Goal: Task Accomplishment & Management: Complete application form

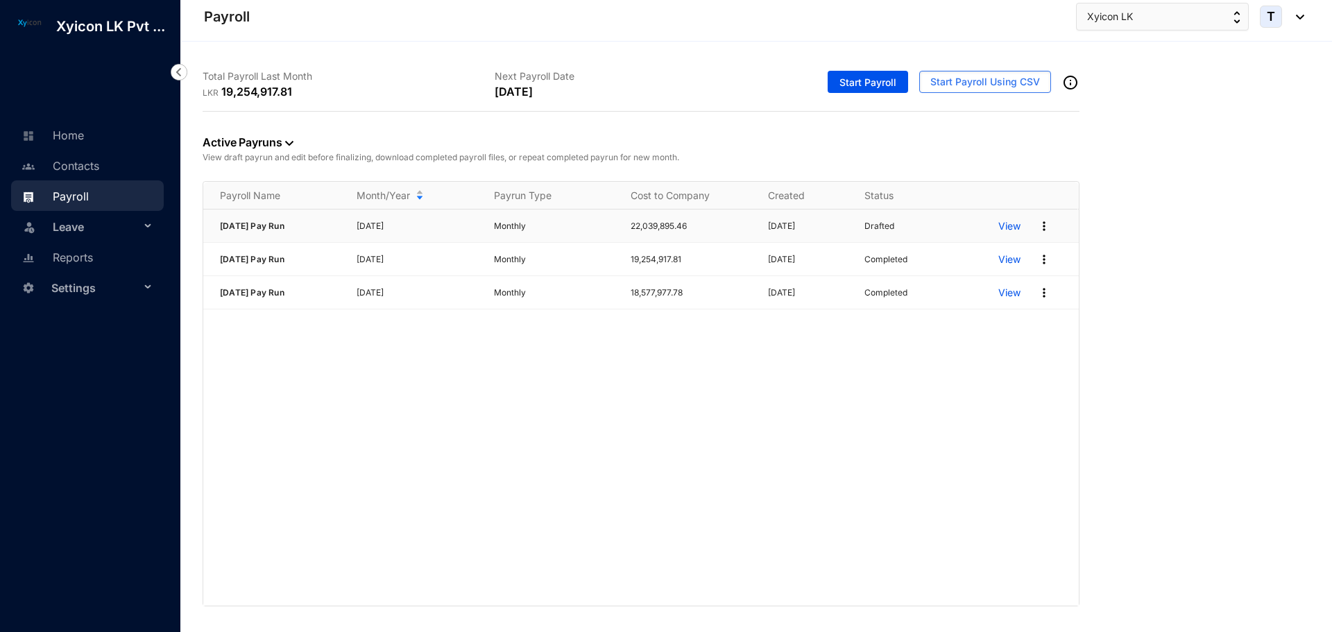
click at [1045, 225] on img at bounding box center [1044, 226] width 14 height 14
click at [981, 357] on div "[DATE] Pay Run [DATE] Monthly 22,039,895.46 [DATE] Drafted View [DATE] Pay Run …" at bounding box center [641, 408] width 876 height 396
click at [946, 378] on div "[DATE] Pay Run [DATE] Monthly 22,039,895.46 [DATE] Drafted View [DATE] Pay Run …" at bounding box center [641, 408] width 876 height 396
click at [1011, 227] on p "View" at bounding box center [1010, 226] width 22 height 14
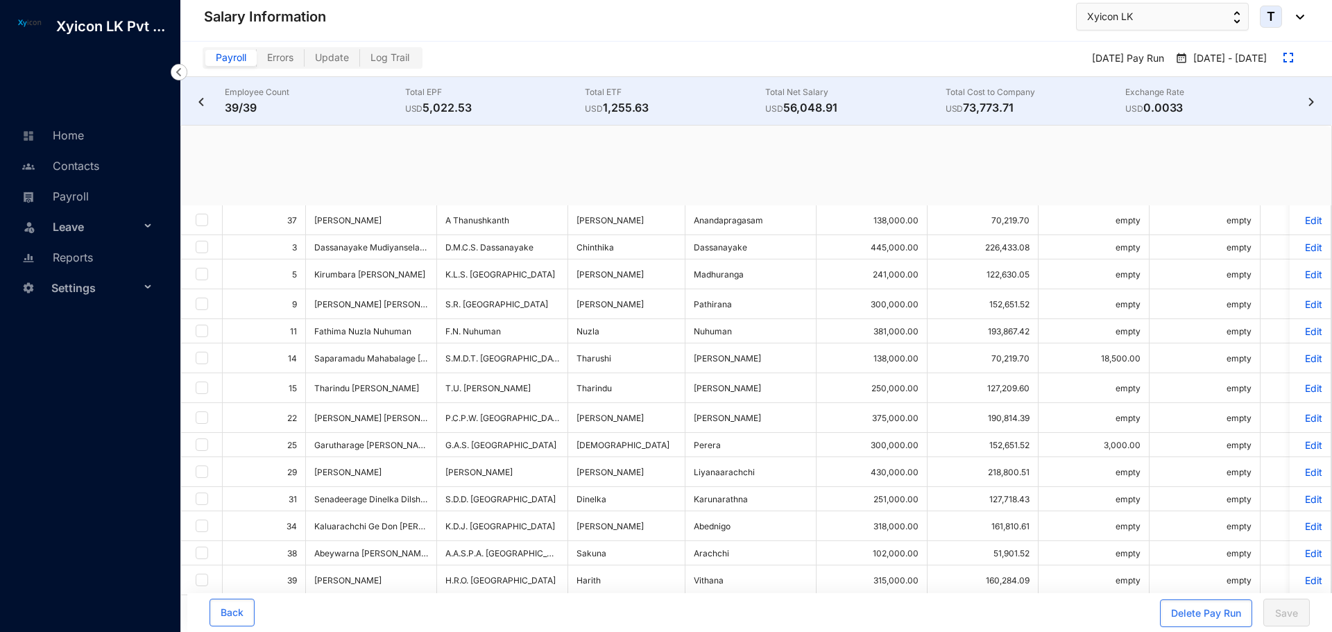
checkbox input "true"
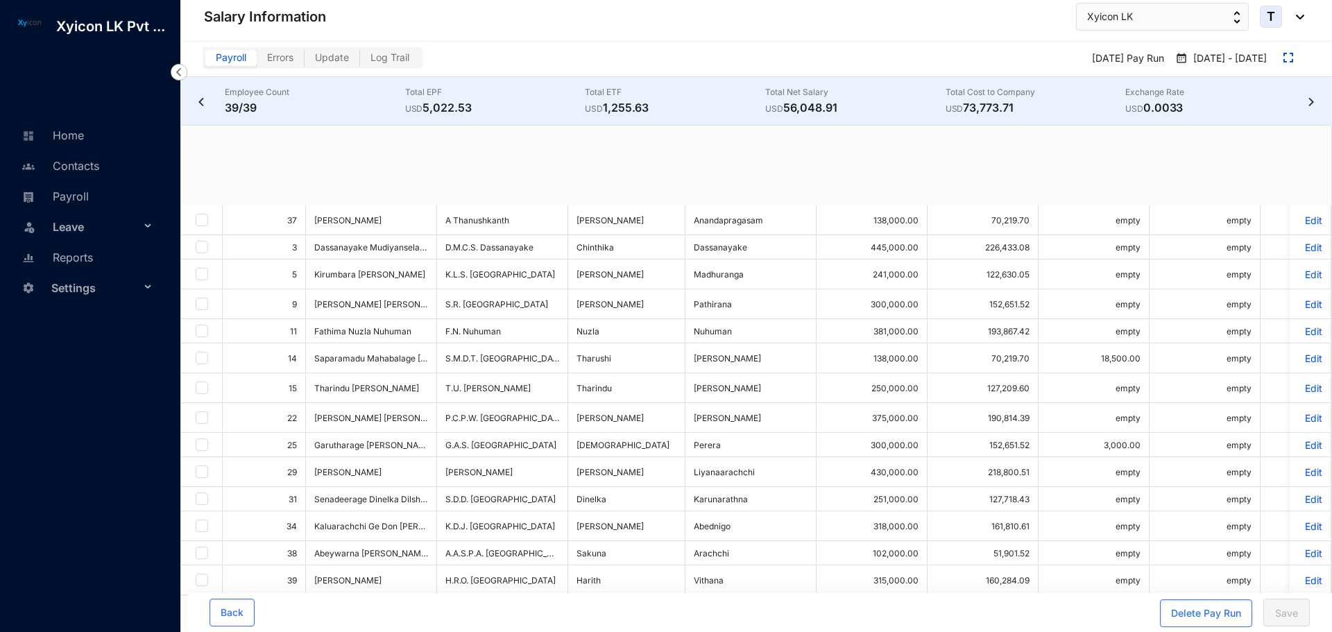
checkbox input "true"
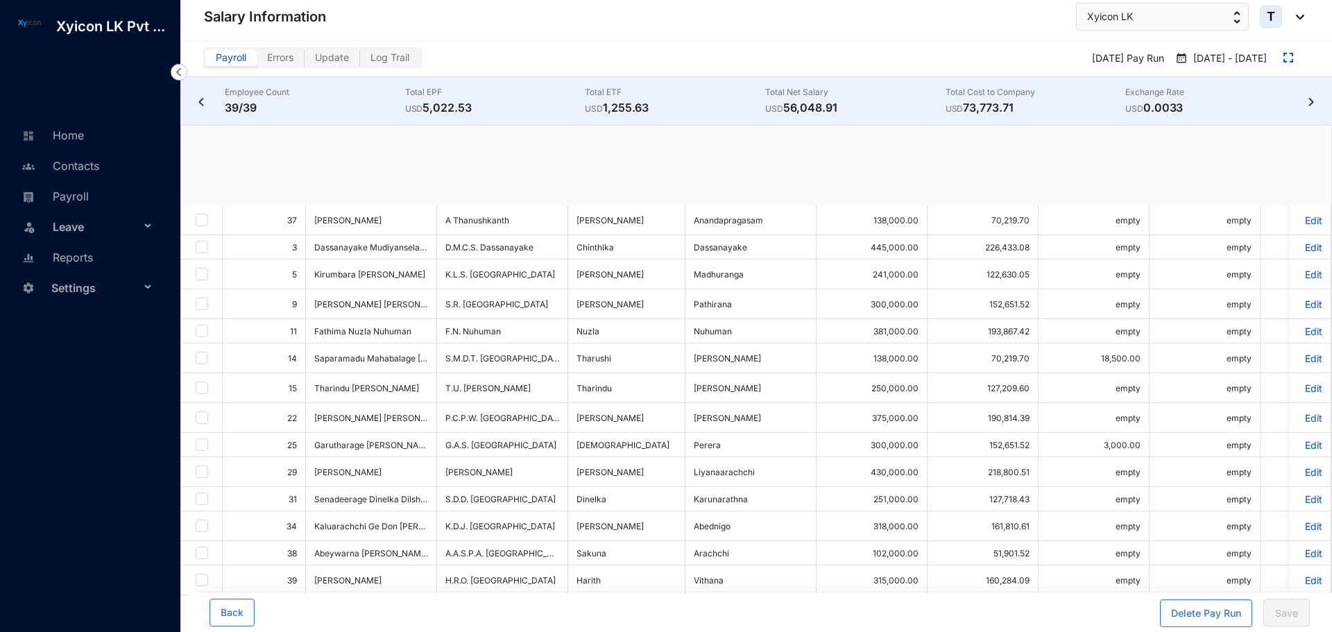
checkbox input "true"
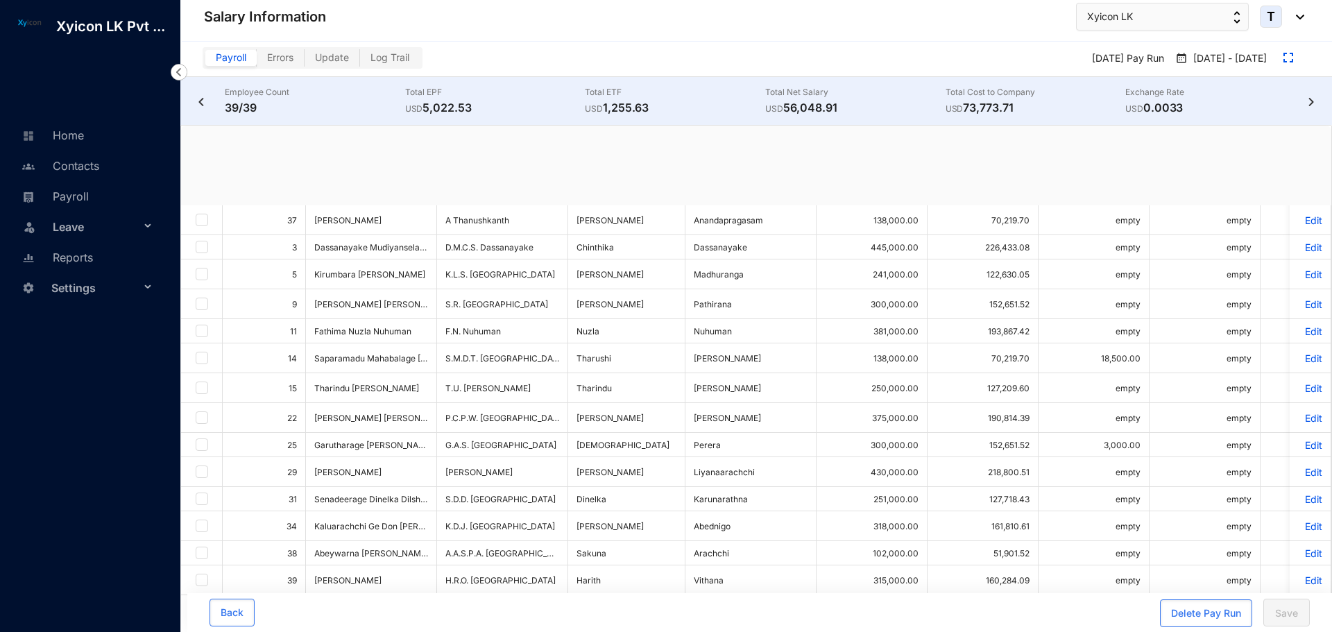
checkbox input "true"
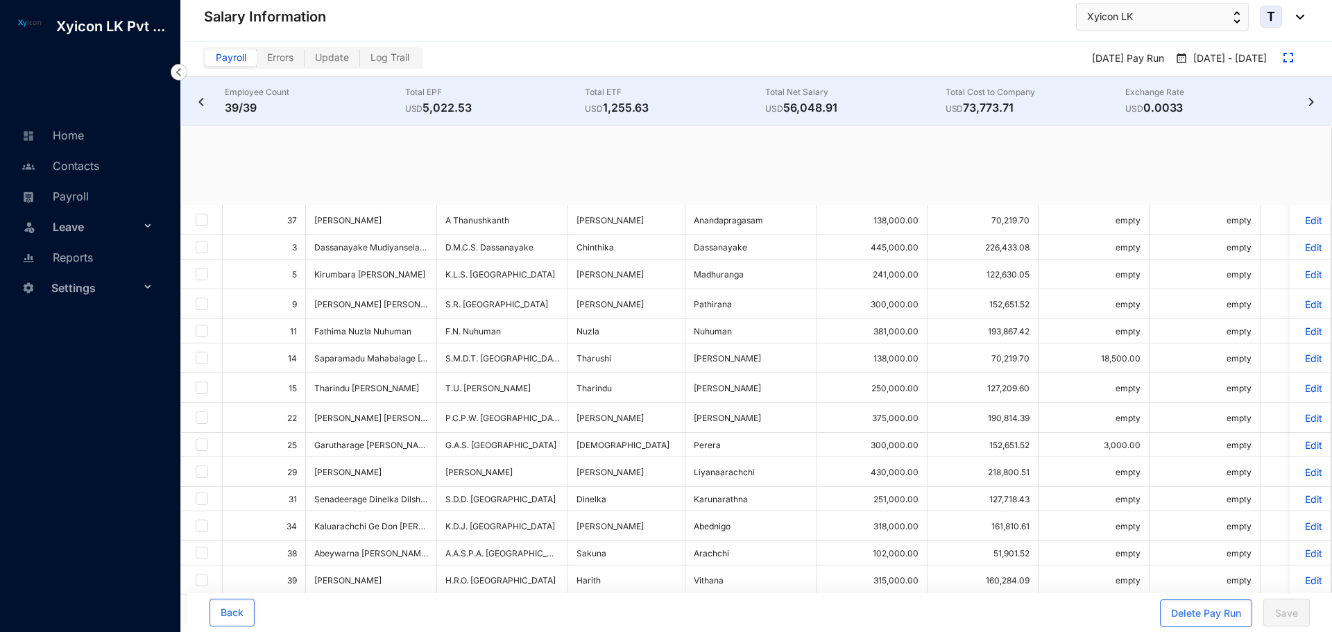
checkbox input "true"
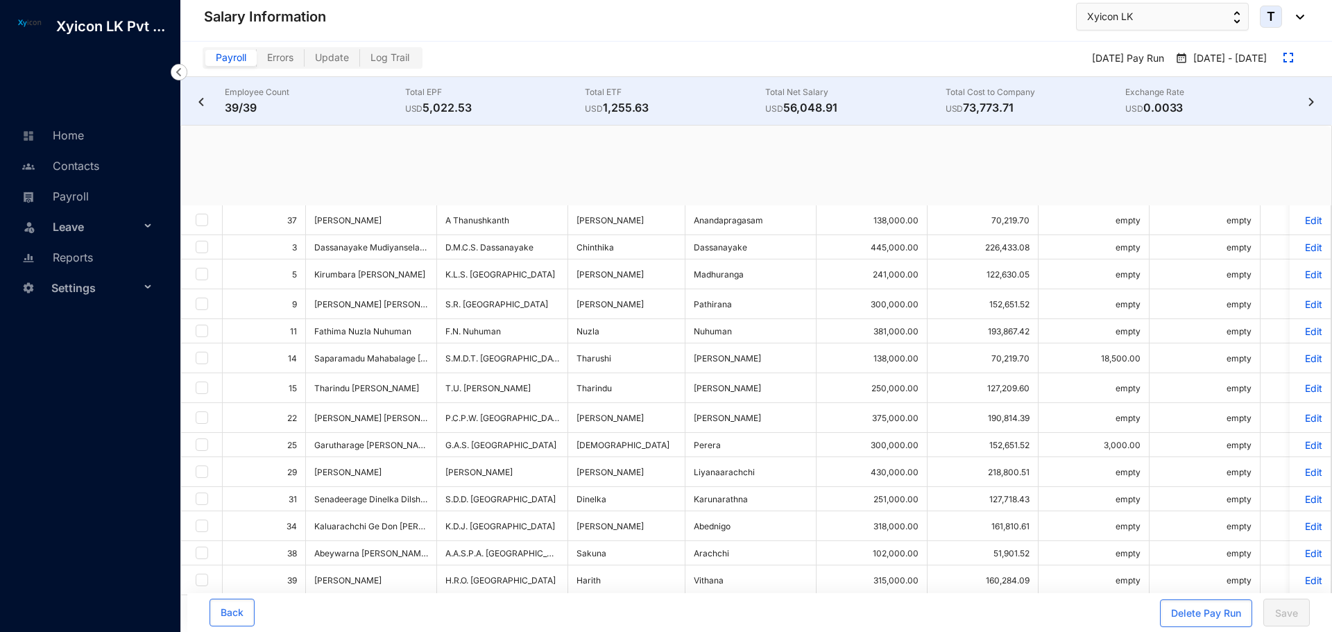
checkbox input "true"
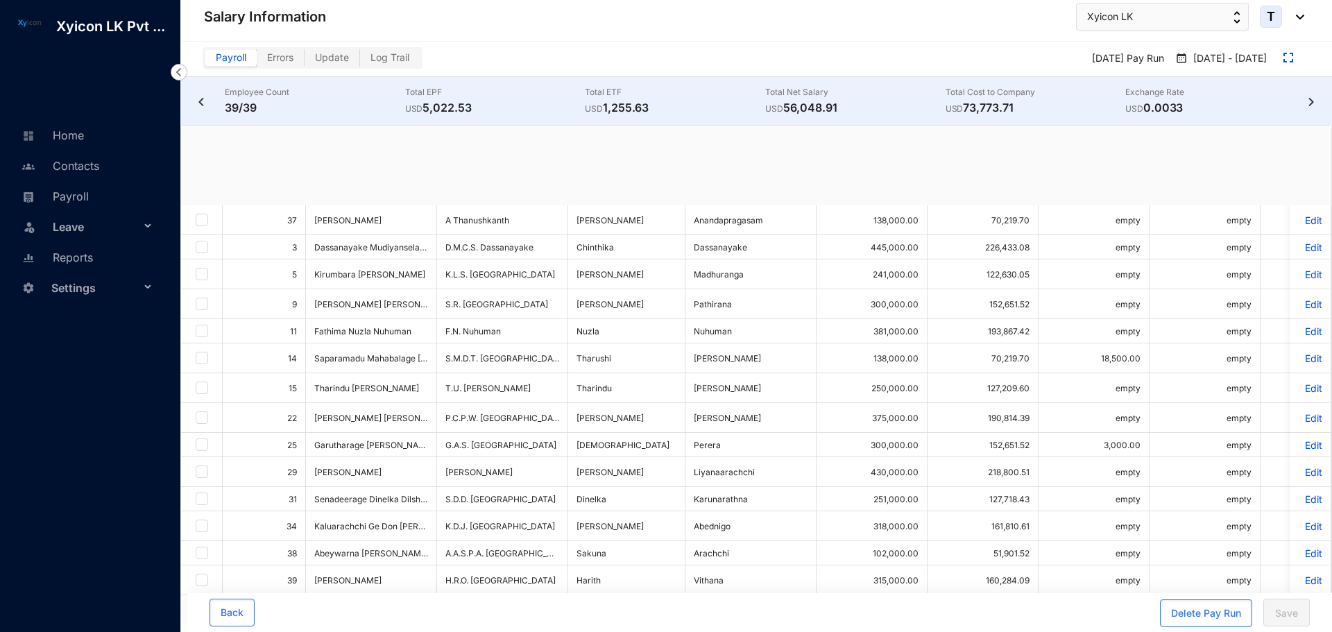
checkbox input "true"
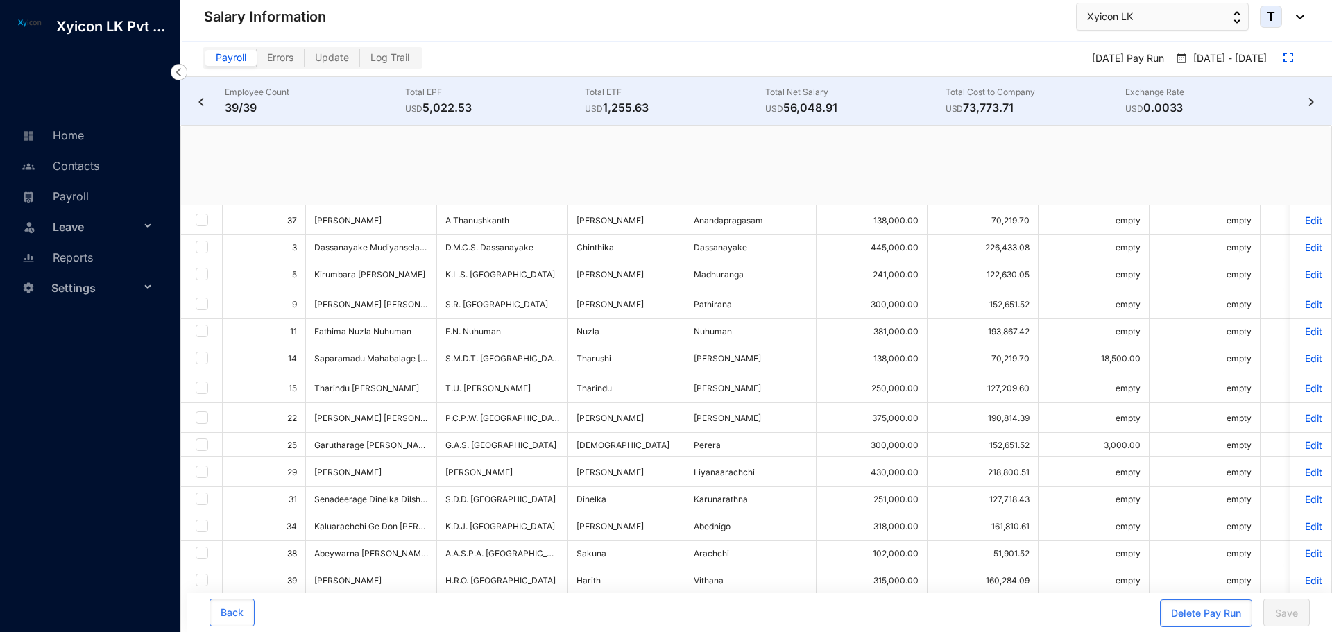
checkbox input "true"
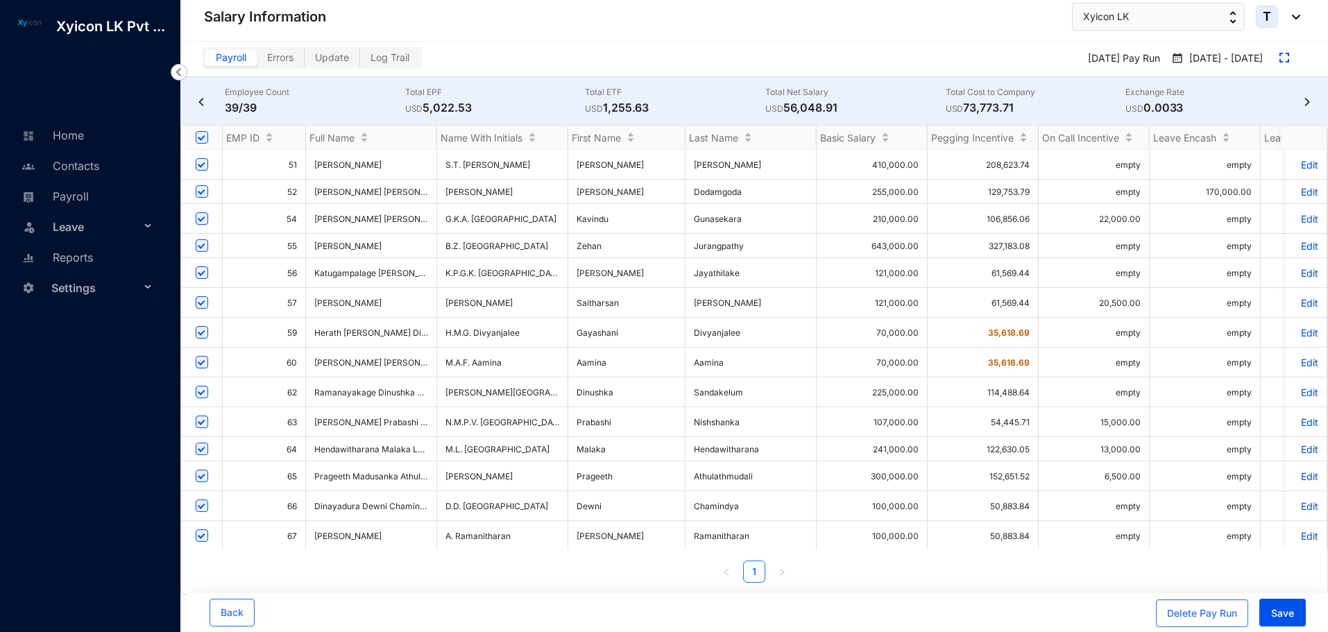
scroll to position [641, 0]
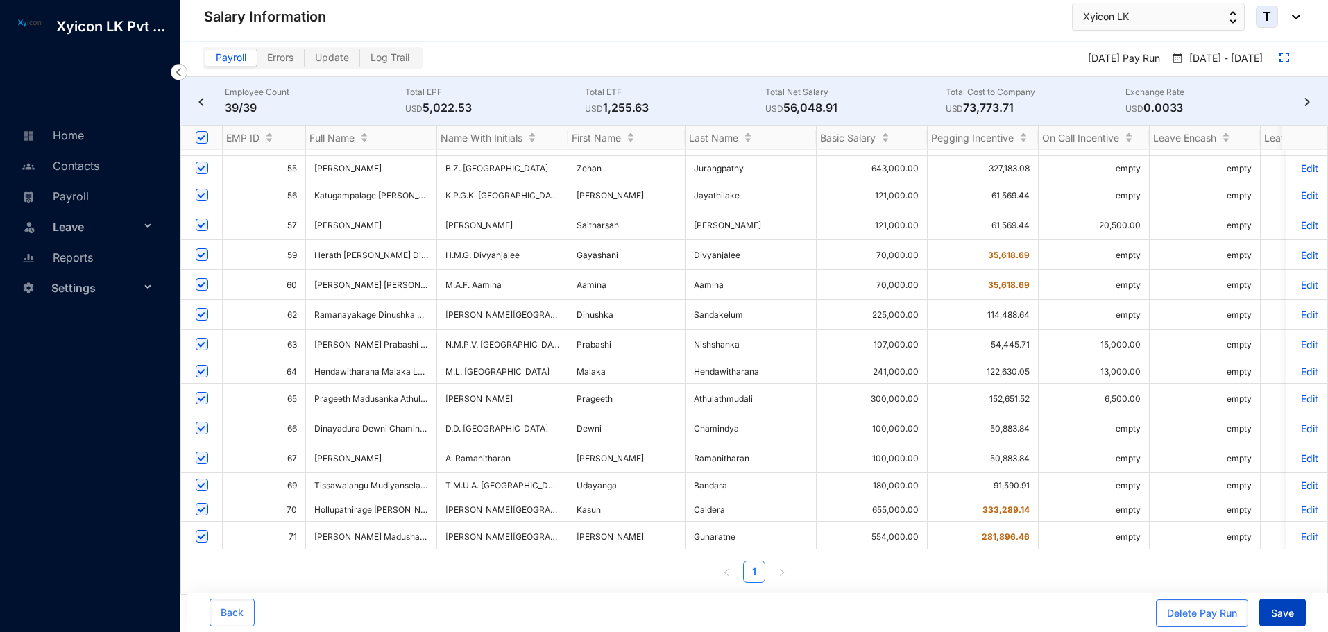
click at [1288, 618] on span "Save" at bounding box center [1282, 614] width 23 height 14
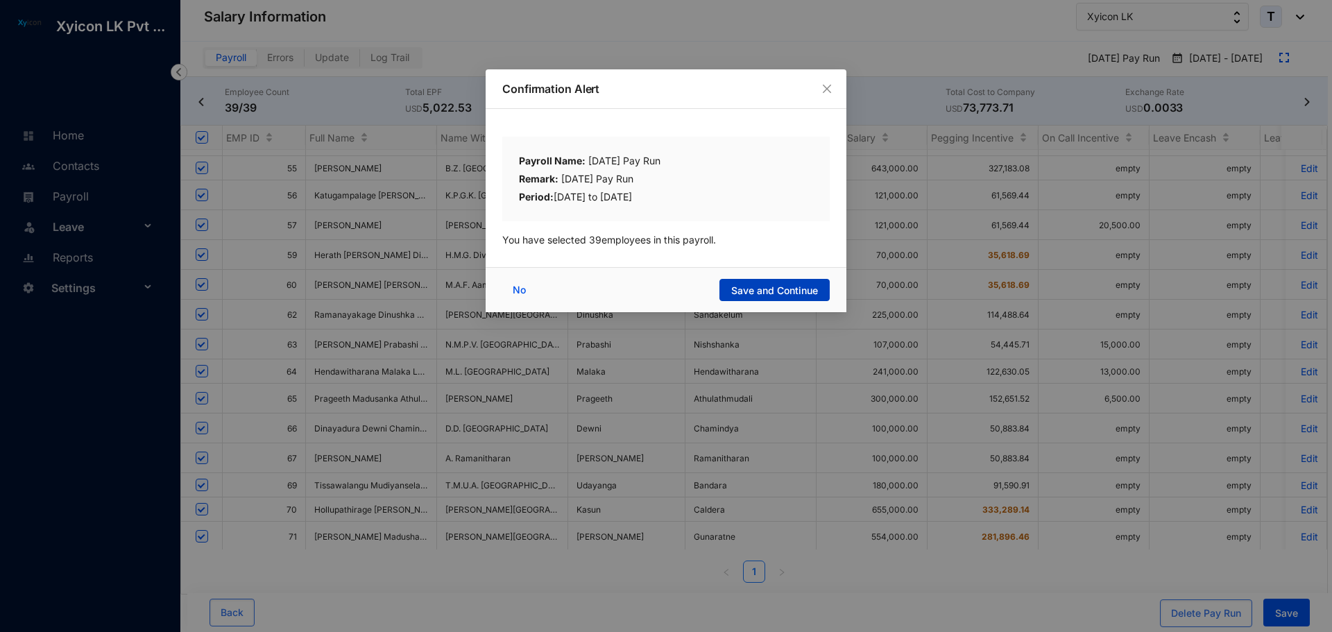
click at [754, 293] on span "Save and Continue" at bounding box center [774, 291] width 87 height 14
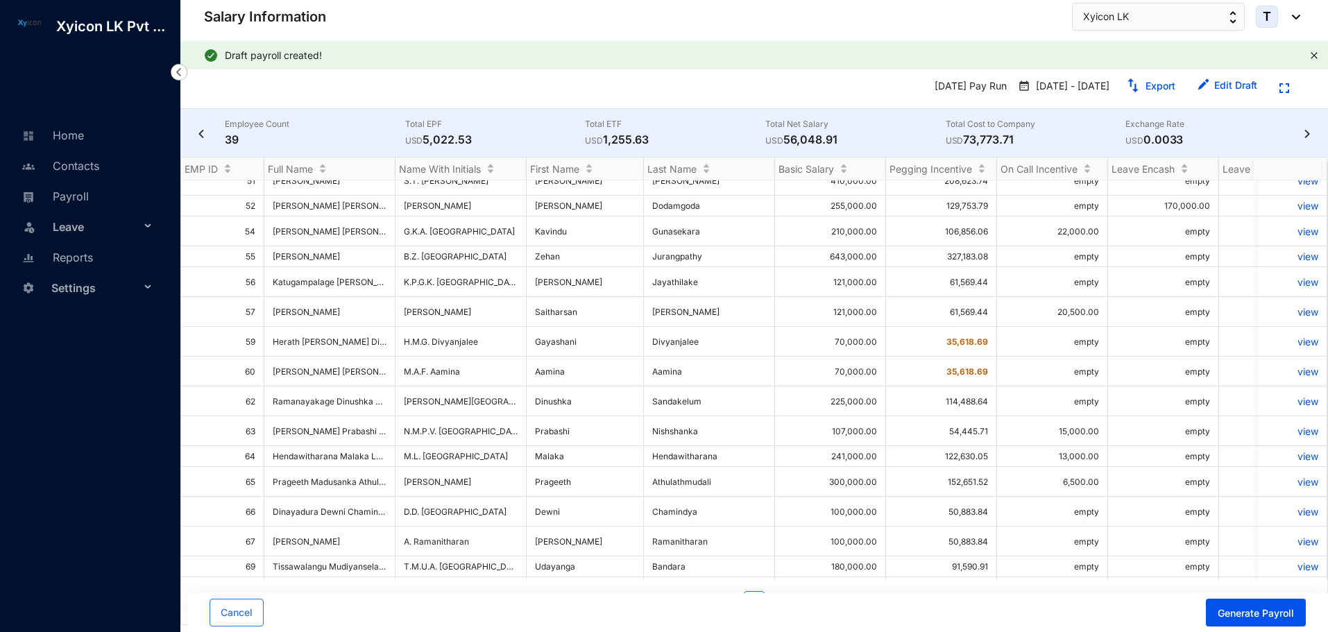
scroll to position [558, 0]
click at [1248, 614] on span "Generate Payroll" at bounding box center [1256, 614] width 76 height 14
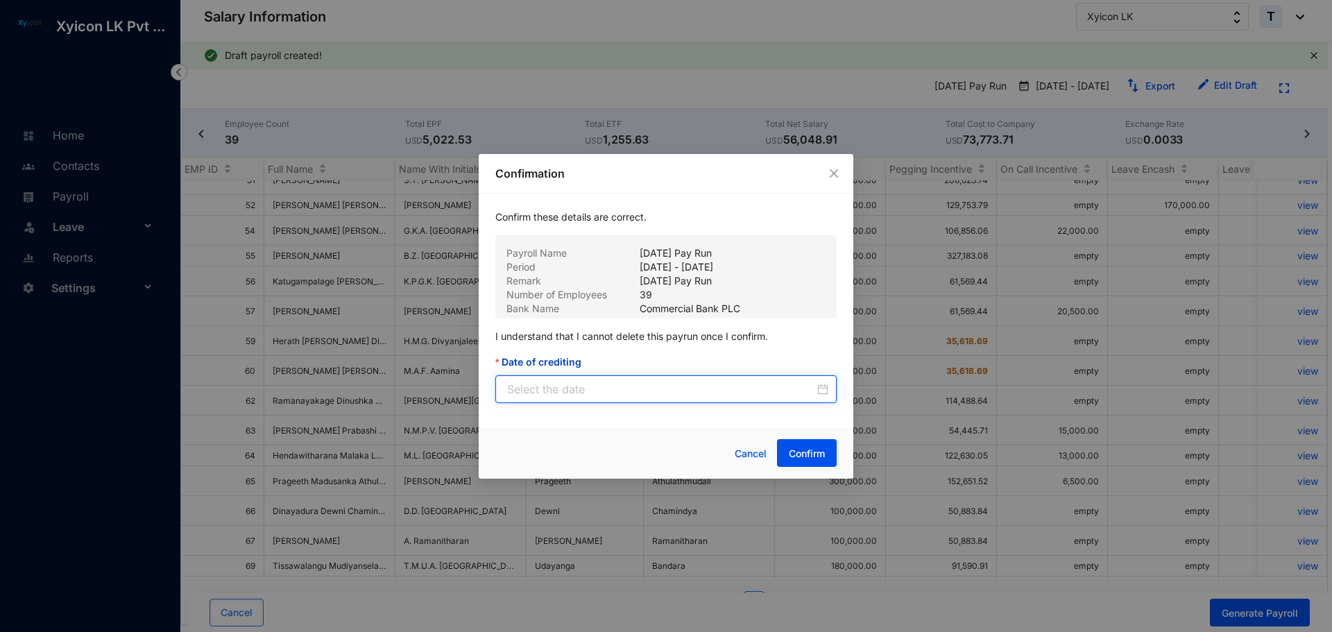
click at [602, 387] on input "Date of crediting" at bounding box center [660, 389] width 307 height 17
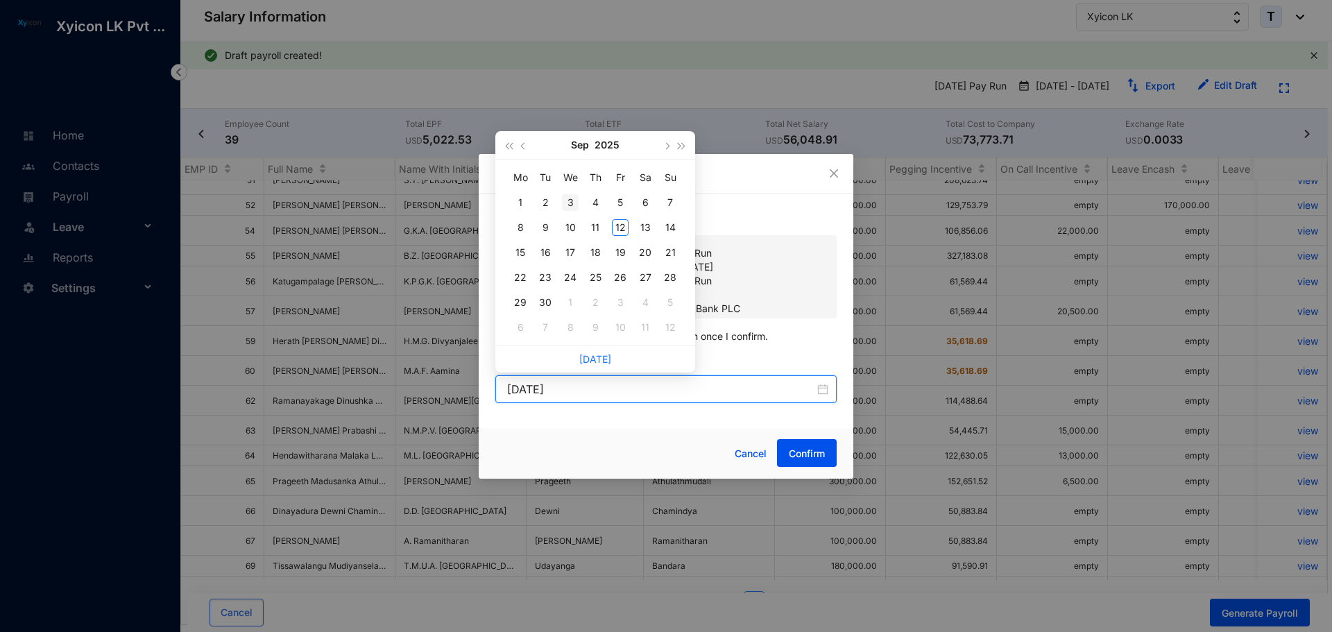
type input "[DATE]"
click at [528, 151] on button "button" at bounding box center [523, 145] width 15 height 28
click at [595, 299] on div "31" at bounding box center [595, 302] width 17 height 17
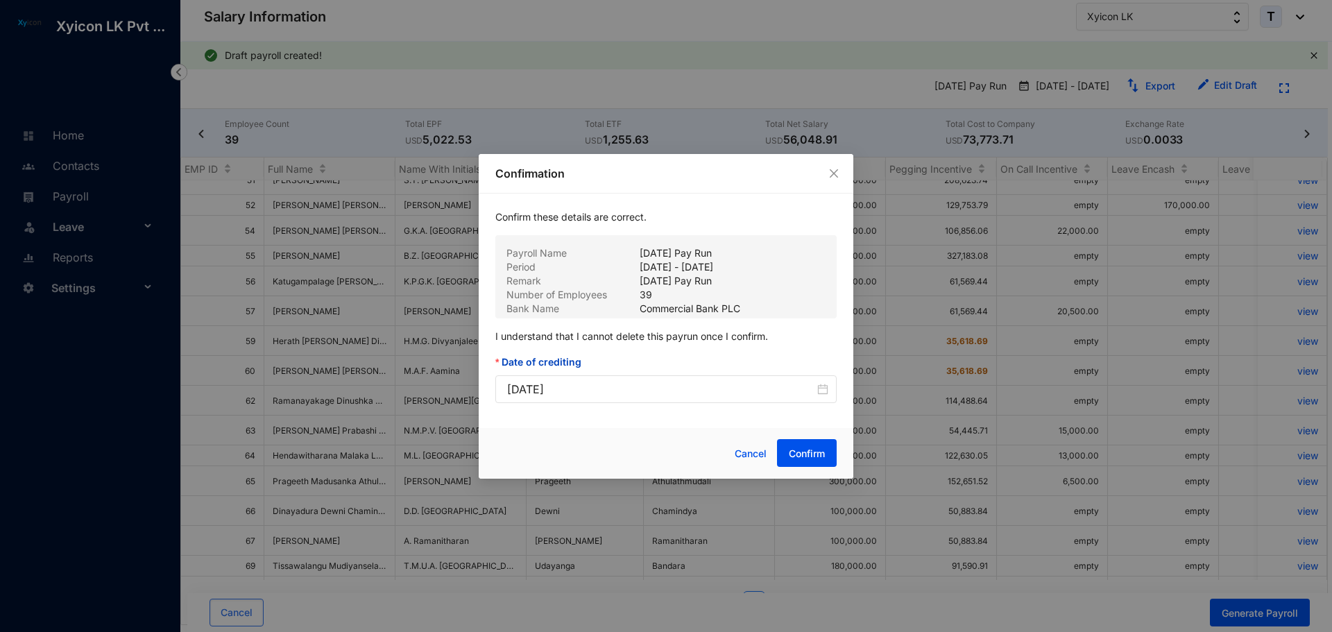
type input "[DATE]"
click at [791, 457] on span "Confirm" at bounding box center [807, 454] width 36 height 14
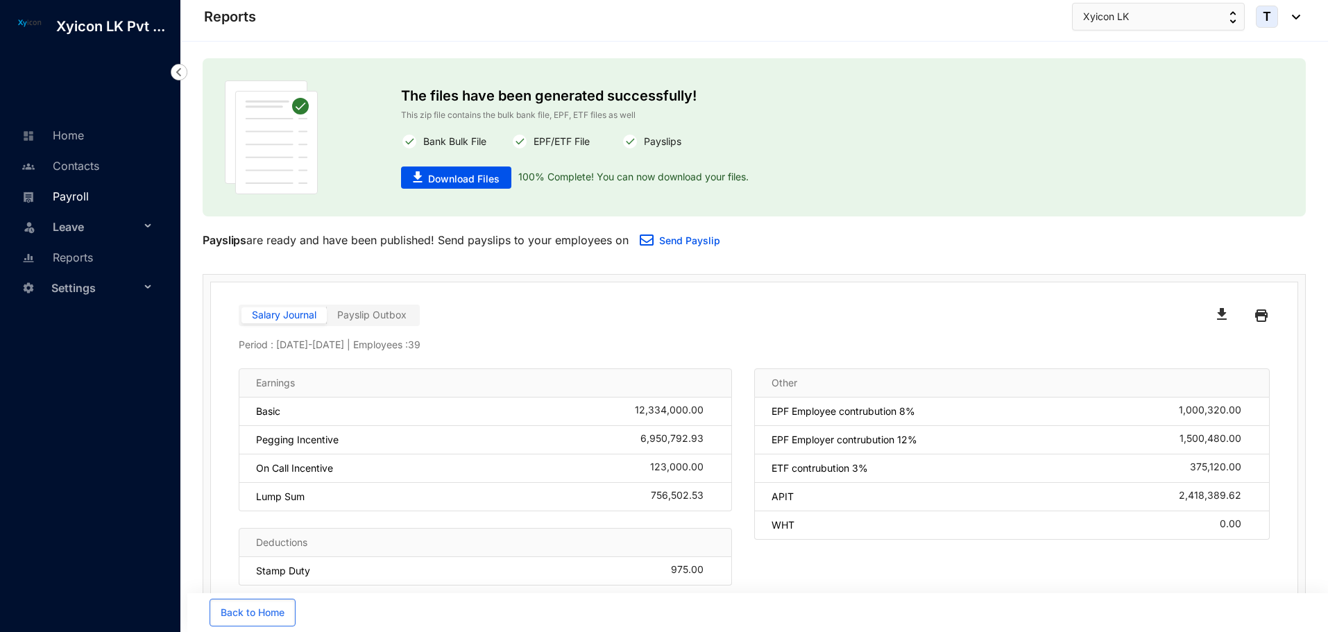
click at [51, 190] on link "Payroll" at bounding box center [53, 196] width 71 height 14
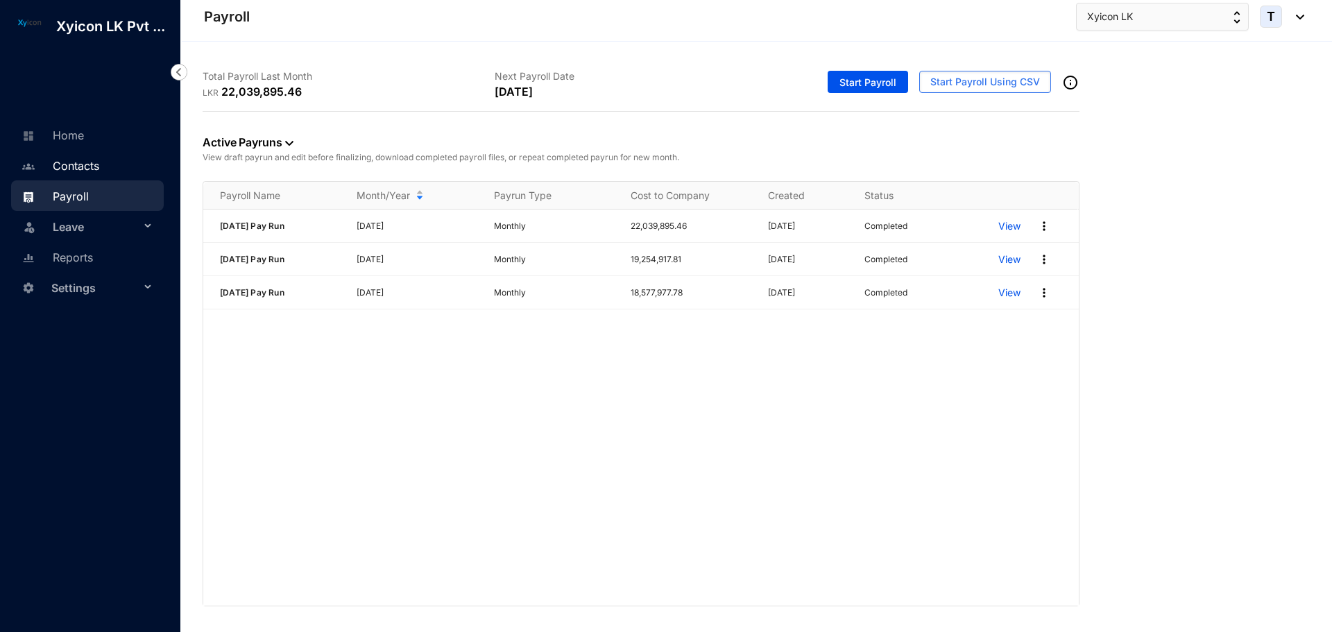
click at [73, 166] on link "Contacts" at bounding box center [58, 166] width 81 height 14
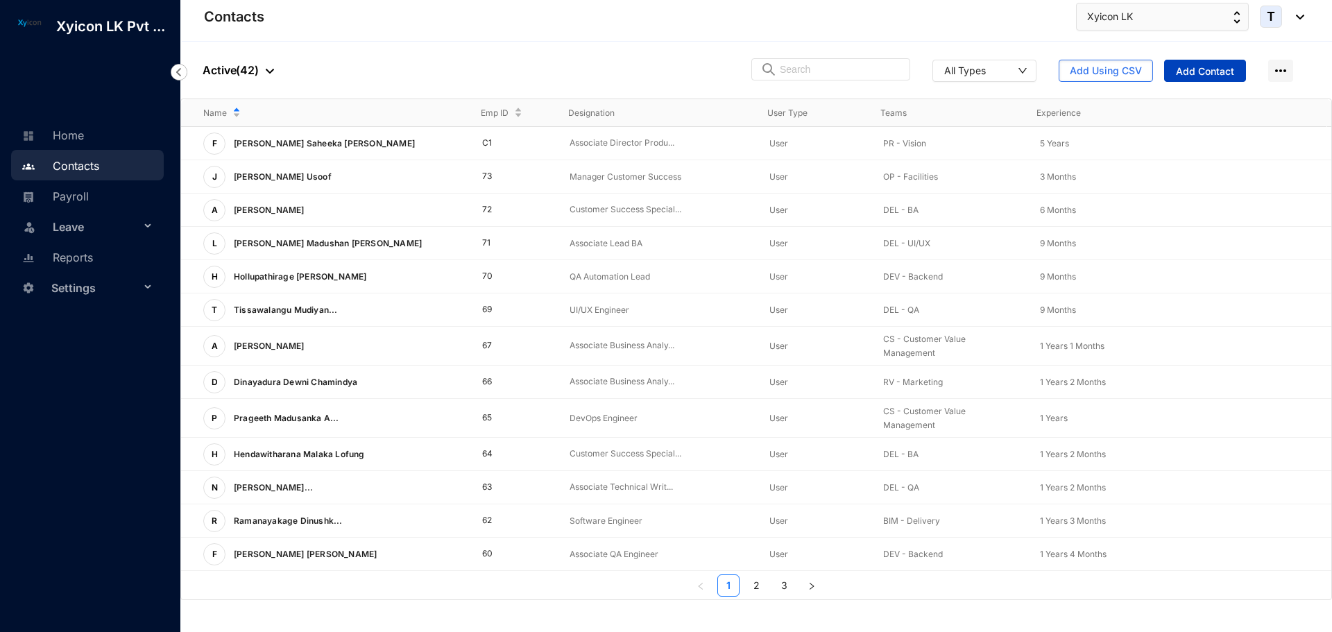
click at [1190, 71] on span "Add Contact" at bounding box center [1205, 72] width 58 height 14
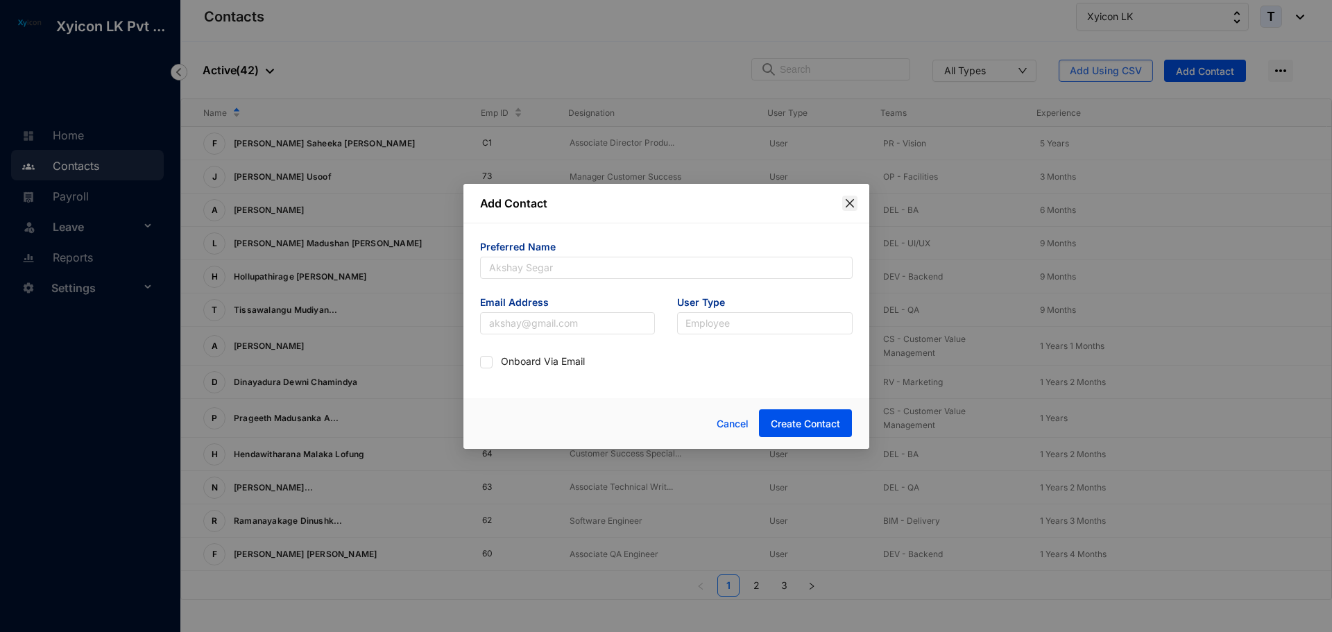
click at [847, 200] on icon "close" at bounding box center [849, 202] width 8 height 8
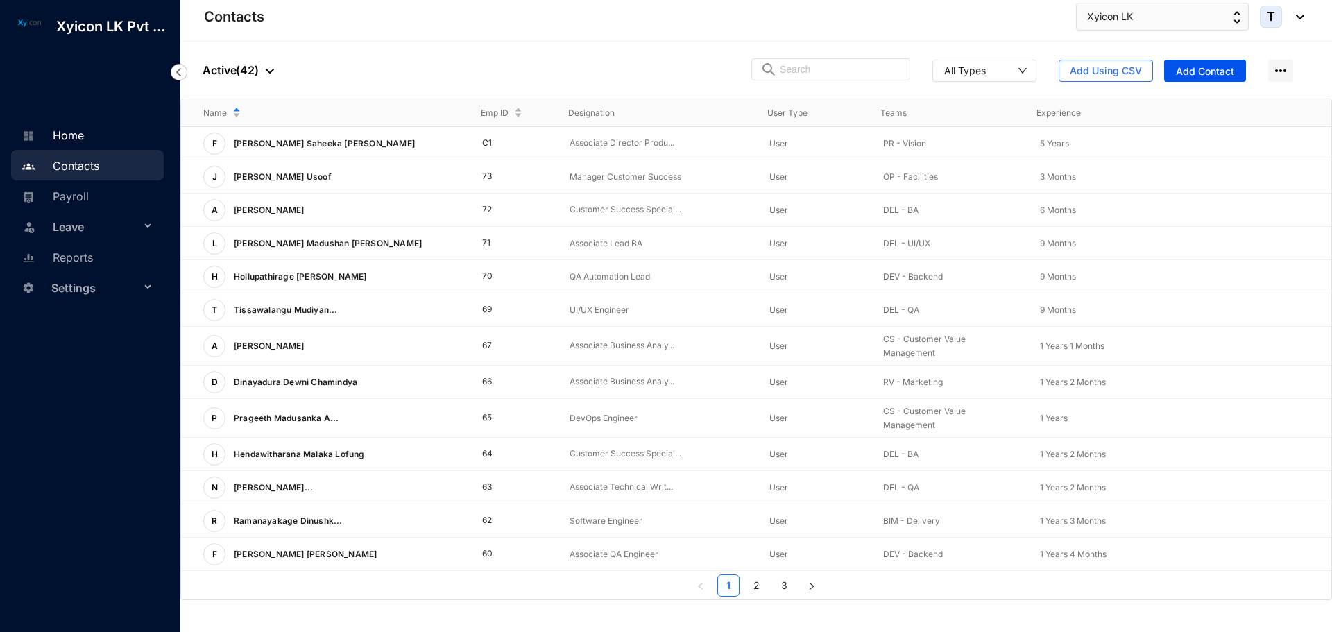
click at [71, 137] on link "Home" at bounding box center [51, 135] width 66 height 14
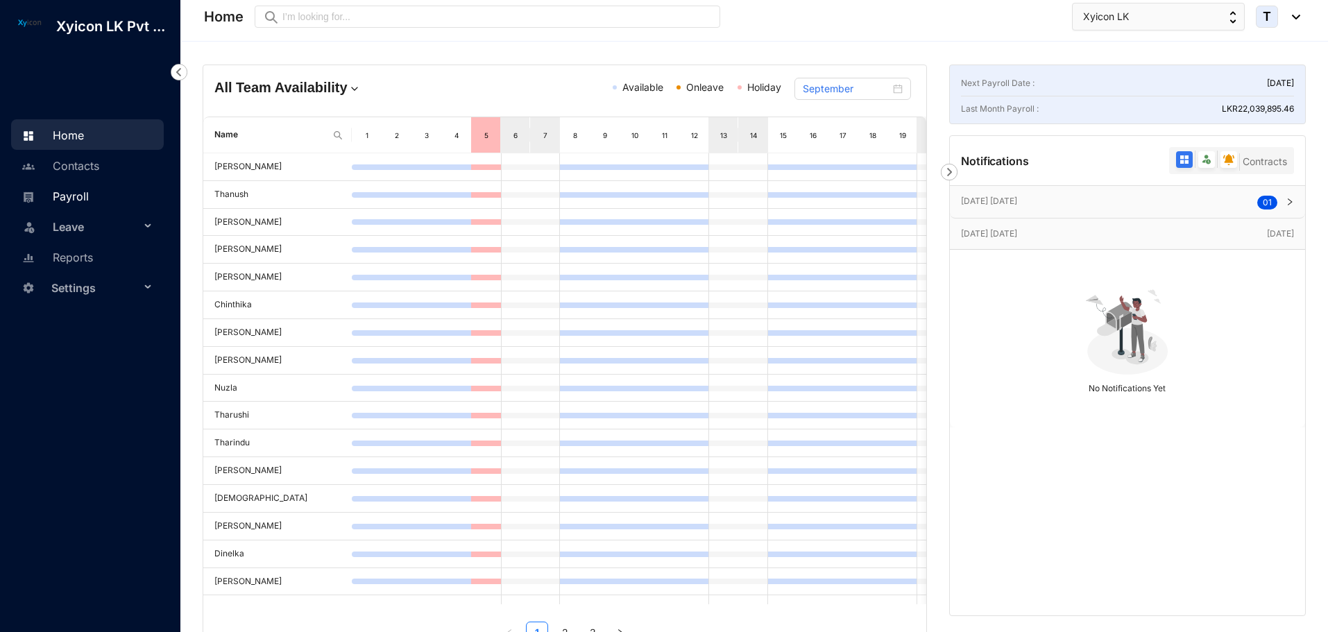
click at [76, 194] on link "Payroll" at bounding box center [53, 196] width 71 height 14
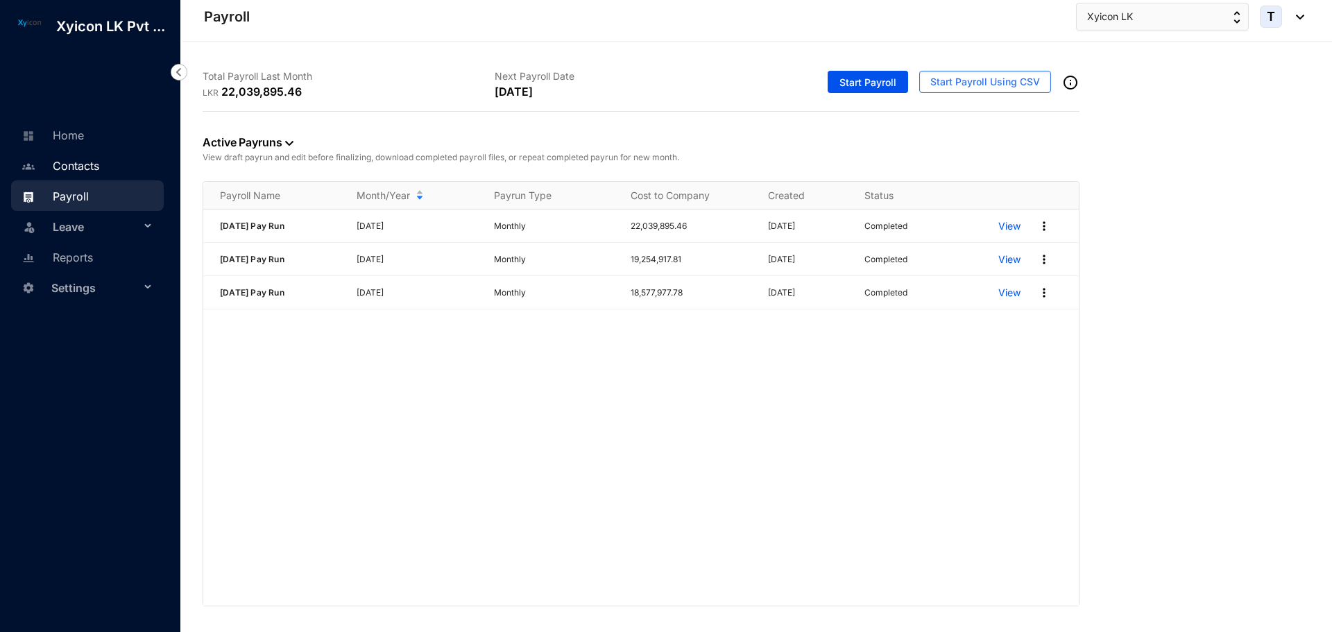
click at [76, 162] on link "Contacts" at bounding box center [58, 166] width 81 height 14
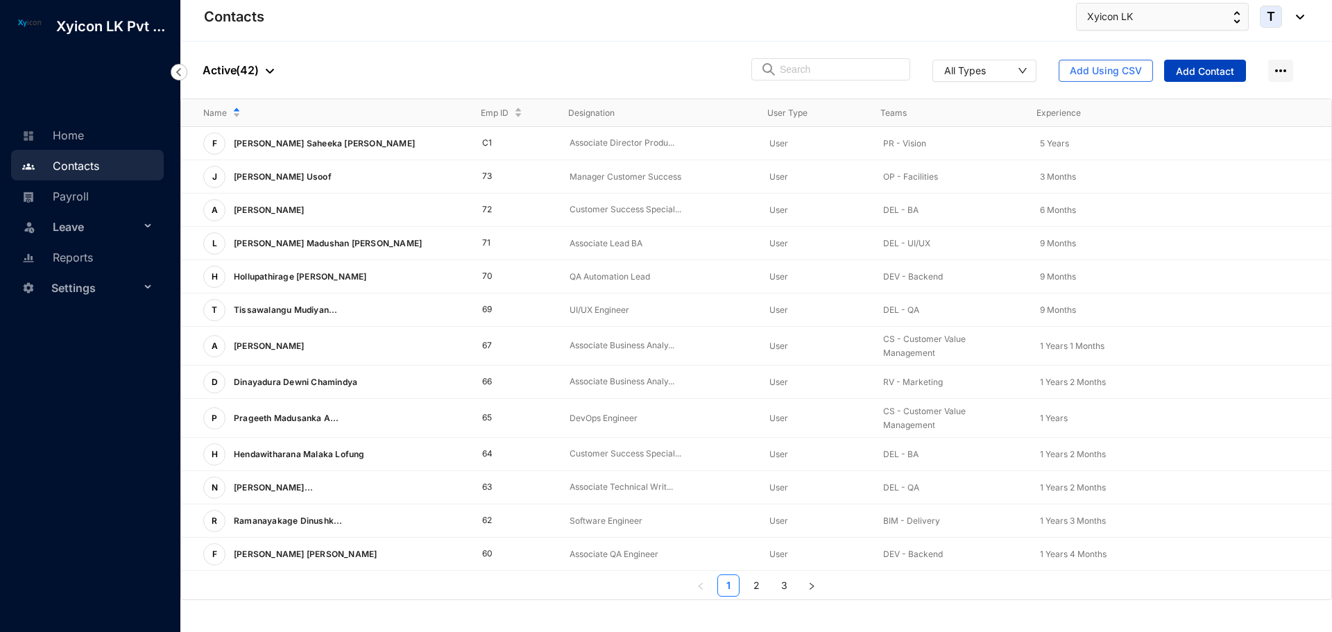
click at [1201, 71] on span "Add Contact" at bounding box center [1205, 72] width 58 height 14
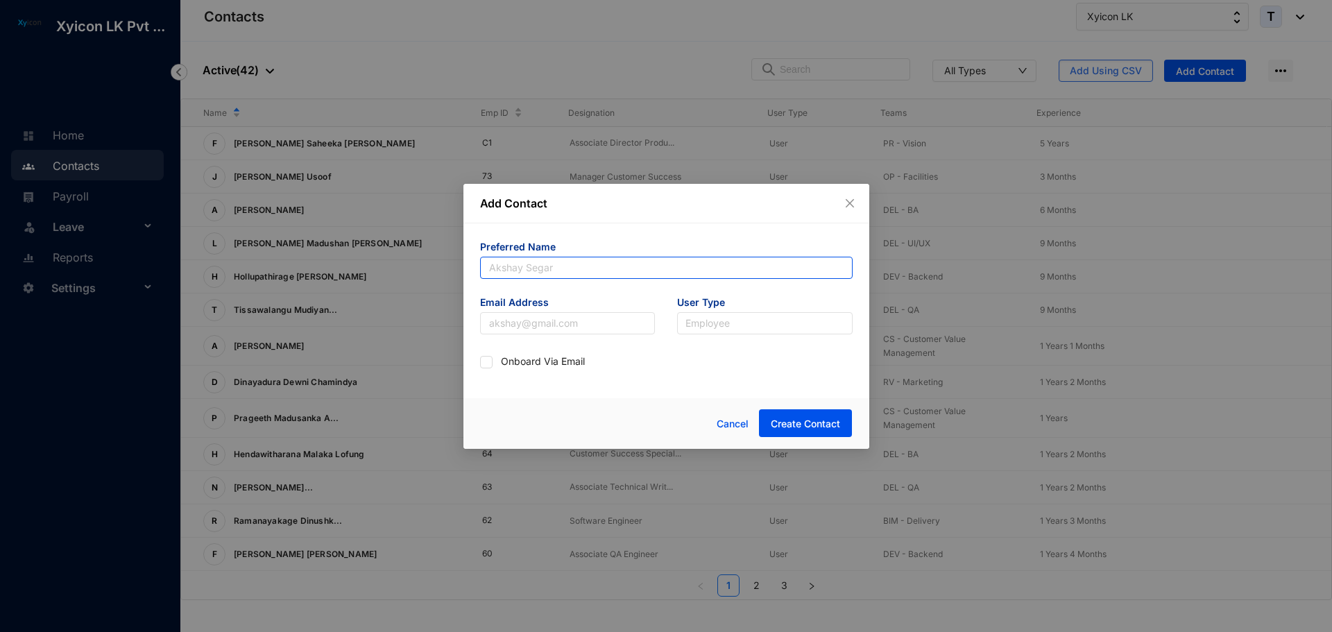
click at [547, 263] on input "text" at bounding box center [666, 268] width 373 height 22
type input "[PERSON_NAME]"
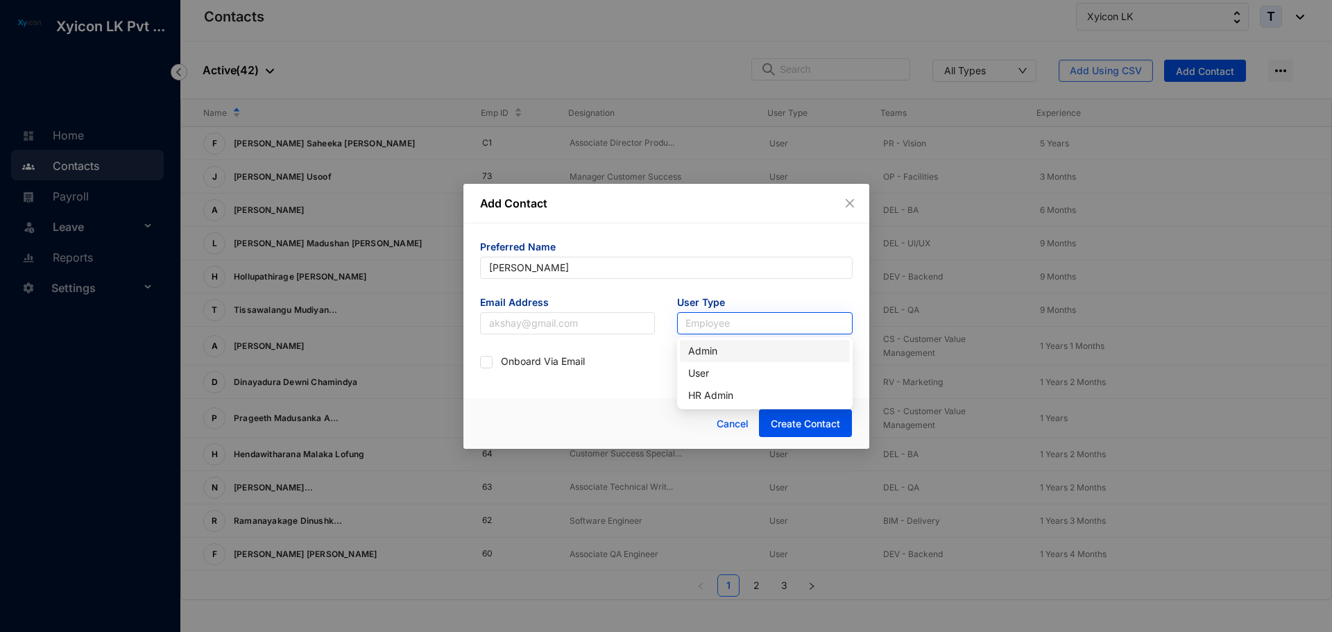
click at [705, 329] on input "search" at bounding box center [765, 323] width 159 height 21
click at [628, 386] on div "Preferred Name [PERSON_NAME] Email Address User Type Employee Onboard Via Email" at bounding box center [667, 306] width 406 height 167
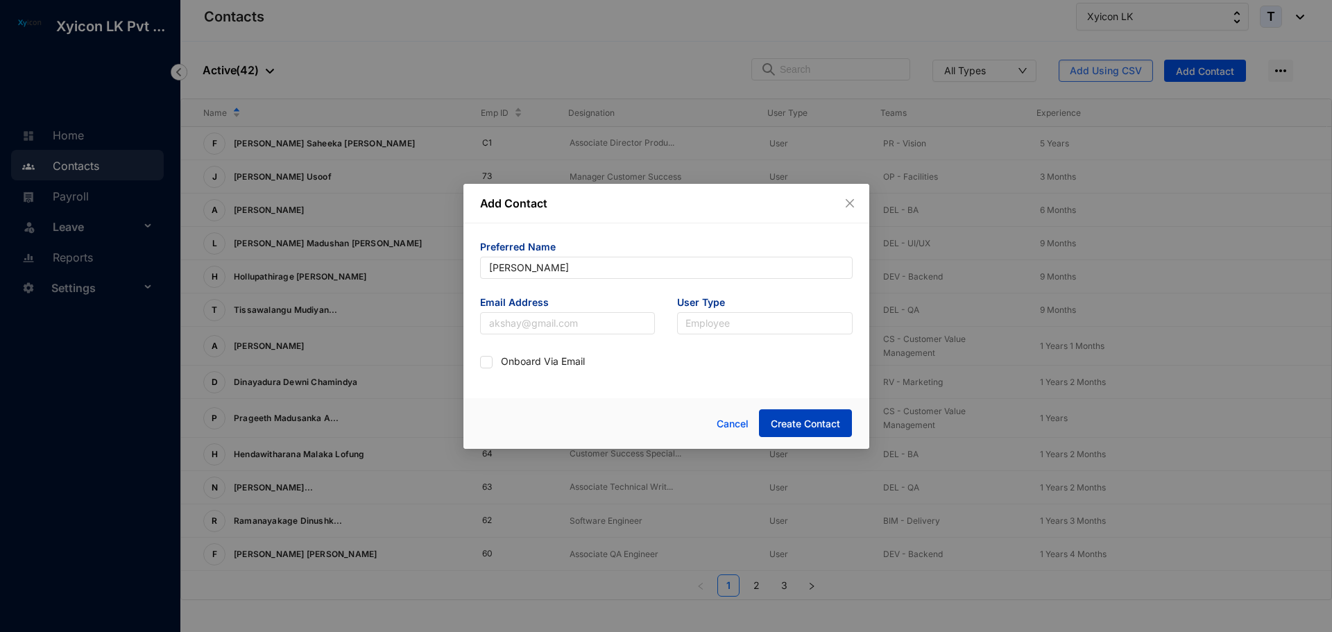
click at [795, 427] on span "Create Contact" at bounding box center [805, 424] width 69 height 14
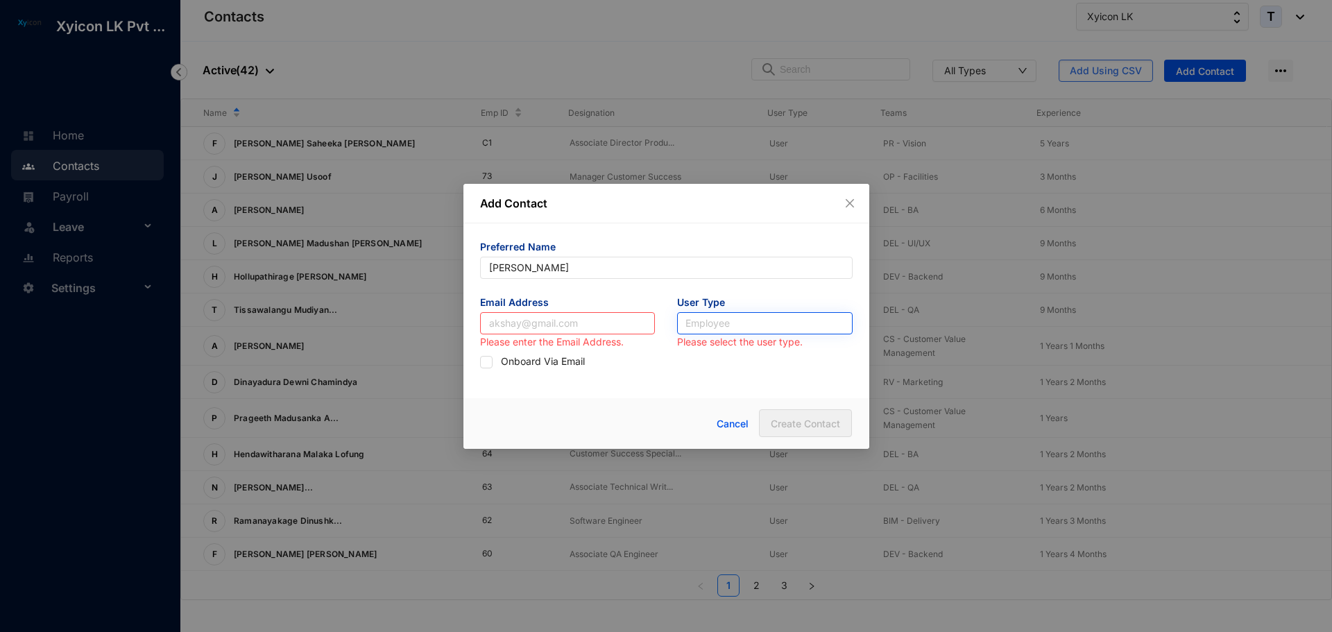
click at [722, 323] on input "search" at bounding box center [765, 323] width 159 height 21
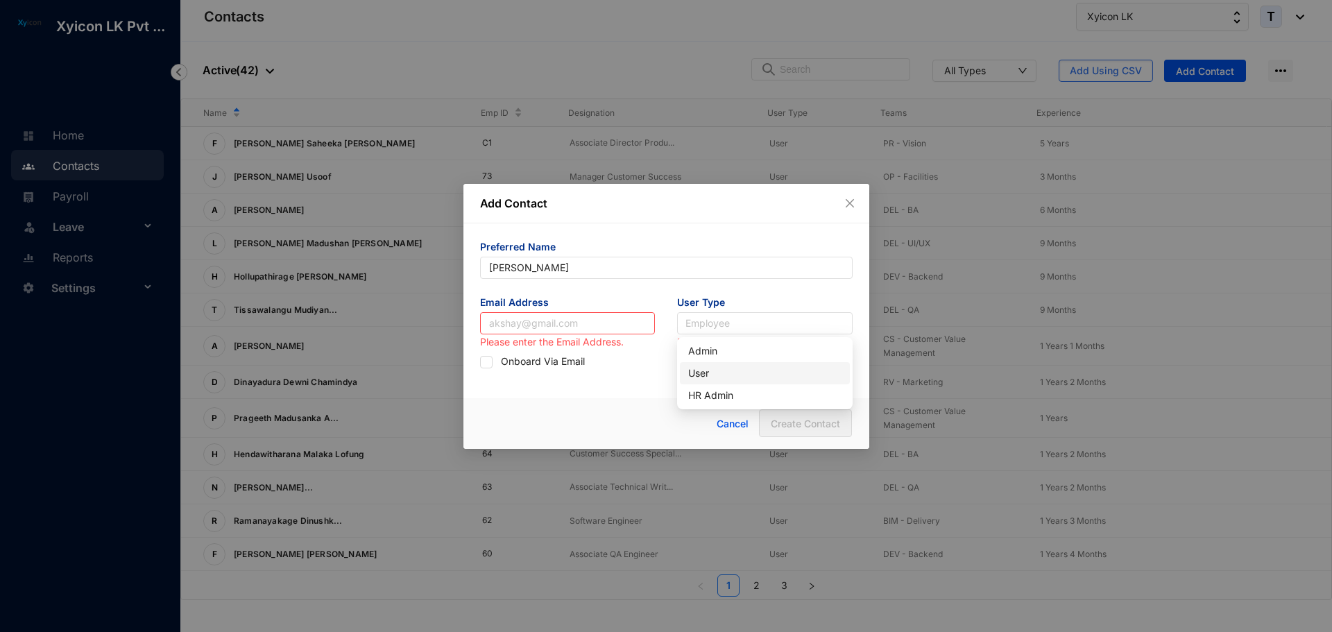
click at [702, 375] on div "User" at bounding box center [764, 373] width 153 height 15
click at [516, 322] on input "text" at bounding box center [568, 323] width 176 height 22
click at [522, 330] on input "text" at bounding box center [568, 323] width 176 height 22
type input "t"
click at [527, 324] on input "text" at bounding box center [568, 323] width 176 height 22
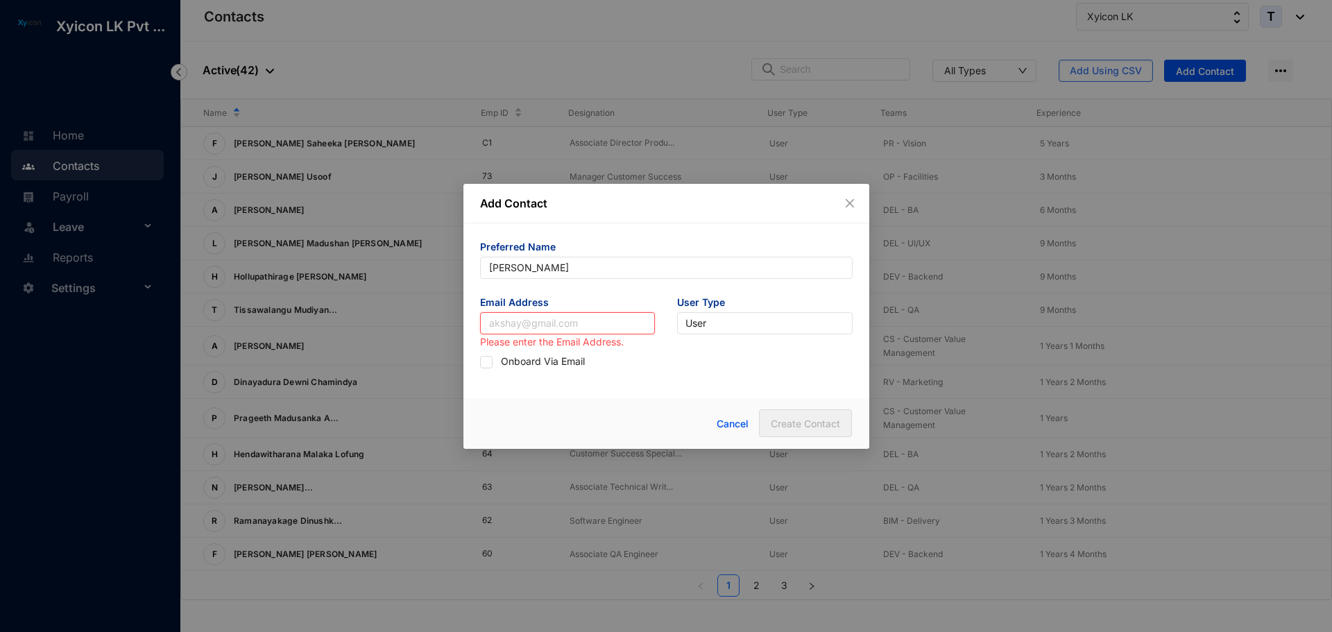
paste input "[PERSON_NAME][EMAIL_ADDRESS][PERSON_NAME][DOMAIN_NAME]"
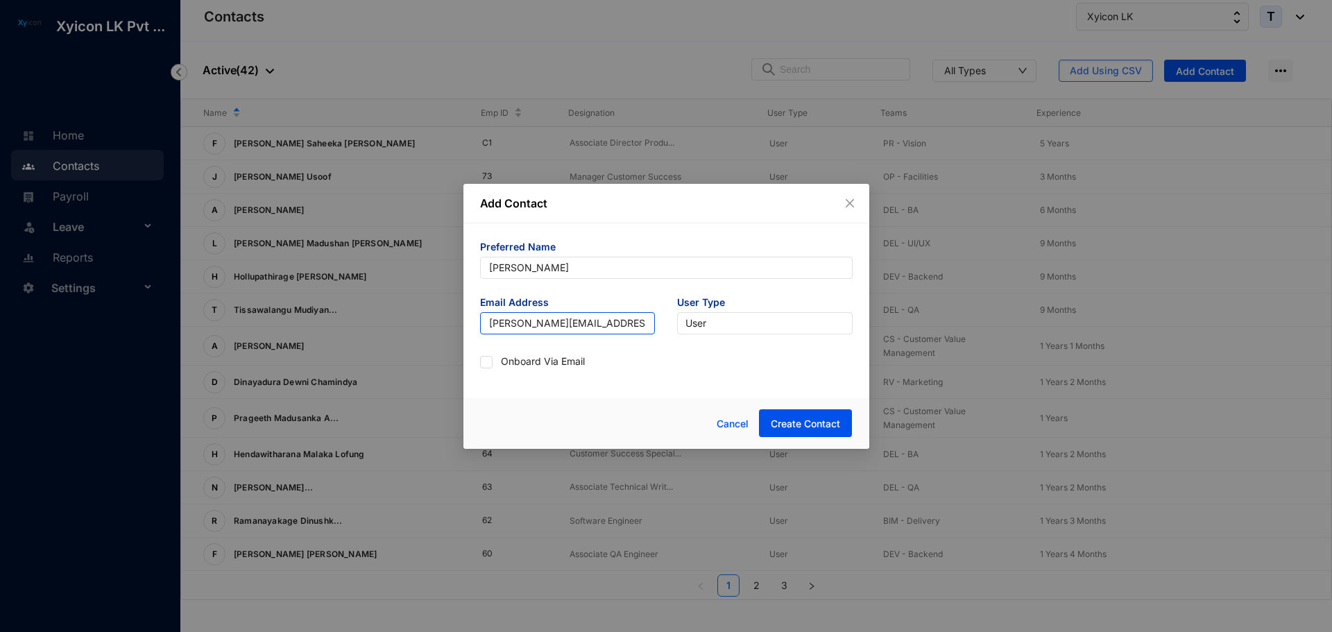
type input "[PERSON_NAME][EMAIL_ADDRESS][PERSON_NAME][DOMAIN_NAME]"
click at [589, 407] on div "Cancel Create Contact" at bounding box center [667, 423] width 406 height 51
click at [775, 421] on span "Create Contact" at bounding box center [805, 424] width 69 height 14
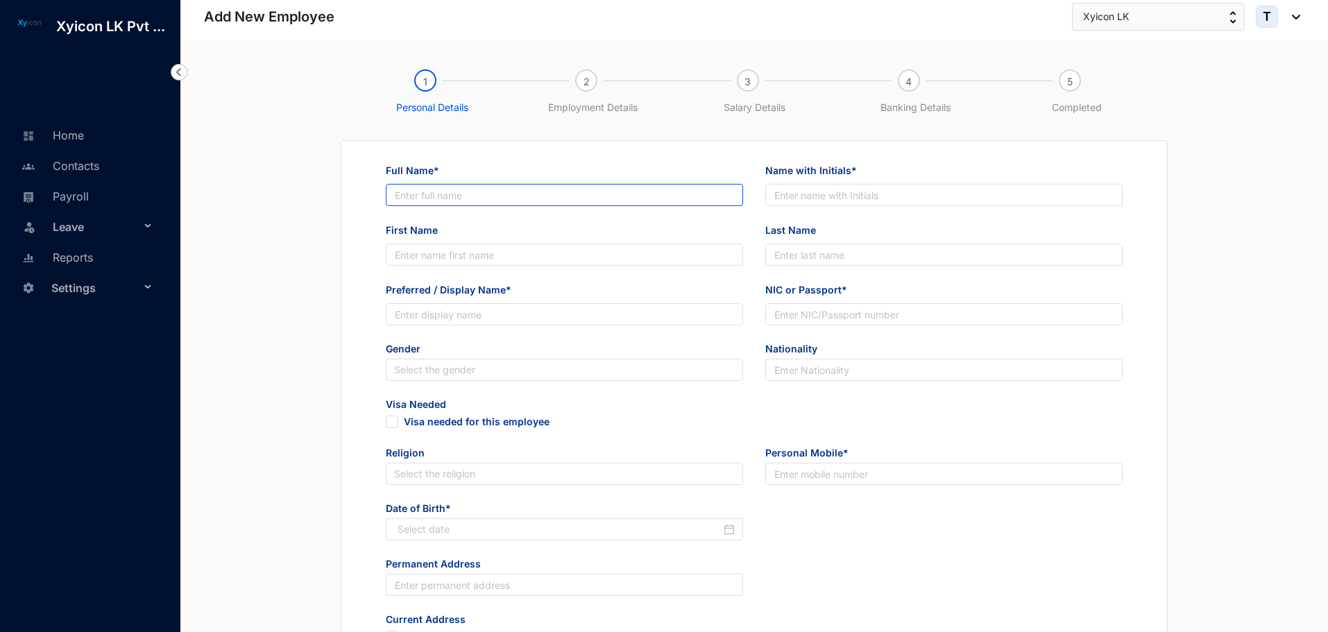
click at [433, 199] on input "Full Name*" at bounding box center [564, 195] width 357 height 22
type input "T"
type input "[PERSON_NAME]"
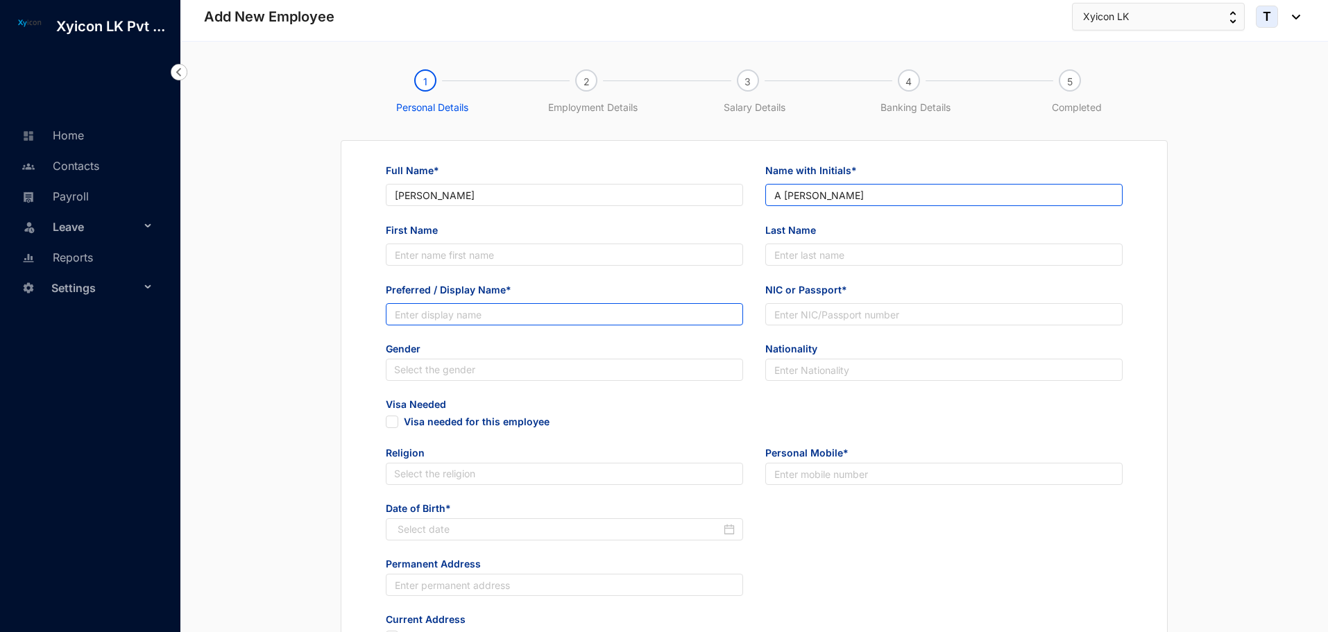
type input "A [PERSON_NAME]"
click at [428, 321] on input "Preferred / Display Name*" at bounding box center [564, 314] width 357 height 22
type input "[PERSON_NAME]"
click at [782, 307] on input "NIC or Passport*" at bounding box center [943, 314] width 357 height 22
paste input "200276900322"
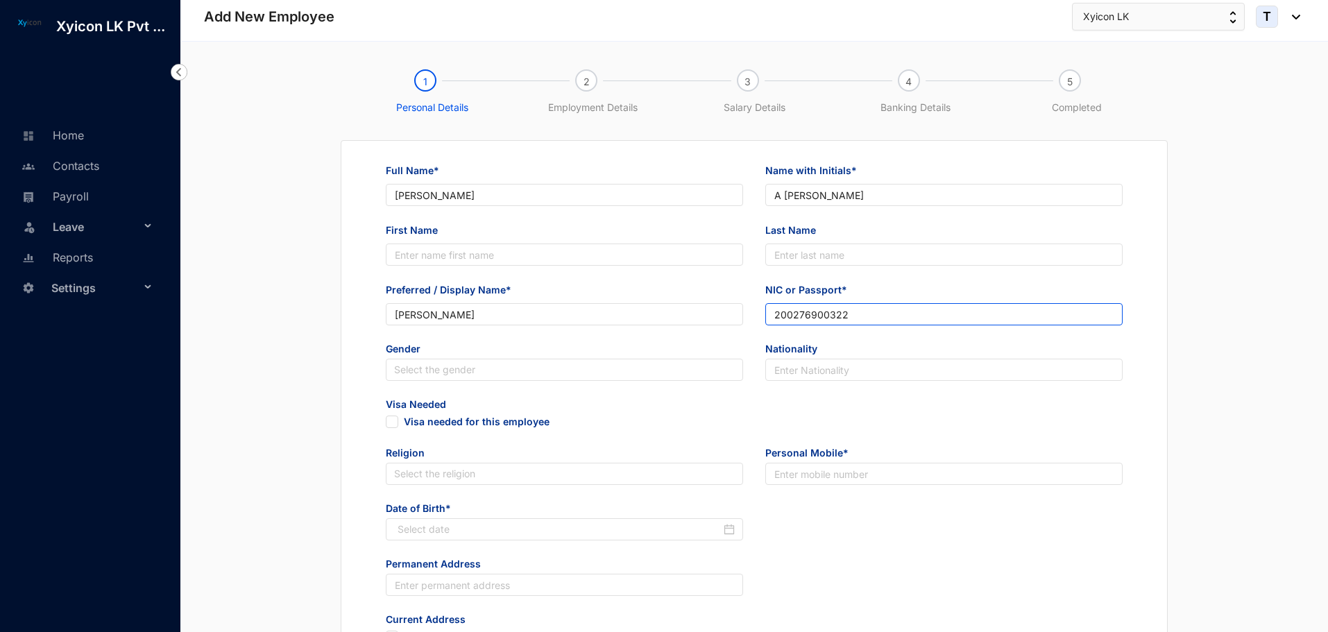
type input "200276900322"
click at [417, 364] on input "search" at bounding box center [564, 369] width 341 height 21
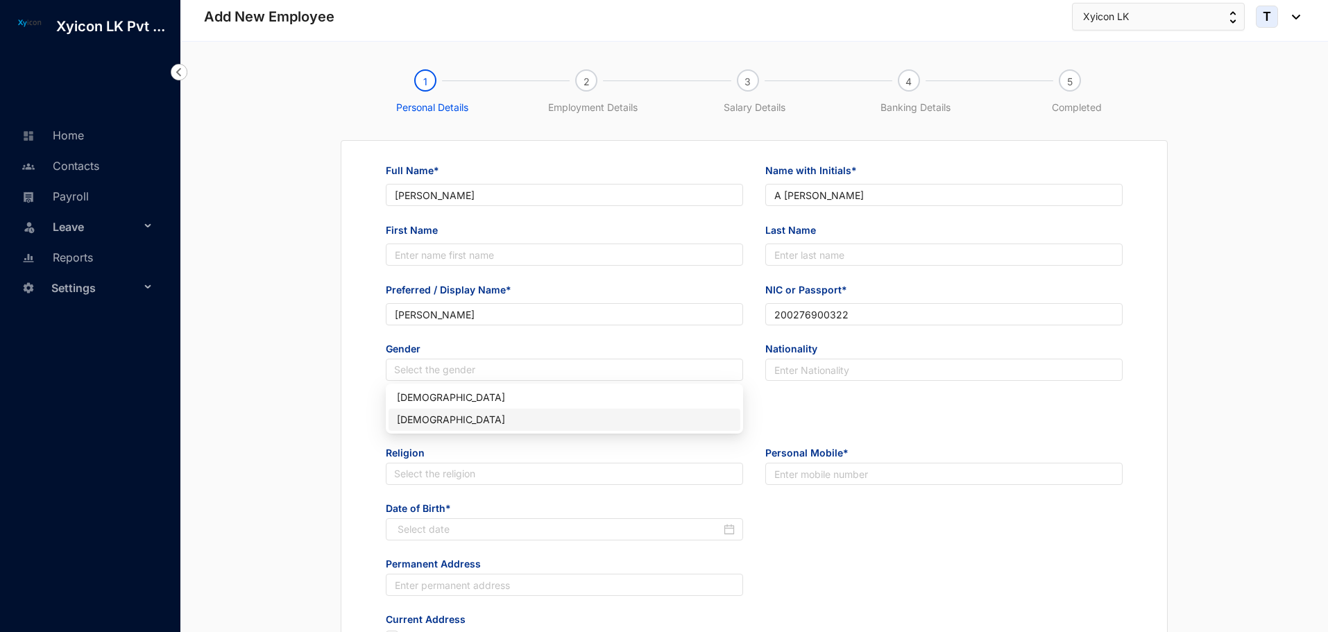
click at [421, 416] on div "[DEMOGRAPHIC_DATA]" at bounding box center [564, 419] width 335 height 15
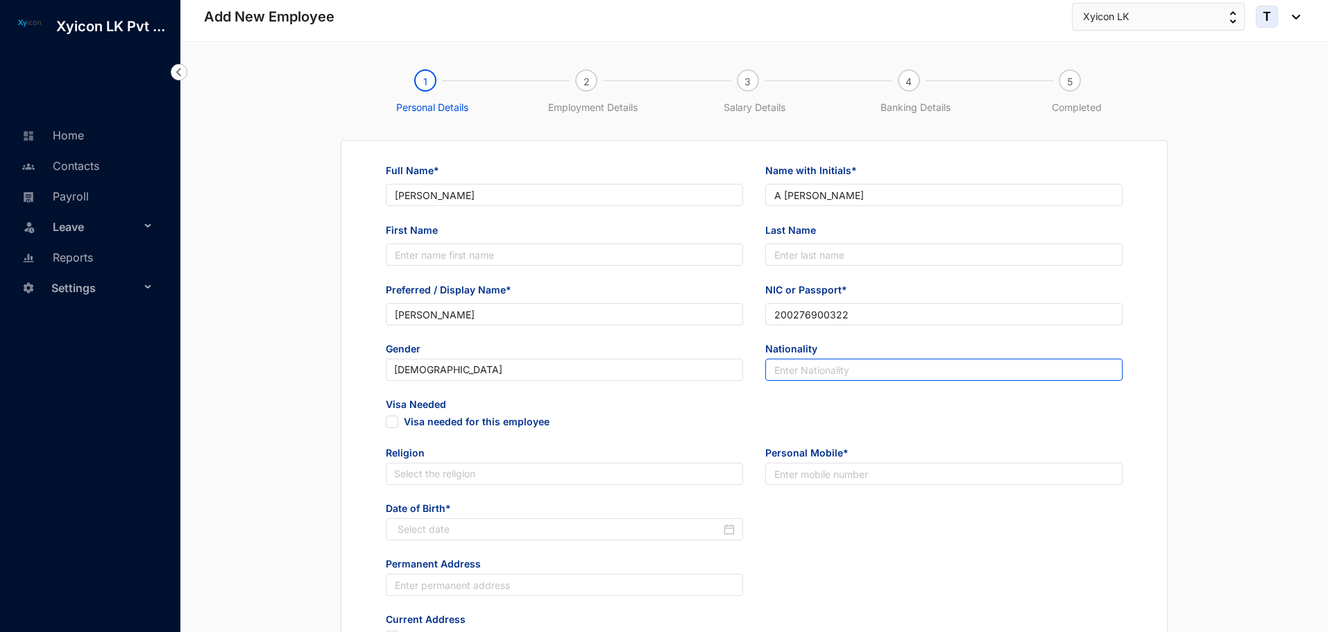
click at [815, 364] on input "text" at bounding box center [943, 370] width 357 height 22
drag, startPoint x: 298, startPoint y: 377, endPoint x: 325, endPoint y: 369, distance: 27.5
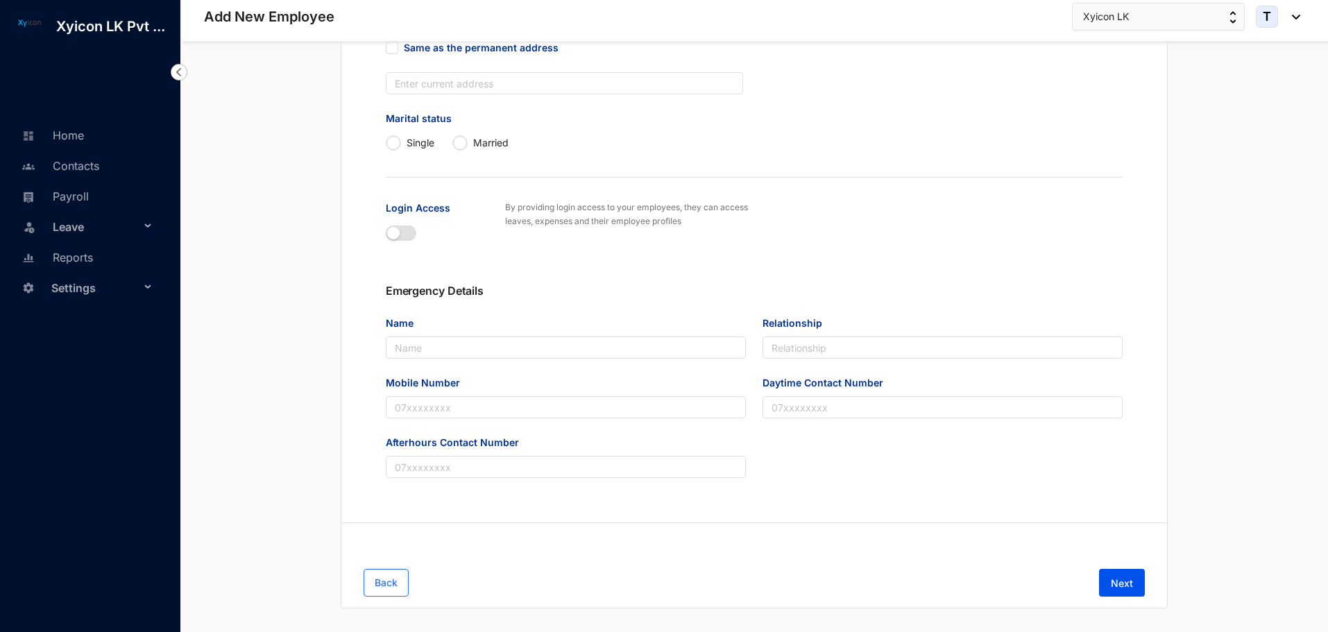
scroll to position [607, 0]
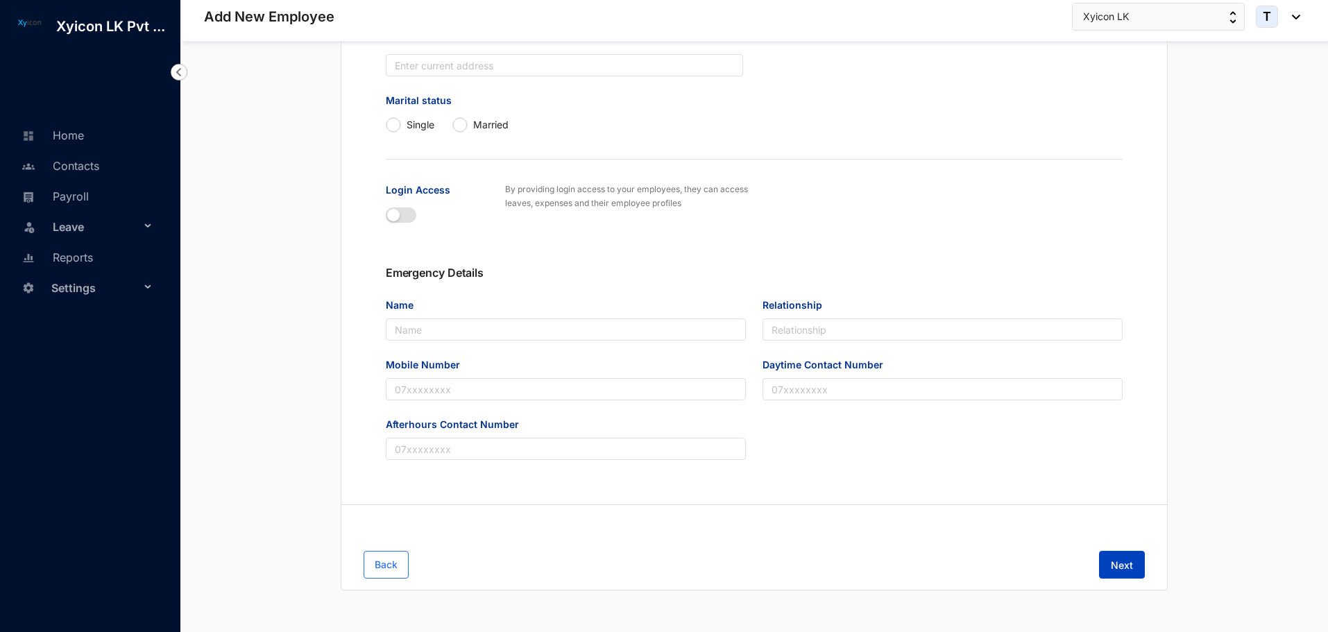
click at [1117, 562] on span "Next" at bounding box center [1122, 566] width 22 height 14
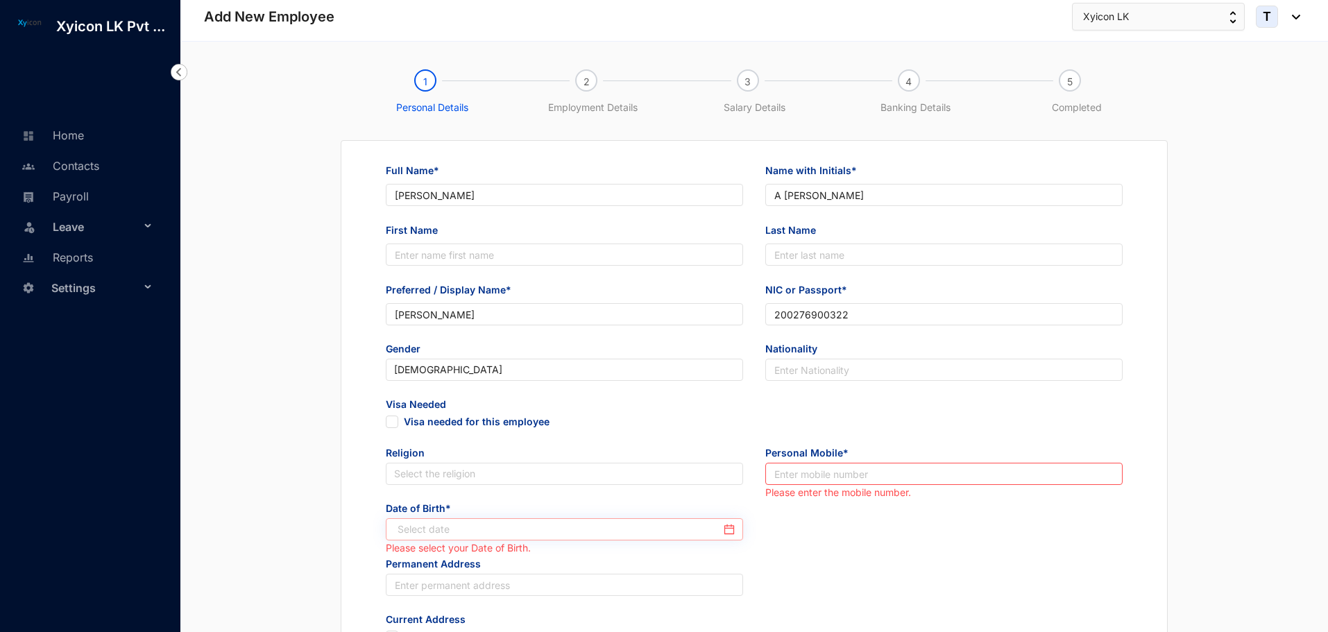
click at [732, 531] on div at bounding box center [566, 529] width 337 height 15
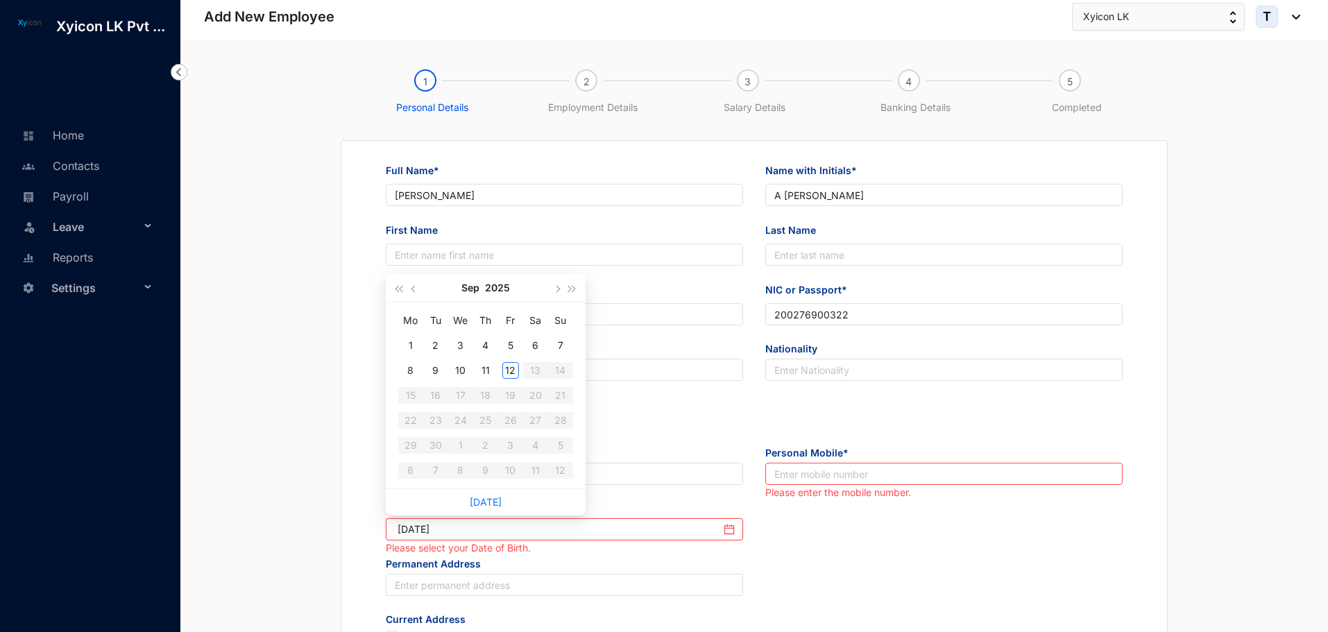
type input "[DATE]"
click at [414, 294] on button "button" at bounding box center [414, 288] width 15 height 28
click at [398, 291] on span "button" at bounding box center [399, 289] width 7 height 7
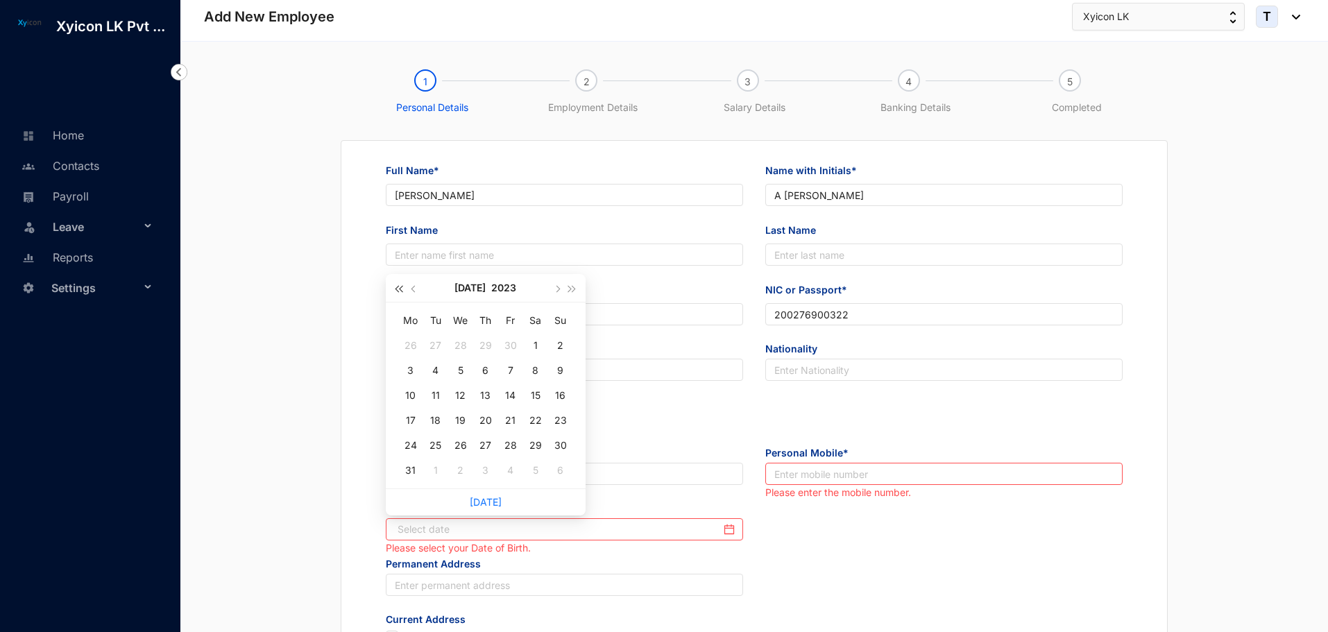
click at [398, 291] on span "button" at bounding box center [399, 289] width 7 height 7
click at [493, 290] on button "2019" at bounding box center [504, 288] width 23 height 28
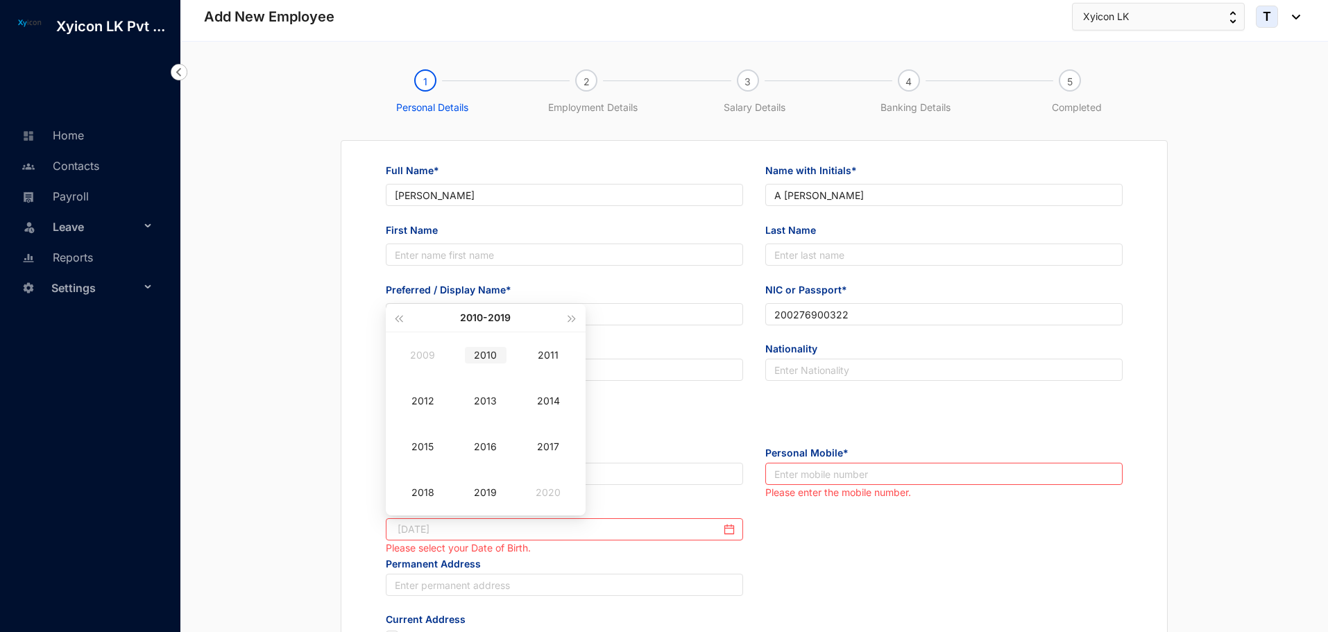
type input "[DATE]"
click at [401, 319] on span "button" at bounding box center [399, 319] width 7 height 7
type input "[DATE]"
click at [569, 321] on span "button" at bounding box center [572, 319] width 7 height 7
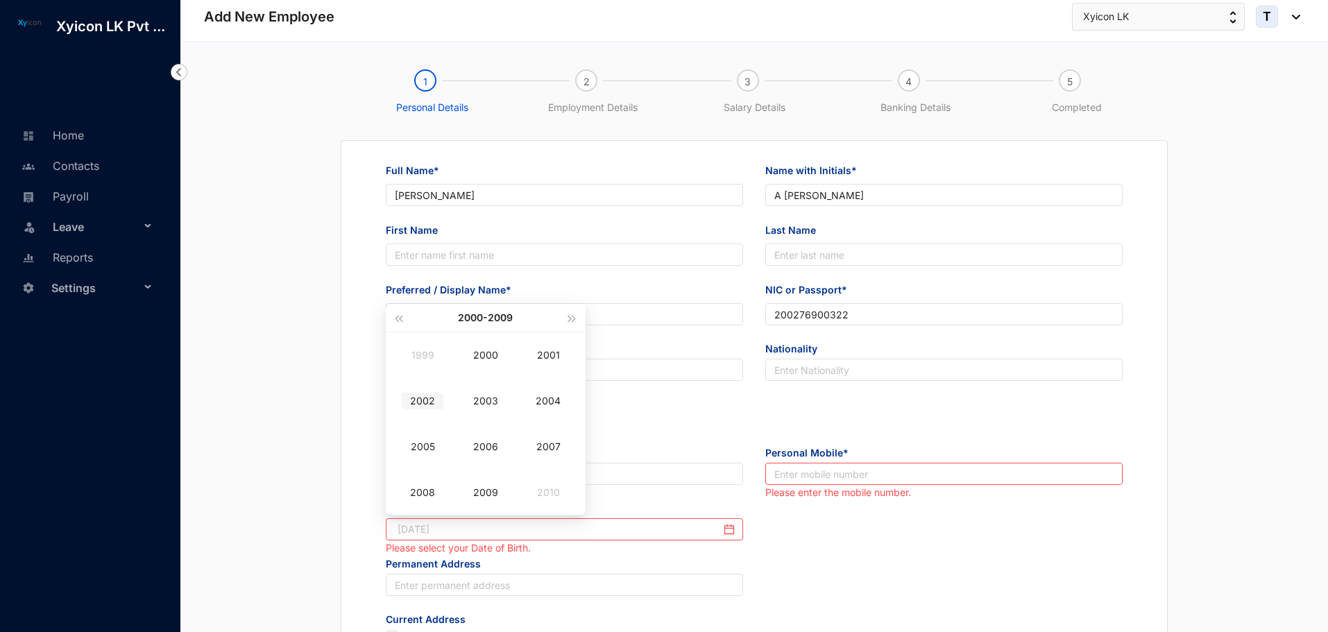
click at [418, 409] on td "2002" at bounding box center [422, 401] width 63 height 46
click at [424, 355] on div "Jan" at bounding box center [423, 355] width 42 height 17
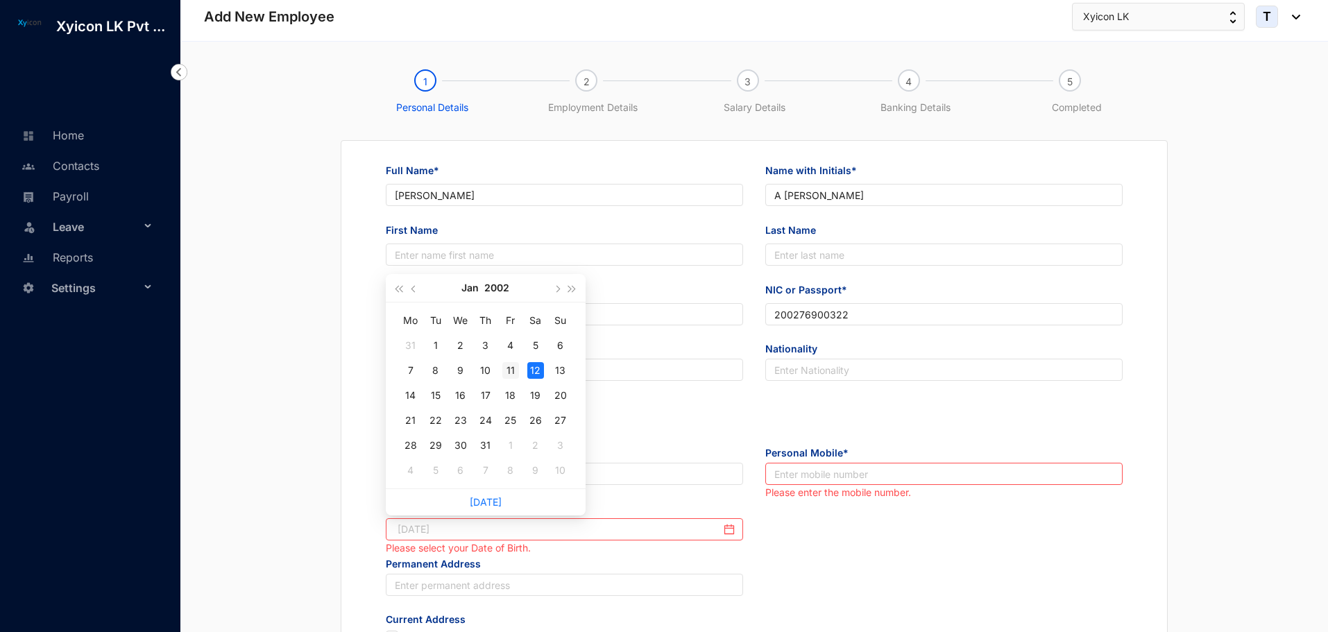
click at [511, 371] on div "11" at bounding box center [510, 370] width 17 height 17
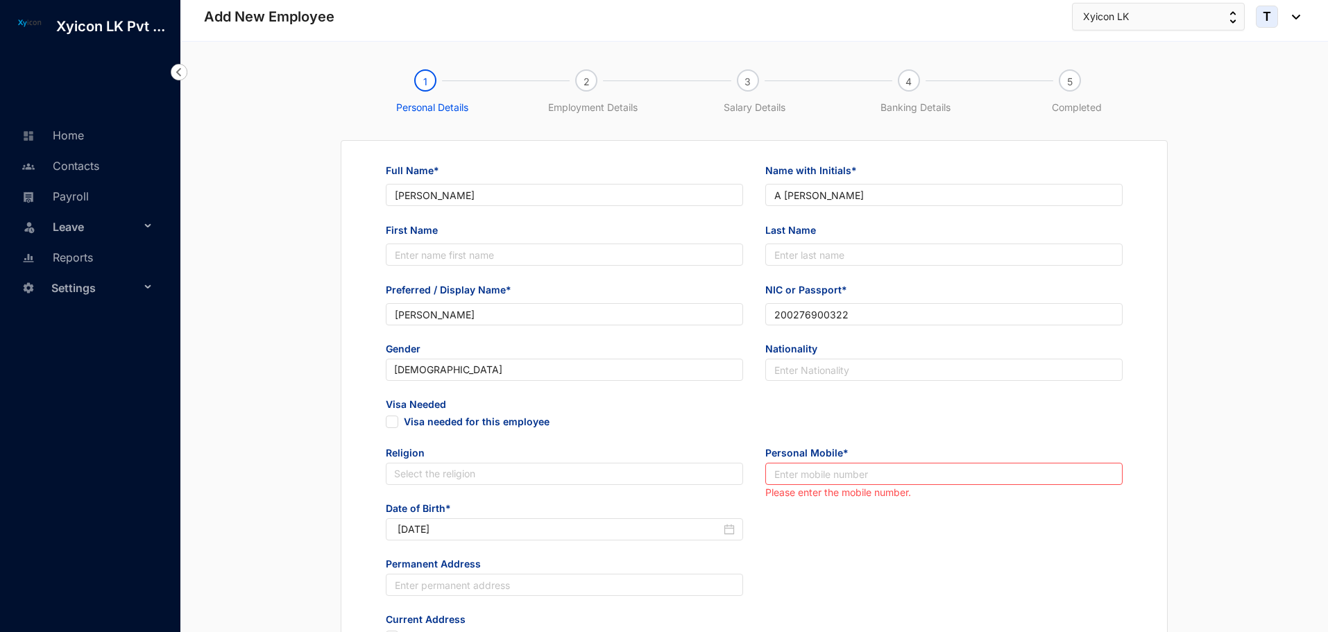
type input "[DATE]"
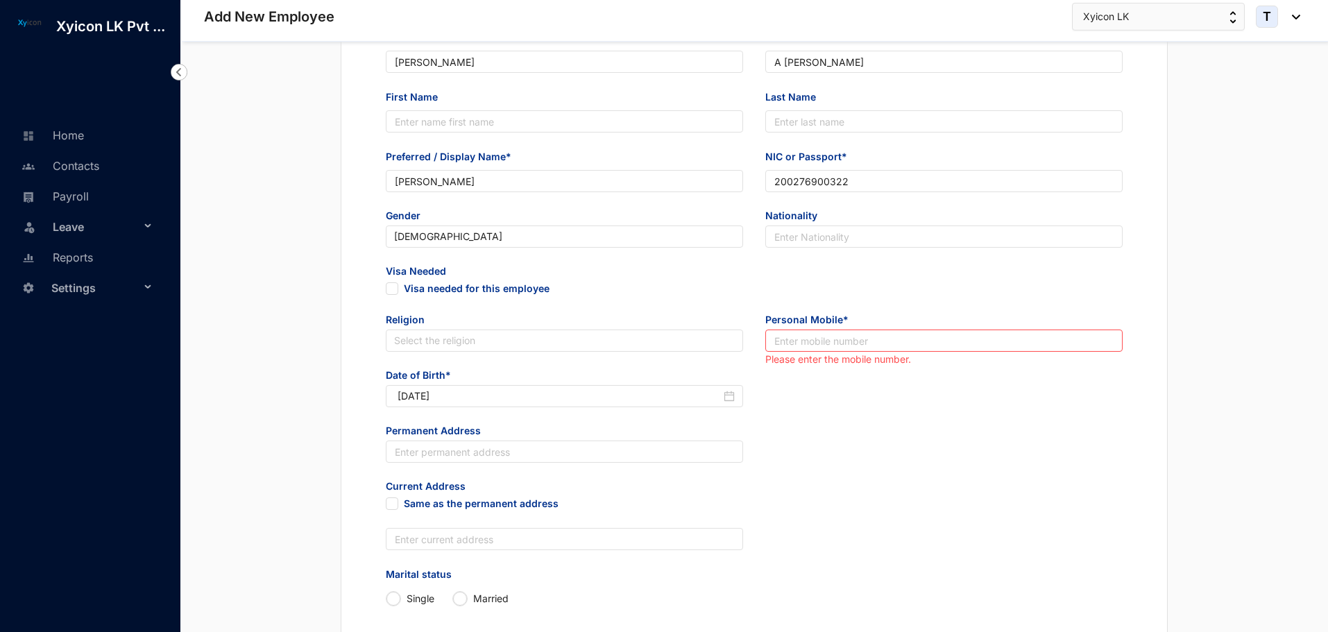
scroll to position [139, 0]
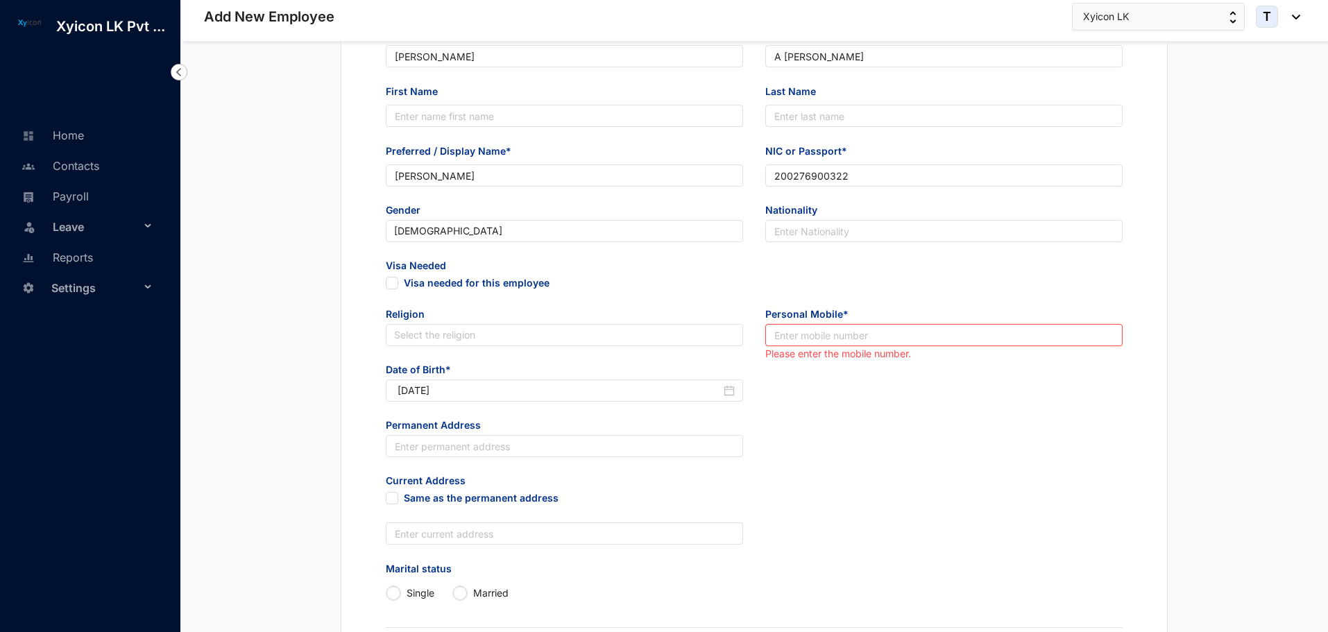
click at [790, 338] on input "text" at bounding box center [943, 335] width 357 height 22
type input "0725143541"
drag, startPoint x: 851, startPoint y: 410, endPoint x: 847, endPoint y: 416, distance: 7.4
click at [847, 416] on div "Date of Birth* [DEMOGRAPHIC_DATA]" at bounding box center [755, 391] width 760 height 56
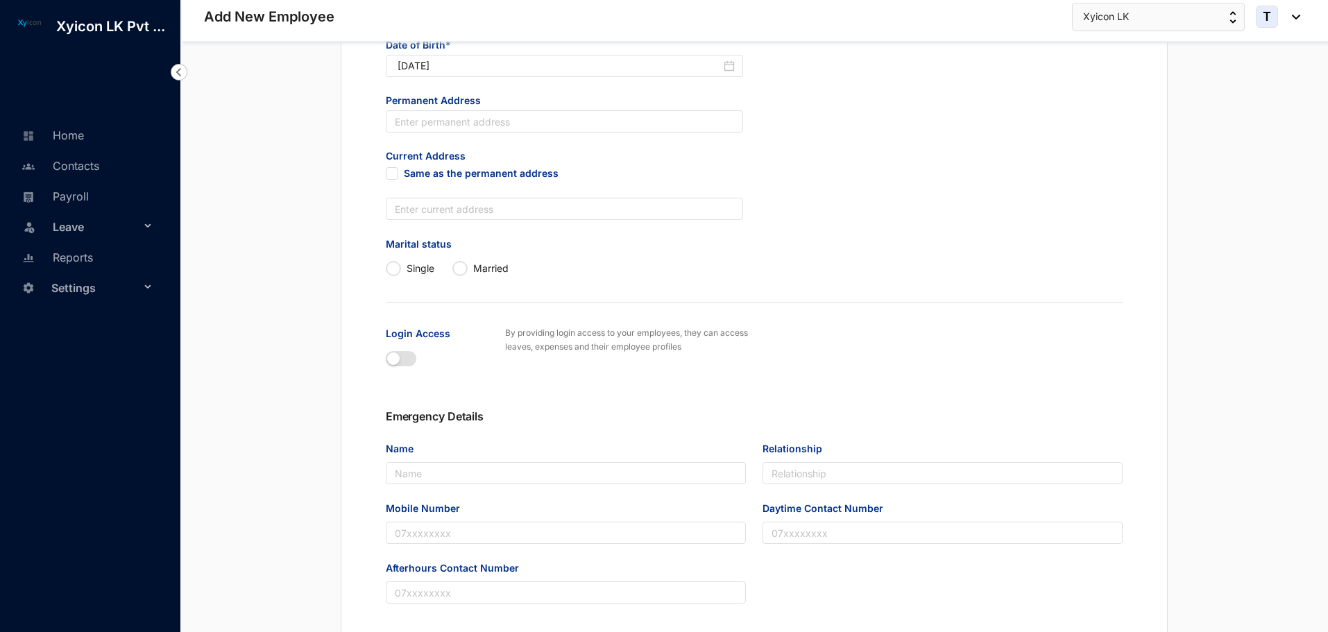
scroll to position [486, 0]
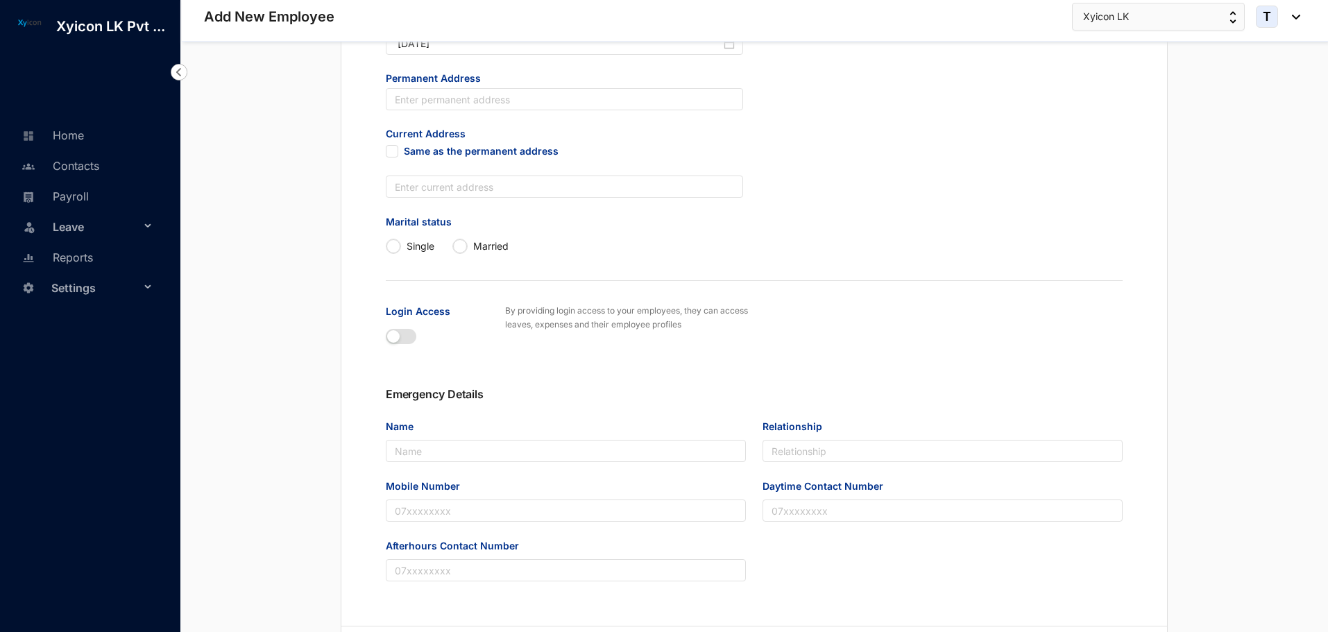
click at [382, 237] on div "Marital status [DEMOGRAPHIC_DATA] Married" at bounding box center [755, 244] width 760 height 60
click at [392, 244] on input "Single" at bounding box center [394, 246] width 14 height 14
radio input "true"
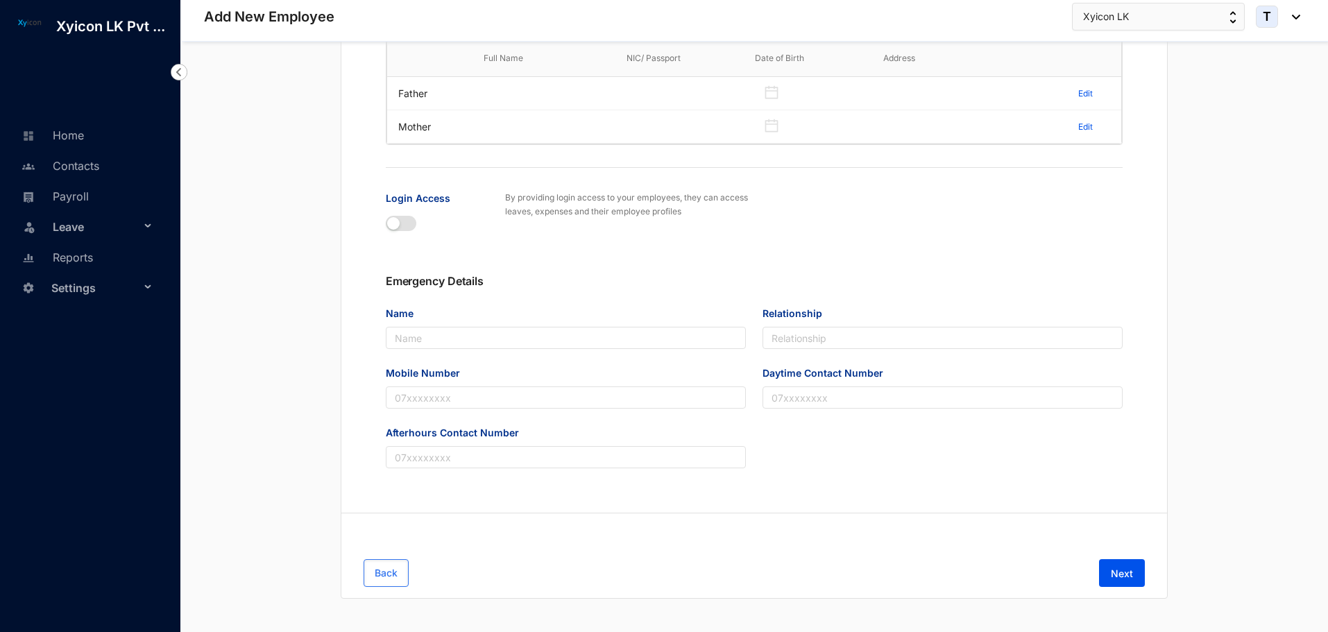
scroll to position [757, 0]
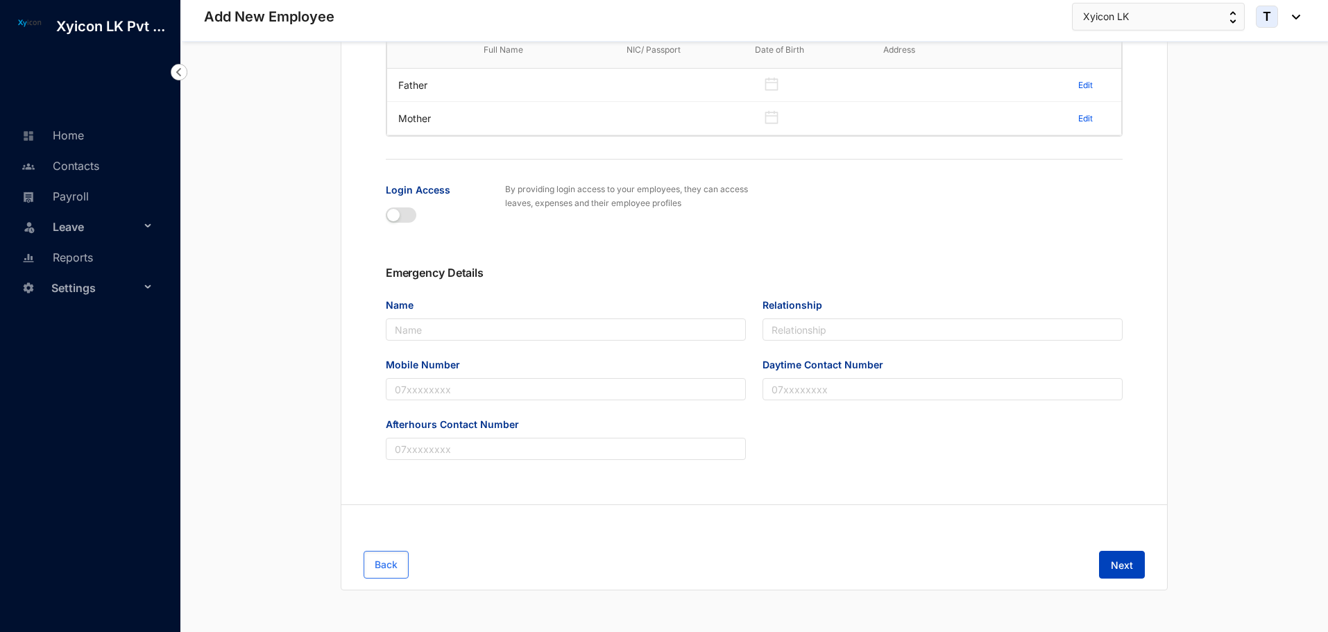
click at [1119, 564] on span "Next" at bounding box center [1122, 566] width 22 height 14
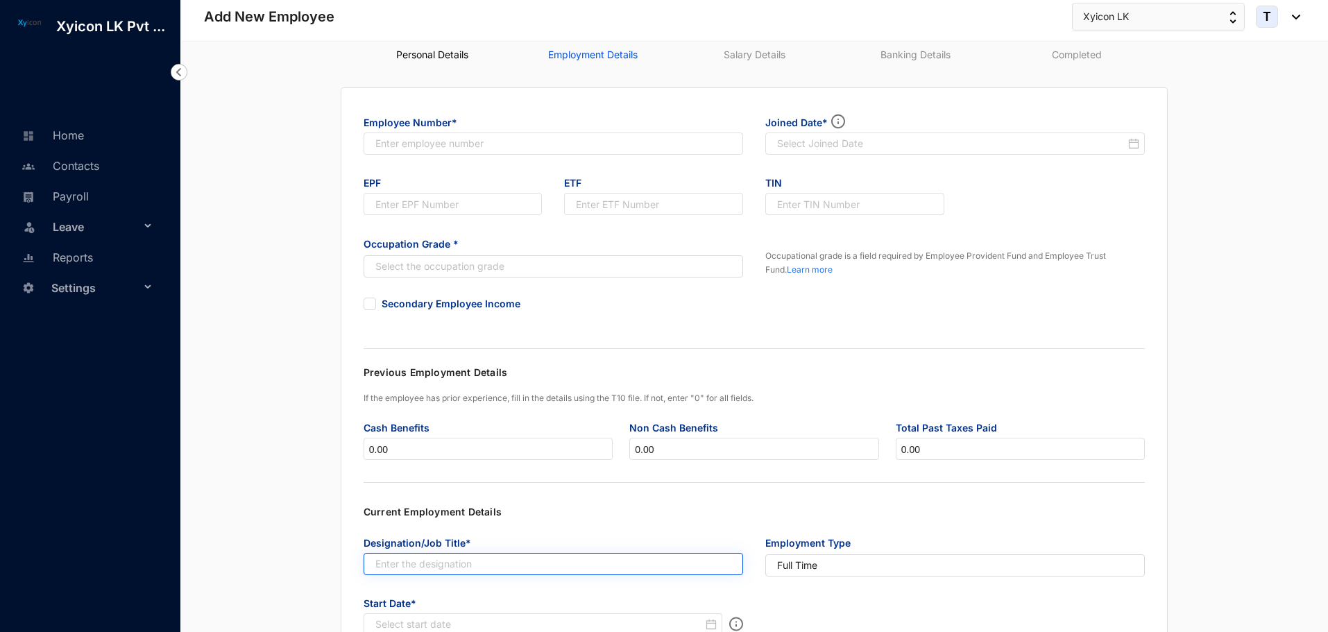
scroll to position [0, 0]
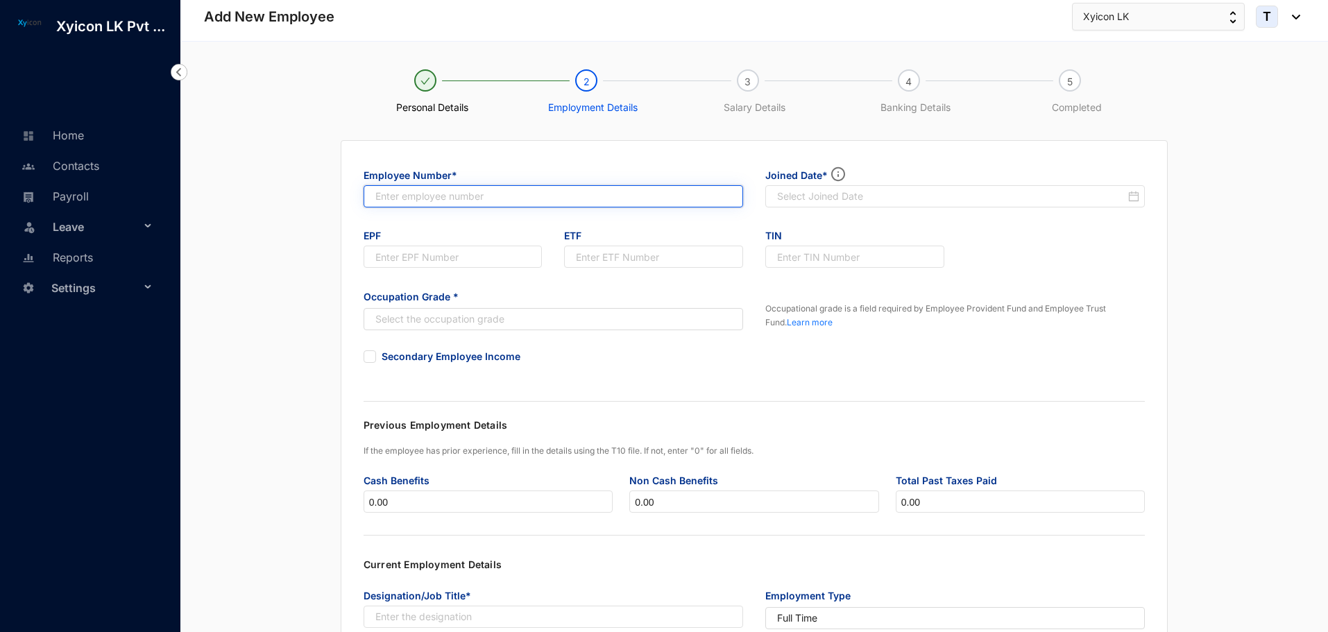
click at [405, 202] on input "text" at bounding box center [554, 196] width 380 height 22
click at [423, 196] on input "text" at bounding box center [554, 196] width 380 height 22
type input "74"
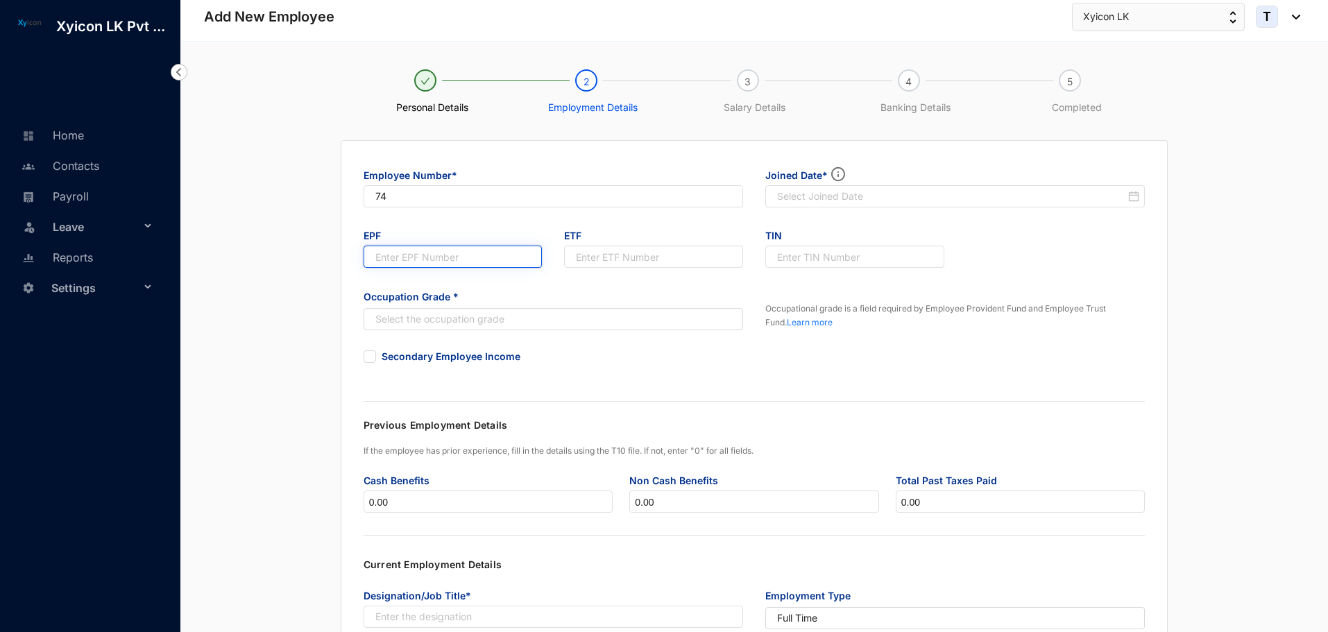
type input "74"
click at [438, 260] on input "74" at bounding box center [453, 257] width 179 height 22
drag, startPoint x: 1039, startPoint y: 251, endPoint x: 1047, endPoint y: 257, distance: 9.4
click at [1040, 251] on div "EPF 74 ETF 74 TIN" at bounding box center [755, 254] width 804 height 61
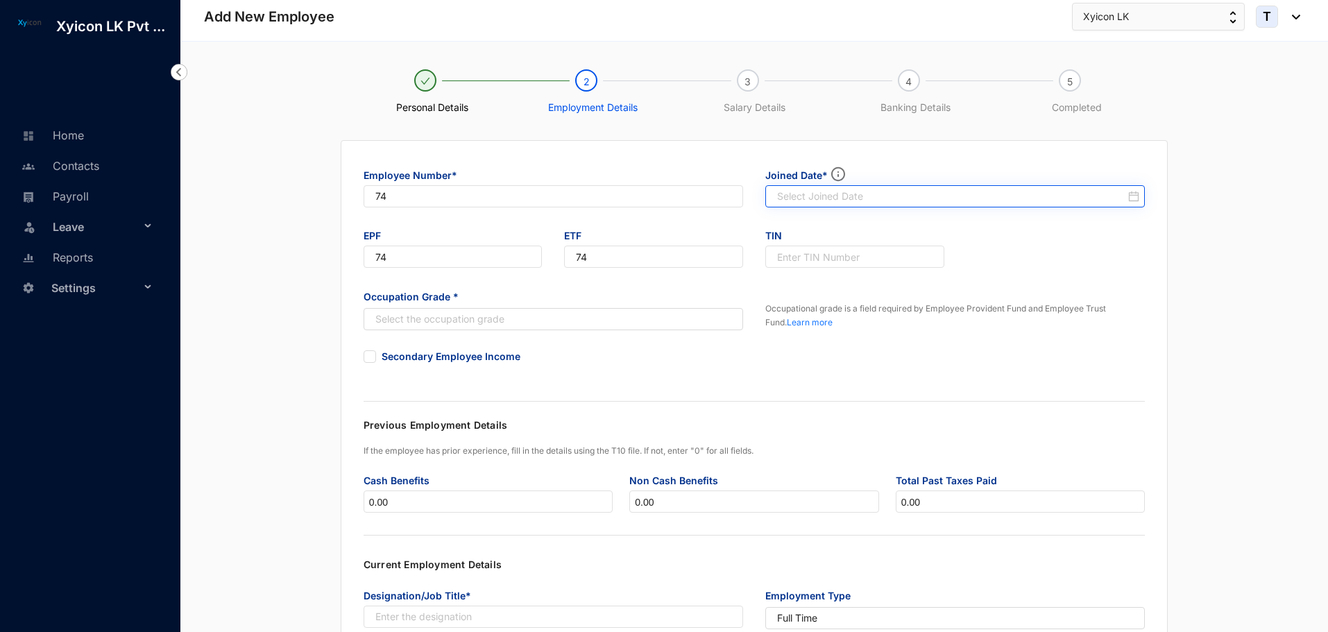
click at [840, 204] on div at bounding box center [955, 196] width 380 height 22
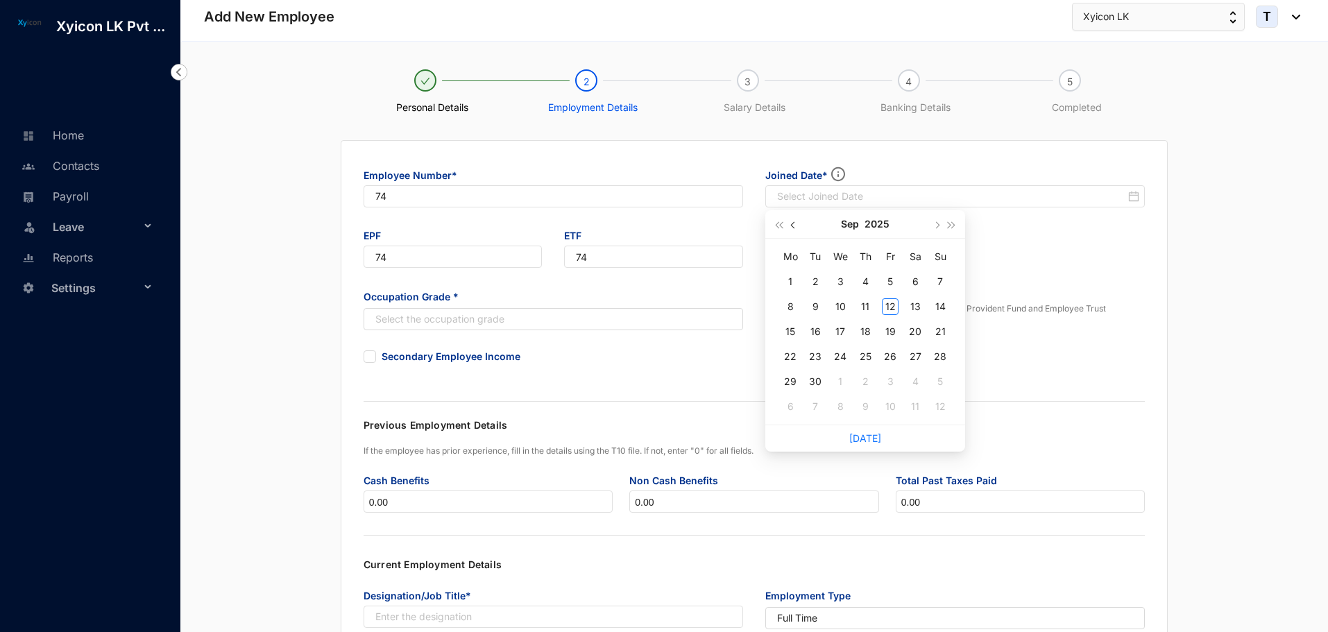
click at [795, 228] on button "button" at bounding box center [793, 224] width 15 height 28
type input "[DATE]"
click at [815, 332] on div "15" at bounding box center [815, 331] width 17 height 17
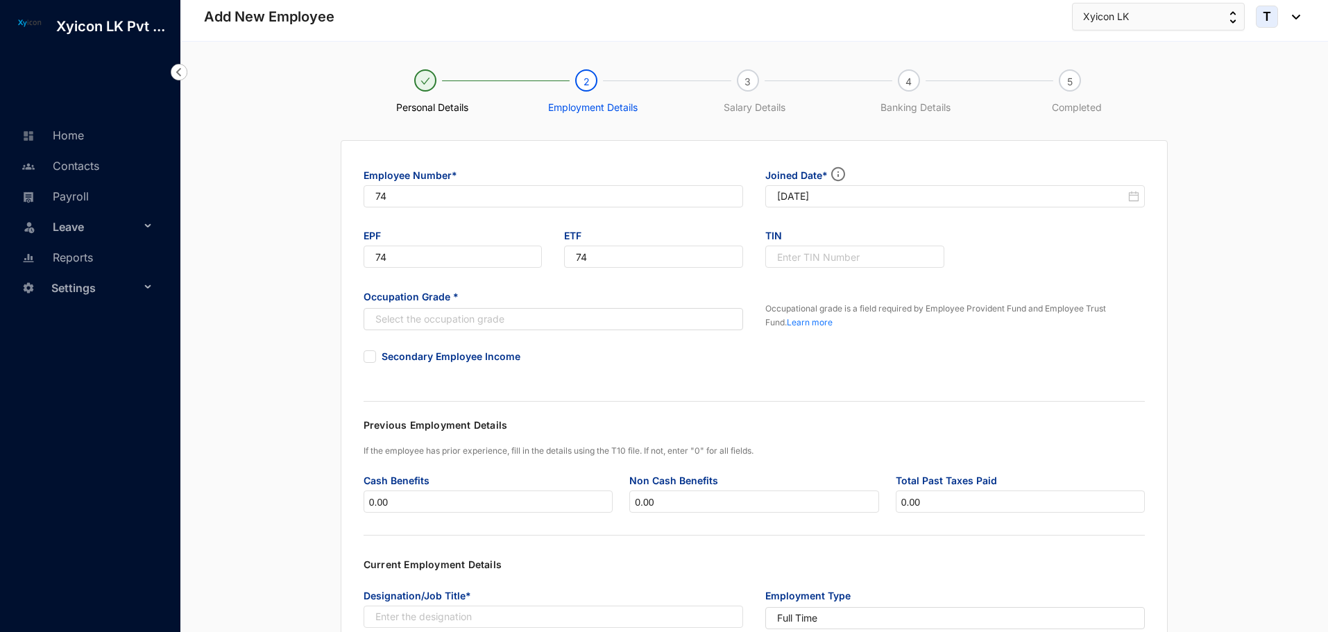
click at [999, 255] on div "EPF 74 ETF 74 TIN" at bounding box center [755, 254] width 804 height 61
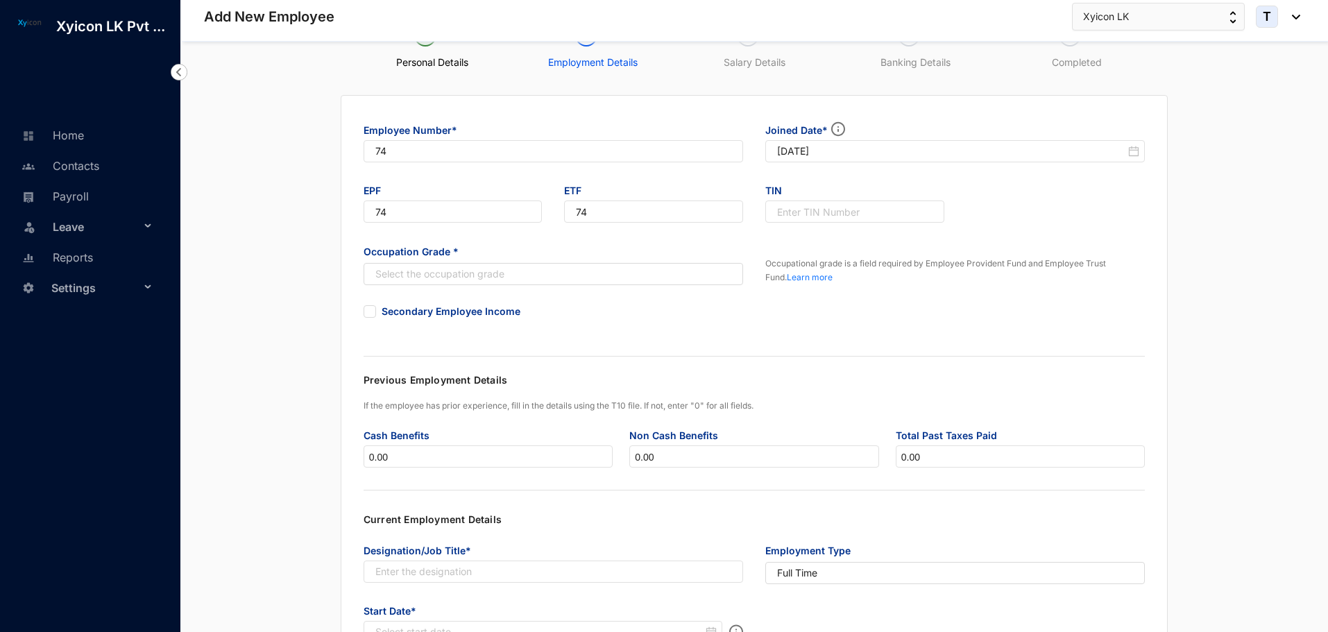
scroll to position [69, 0]
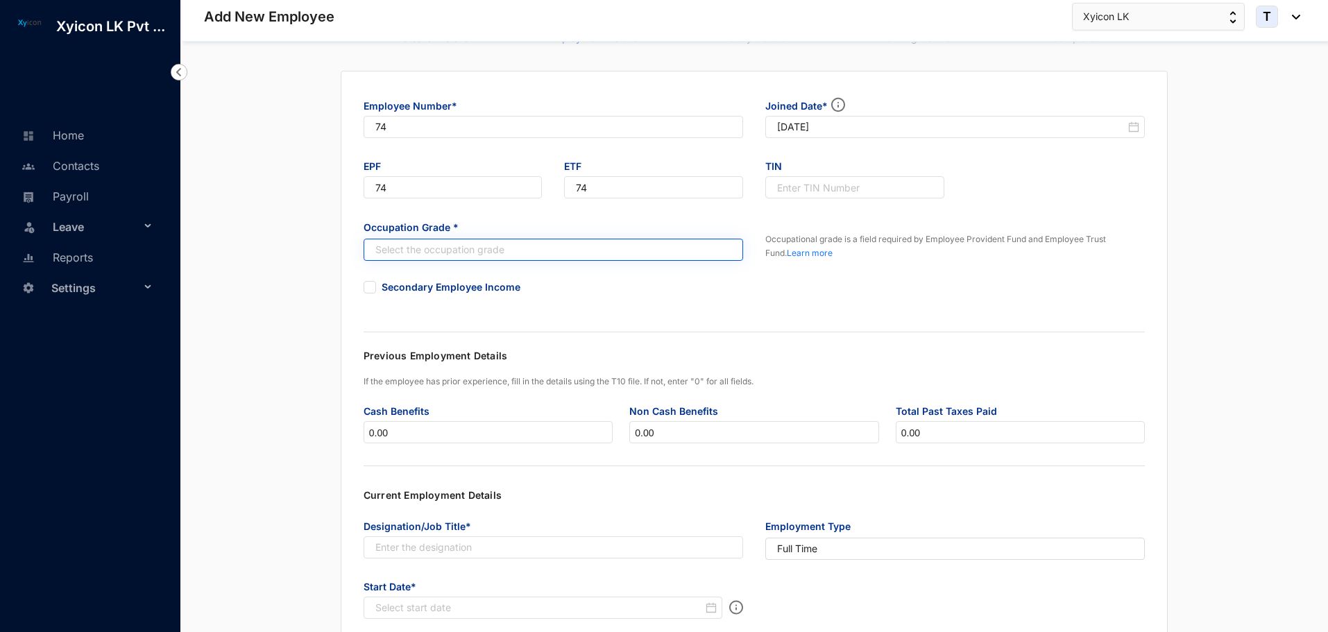
click at [528, 246] on input "search" at bounding box center [546, 249] width 354 height 21
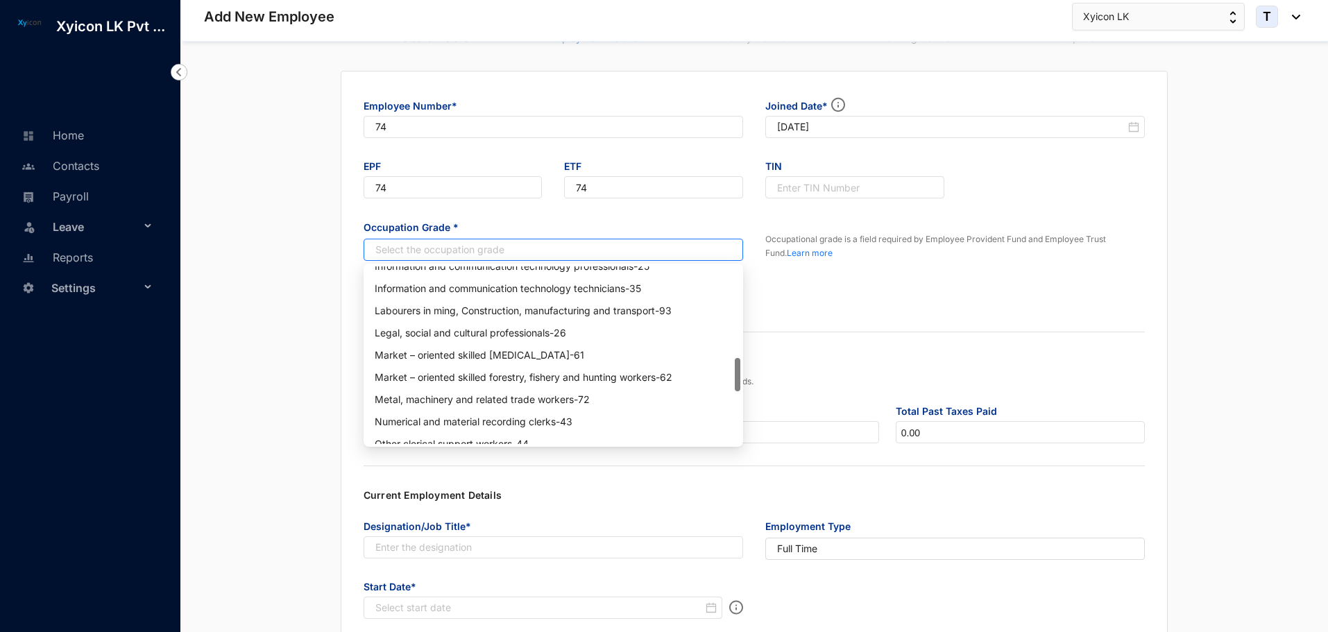
scroll to position [408, 0]
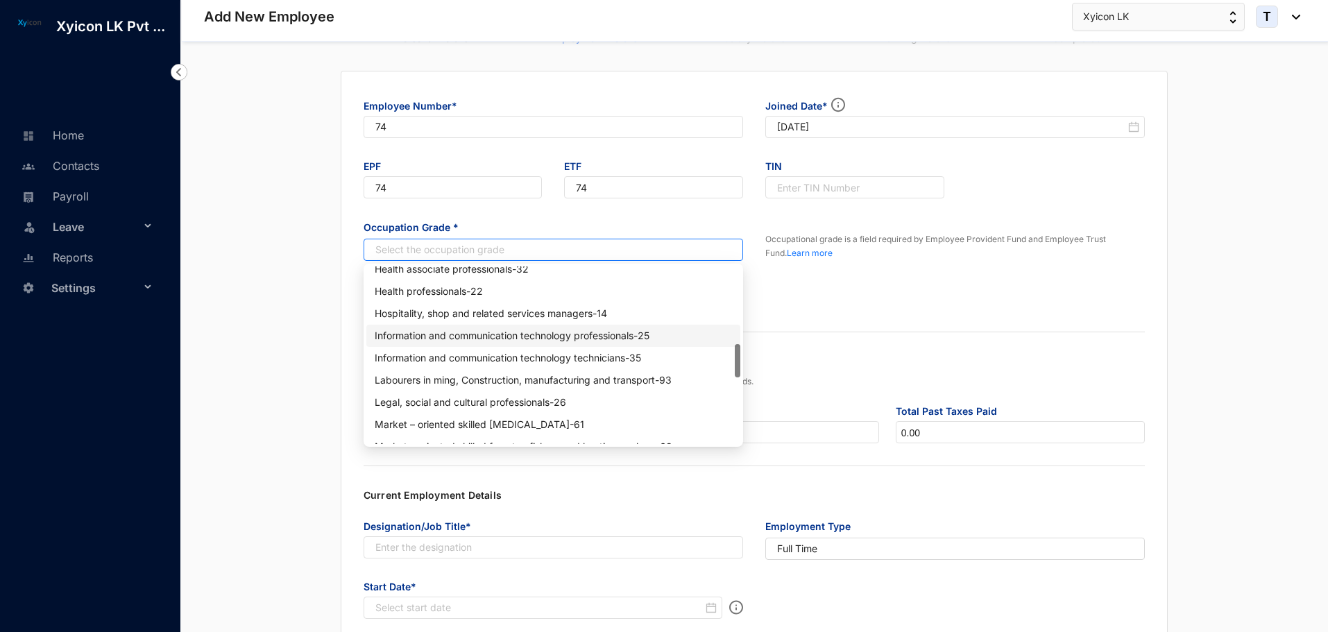
click at [523, 340] on div "Information and communication technology professionals - 25" at bounding box center [553, 335] width 357 height 15
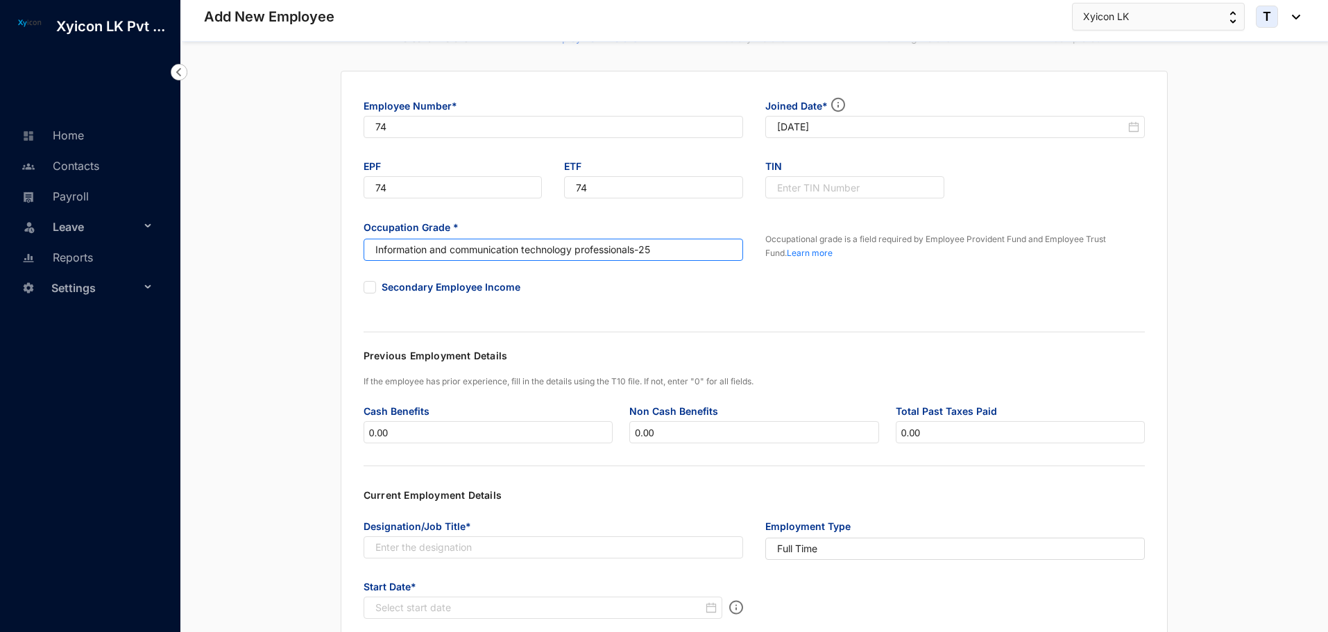
click at [645, 295] on div "Secondary Employee Income" at bounding box center [554, 287] width 380 height 22
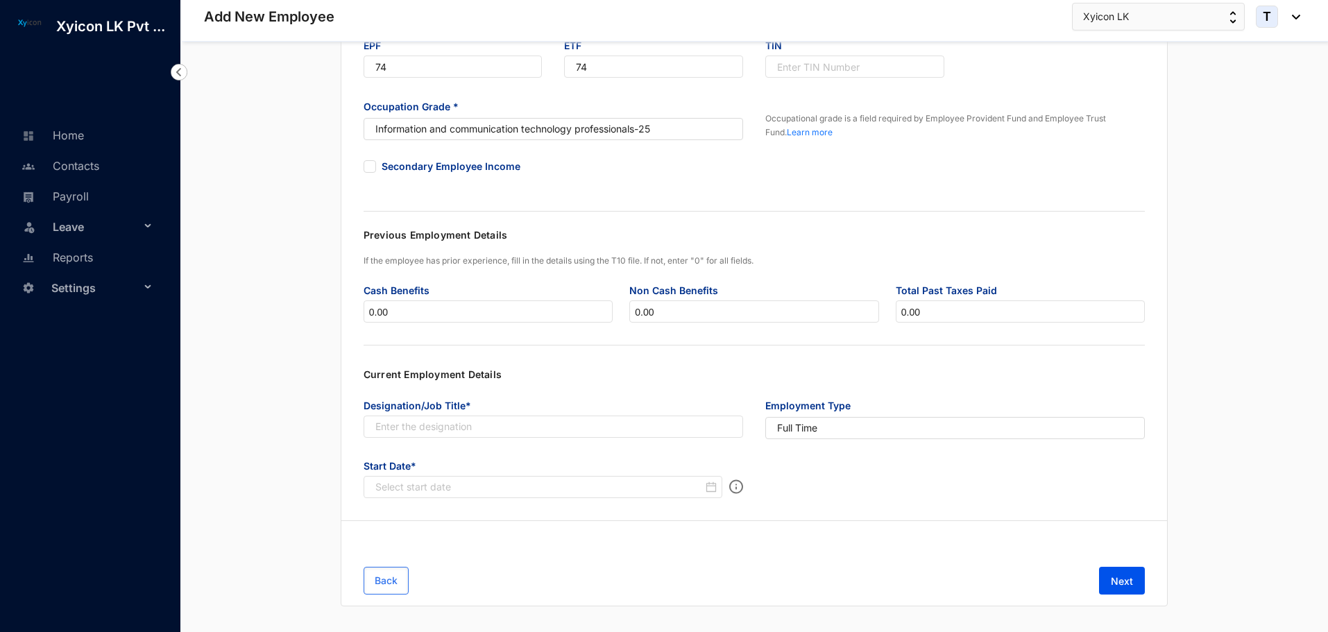
scroll to position [206, 0]
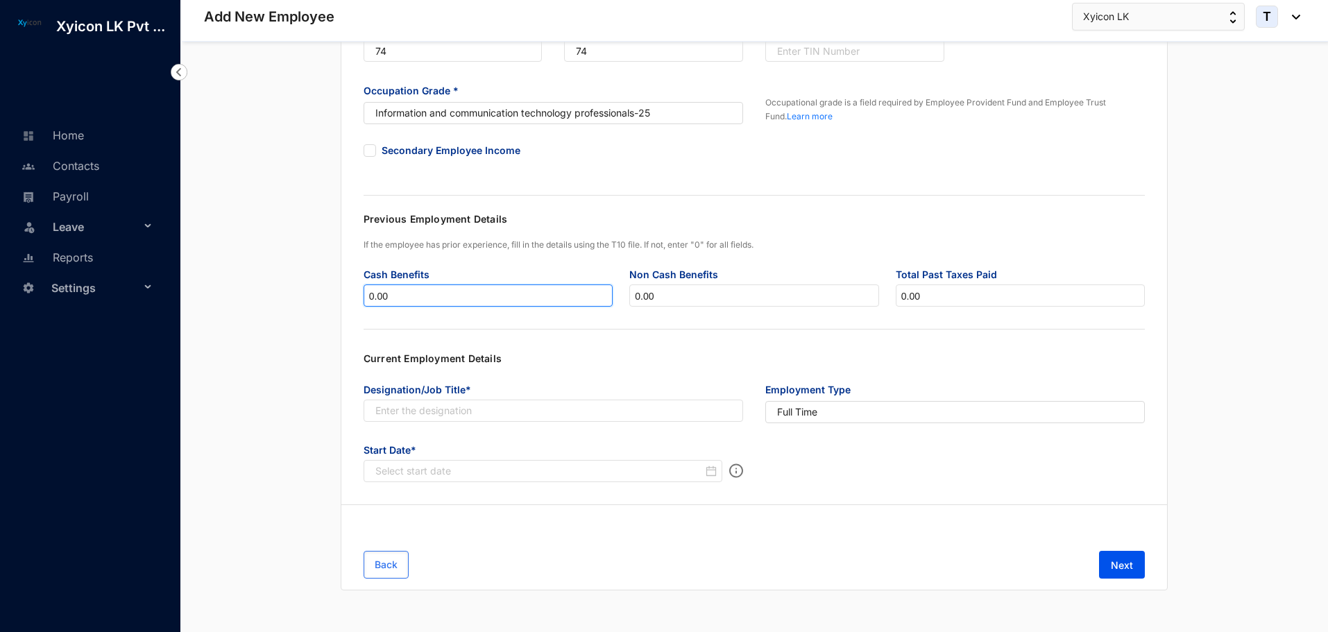
drag, startPoint x: 398, startPoint y: 302, endPoint x: 286, endPoint y: 302, distance: 111.7
click at [286, 302] on div "Employee Number* 74 Joined Date* [DATE] EPF 74 ETF 74 TIN Occupation Grade * In…" at bounding box center [754, 262] width 1103 height 656
type input "110000.00"
click at [289, 301] on div "Employee Number* 74 Joined Date* [DATE] EPF 74 ETF 74 TIN Occupation Grade * In…" at bounding box center [754, 262] width 1103 height 656
drag, startPoint x: 124, startPoint y: 276, endPoint x: 80, endPoint y: 276, distance: 44.4
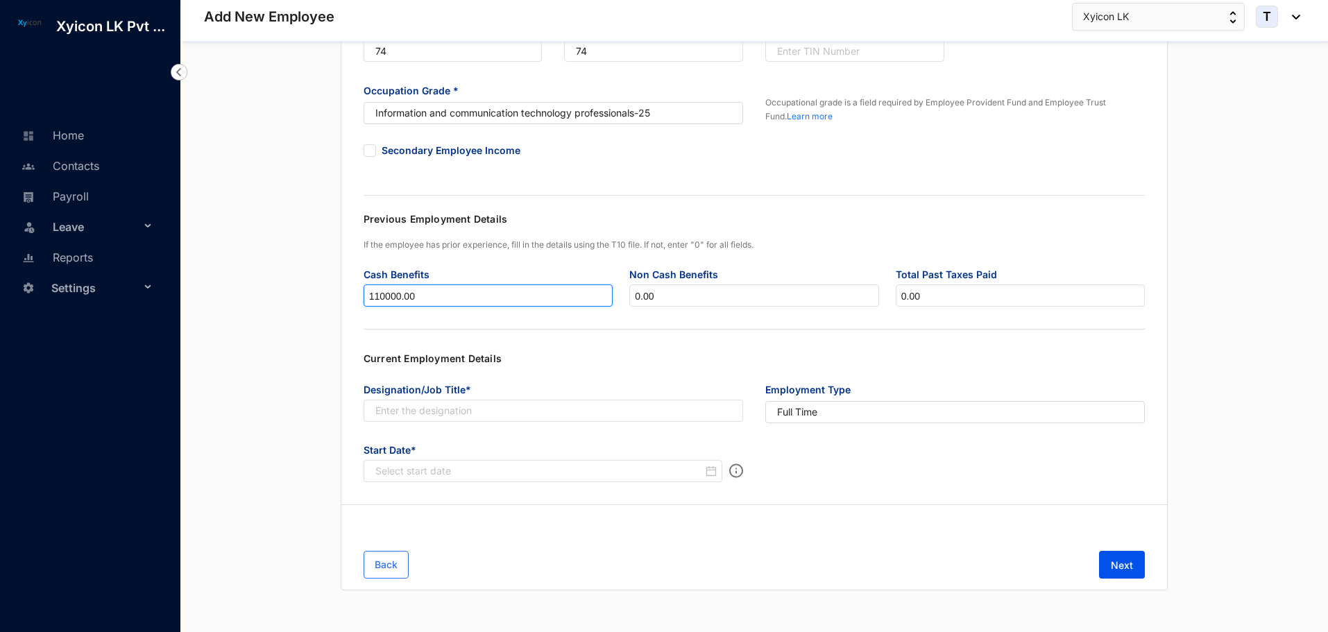
click at [80, 276] on div "Add New Employee Xyicon LK Pvt ... Home Contacts Payroll Leave Reports Settings…" at bounding box center [664, 213] width 1328 height 838
click at [271, 343] on div "Employee Number* 74 Joined Date* [DATE] EPF 74 ETF 74 TIN Occupation Grade * In…" at bounding box center [754, 262] width 1103 height 656
click at [407, 422] on div "Designation/Job Title*" at bounding box center [554, 408] width 380 height 61
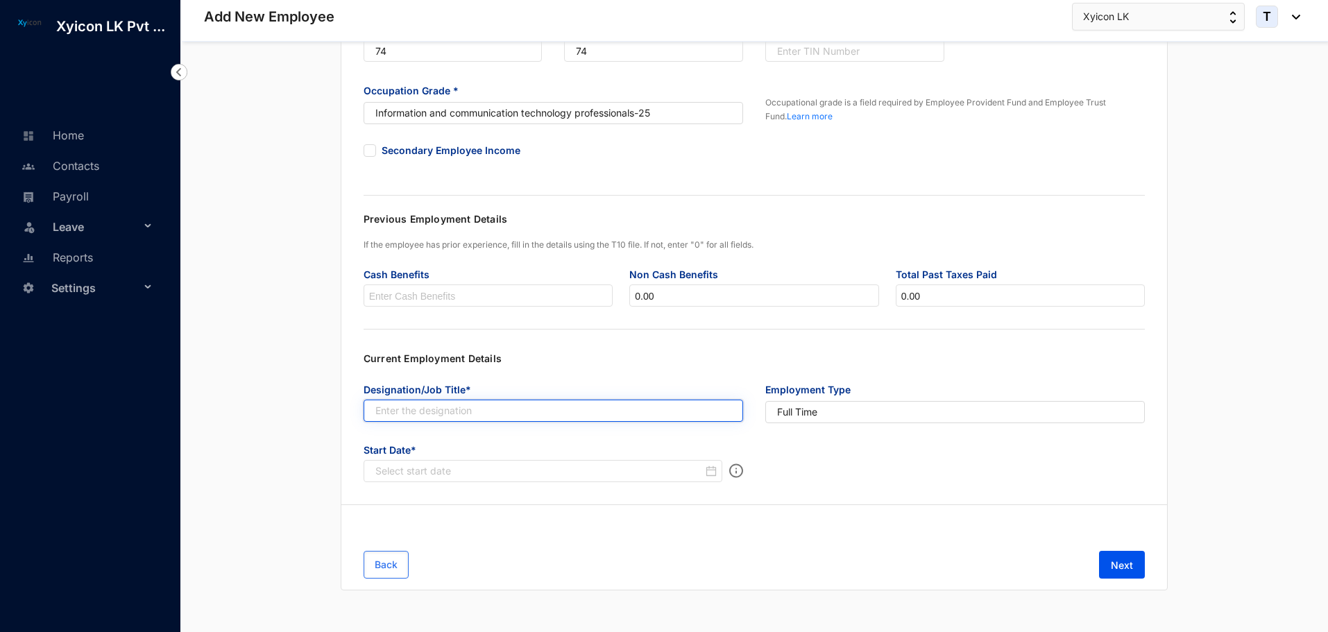
click at [411, 416] on input "text" at bounding box center [554, 411] width 380 height 22
click at [711, 473] on div at bounding box center [545, 471] width 341 height 14
type input "QA Intern"
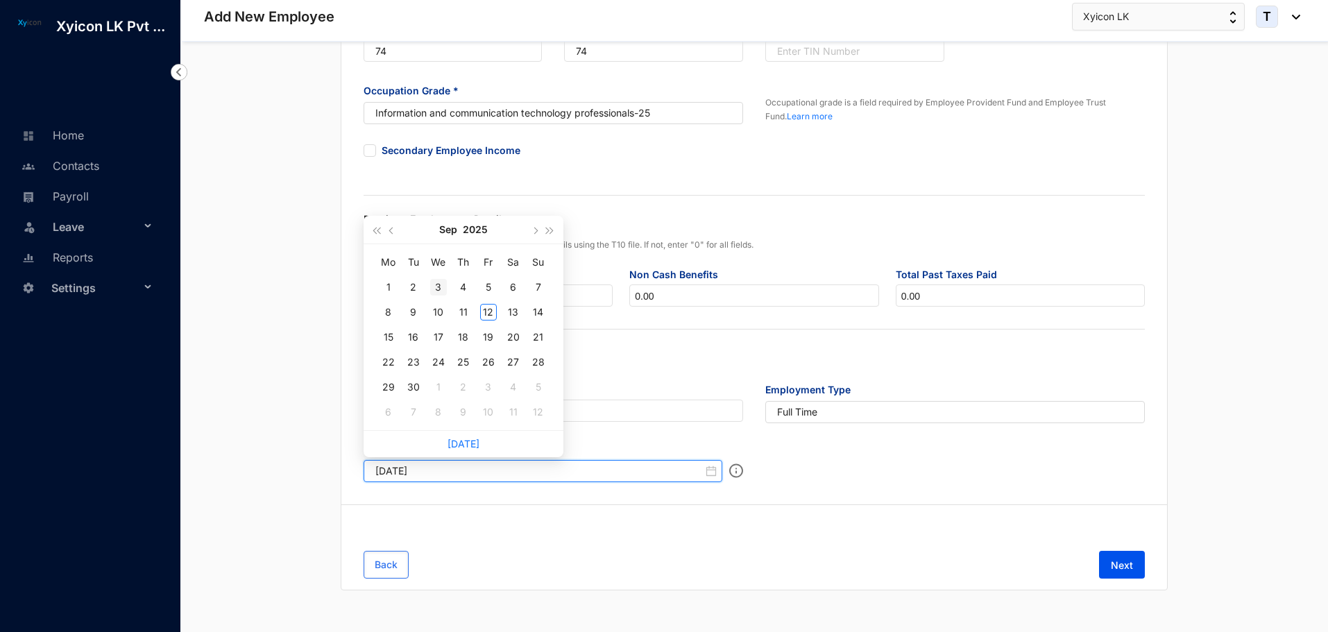
type input "[DATE]"
click at [389, 232] on button "button" at bounding box center [391, 230] width 15 height 28
click at [412, 339] on div "15" at bounding box center [413, 337] width 17 height 17
type input "[DATE]"
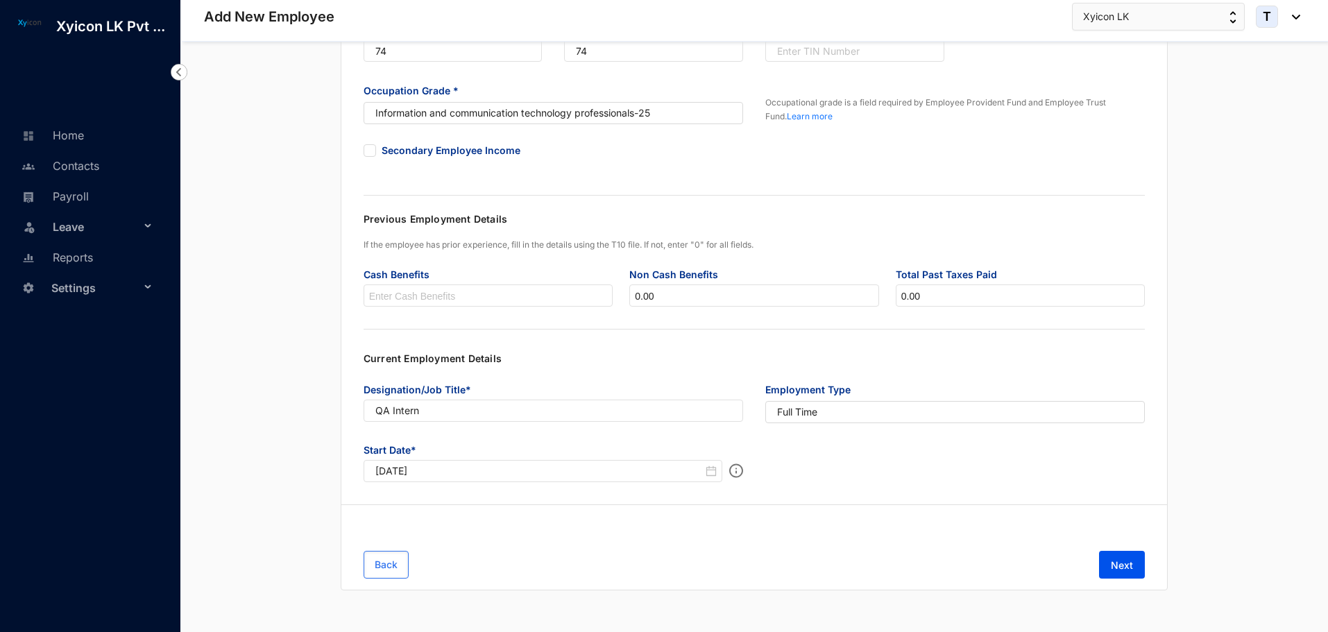
click at [280, 406] on div "Employee Number* 74 Joined Date* [DATE] EPF 74 ETF 74 TIN Occupation Grade * In…" at bounding box center [754, 262] width 1103 height 656
click at [1123, 564] on span "Next" at bounding box center [1122, 566] width 22 height 14
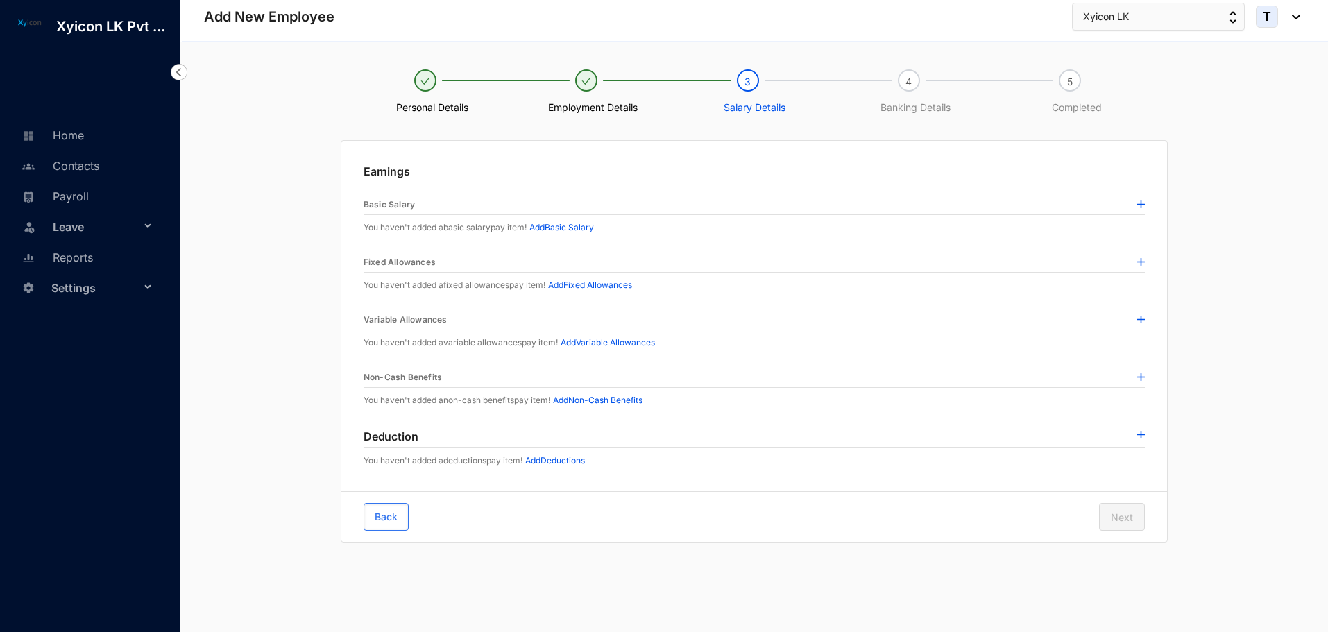
scroll to position [0, 0]
click at [1143, 205] on img at bounding box center [1146, 205] width 8 height 8
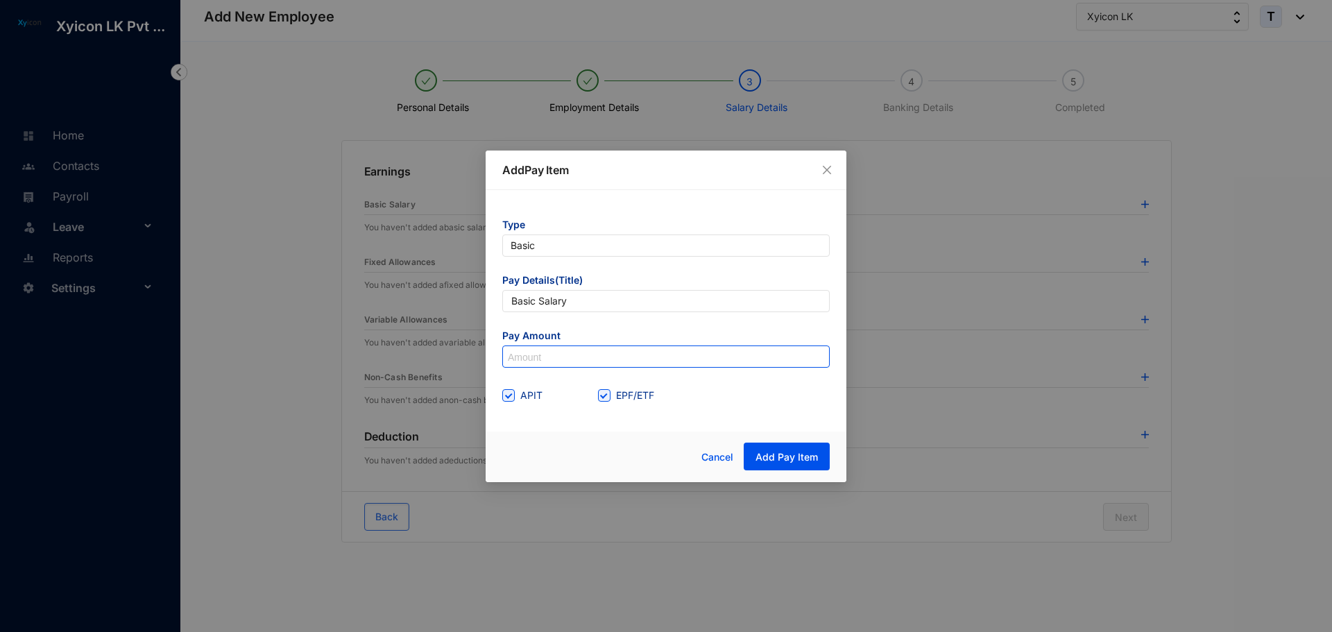
click at [549, 362] on input at bounding box center [666, 357] width 326 height 22
type input "110,000"
click at [749, 406] on div "APIT EPF/ETF" at bounding box center [666, 395] width 328 height 22
click at [797, 459] on span "Add Pay Item" at bounding box center [787, 457] width 62 height 14
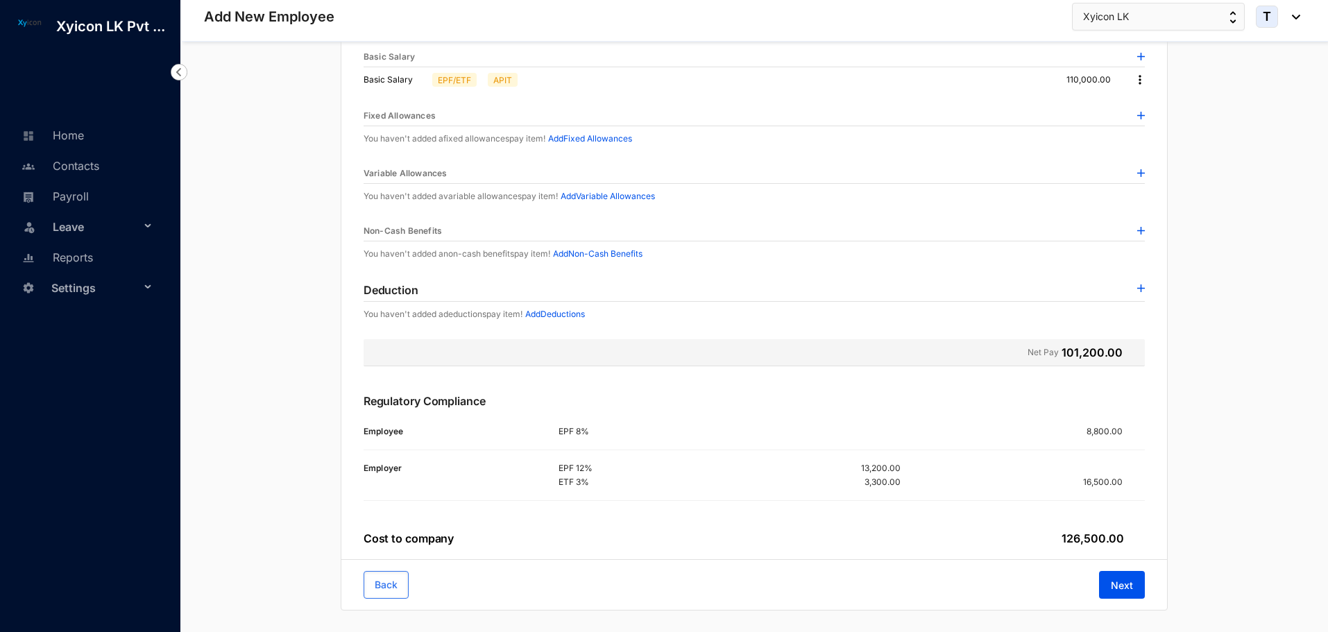
scroll to position [168, 0]
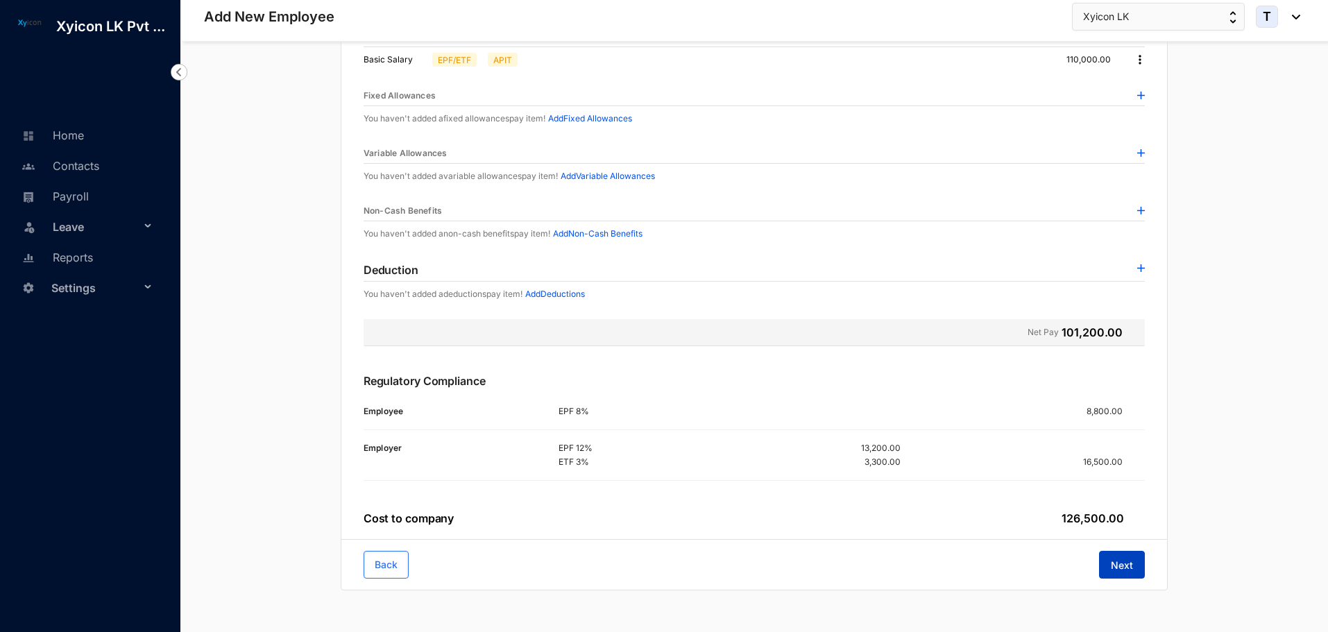
click at [1125, 567] on span "Next" at bounding box center [1122, 566] width 22 height 14
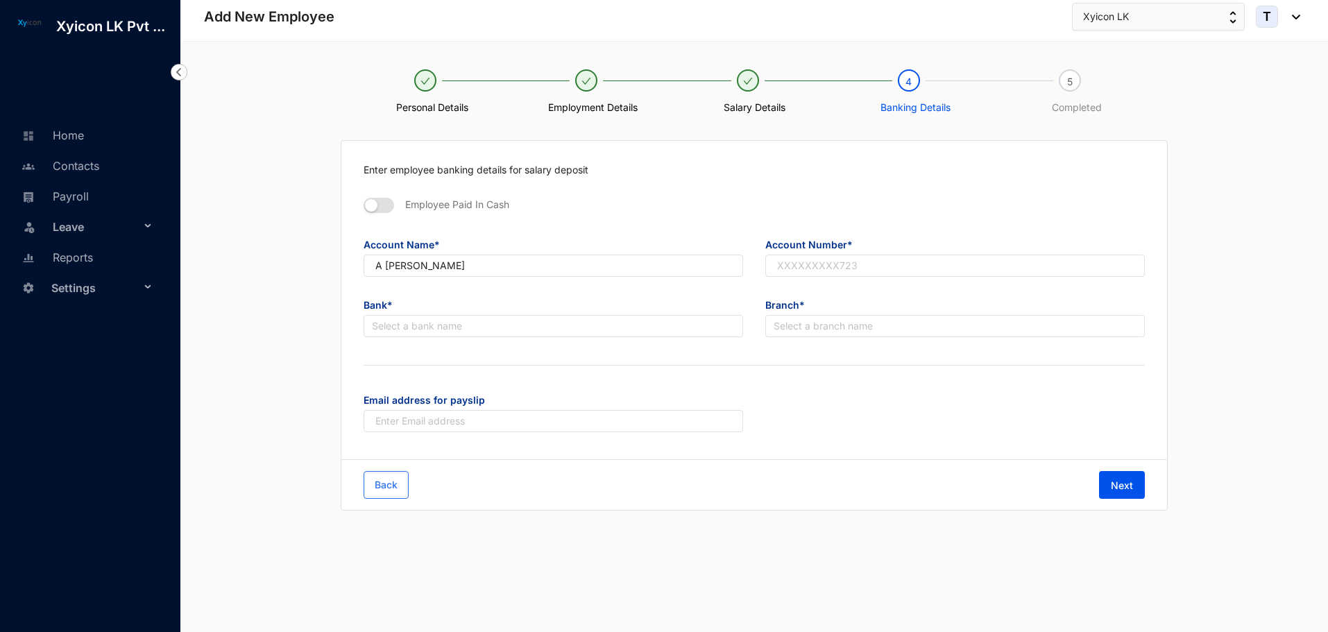
scroll to position [0, 0]
click at [788, 260] on input "text" at bounding box center [959, 266] width 382 height 22
type input "100850461440"
click at [444, 330] on input "search" at bounding box center [555, 326] width 365 height 21
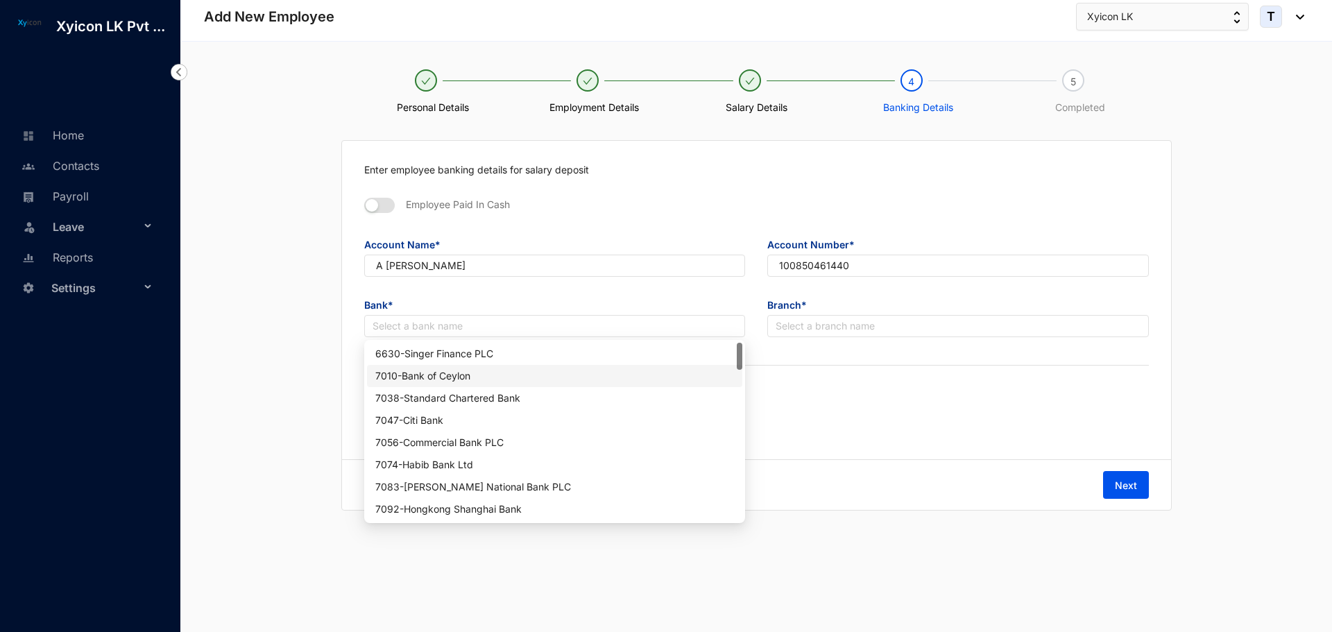
click at [430, 375] on div "7010 - Bank of [GEOGRAPHIC_DATA]" at bounding box center [554, 375] width 359 height 15
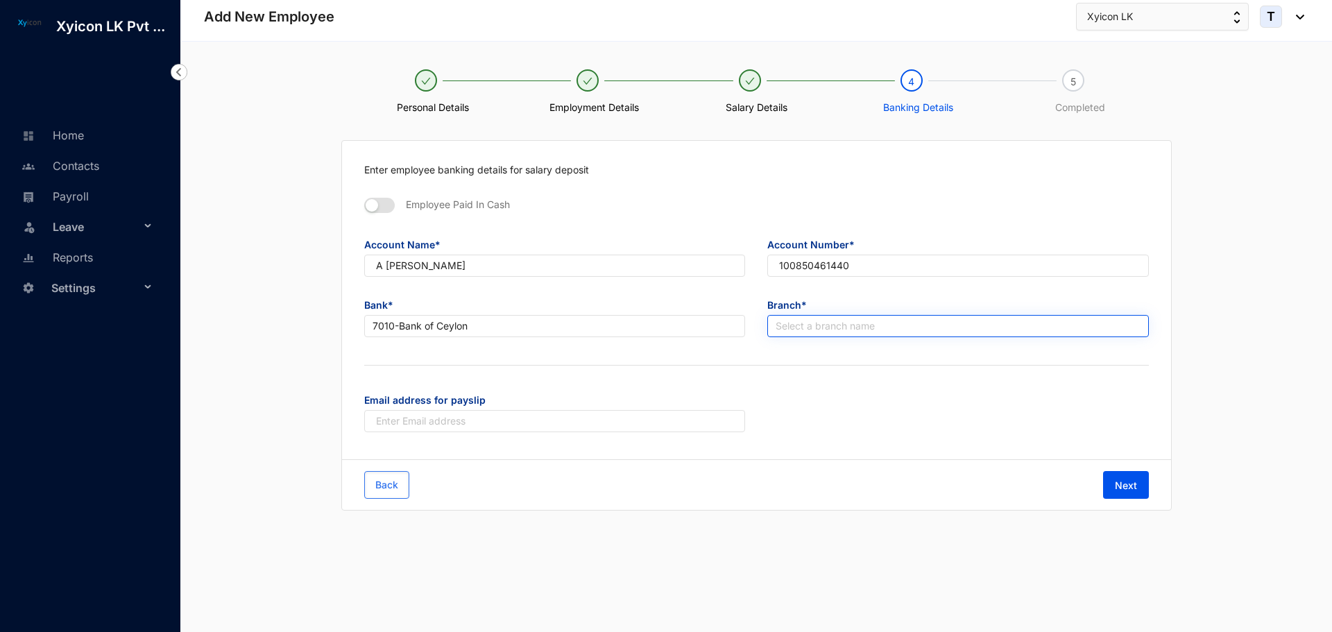
click at [811, 331] on input "search" at bounding box center [958, 326] width 365 height 21
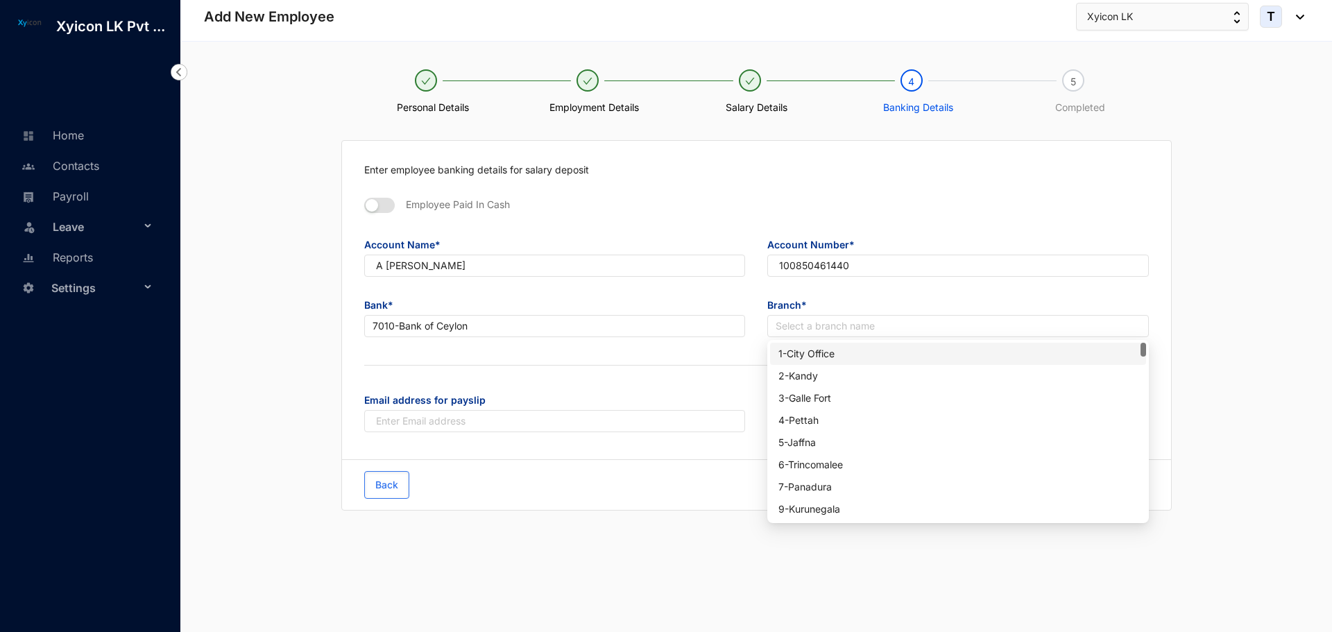
click at [805, 353] on div "1 - City Office" at bounding box center [958, 353] width 359 height 15
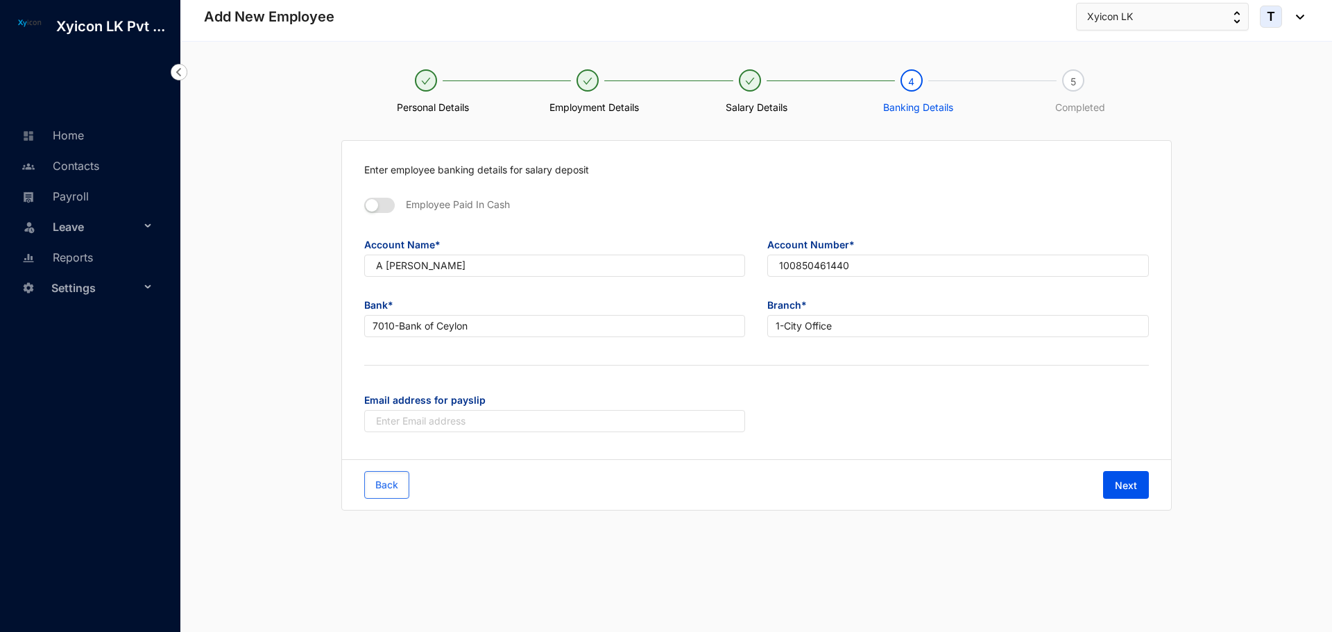
click at [646, 378] on div "Enter employee banking details for salary deposit Employee Paid In Cash Account…" at bounding box center [756, 300] width 829 height 319
click at [1126, 486] on span "Next" at bounding box center [1126, 486] width 22 height 14
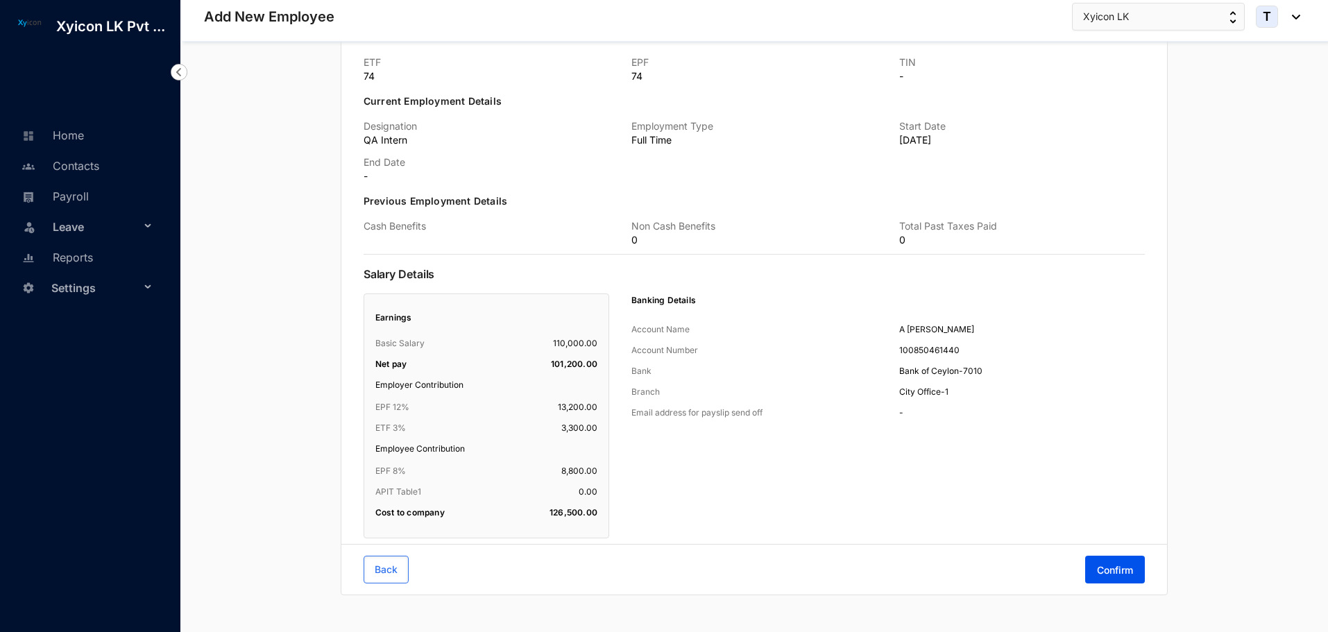
scroll to position [507, 0]
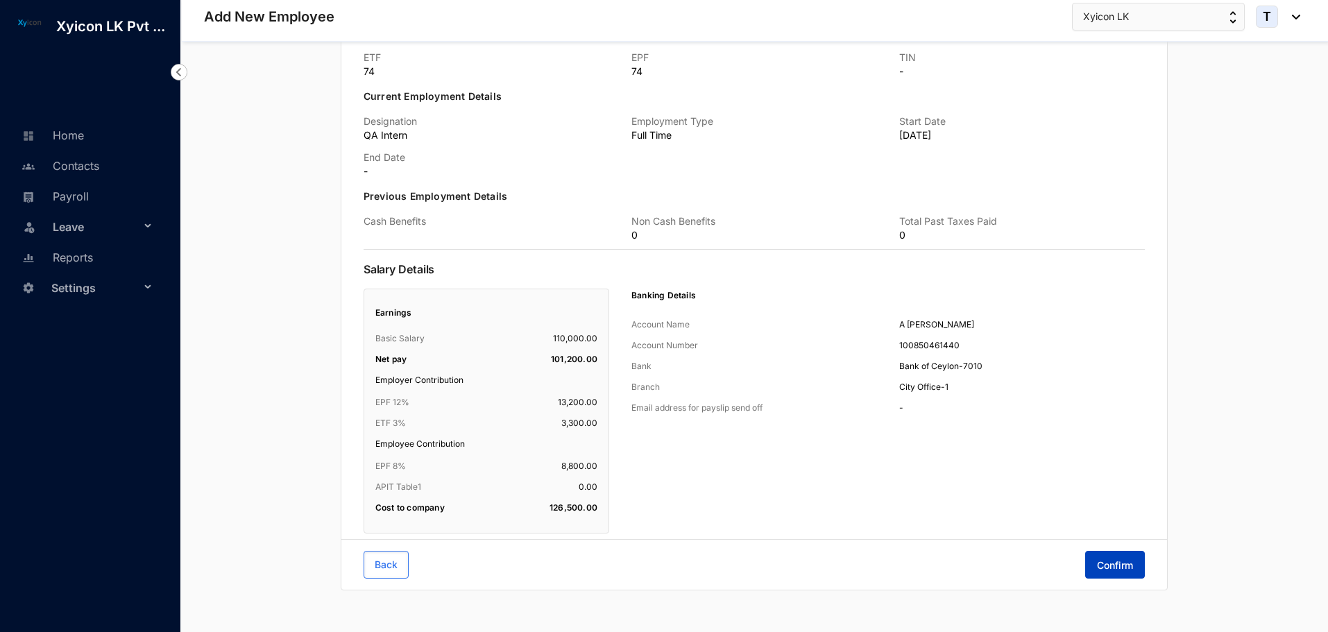
click at [1105, 557] on button "Confirm" at bounding box center [1115, 565] width 60 height 28
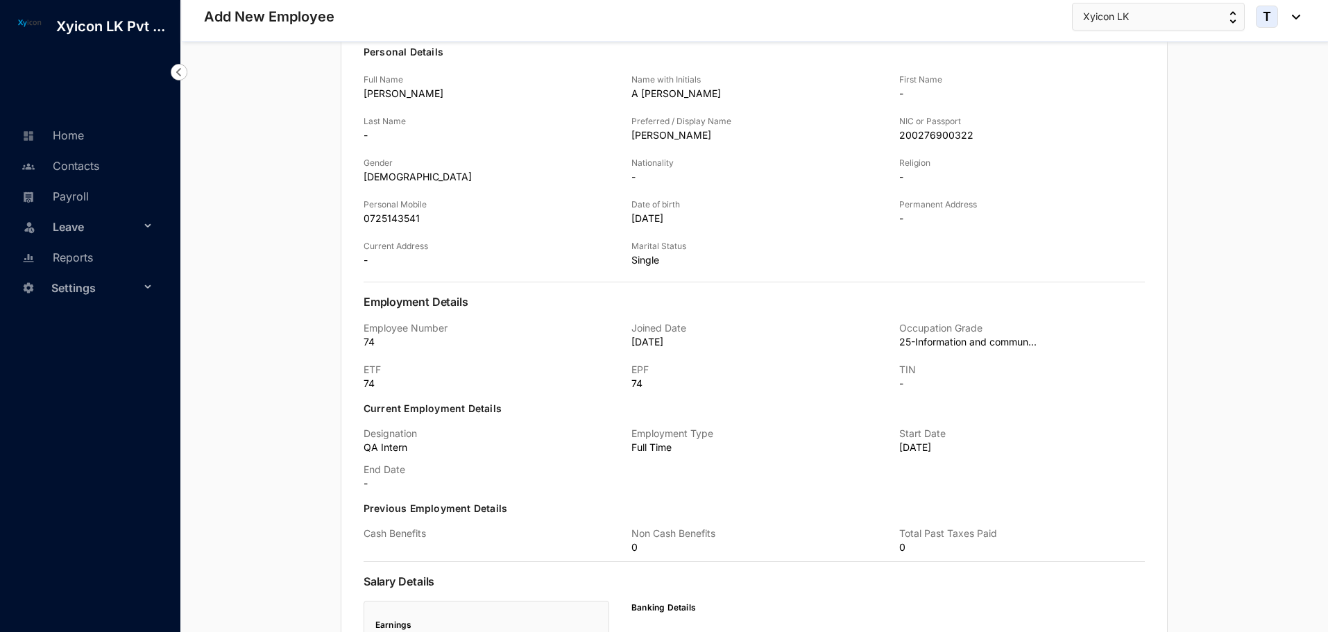
scroll to position [0, 0]
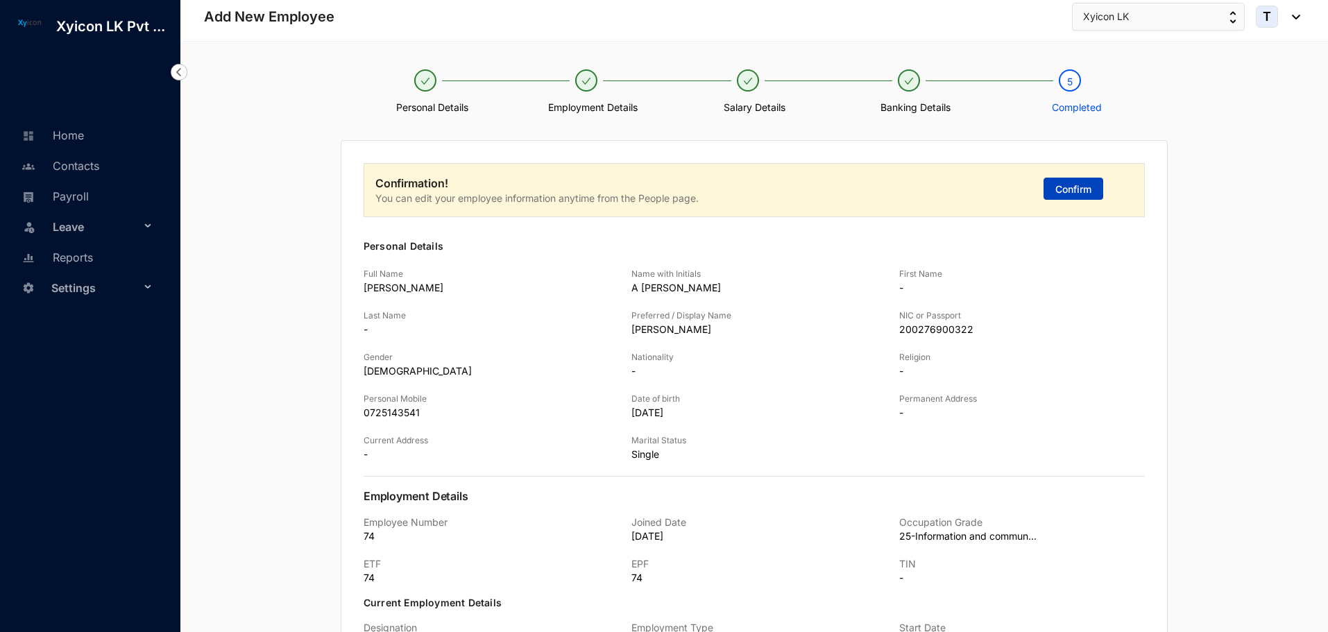
click at [1059, 189] on span "Confirm" at bounding box center [1074, 190] width 36 height 14
click at [231, 137] on div "Personal Details Employment Details Salary Details Banking Details 5 Completed …" at bounding box center [754, 590] width 1148 height 1097
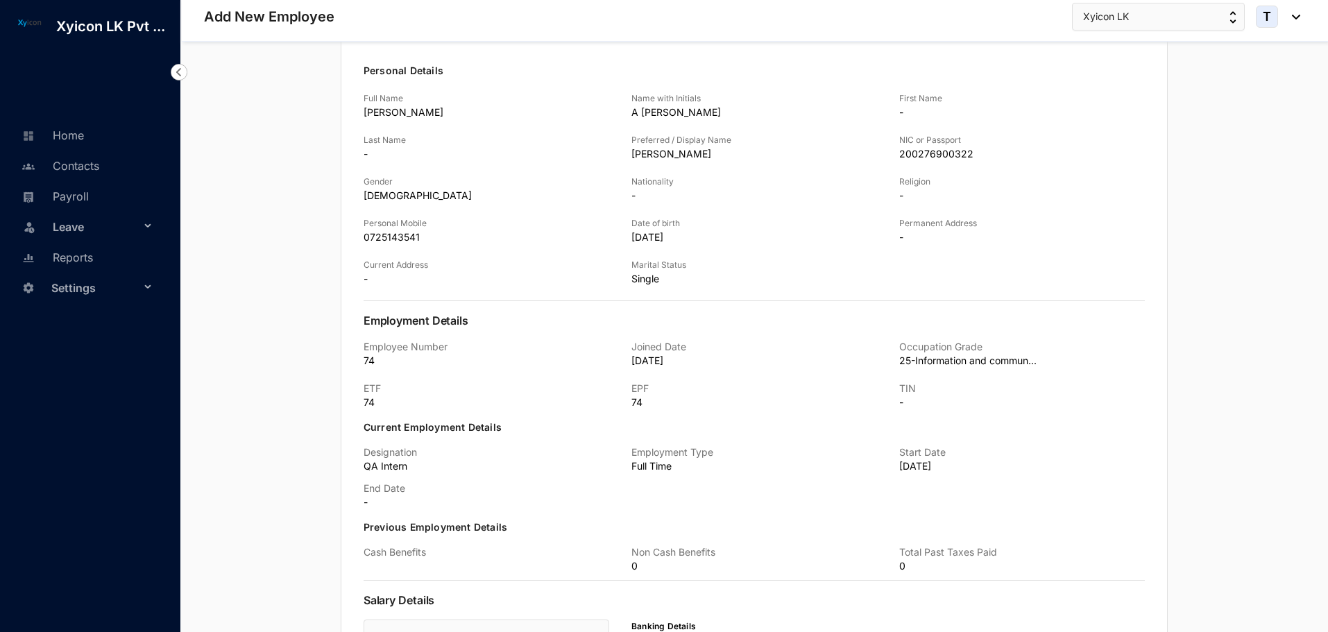
scroll to position [507, 0]
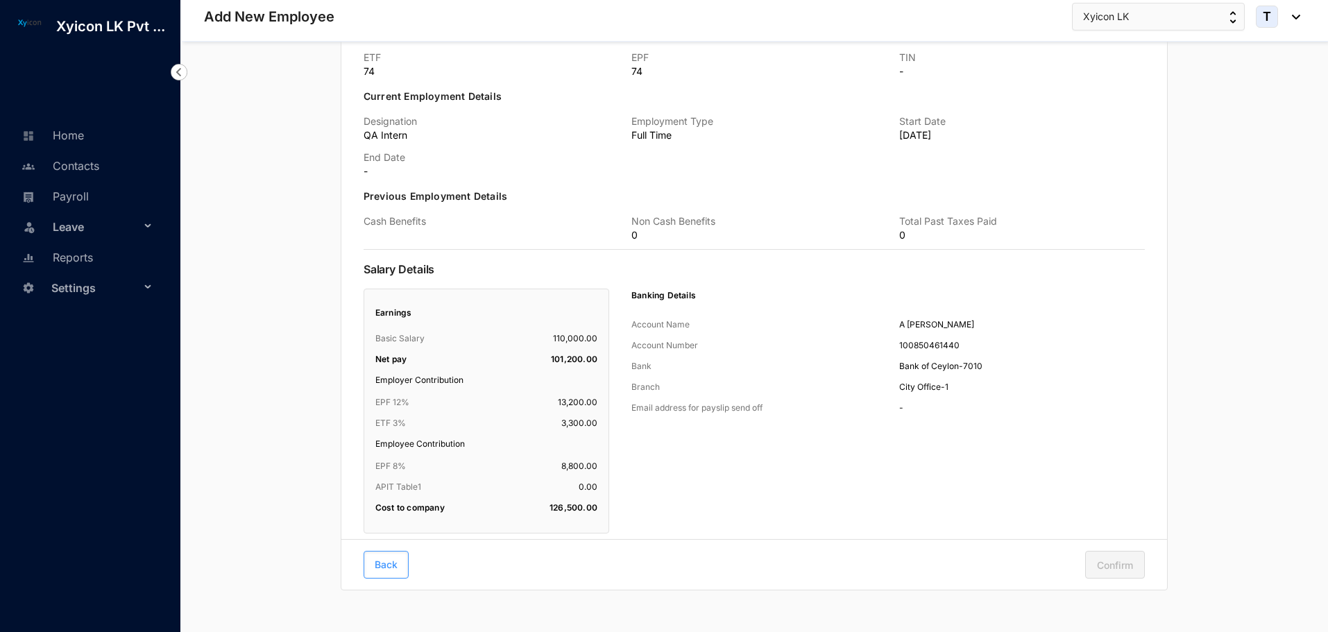
click at [392, 561] on span "Back" at bounding box center [386, 565] width 23 height 14
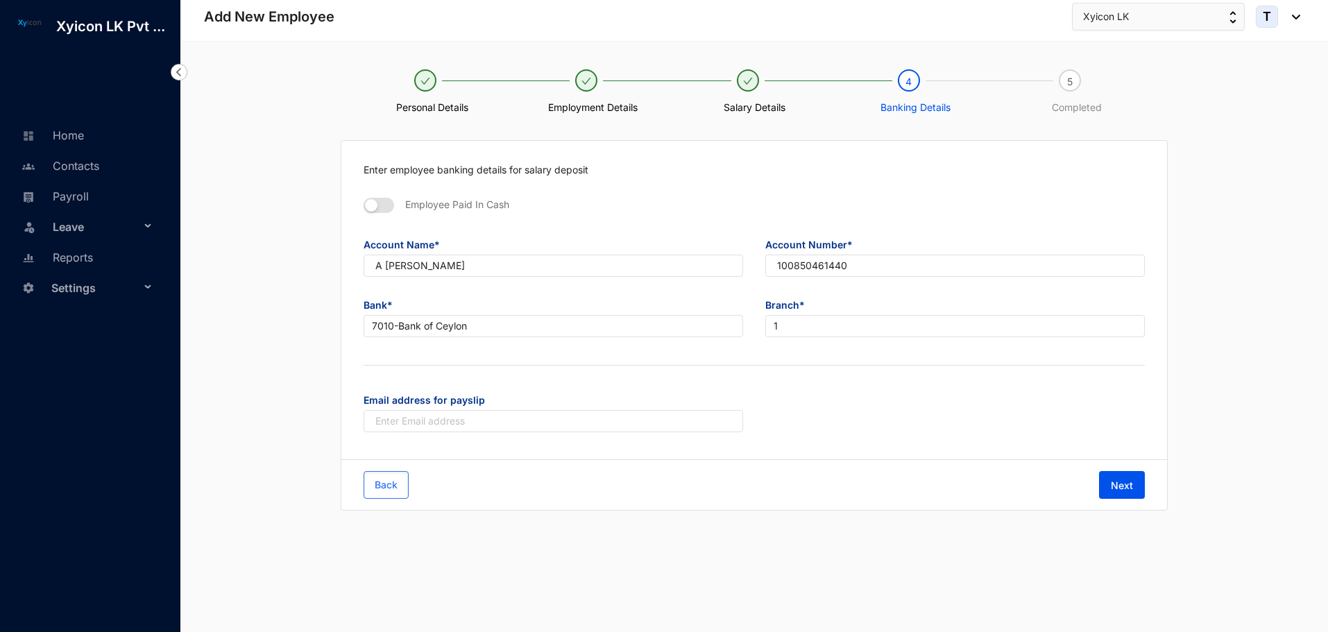
scroll to position [0, 0]
click at [1138, 495] on button "Next" at bounding box center [1126, 485] width 46 height 28
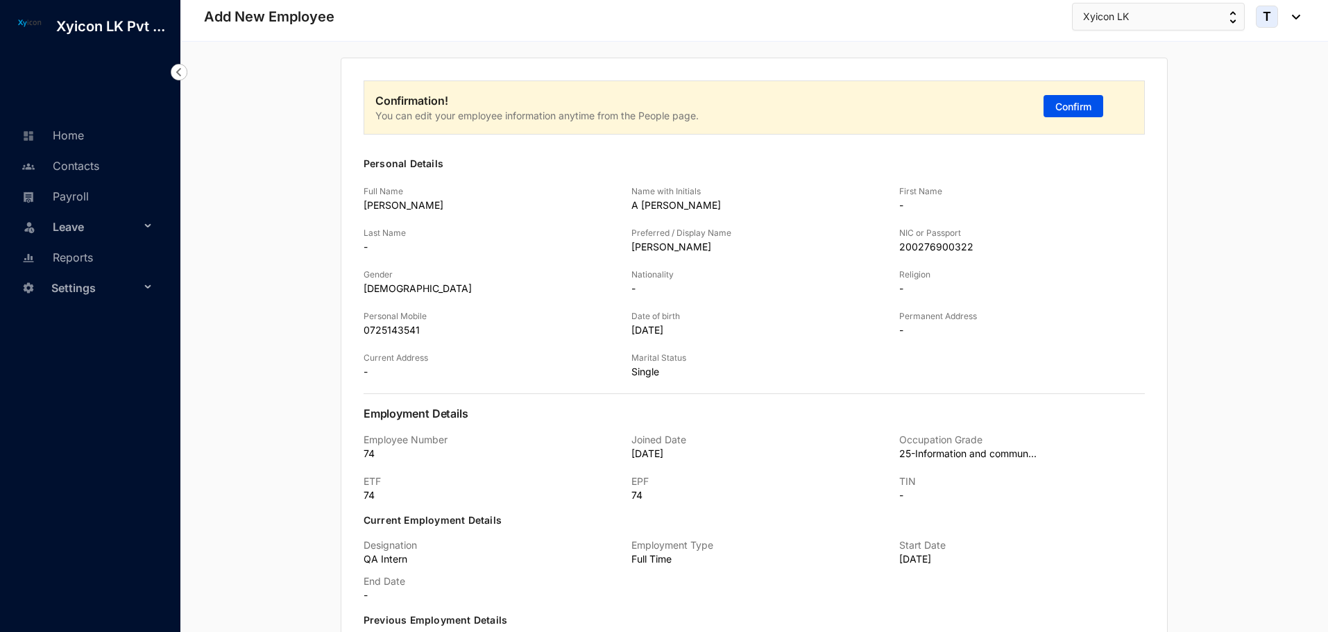
scroll to position [507, 0]
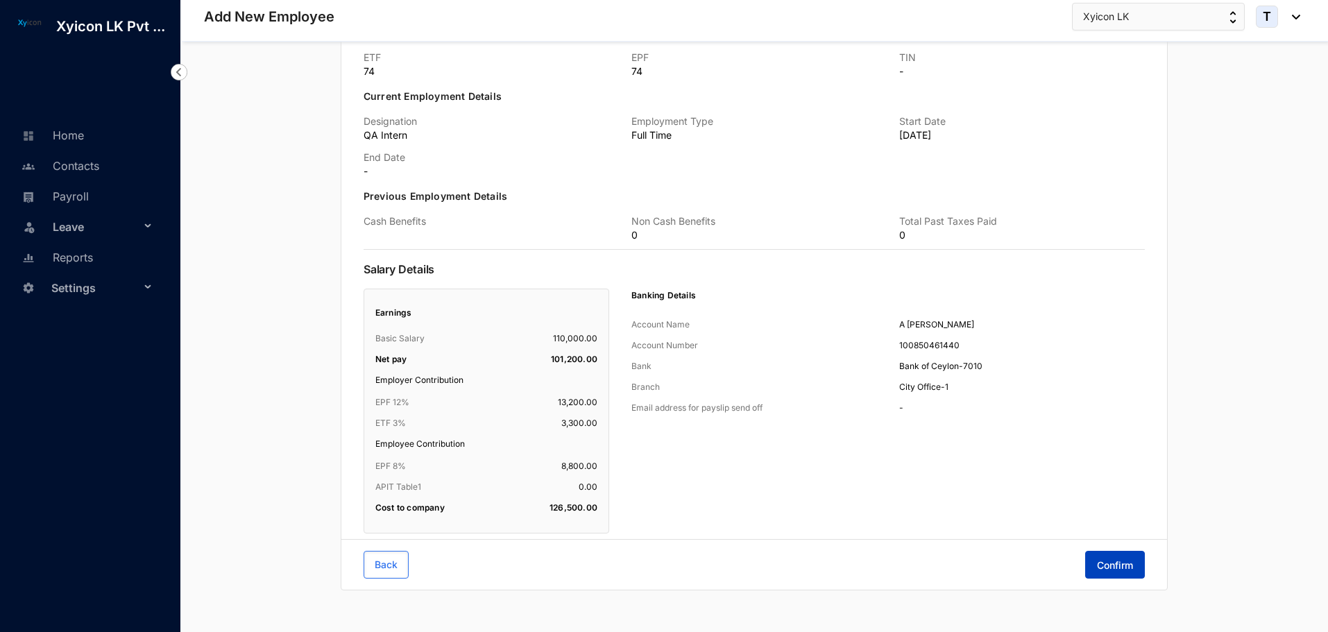
click at [1100, 568] on span "Confirm" at bounding box center [1115, 566] width 36 height 14
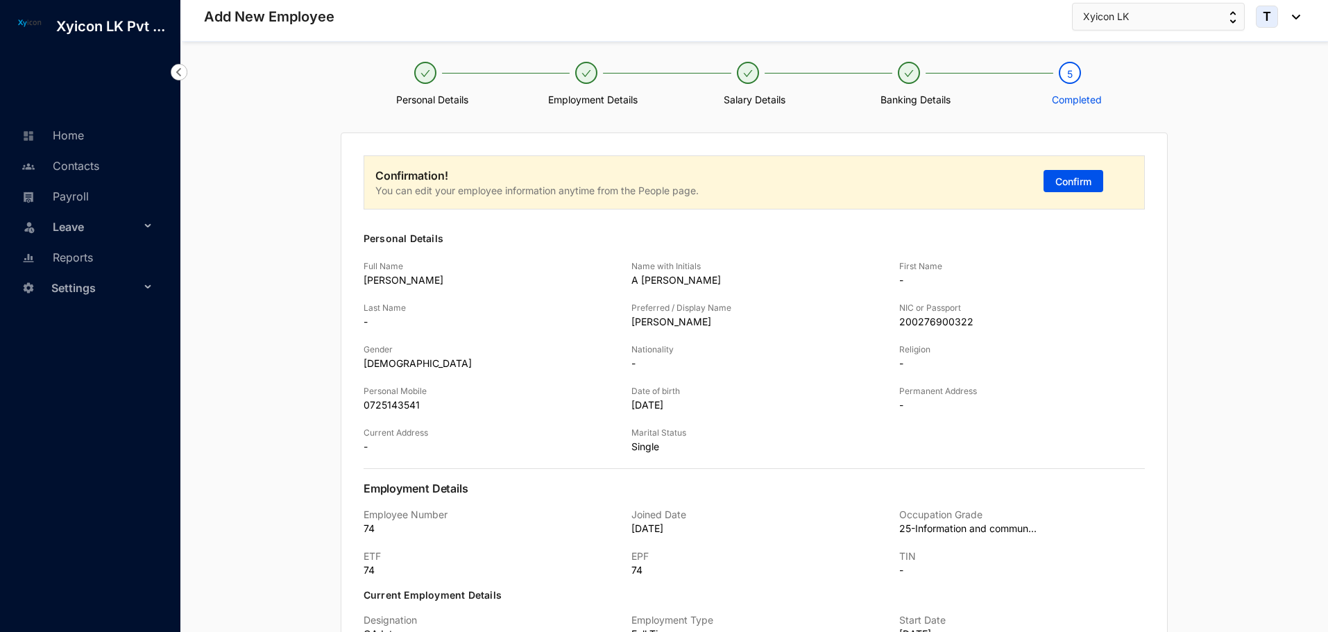
scroll to position [0, 0]
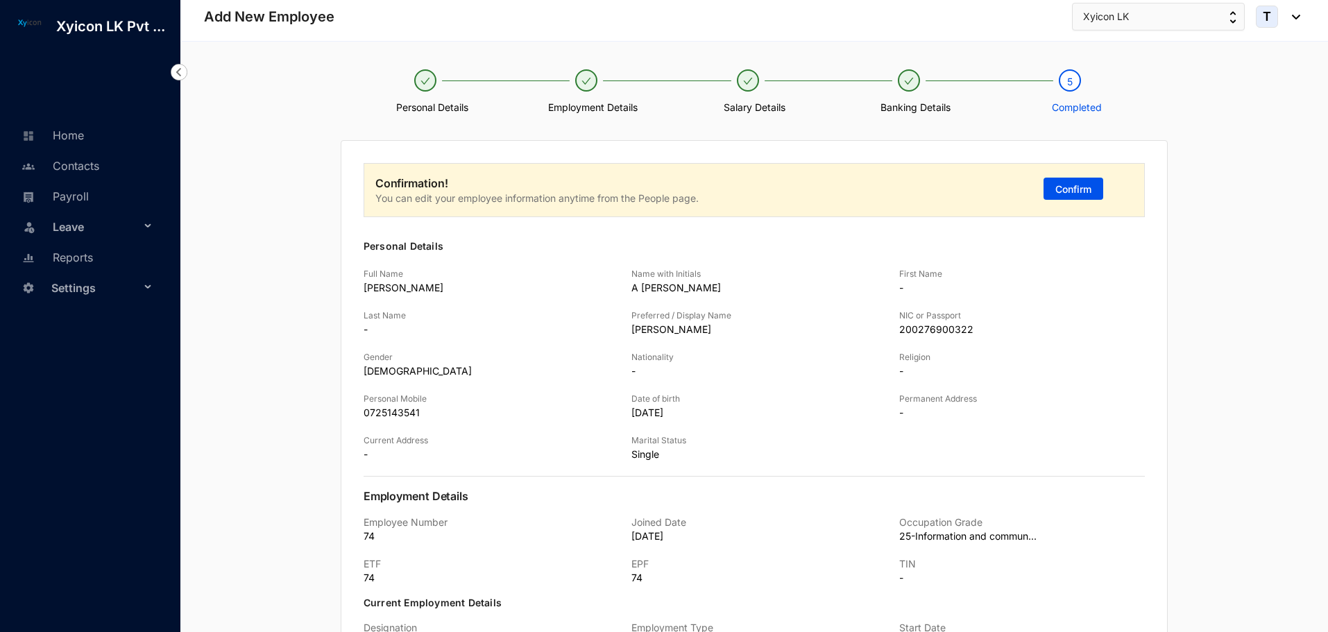
click at [296, 203] on div "Confirmation! You can edit your employee information anytime from the People pa…" at bounding box center [754, 618] width 1103 height 957
click at [1063, 189] on span "Confirm" at bounding box center [1074, 190] width 36 height 14
click at [590, 87] on div at bounding box center [586, 80] width 22 height 22
click at [749, 85] on icon "check" at bounding box center [748, 81] width 10 height 10
click at [914, 85] on div at bounding box center [909, 80] width 22 height 22
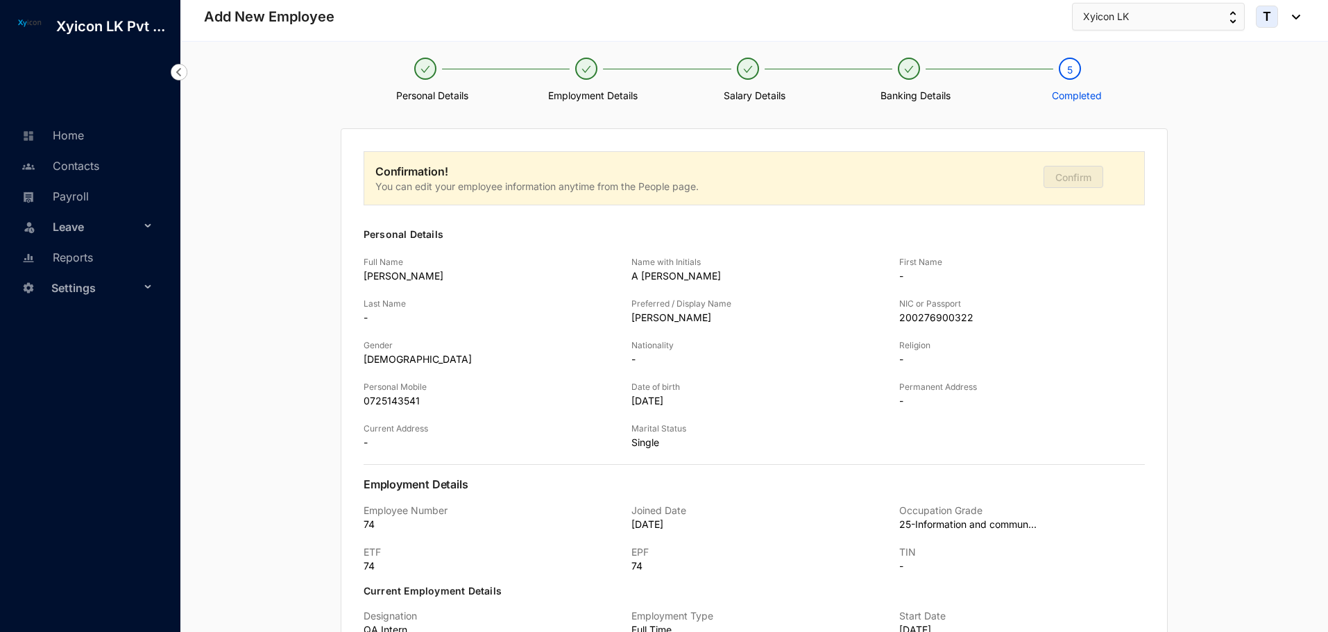
scroll to position [507, 0]
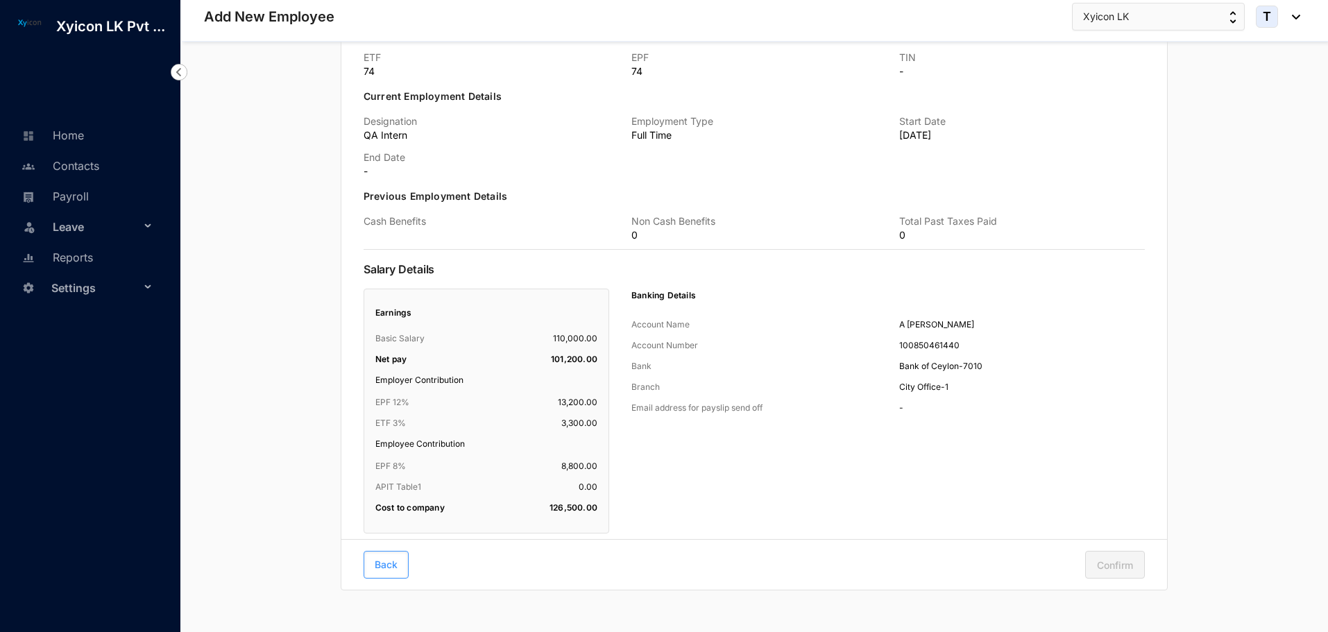
click at [391, 555] on button "Back" at bounding box center [386, 565] width 45 height 28
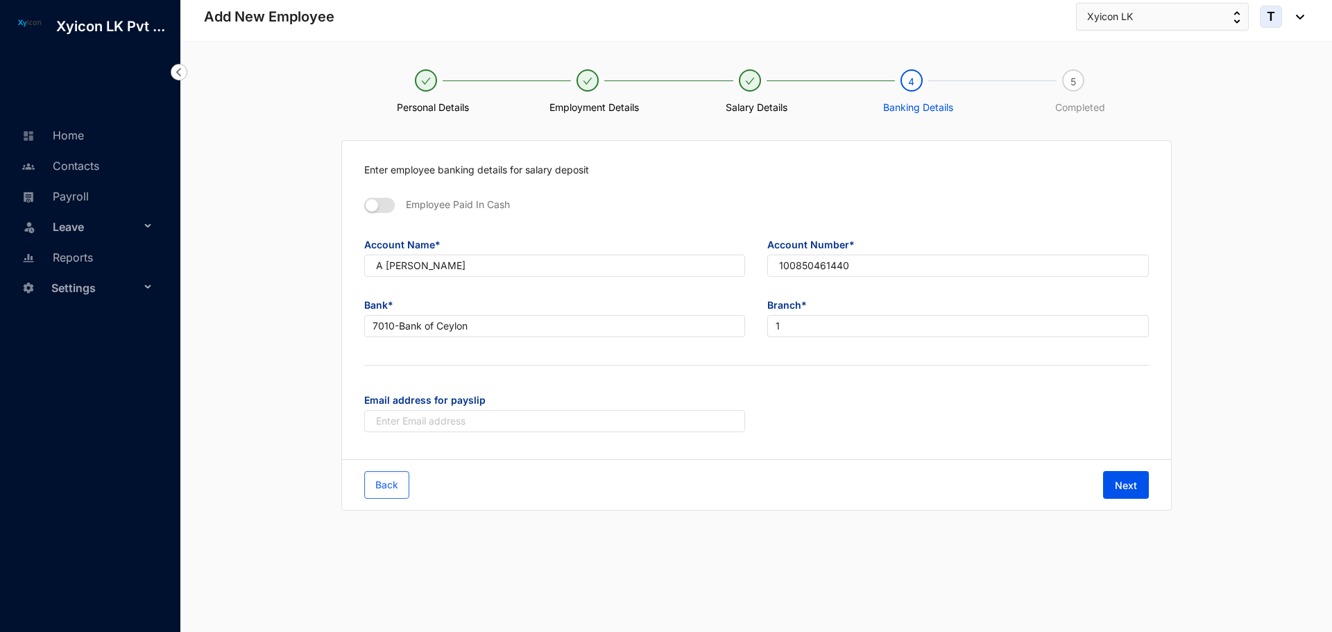
click at [319, 300] on div "Enter employee banking details for salary deposit Employee Paid In Cash Account…" at bounding box center [757, 325] width 1108 height 371
click at [383, 484] on span "Back" at bounding box center [386, 485] width 23 height 14
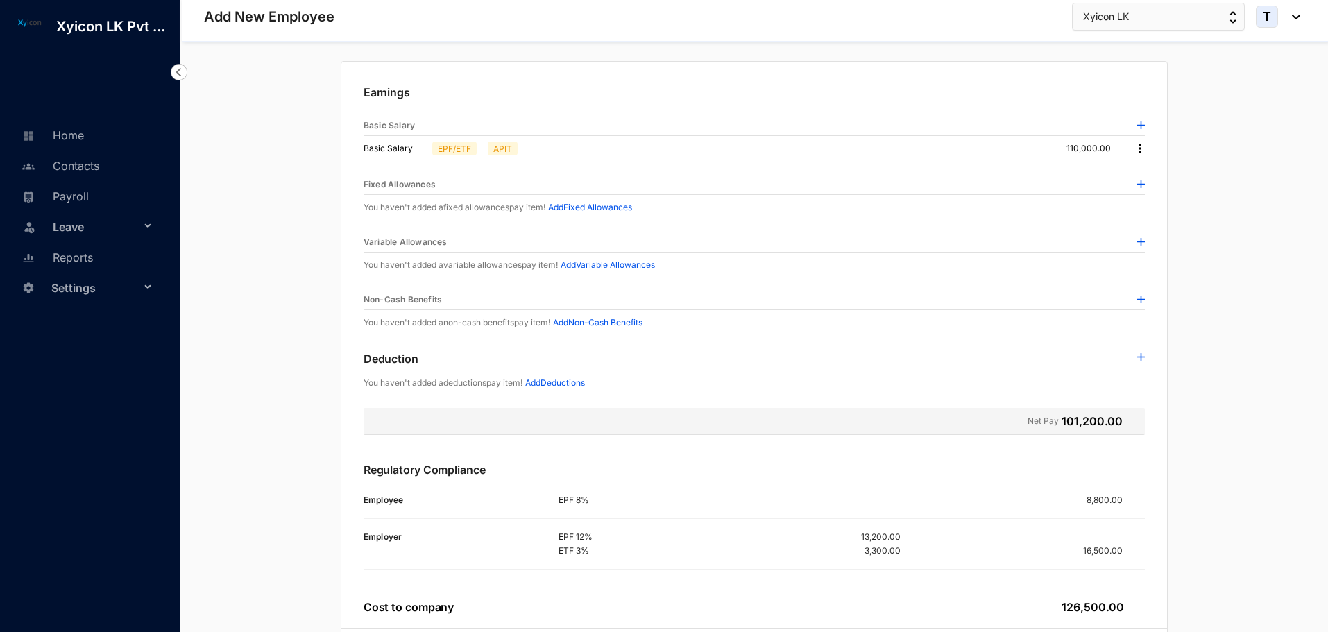
scroll to position [168, 0]
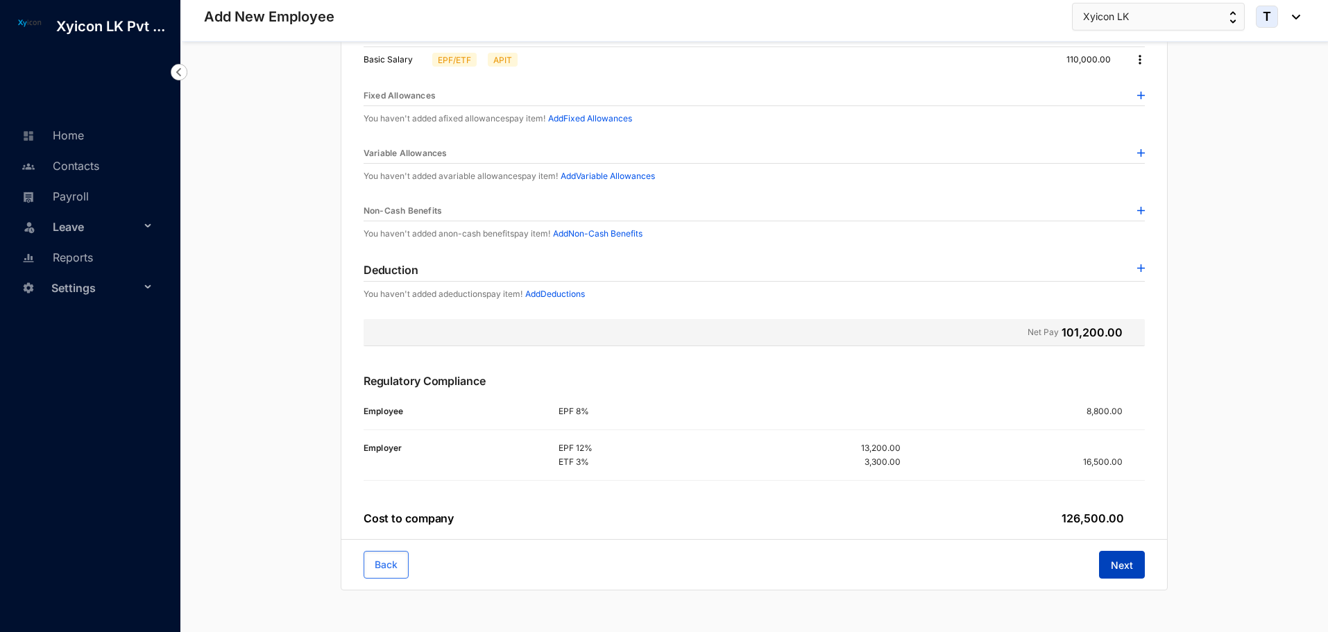
click at [1109, 570] on button "Next" at bounding box center [1122, 565] width 46 height 28
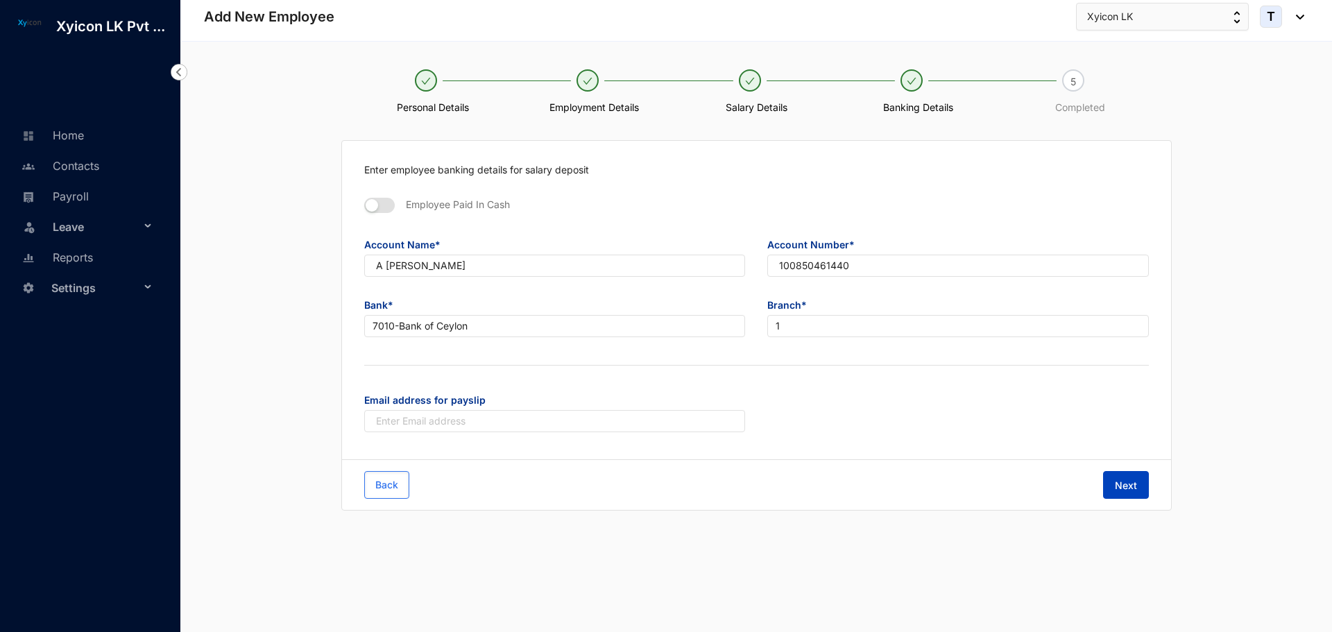
click at [1126, 494] on button "Next" at bounding box center [1126, 485] width 46 height 28
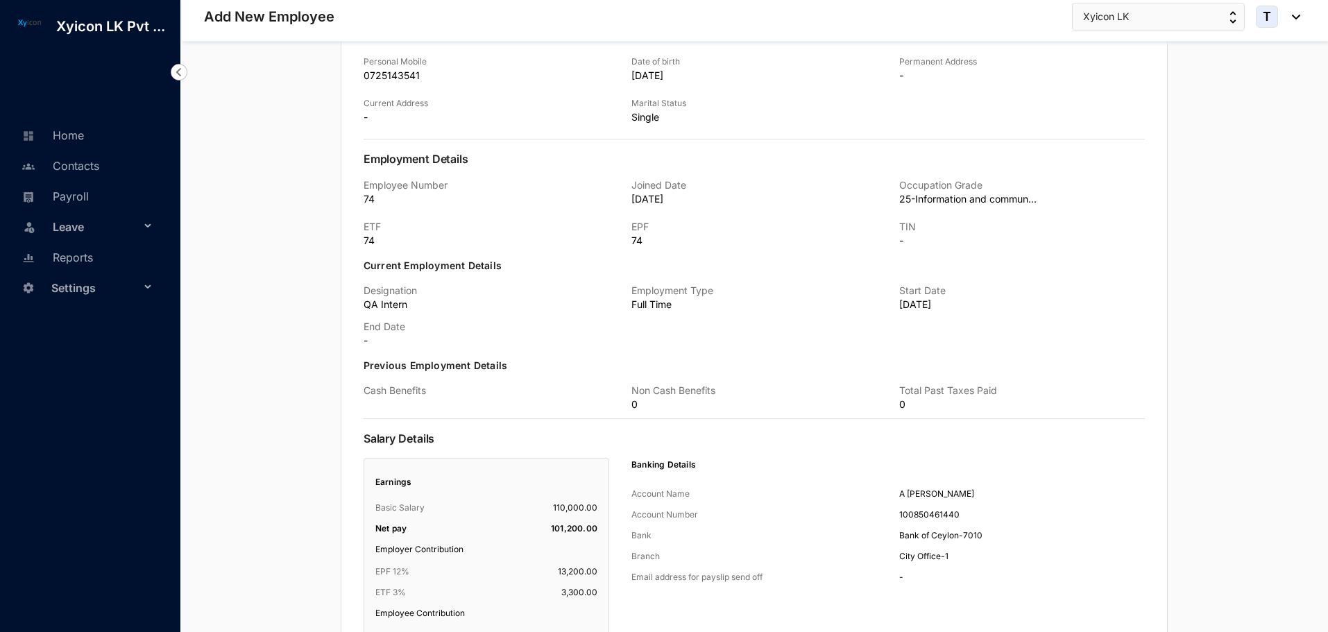
scroll to position [507, 0]
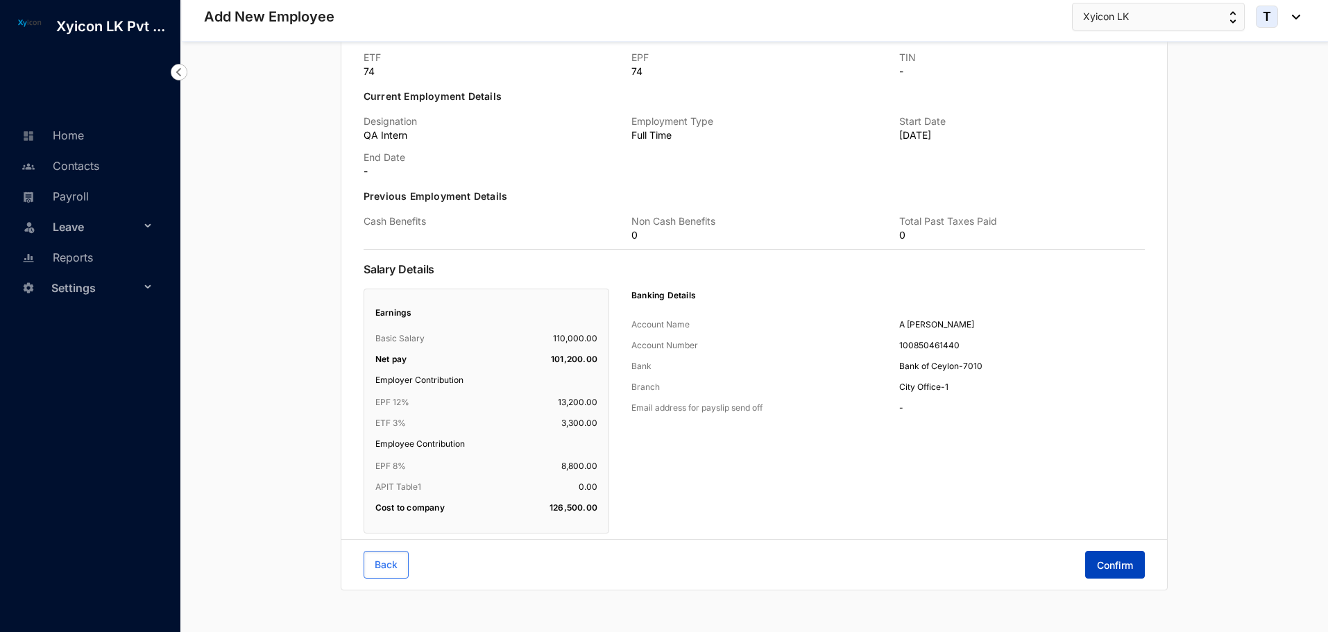
click at [1092, 571] on button "Confirm" at bounding box center [1115, 565] width 60 height 28
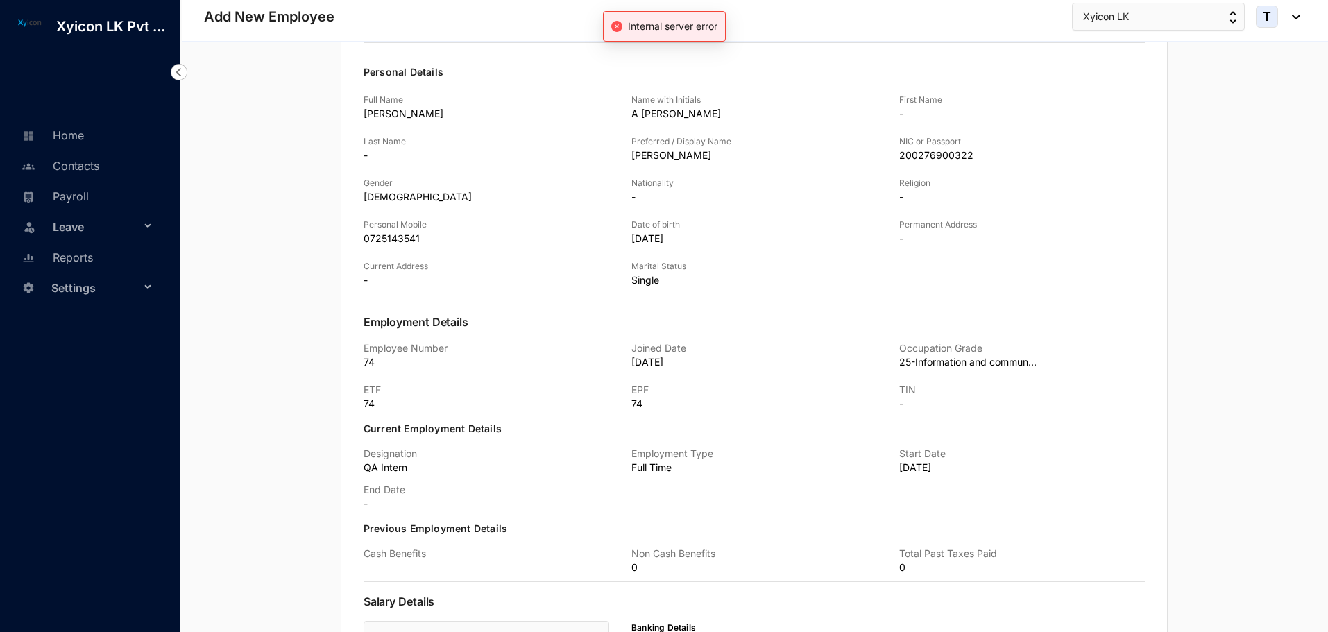
scroll to position [0, 0]
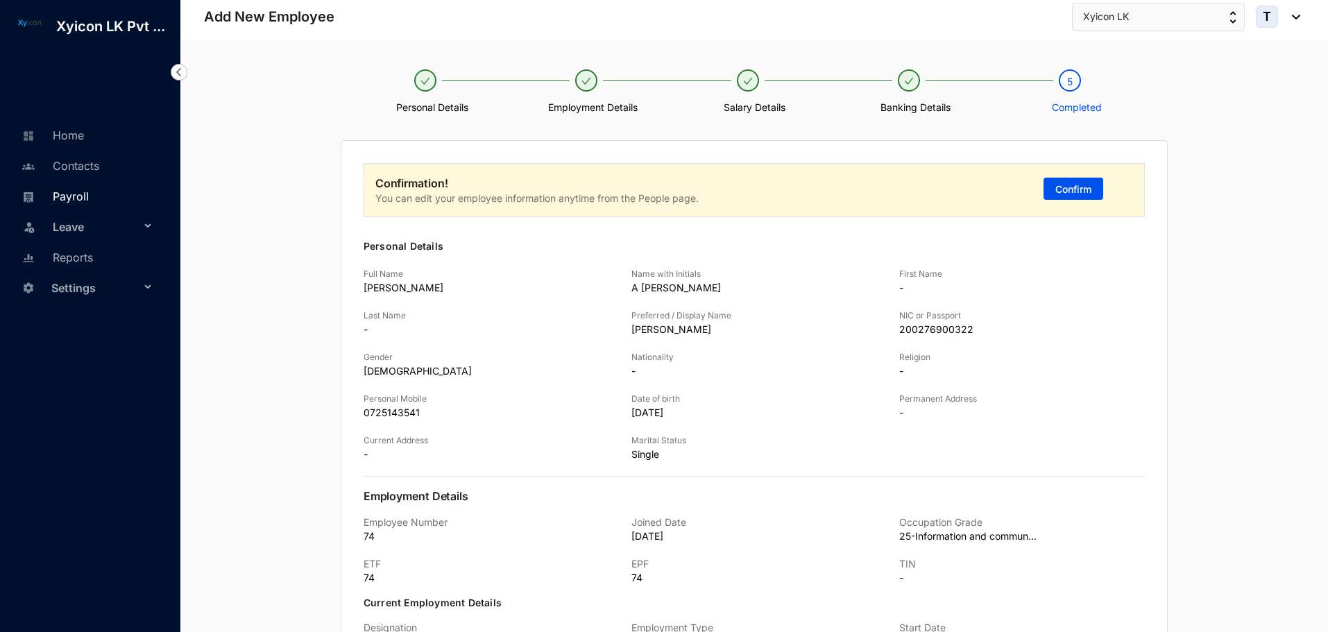
click at [76, 193] on link "Payroll" at bounding box center [53, 196] width 71 height 14
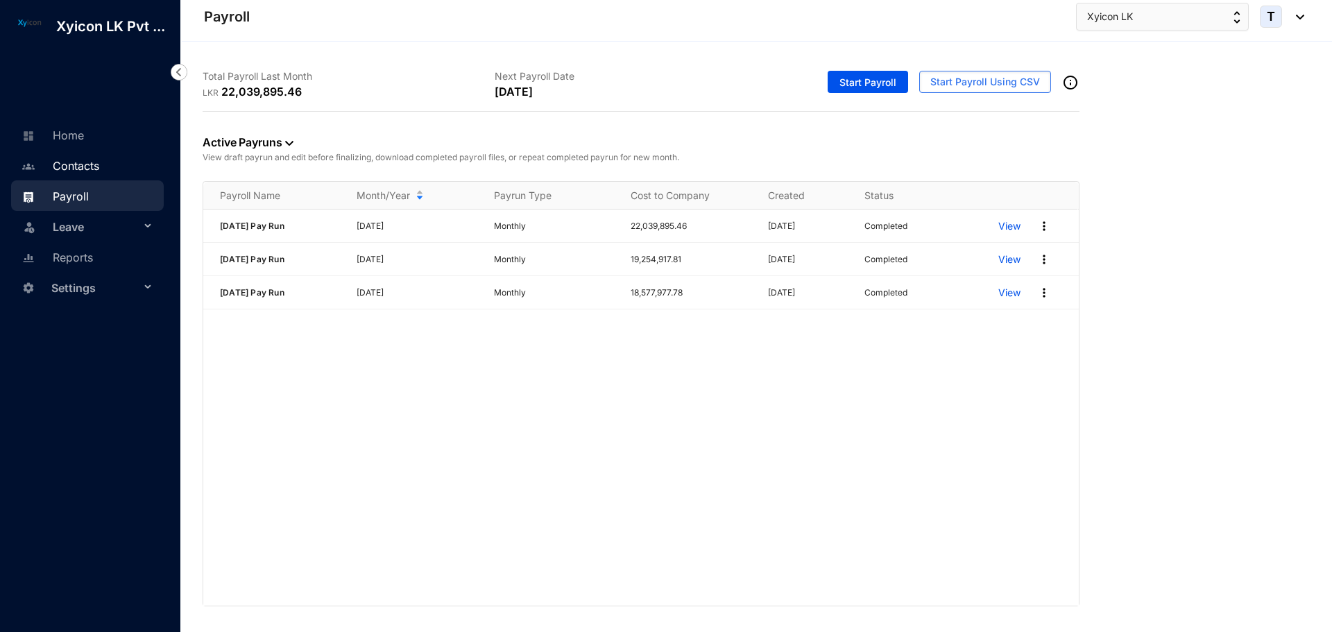
click at [76, 164] on link "Contacts" at bounding box center [58, 166] width 81 height 14
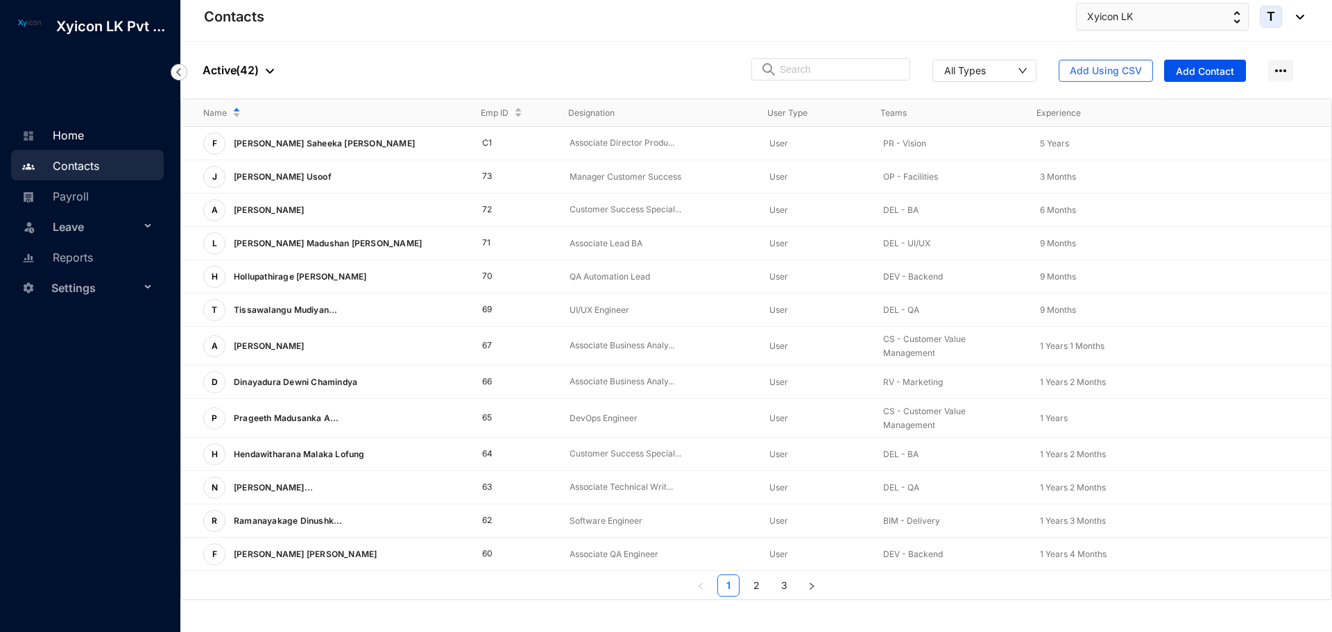
click at [69, 132] on link "Home" at bounding box center [51, 135] width 66 height 14
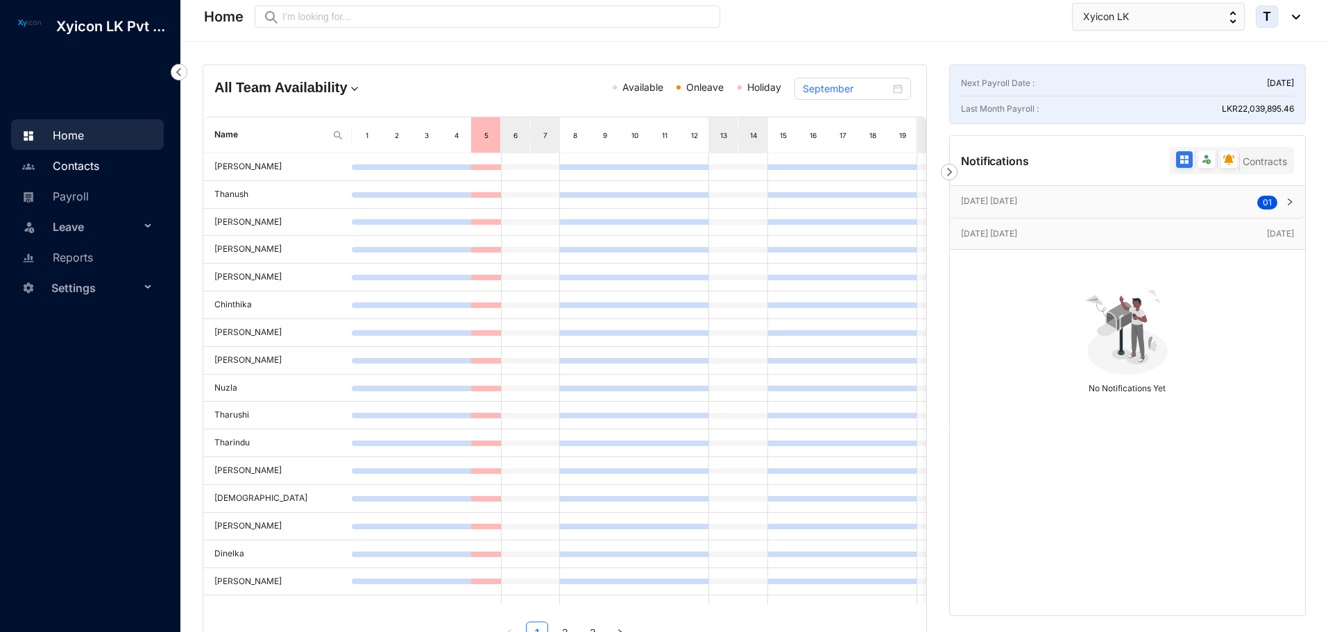
click at [81, 159] on link "Contacts" at bounding box center [58, 166] width 81 height 14
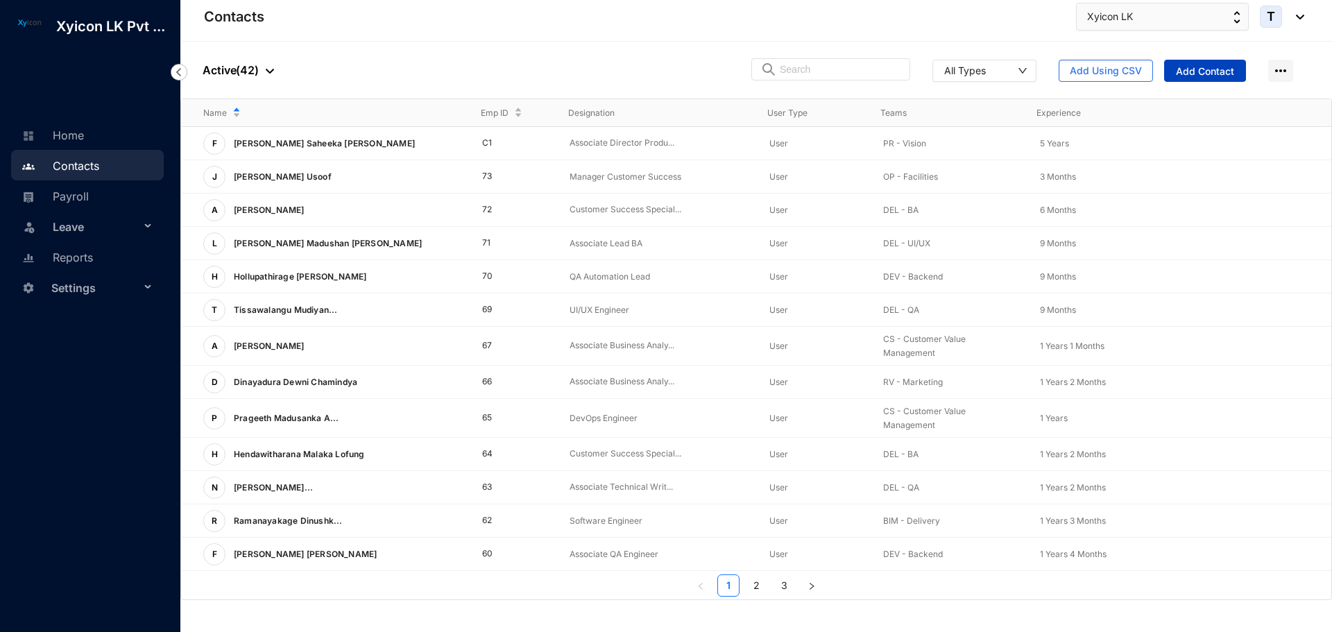
click at [1201, 75] on span "Add Contact" at bounding box center [1205, 72] width 58 height 14
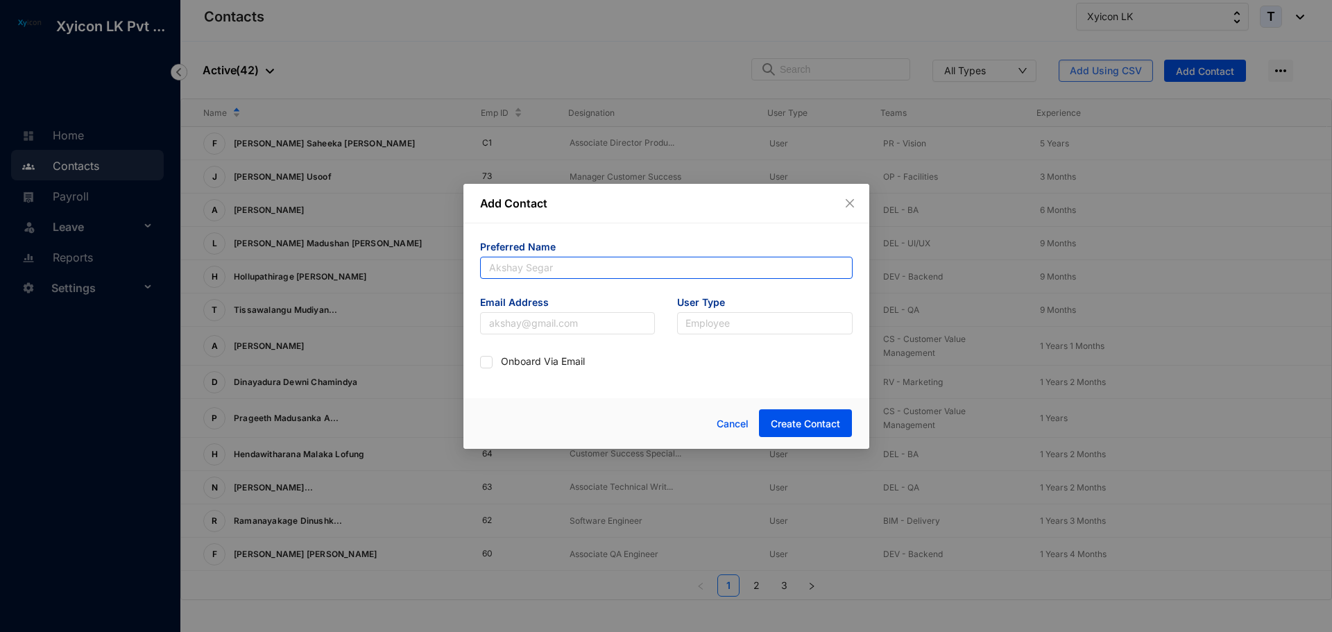
click at [527, 276] on input "text" at bounding box center [666, 268] width 373 height 22
type input "[PERSON_NAME]"
click at [507, 322] on input "text" at bounding box center [568, 323] width 176 height 22
type input "[PERSON_NAME][EMAIL_ADDRESS][PERSON_NAME][DOMAIN_NAME]"
click at [725, 320] on input "search" at bounding box center [765, 323] width 159 height 21
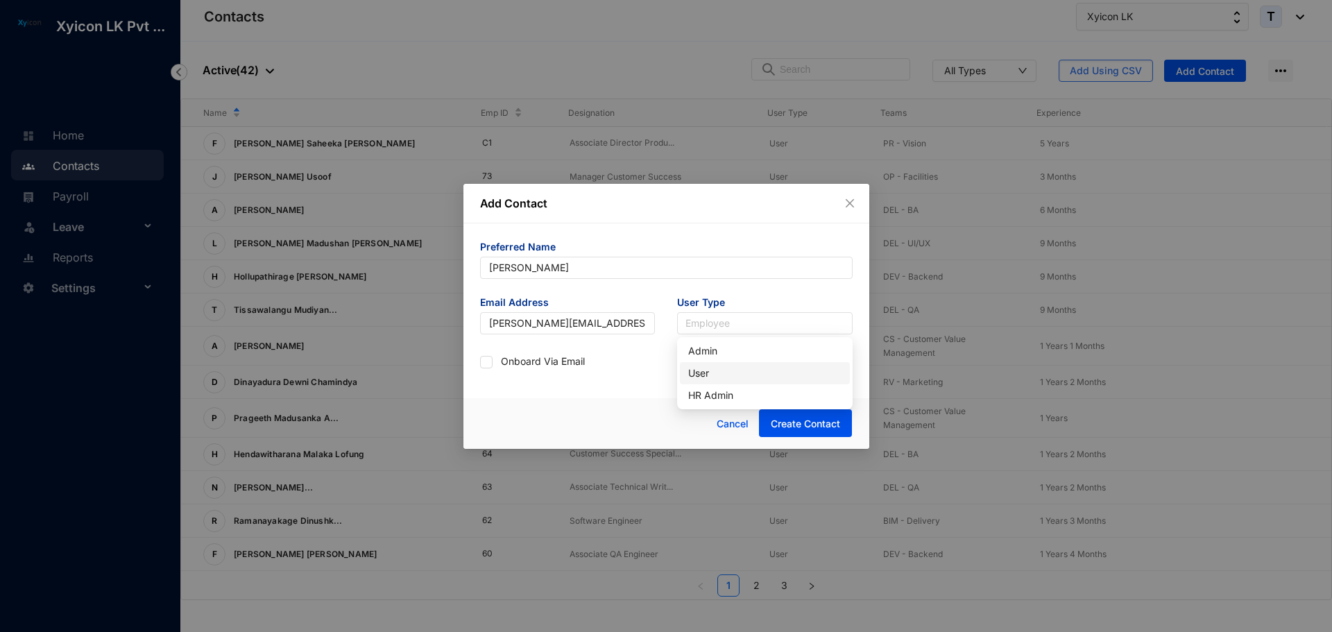
click at [704, 373] on div "User" at bounding box center [764, 373] width 153 height 15
click at [820, 416] on button "Create Contact" at bounding box center [805, 423] width 93 height 28
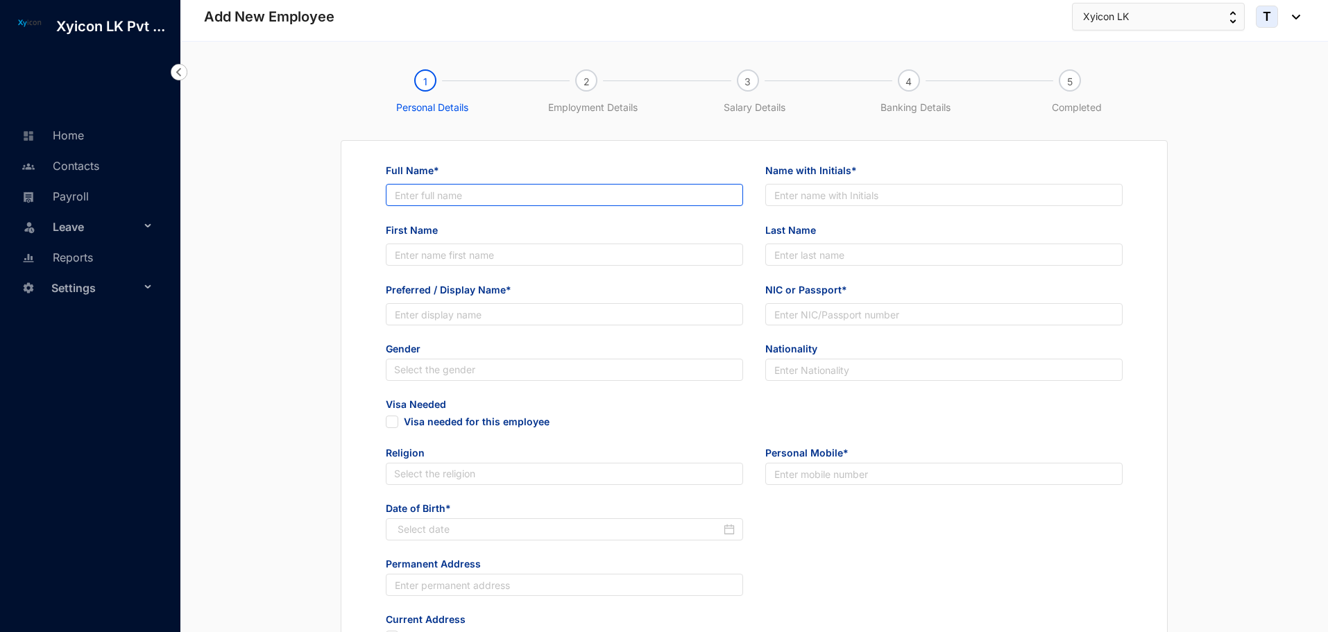
click at [444, 198] on input "Full Name*" at bounding box center [564, 195] width 357 height 22
click at [444, 198] on input "[PERSON_NAME]" at bounding box center [564, 195] width 357 height 22
type input "[PERSON_NAME]"
type input "A [PERSON_NAME]"
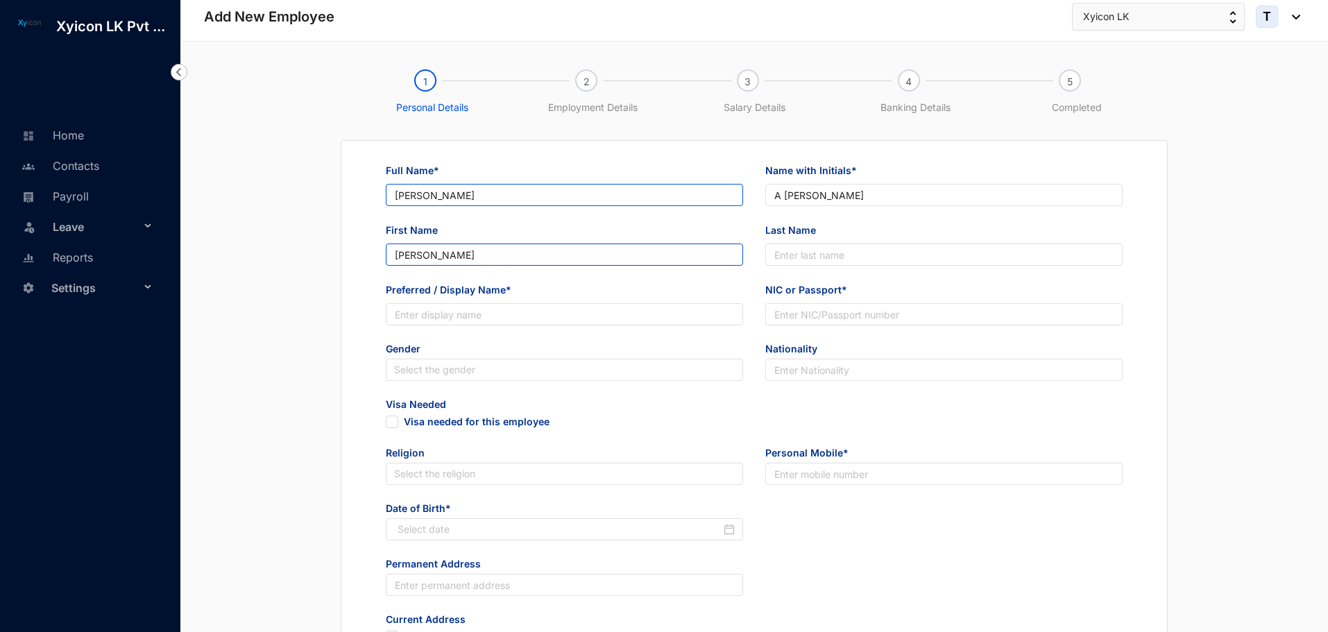
type input "[PERSON_NAME]"
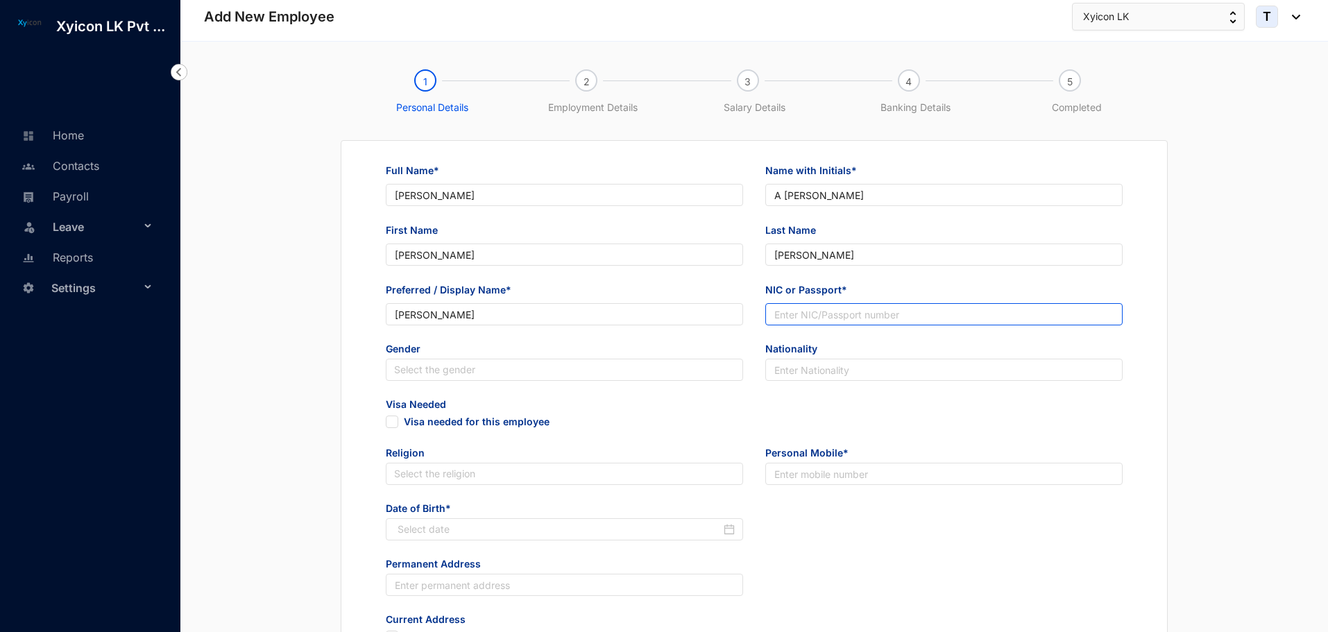
click at [796, 314] on input "NIC or Passport*" at bounding box center [943, 314] width 357 height 22
paste input "200276900322"
type input "200276900322"
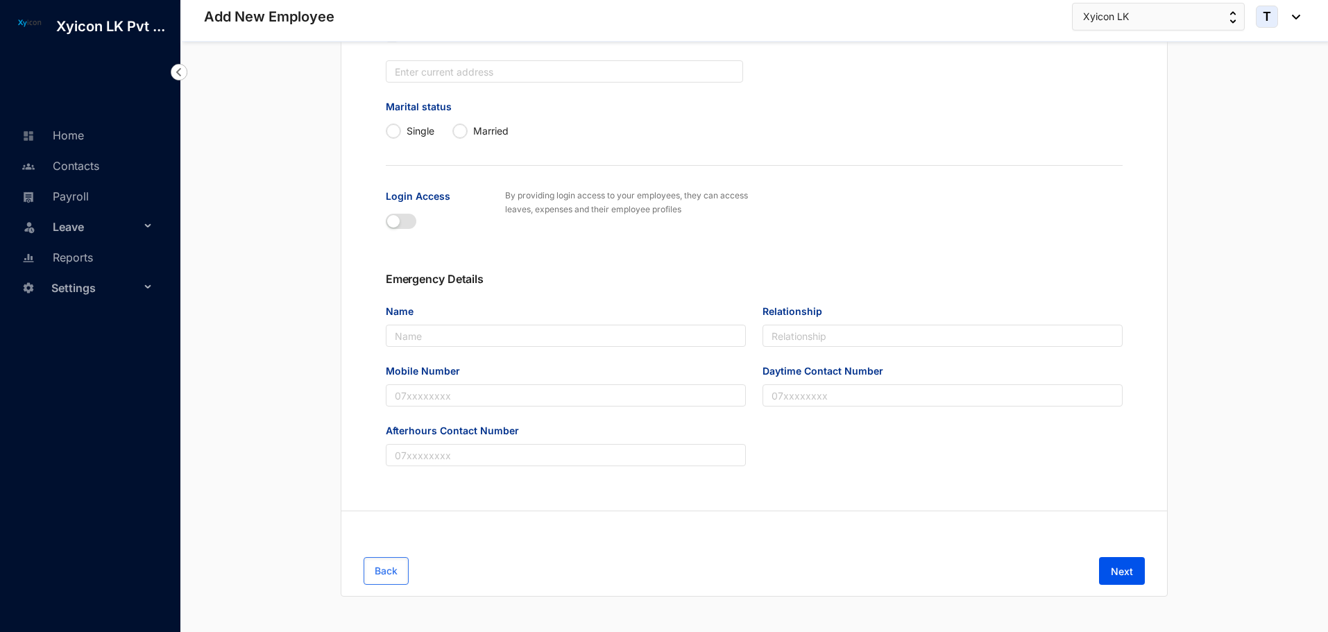
scroll to position [607, 0]
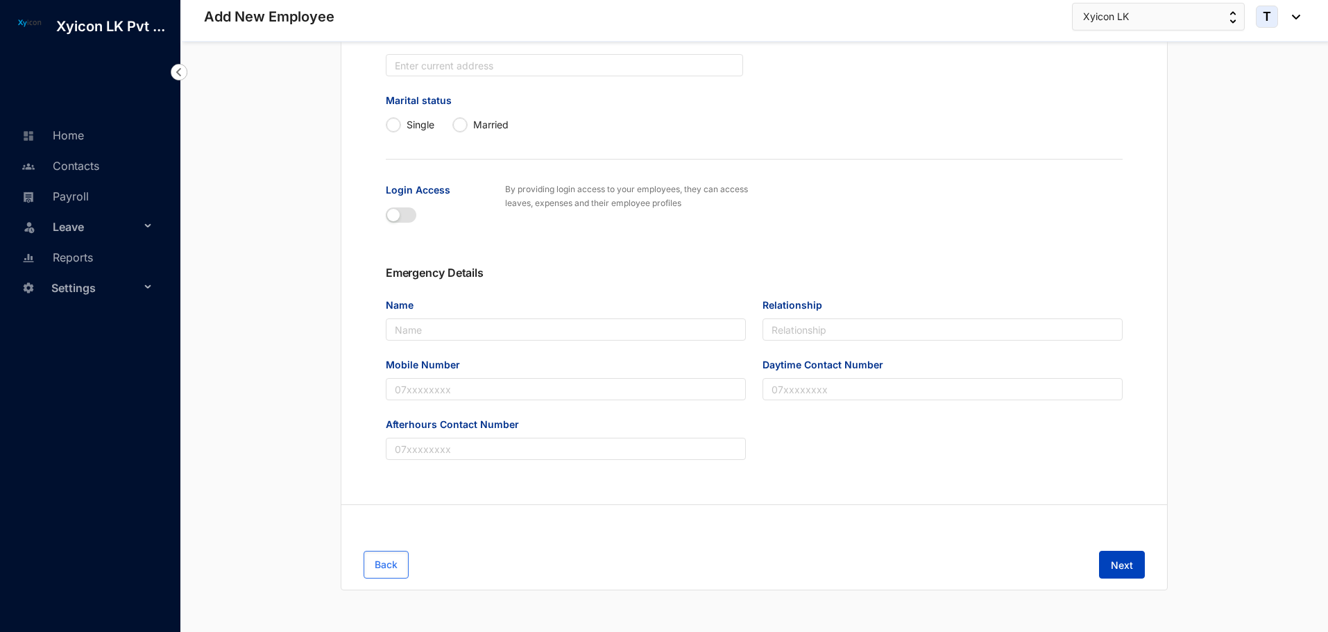
click at [1133, 571] on span "Next" at bounding box center [1122, 566] width 22 height 14
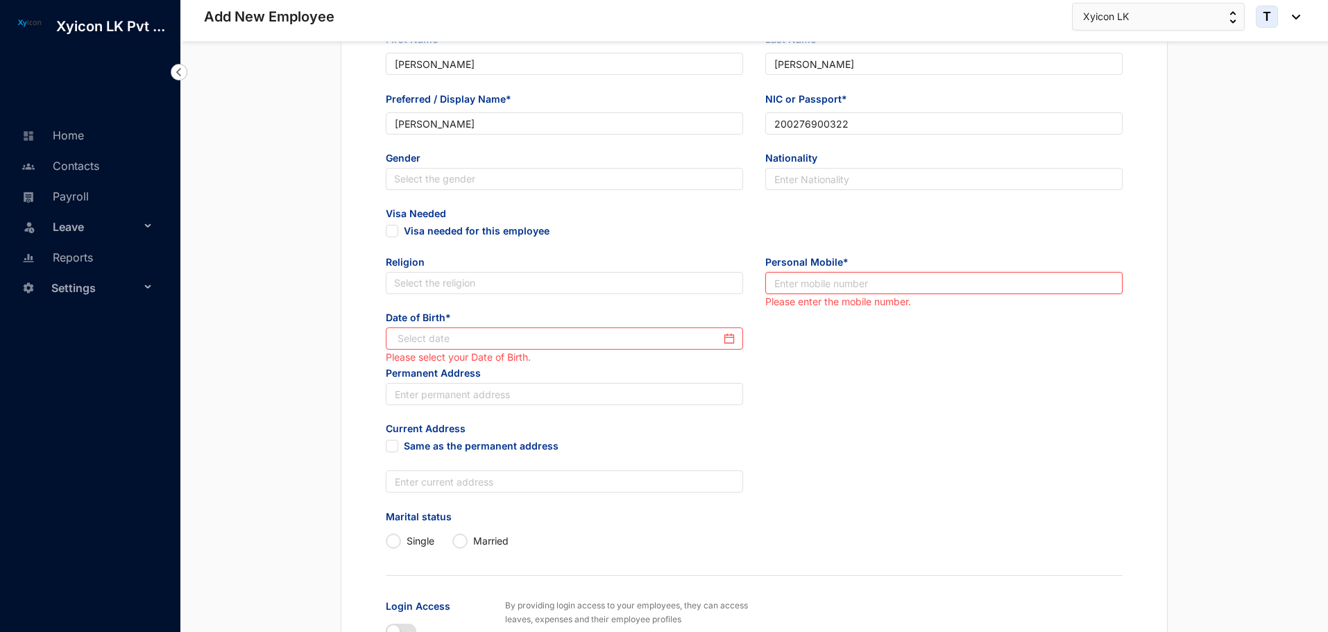
click at [788, 282] on input "text" at bounding box center [943, 283] width 357 height 22
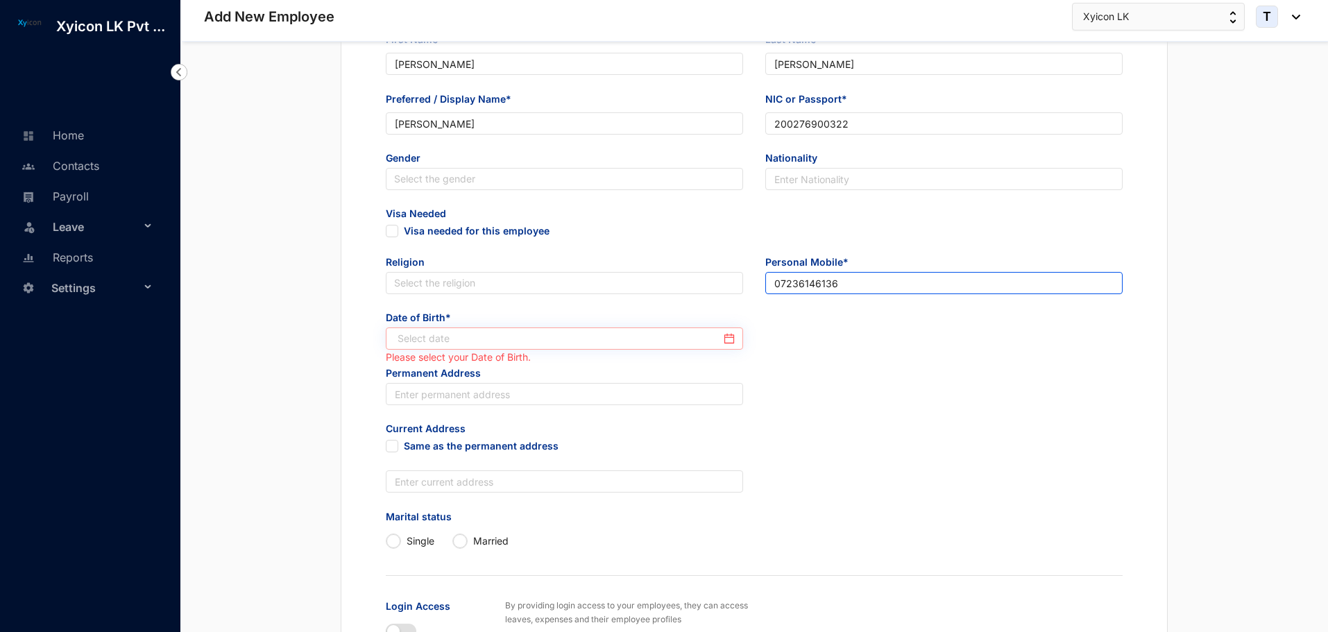
type input "07236146136"
click at [605, 344] on input at bounding box center [559, 338] width 323 height 15
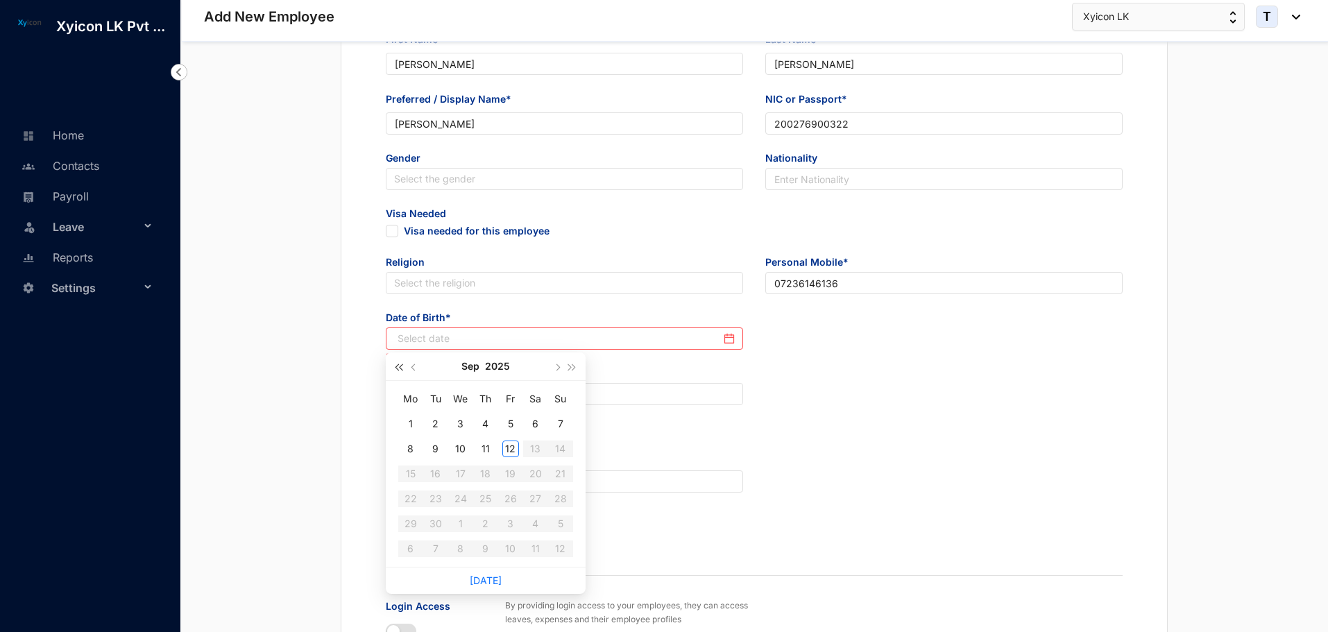
click at [398, 366] on span "button" at bounding box center [399, 367] width 7 height 7
click at [498, 366] on button "2023" at bounding box center [497, 367] width 25 height 28
type input "[DATE]"
click at [400, 370] on button "button" at bounding box center [398, 367] width 15 height 28
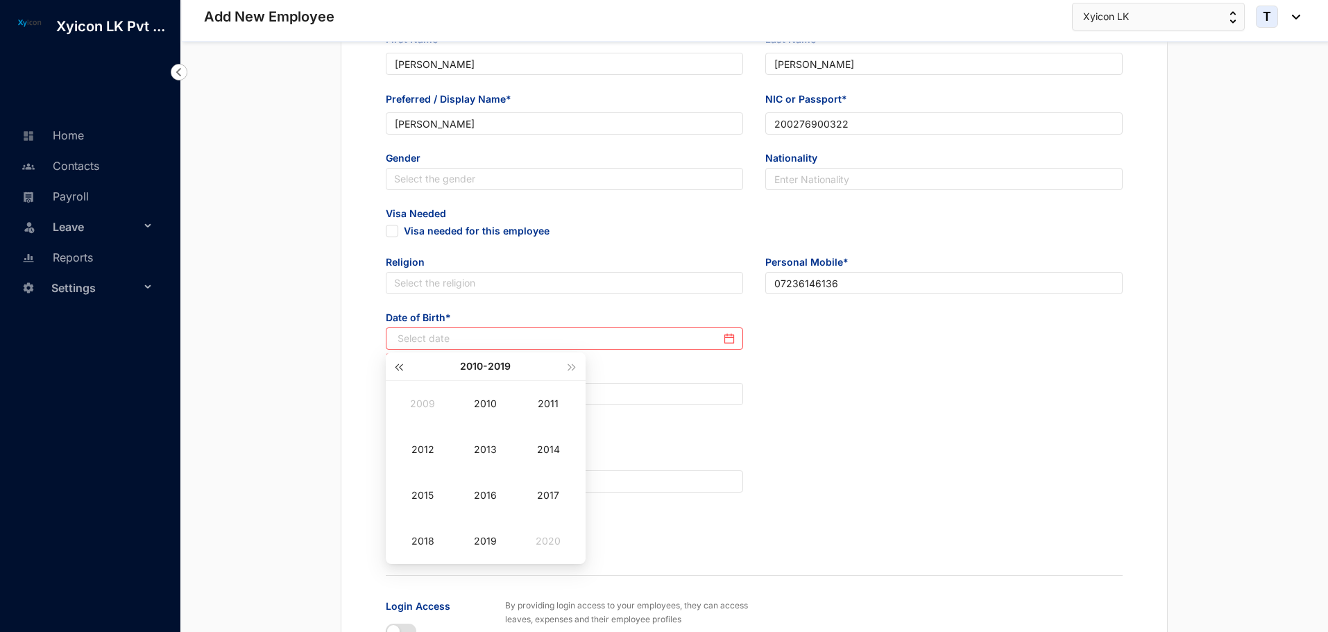
click at [400, 370] on button "button" at bounding box center [398, 367] width 15 height 28
click at [427, 456] on div "2002" at bounding box center [423, 449] width 42 height 17
click at [425, 502] on div "[DATE]" at bounding box center [423, 495] width 42 height 17
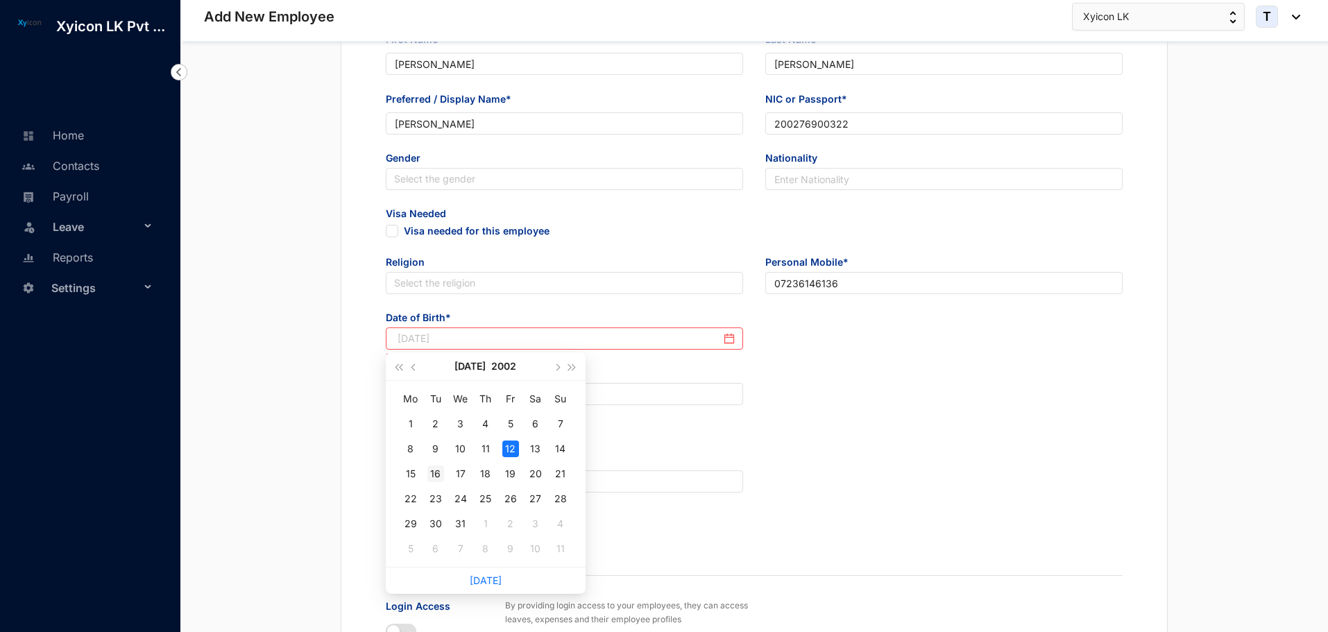
click at [436, 471] on div "16" at bounding box center [435, 474] width 17 height 17
type input "[DATE]"
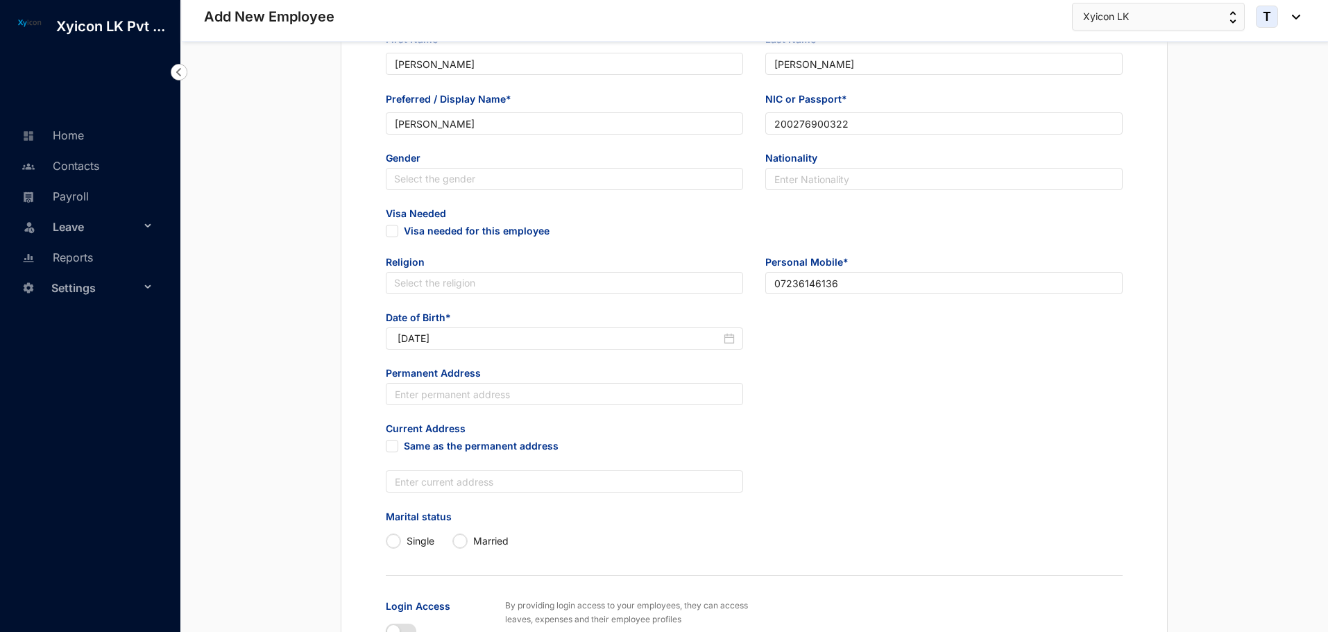
click at [834, 393] on div "Permanent Address" at bounding box center [755, 394] width 760 height 56
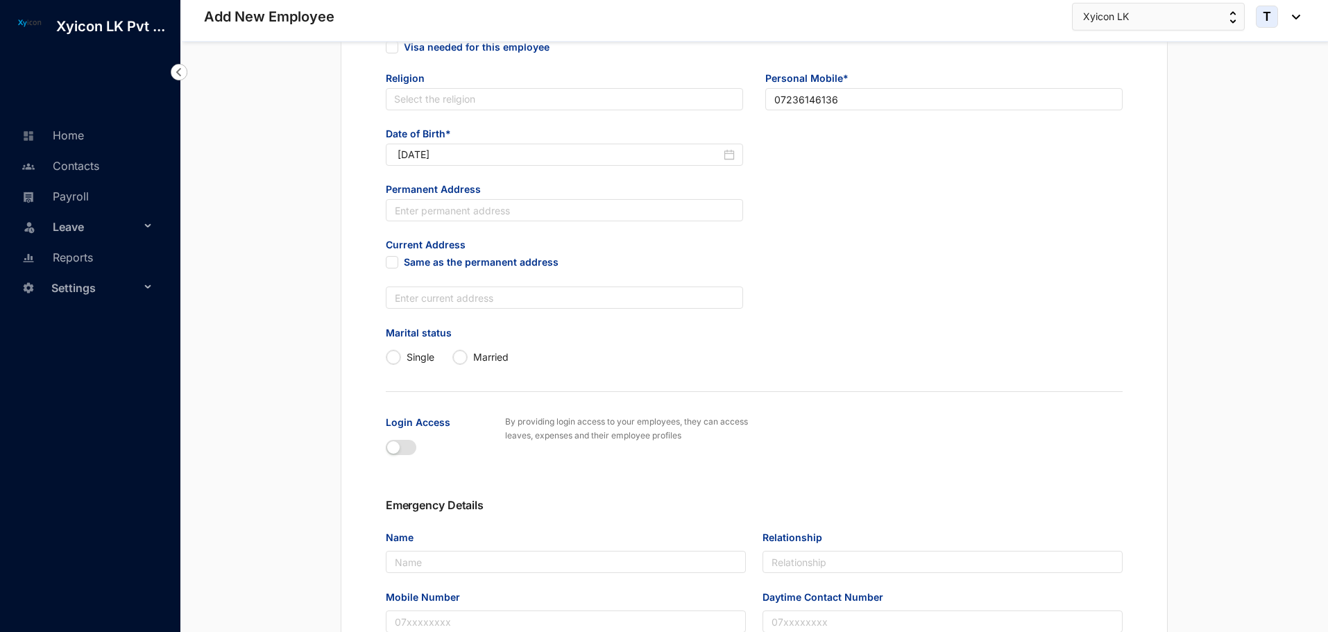
scroll to position [607, 0]
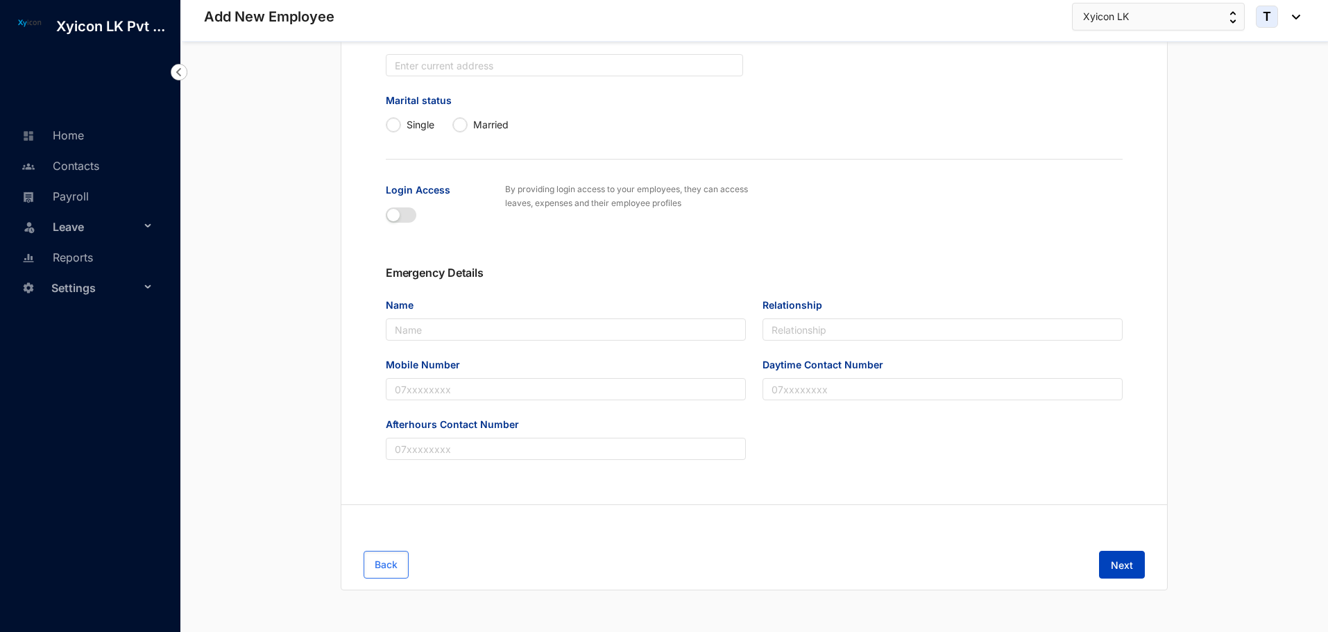
click at [1130, 562] on span "Next" at bounding box center [1122, 566] width 22 height 14
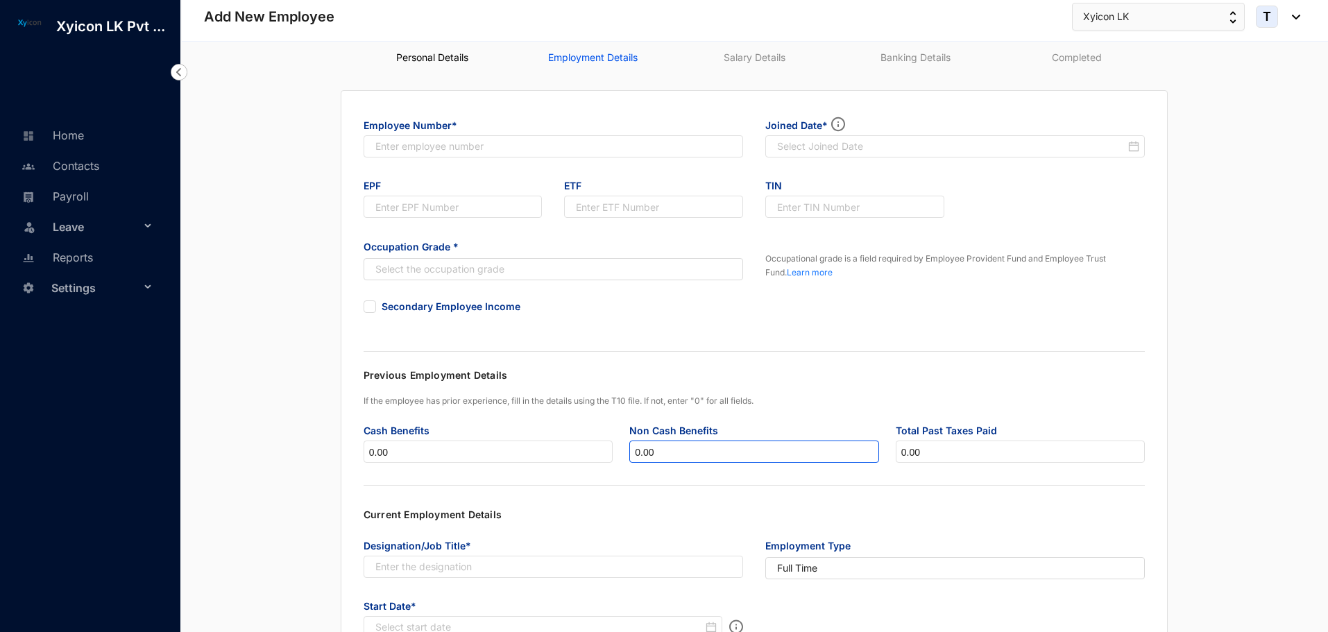
scroll to position [0, 0]
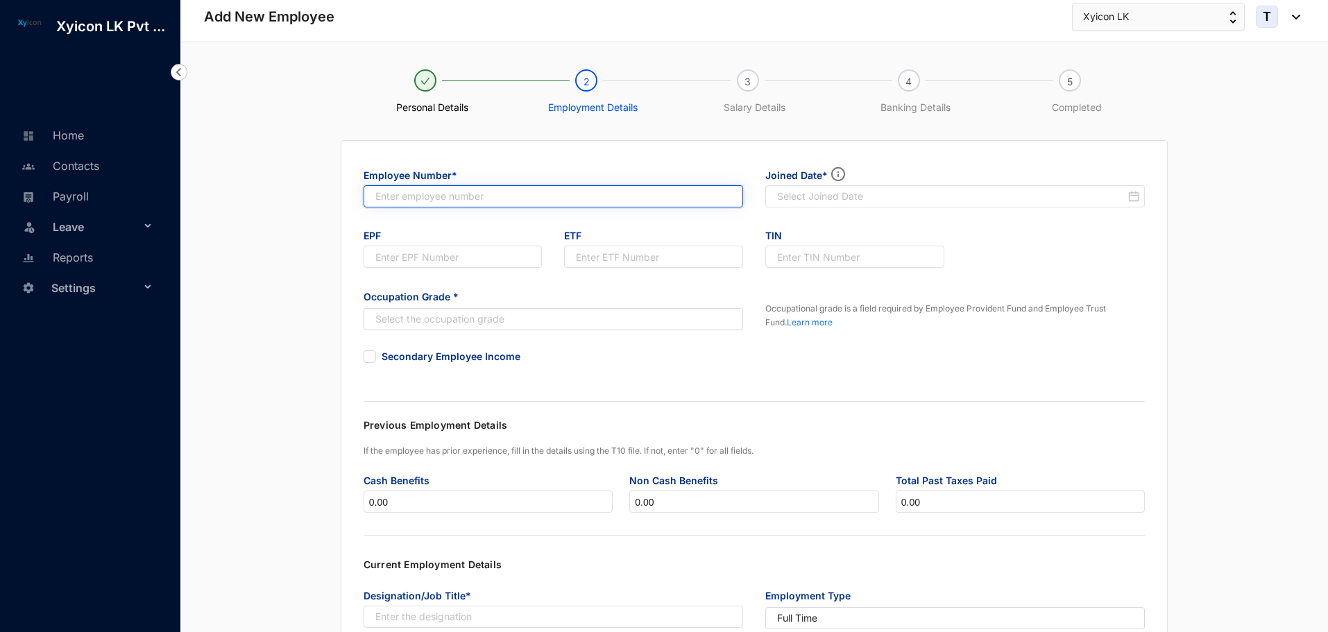
click at [453, 204] on input "text" at bounding box center [554, 196] width 380 height 22
click at [418, 203] on input "text" at bounding box center [554, 196] width 380 height 22
type input "74"
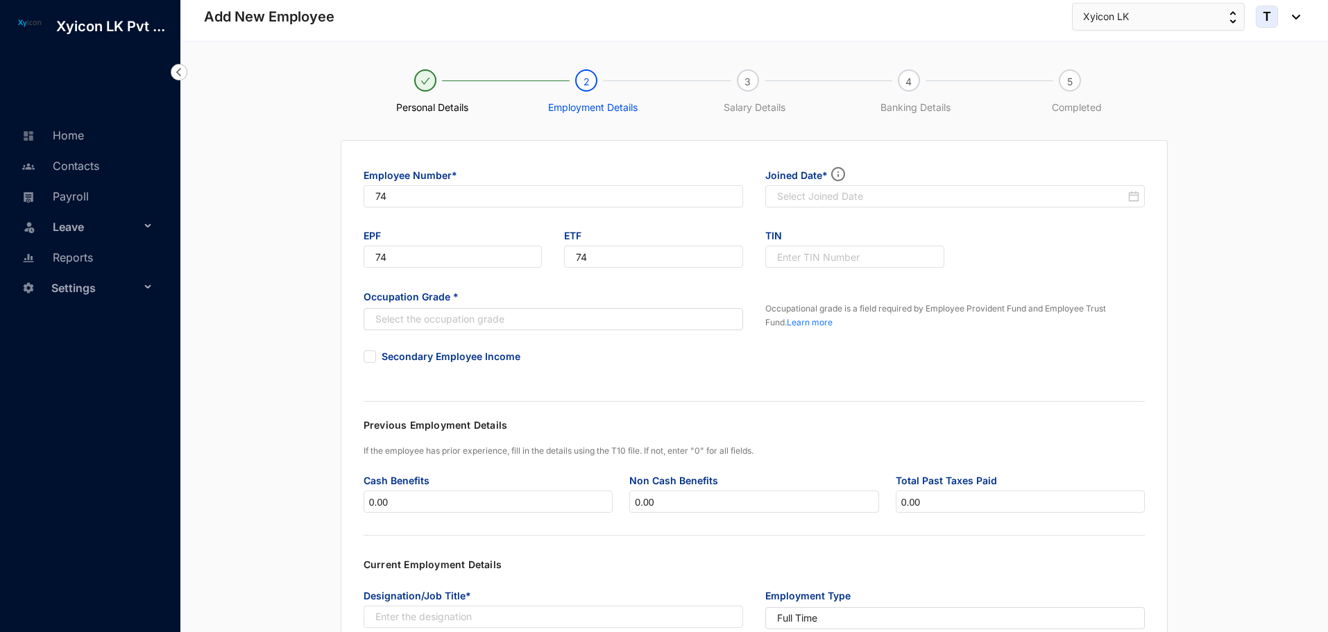
drag, startPoint x: 271, startPoint y: 296, endPoint x: 636, endPoint y: 226, distance: 372.5
click at [274, 298] on div "Employee Number* 74 Joined Date* EPF 74 ETF 74 TIN Occupation Grade * Select th…" at bounding box center [754, 468] width 1103 height 656
click at [811, 197] on input at bounding box center [951, 196] width 348 height 14
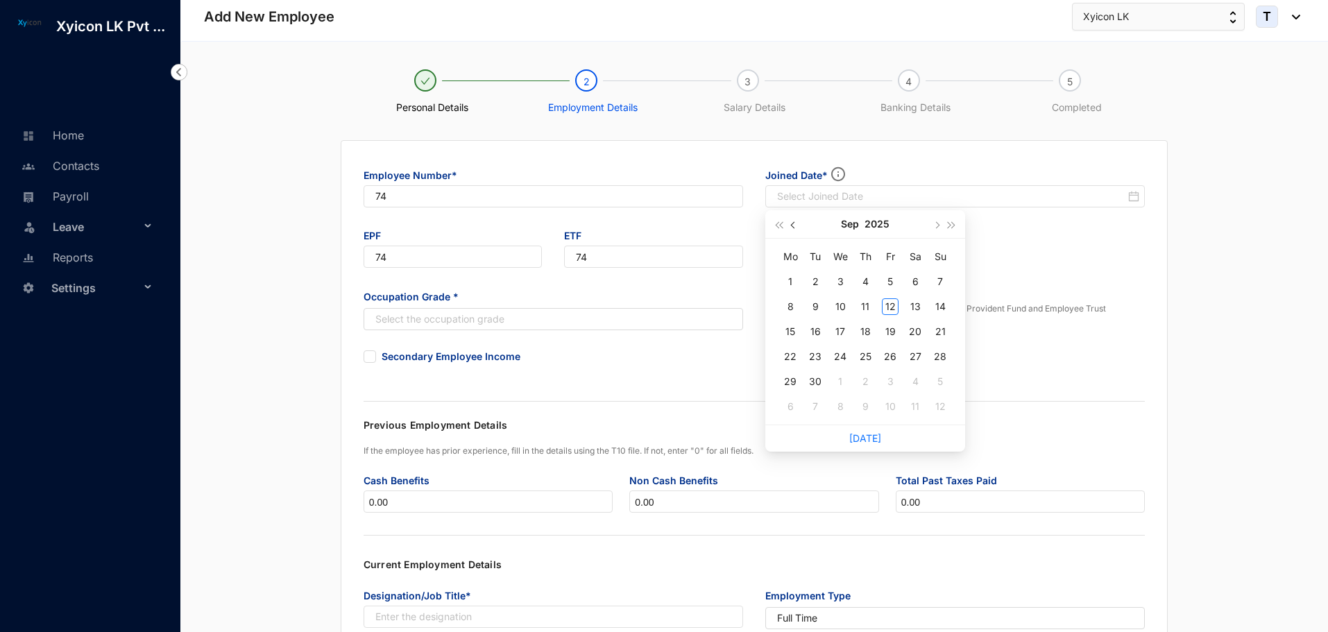
click at [797, 226] on span "button" at bounding box center [794, 224] width 7 height 7
type input "[DATE]"
click at [816, 328] on div "15" at bounding box center [815, 331] width 17 height 17
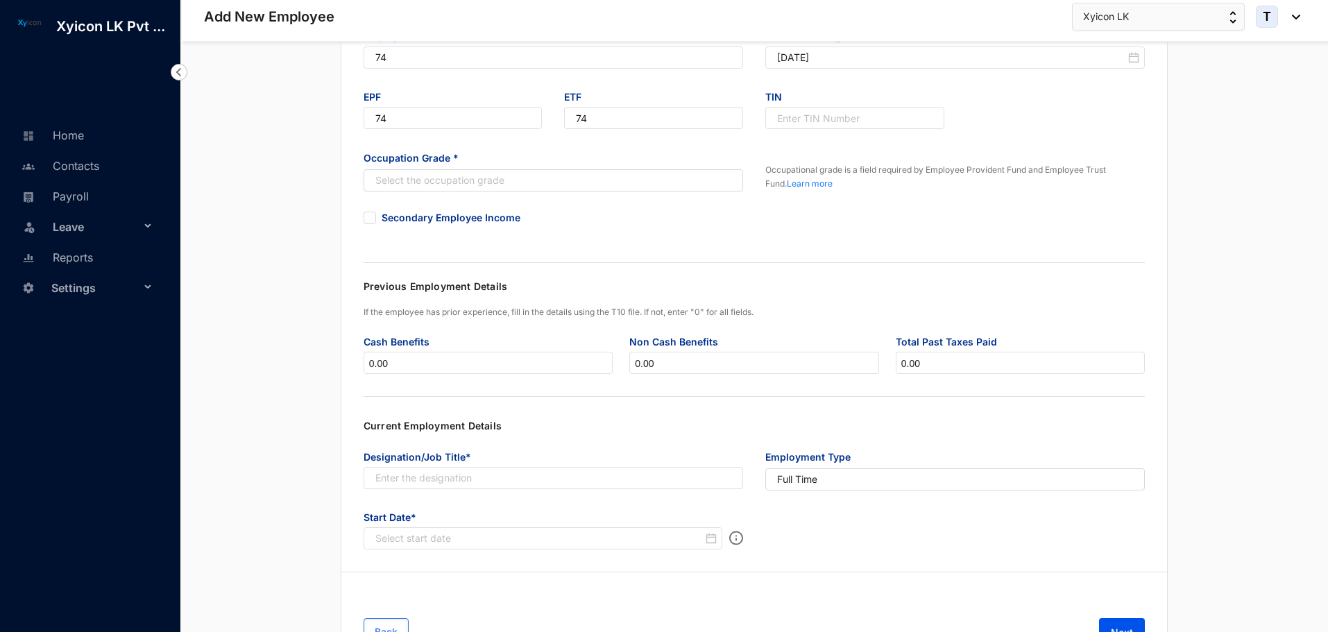
scroll to position [206, 0]
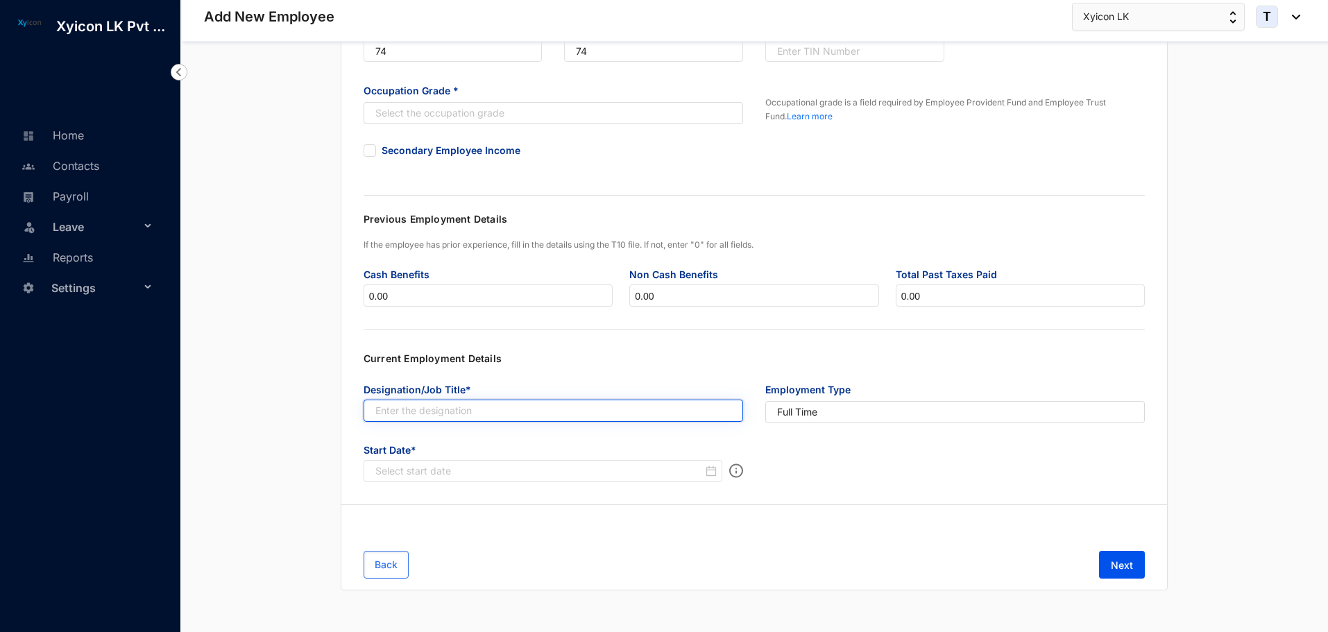
click at [492, 414] on input "text" at bounding box center [554, 411] width 380 height 22
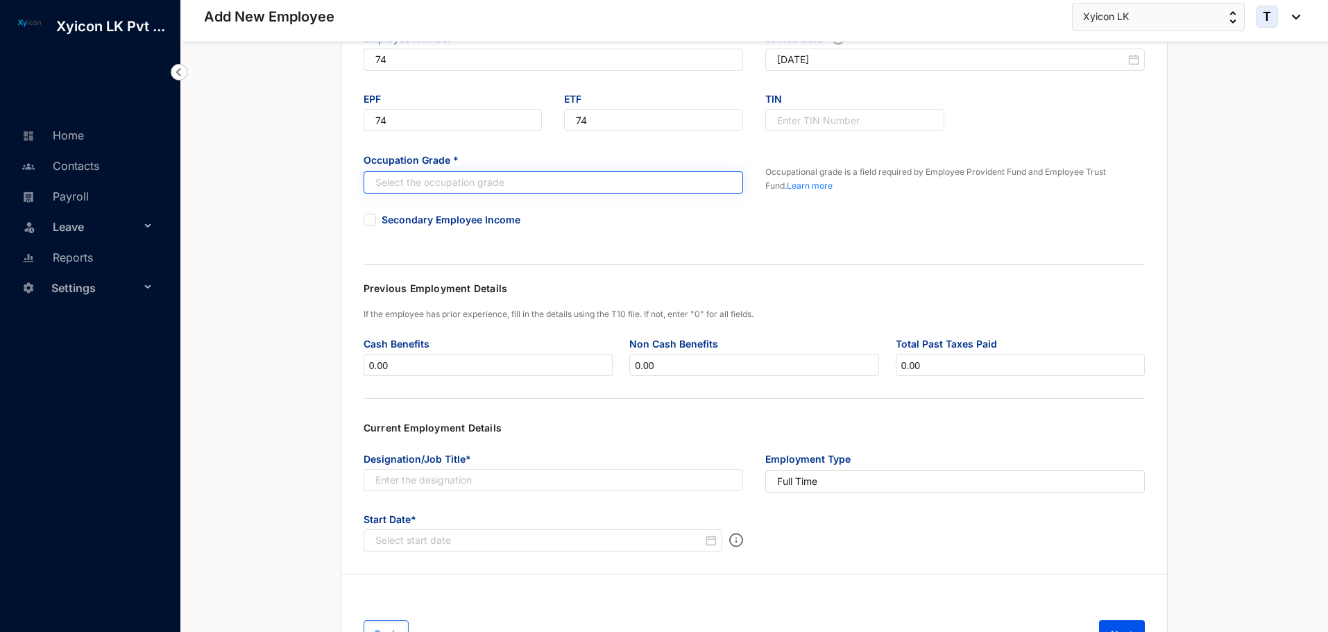
click at [454, 192] on input "search" at bounding box center [546, 182] width 354 height 21
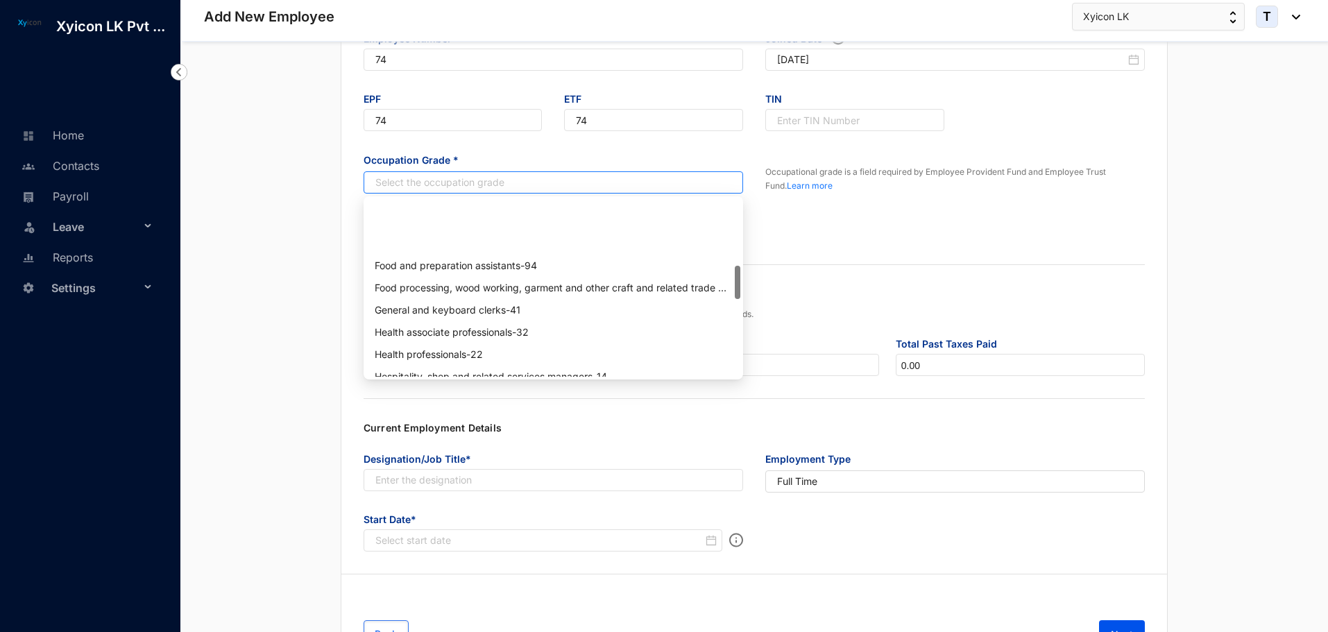
scroll to position [347, 0]
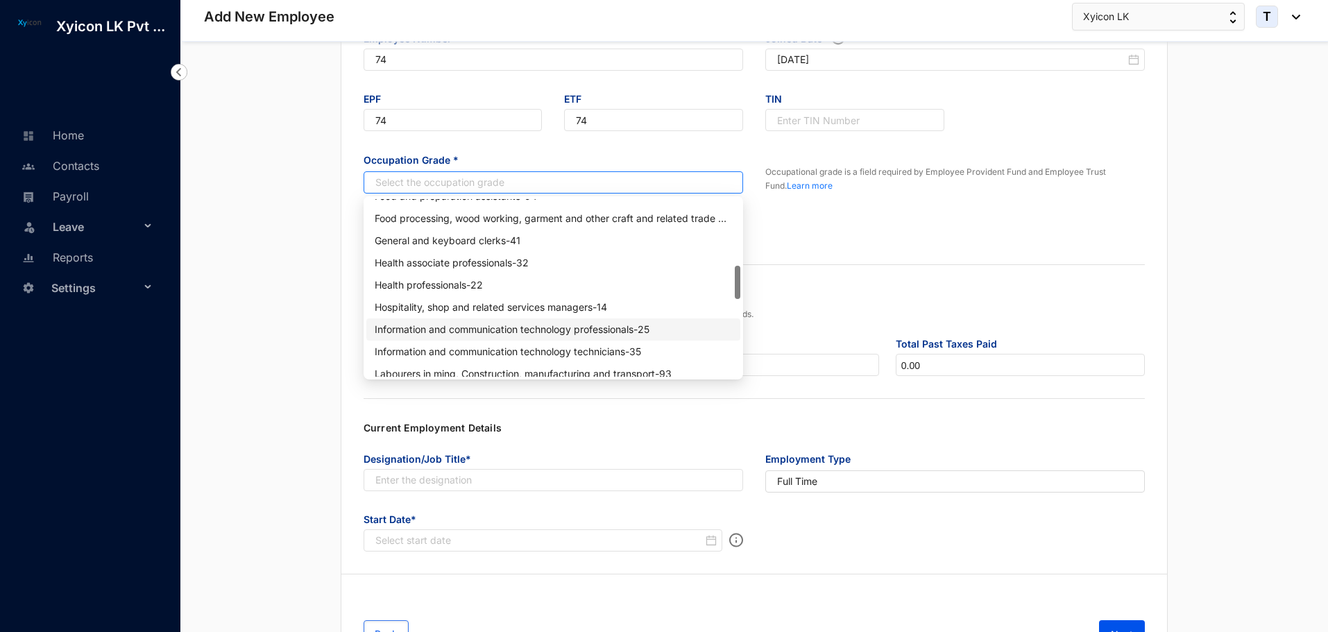
click at [538, 327] on div "Information and communication technology professionals - 25" at bounding box center [553, 329] width 357 height 15
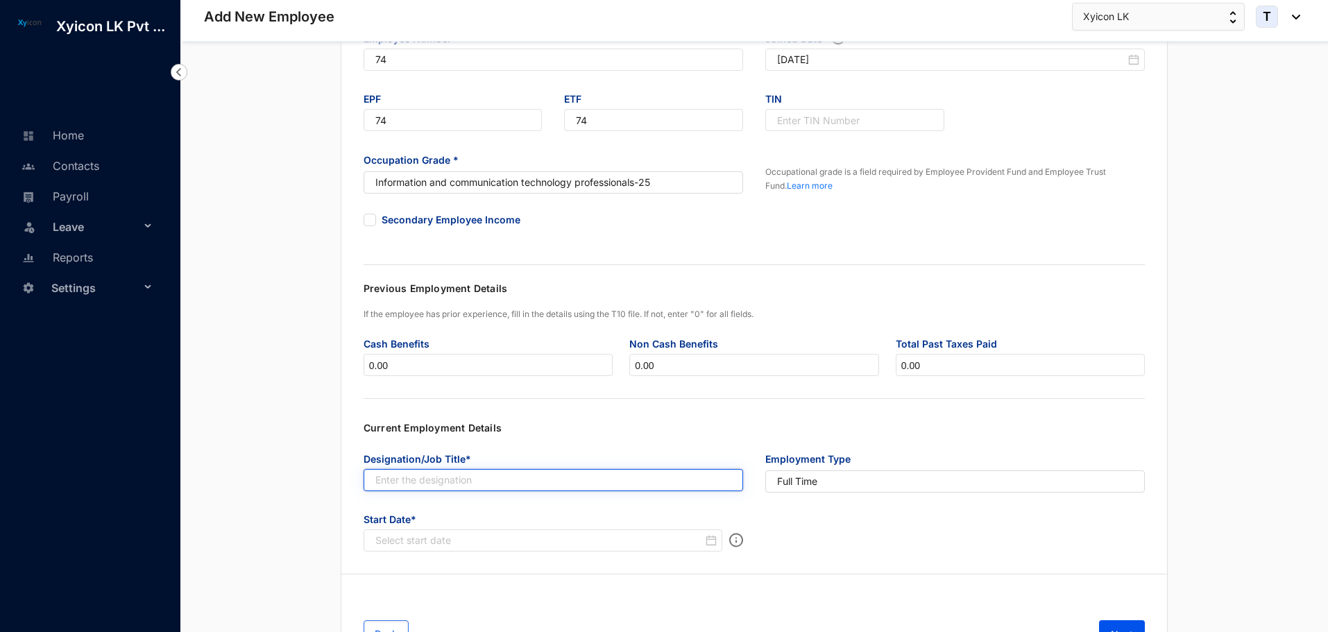
click at [491, 482] on input "text" at bounding box center [554, 480] width 380 height 22
type input "QA Intern"
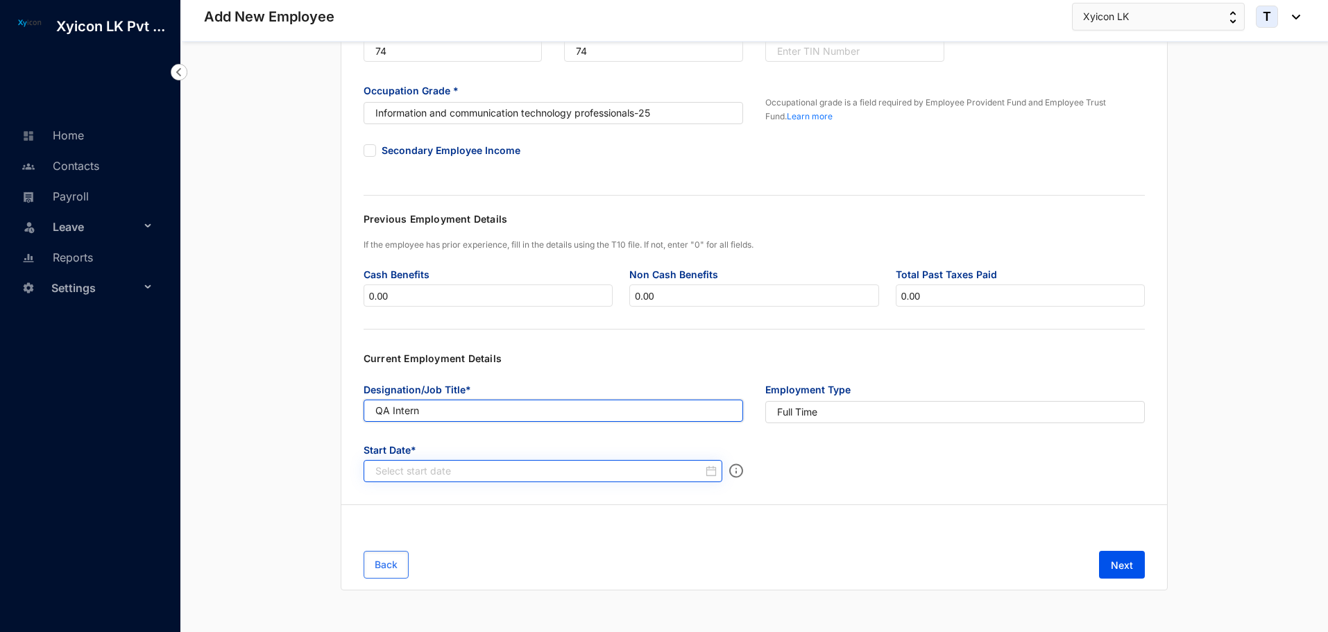
click at [597, 480] on div at bounding box center [543, 471] width 359 height 22
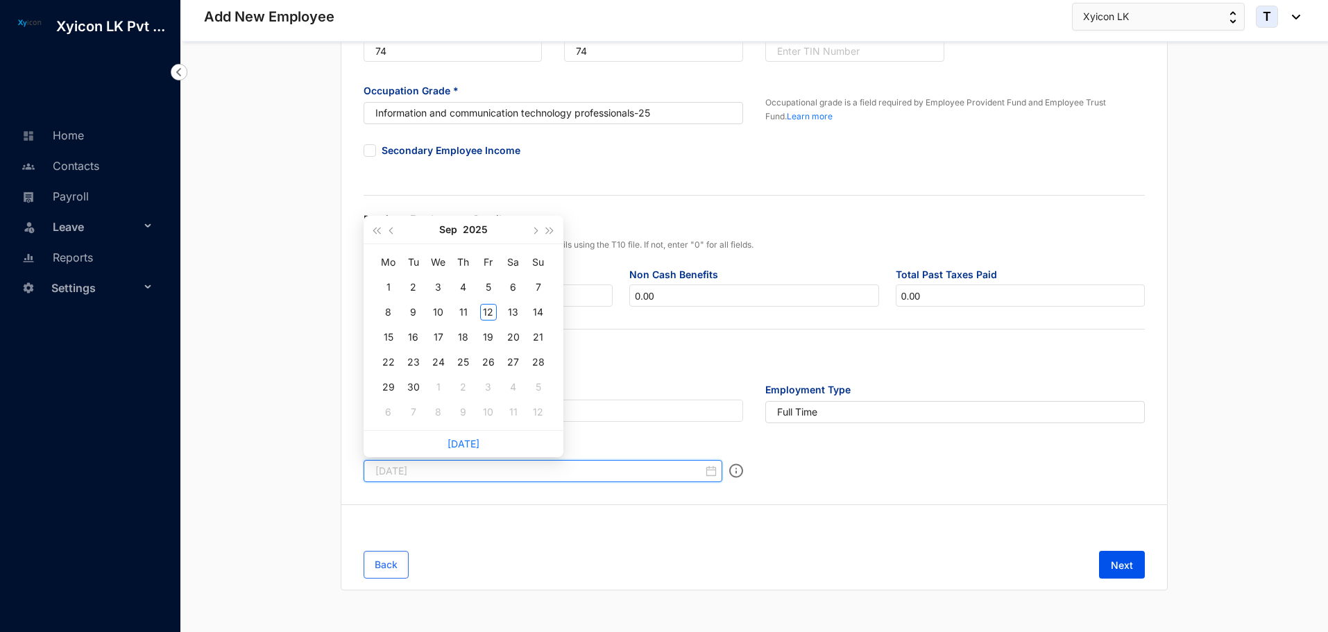
type input "[DATE]"
click at [380, 230] on span "button" at bounding box center [376, 231] width 7 height 7
click at [369, 228] on button "button" at bounding box center [376, 230] width 15 height 28
click at [482, 231] on button "2022" at bounding box center [475, 230] width 25 height 28
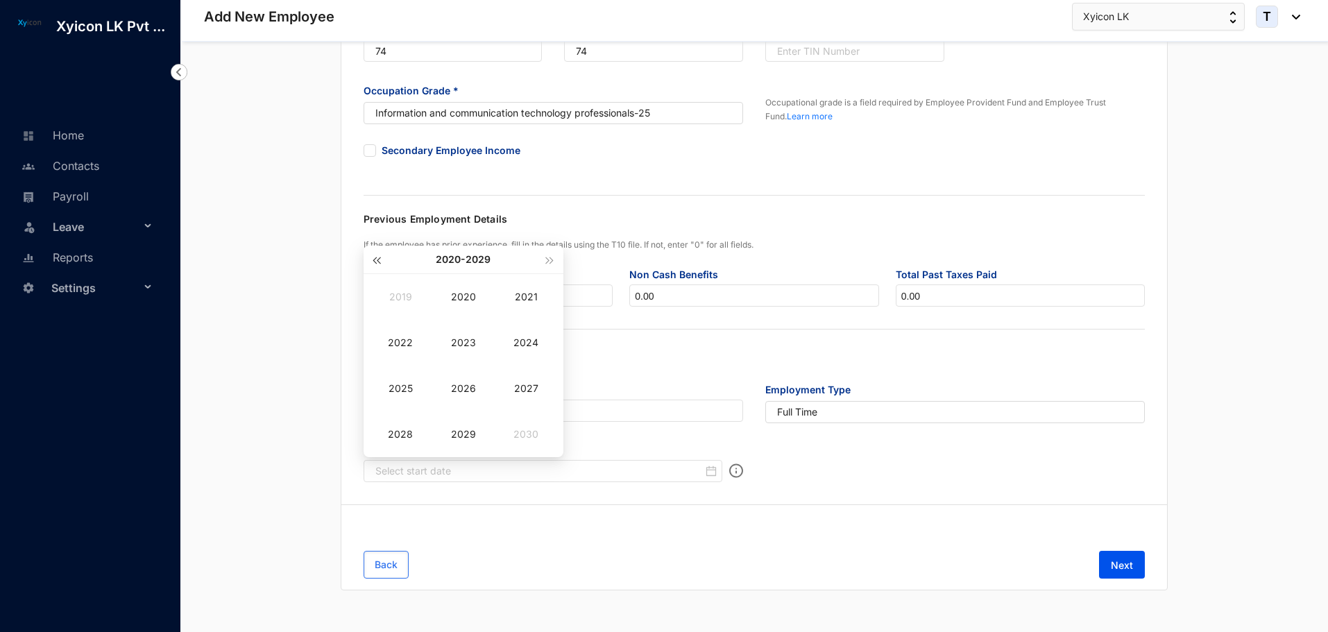
click at [380, 258] on span "button" at bounding box center [376, 260] width 7 height 7
click at [400, 339] on div "2002" at bounding box center [401, 342] width 42 height 17
click at [405, 388] on div "[DATE]" at bounding box center [401, 388] width 42 height 17
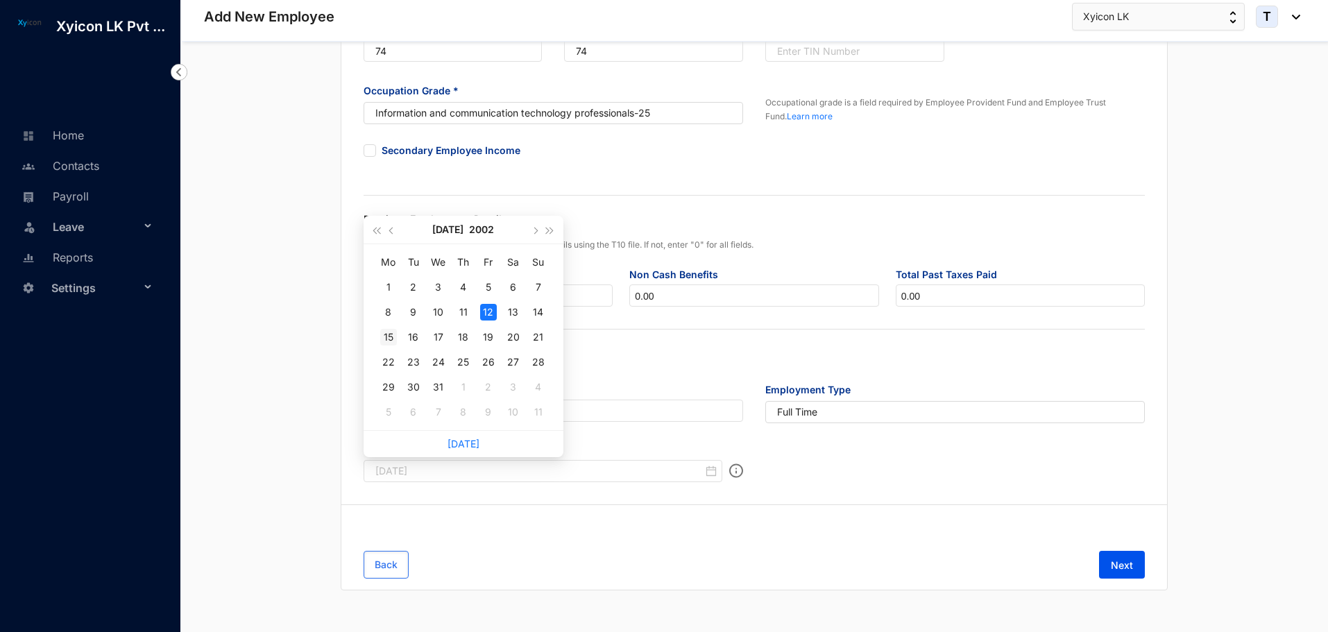
click at [389, 335] on div "15" at bounding box center [388, 337] width 17 height 17
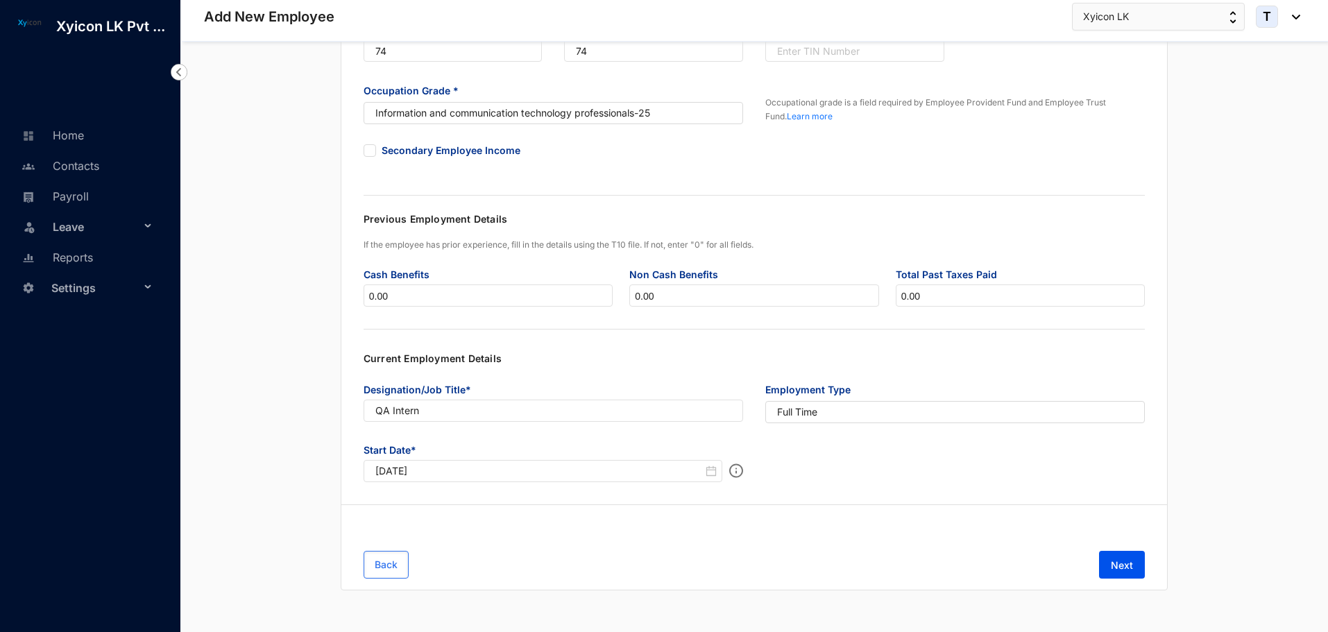
type input "[DATE]"
click at [1120, 557] on button "Next" at bounding box center [1122, 565] width 46 height 28
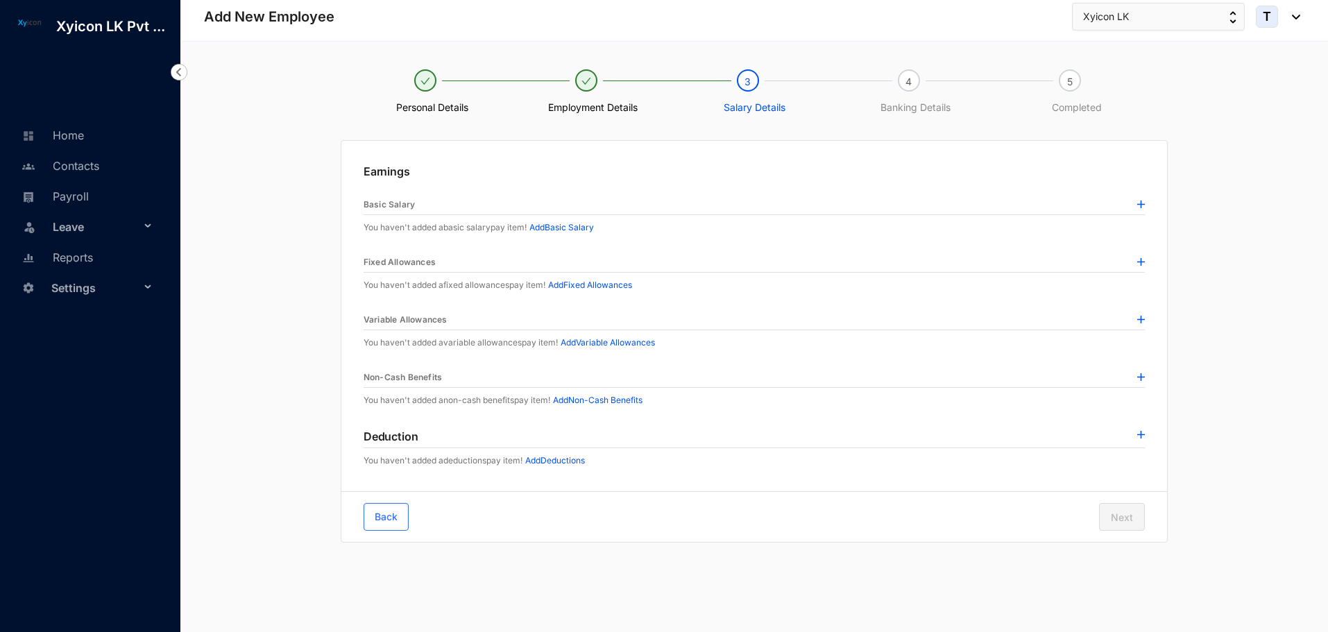
scroll to position [0, 0]
click at [1144, 201] on img at bounding box center [1146, 205] width 8 height 8
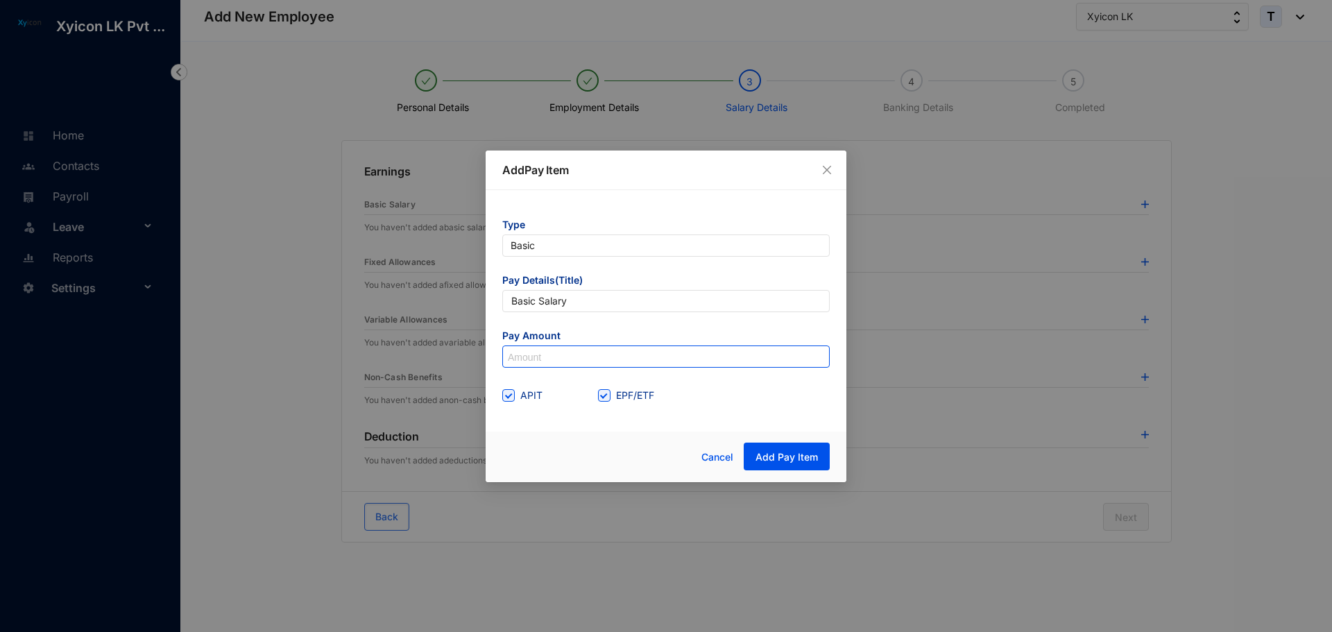
click at [541, 364] on input at bounding box center [666, 357] width 326 height 22
type input "110,000"
click at [779, 459] on span "Add Pay Item" at bounding box center [787, 457] width 62 height 14
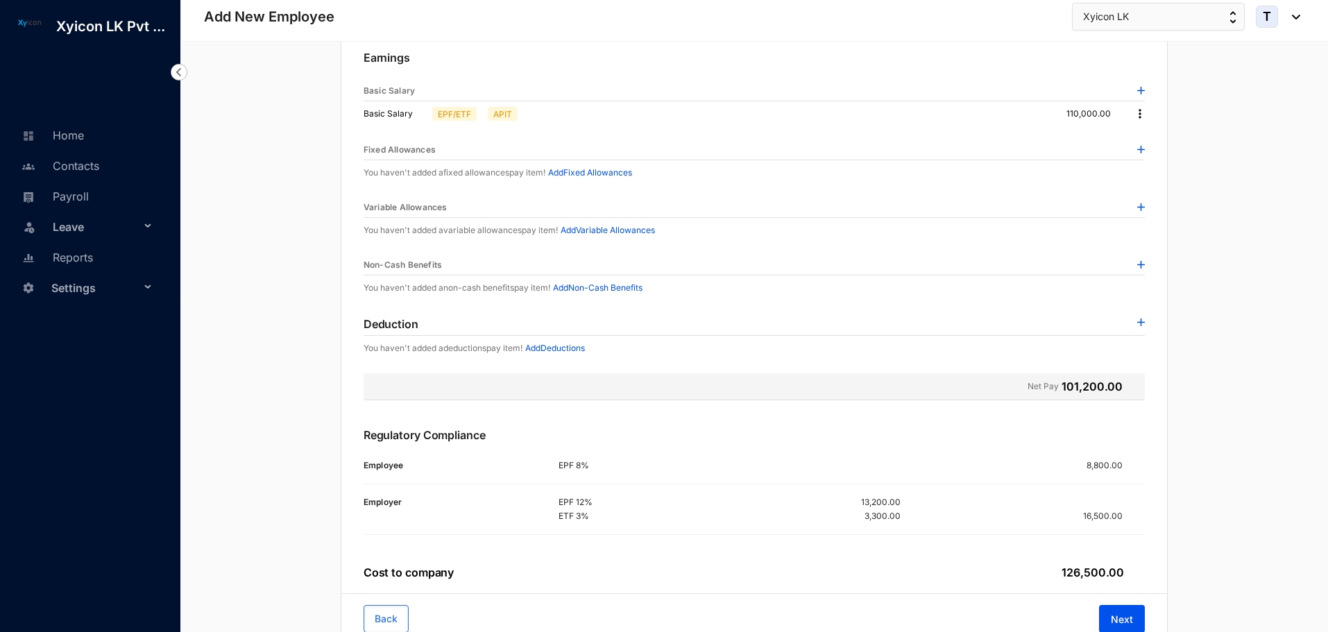
scroll to position [168, 0]
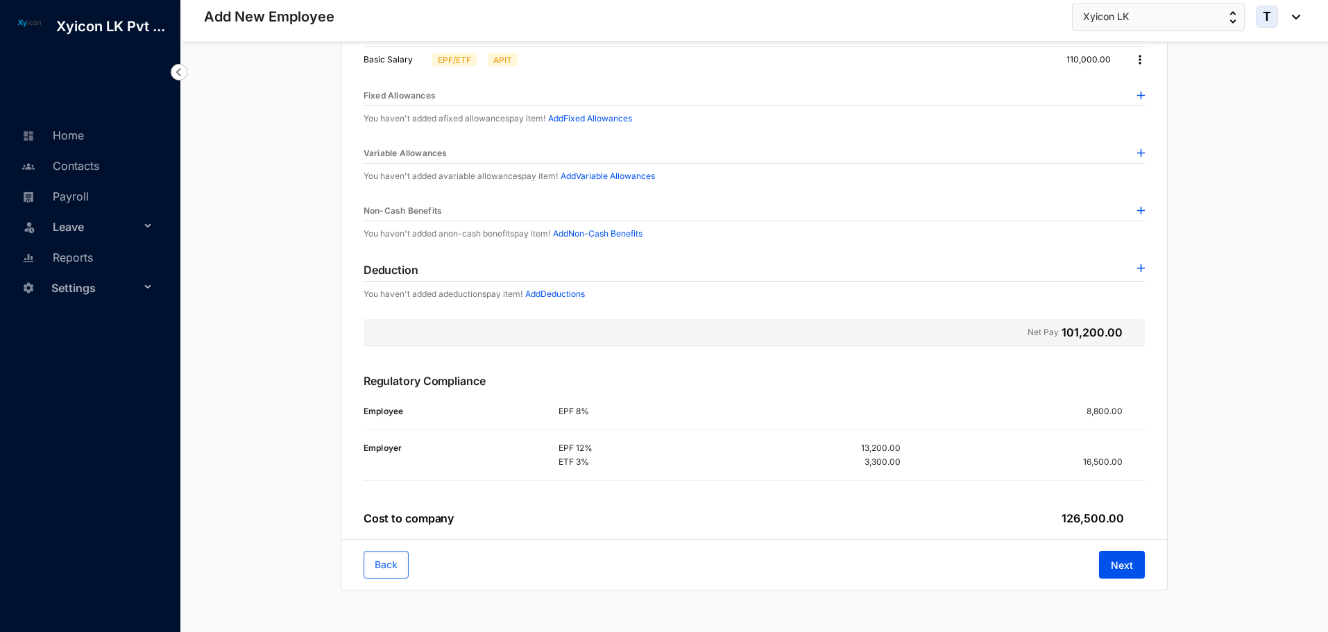
click at [1142, 94] on img at bounding box center [1141, 96] width 8 height 8
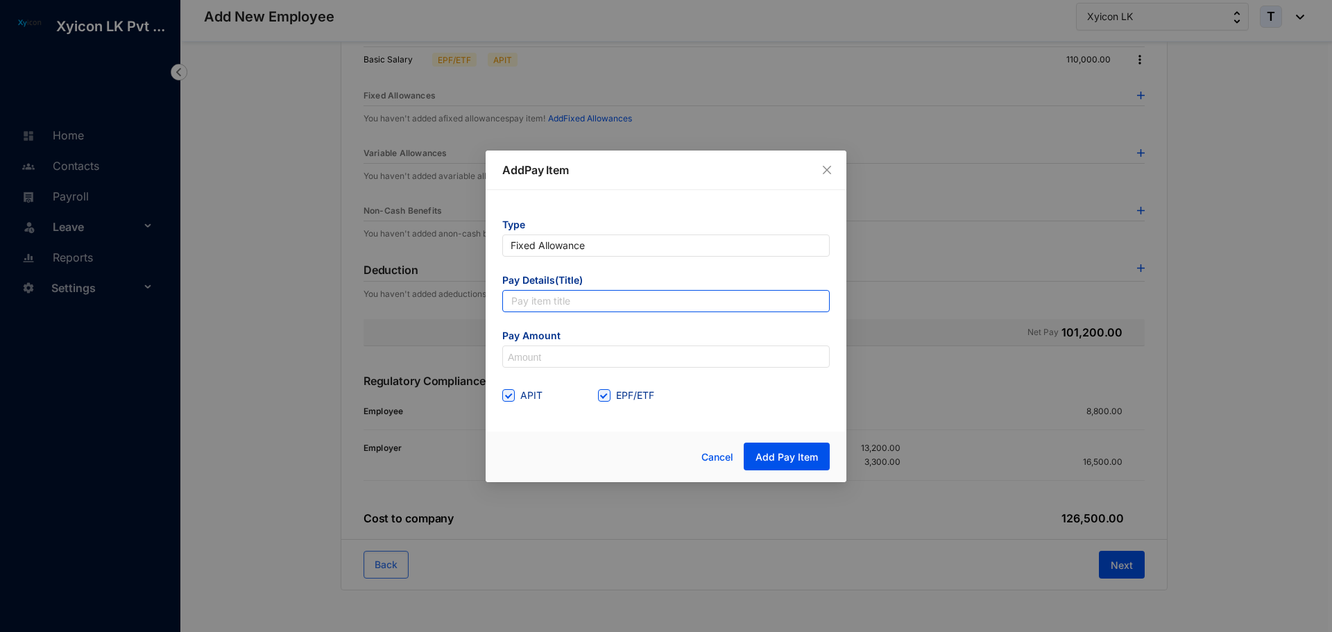
click at [530, 303] on input "text" at bounding box center [666, 301] width 328 height 22
click at [833, 169] on span "Close" at bounding box center [827, 169] width 15 height 11
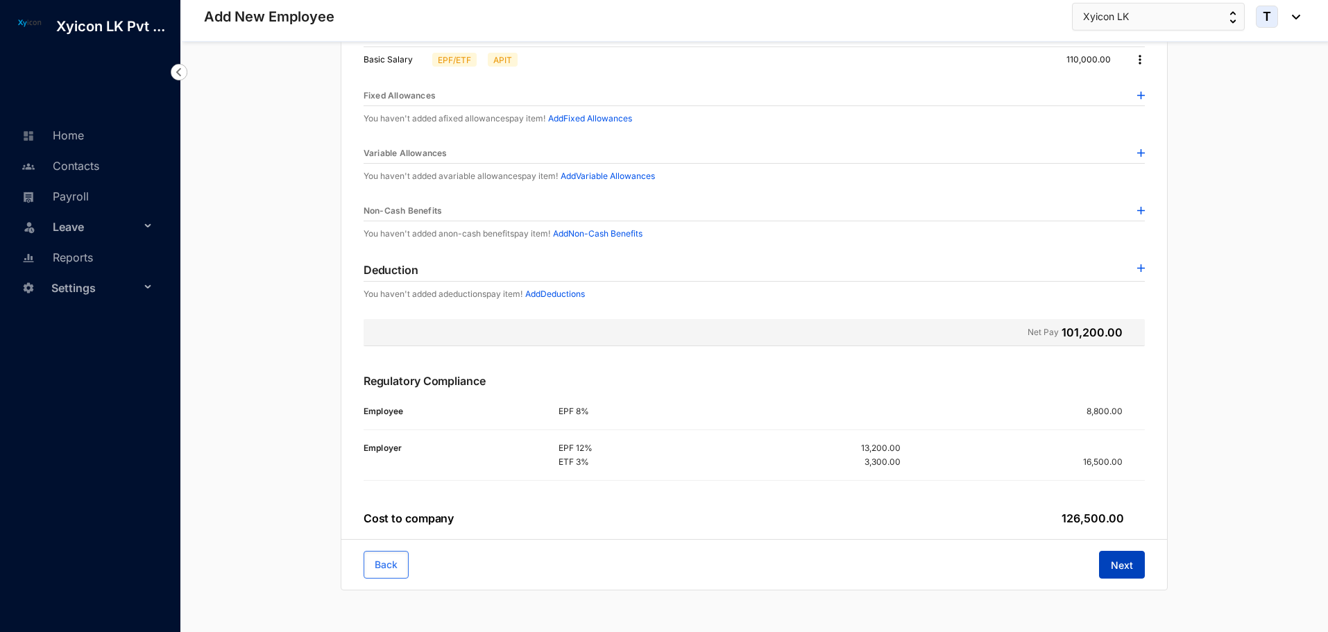
click at [1121, 568] on span "Next" at bounding box center [1122, 566] width 22 height 14
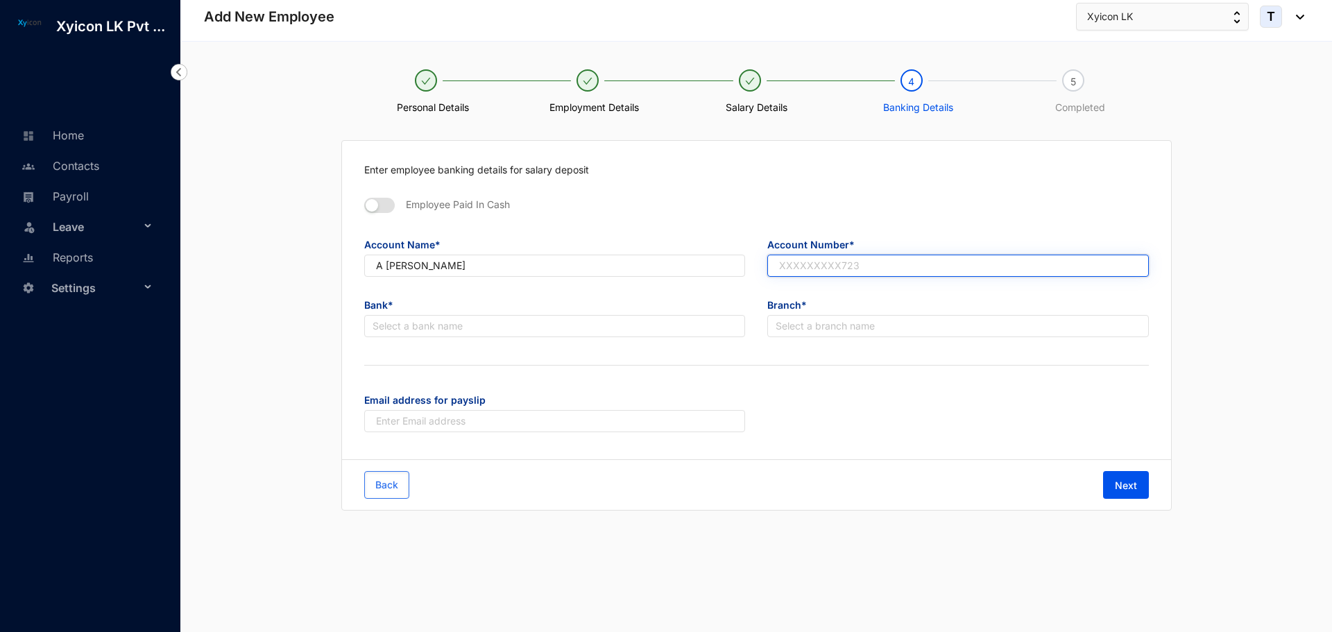
click at [821, 273] on input "text" at bounding box center [959, 266] width 382 height 22
type input "12123511"
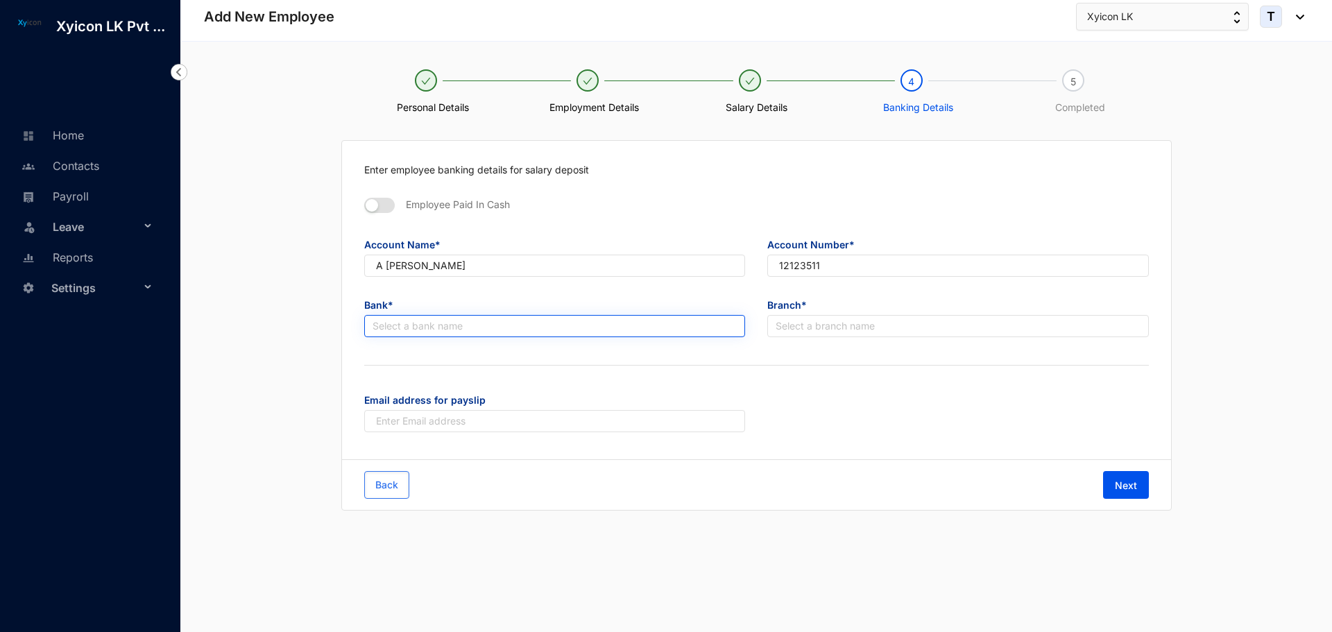
click at [456, 323] on input "search" at bounding box center [555, 326] width 365 height 21
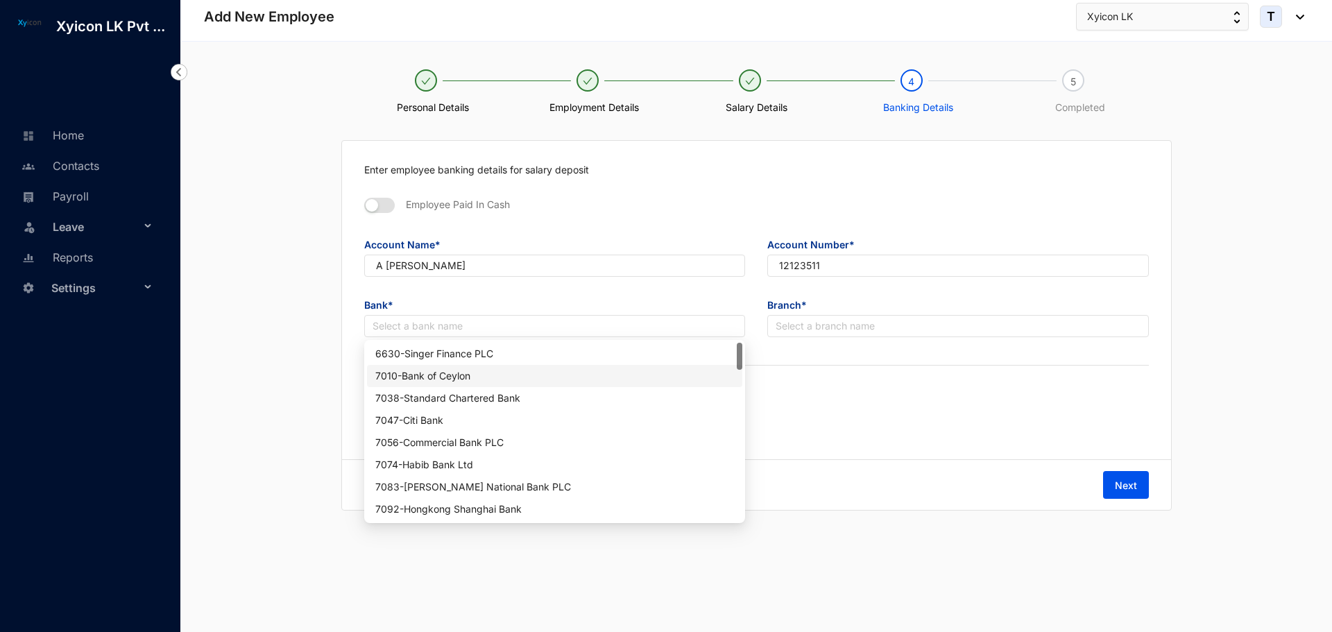
click at [442, 379] on div "7010 - Bank of [GEOGRAPHIC_DATA]" at bounding box center [554, 375] width 359 height 15
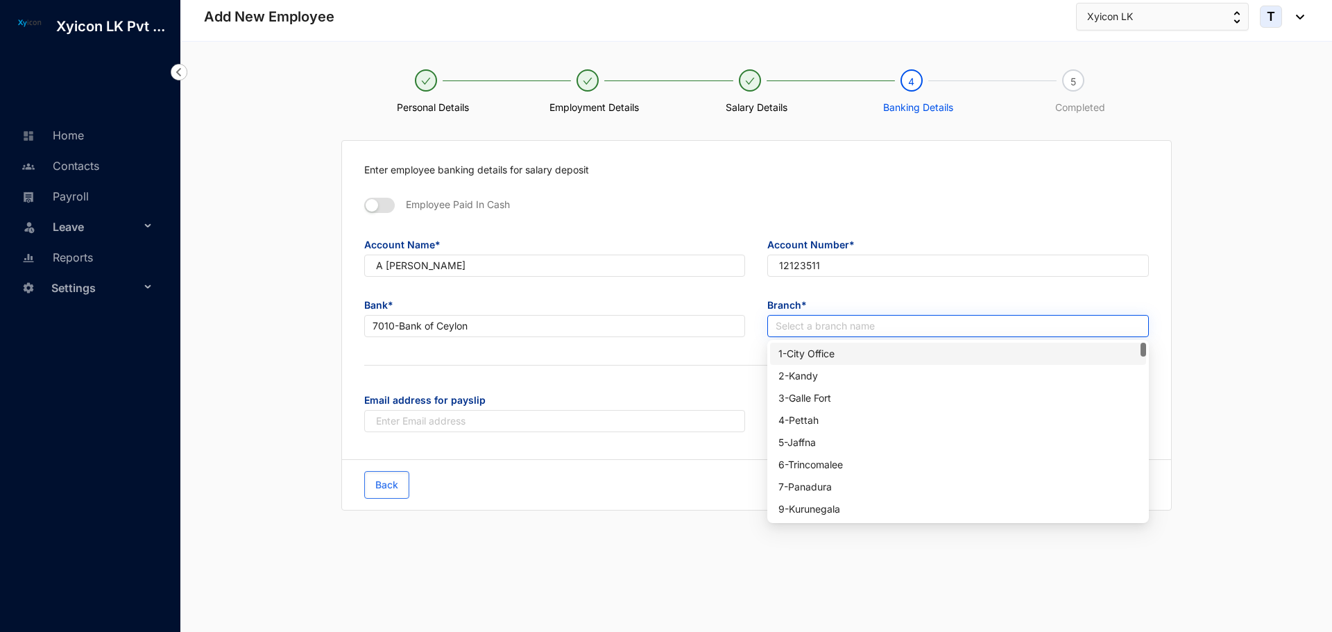
click at [801, 322] on input "search" at bounding box center [958, 326] width 365 height 21
click at [802, 352] on div "1 - City Office" at bounding box center [958, 353] width 359 height 15
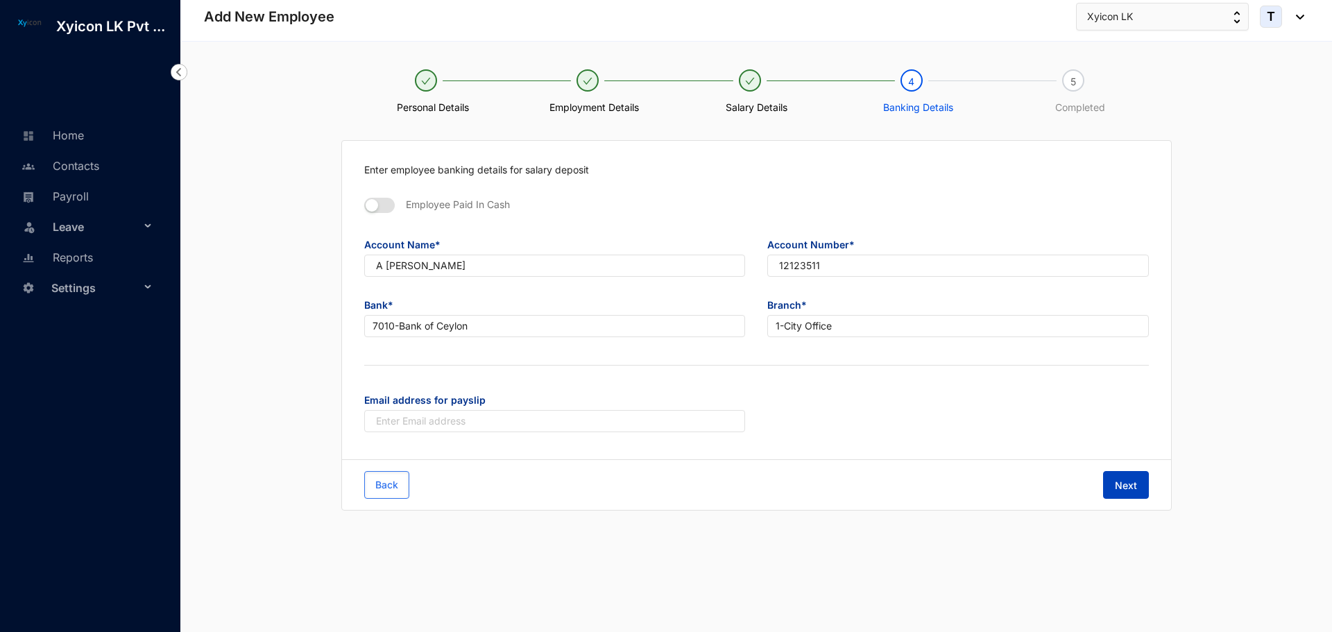
click at [1130, 491] on span "Next" at bounding box center [1126, 486] width 22 height 14
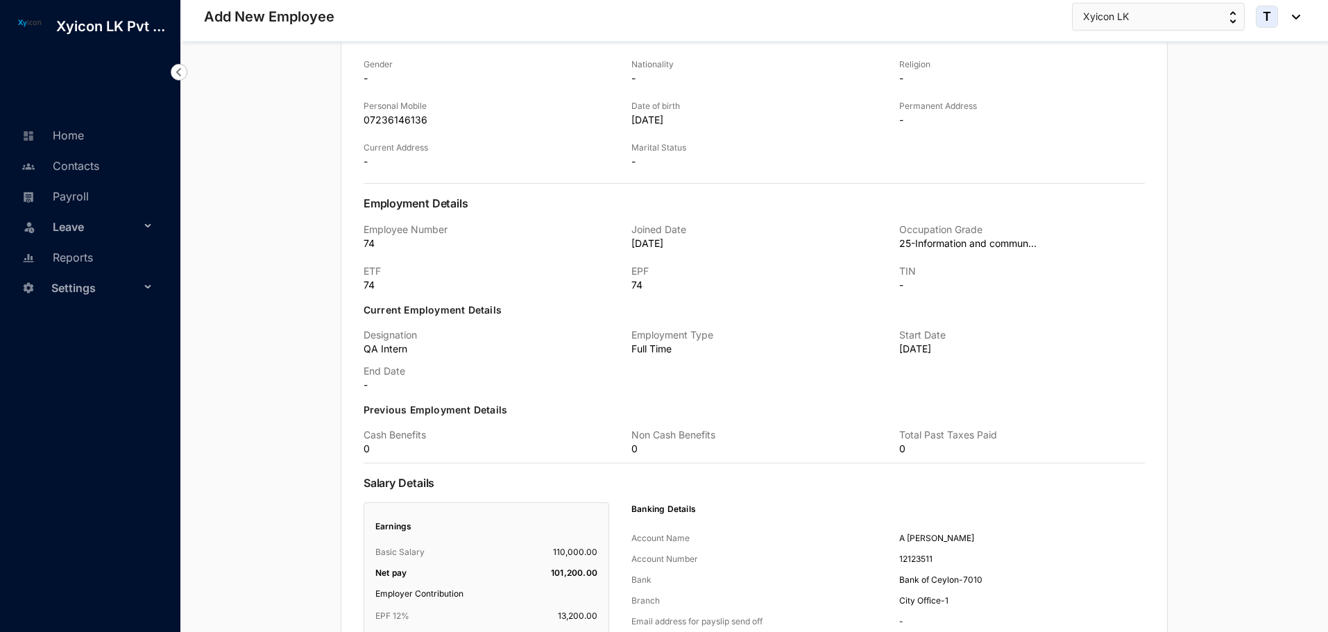
scroll to position [507, 0]
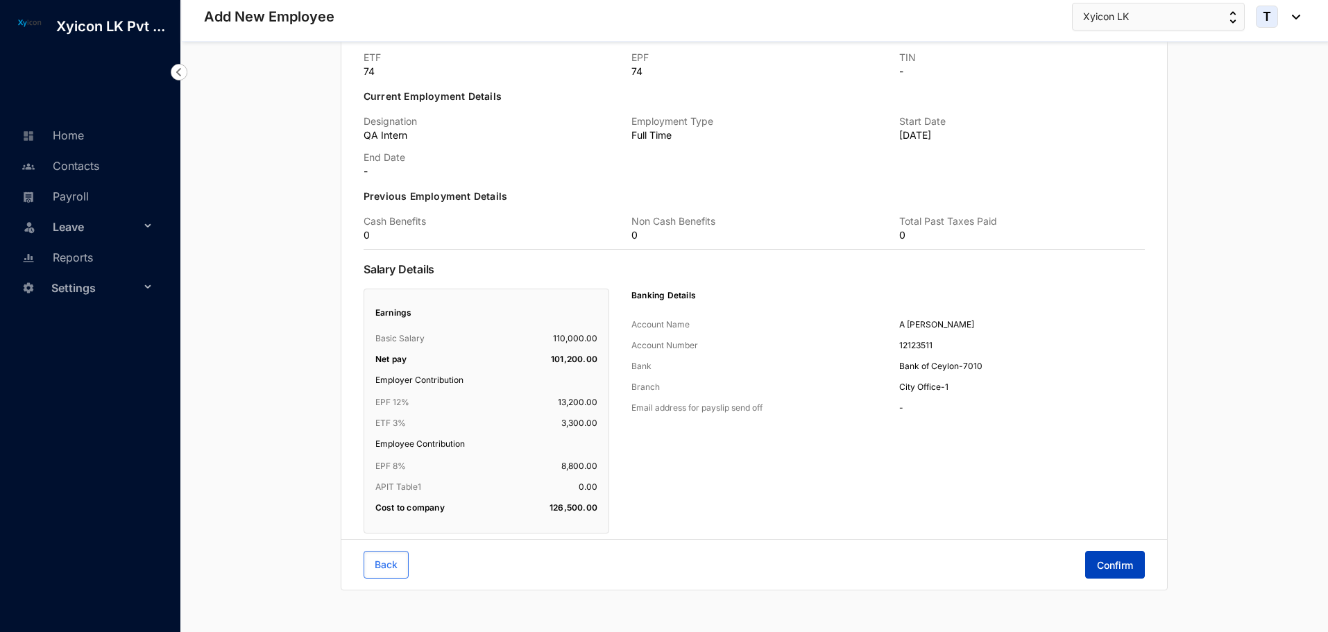
click at [1117, 566] on span "Confirm" at bounding box center [1115, 566] width 36 height 14
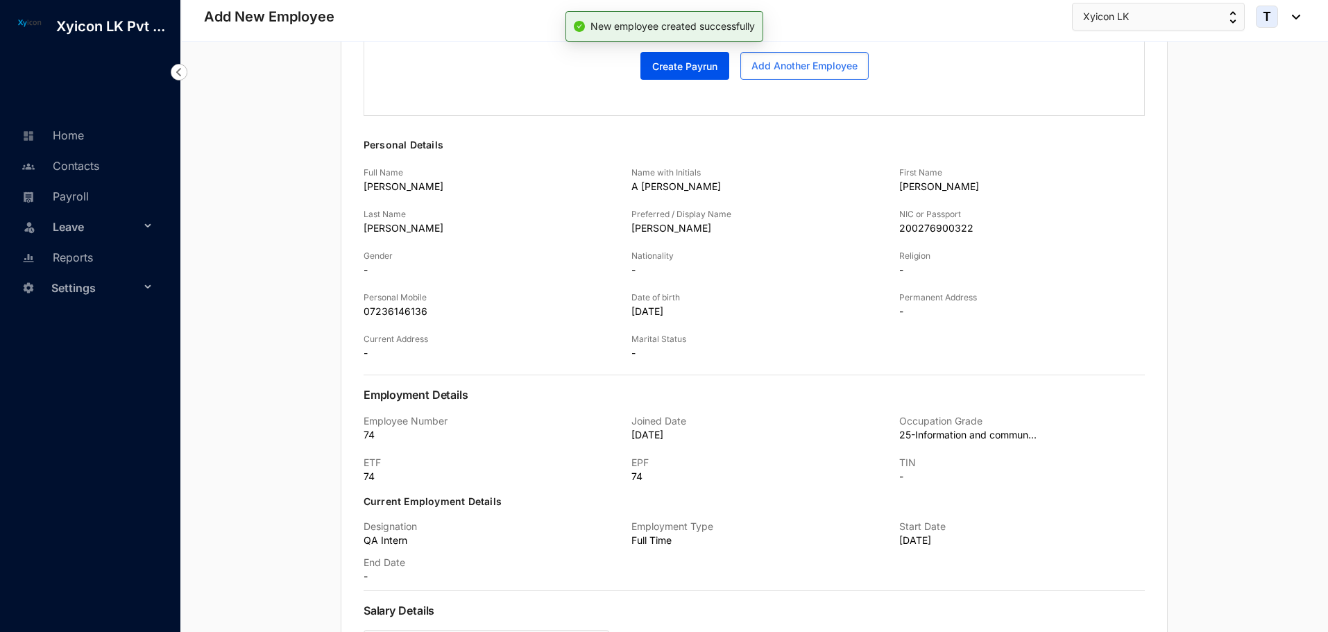
scroll to position [0, 0]
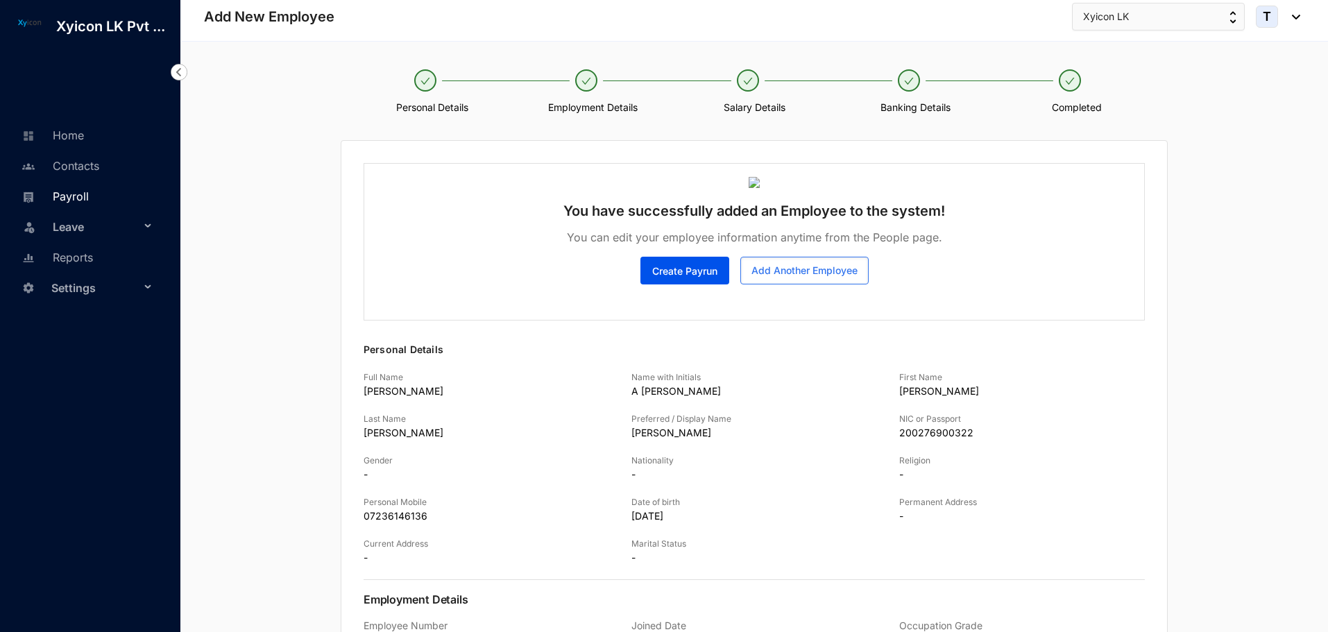
click at [77, 201] on link "Payroll" at bounding box center [53, 196] width 71 height 14
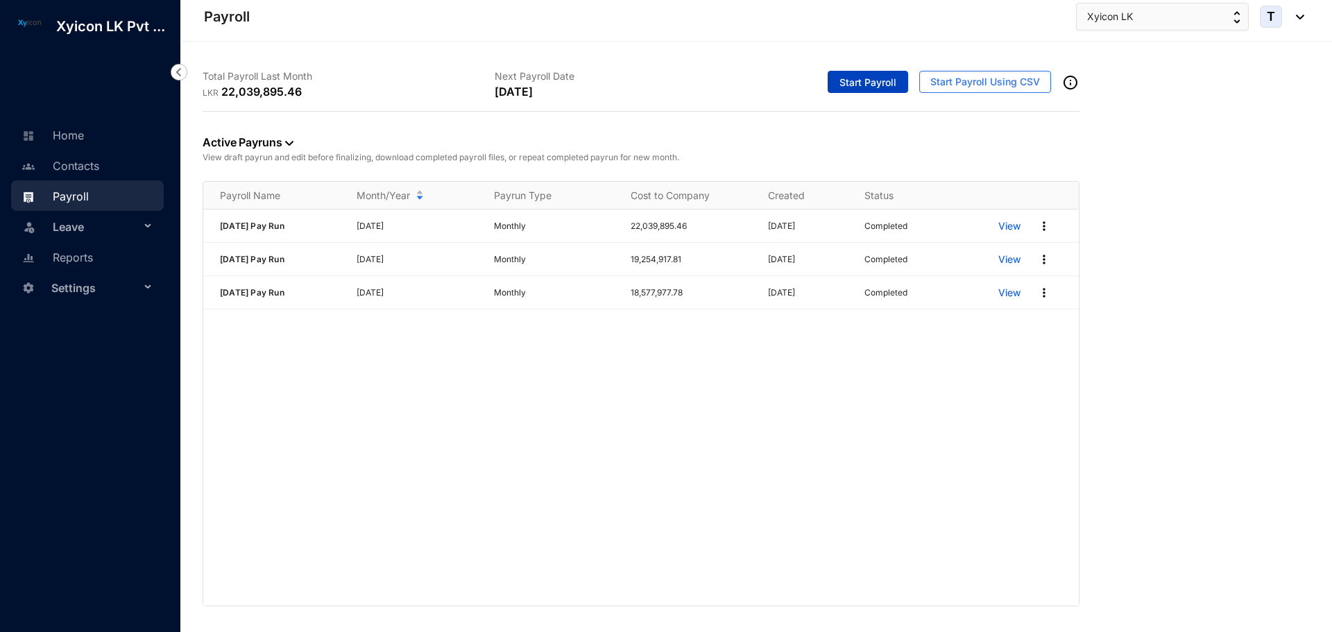
click at [897, 87] on span "Start Payroll" at bounding box center [868, 83] width 57 height 14
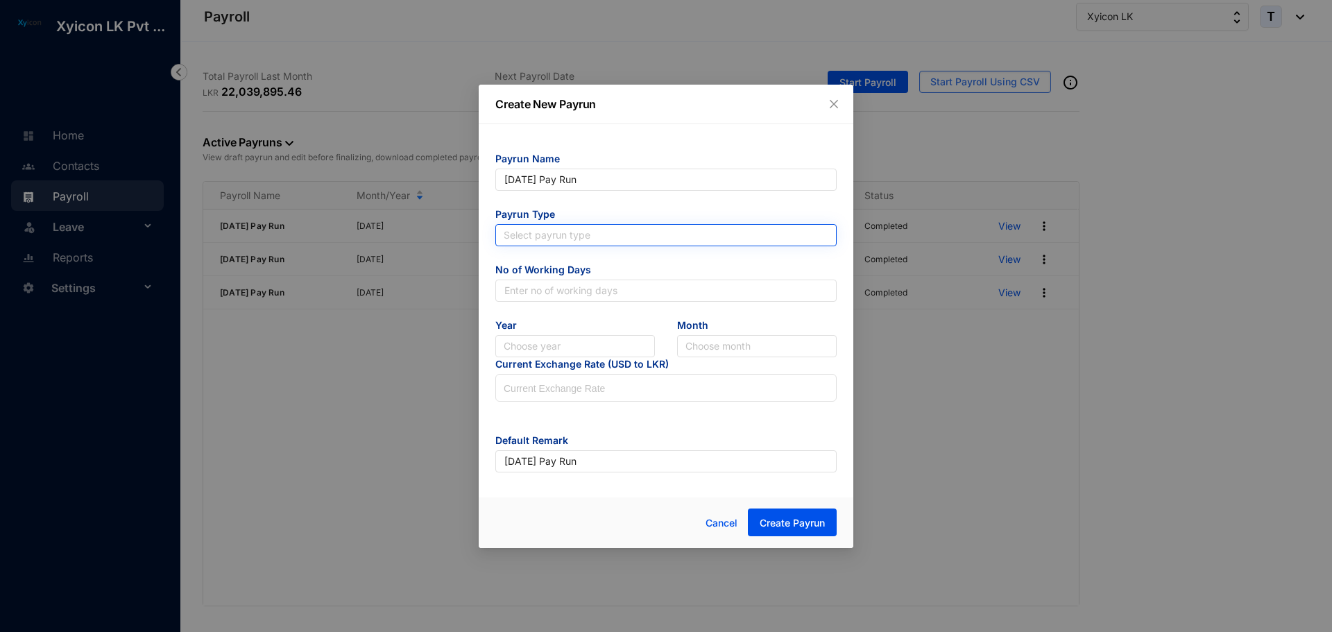
click at [553, 235] on input "search" at bounding box center [666, 235] width 325 height 21
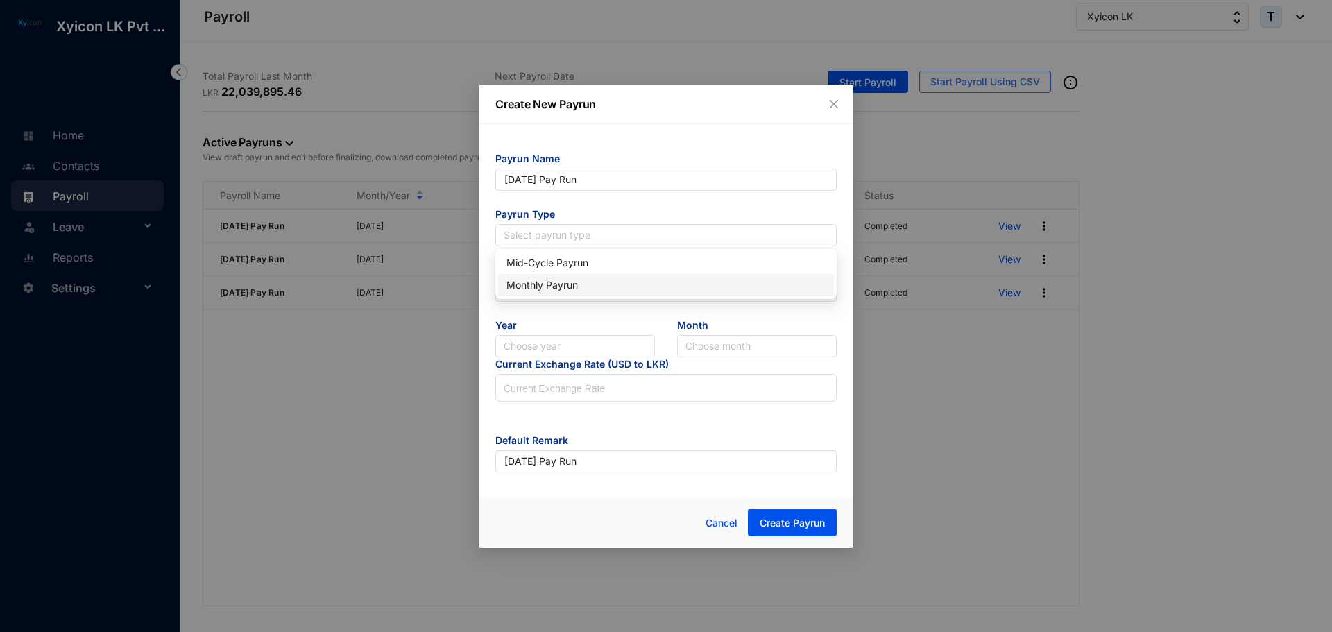
click at [550, 289] on div "Monthly Payrun" at bounding box center [666, 285] width 319 height 15
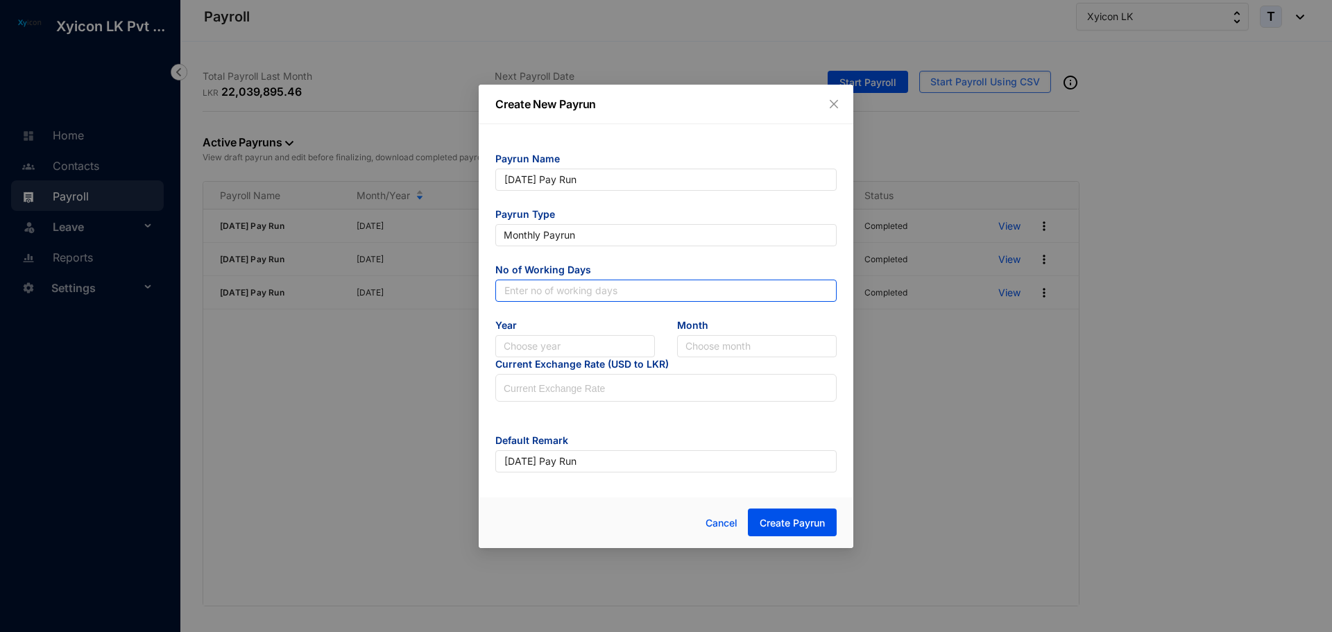
click at [533, 287] on input "text" at bounding box center [665, 291] width 341 height 22
type input "31"
click at [521, 345] on input "search" at bounding box center [575, 346] width 143 height 21
click at [529, 418] on div "2026" at bounding box center [575, 418] width 137 height 15
click at [534, 355] on span "2026" at bounding box center [575, 346] width 143 height 21
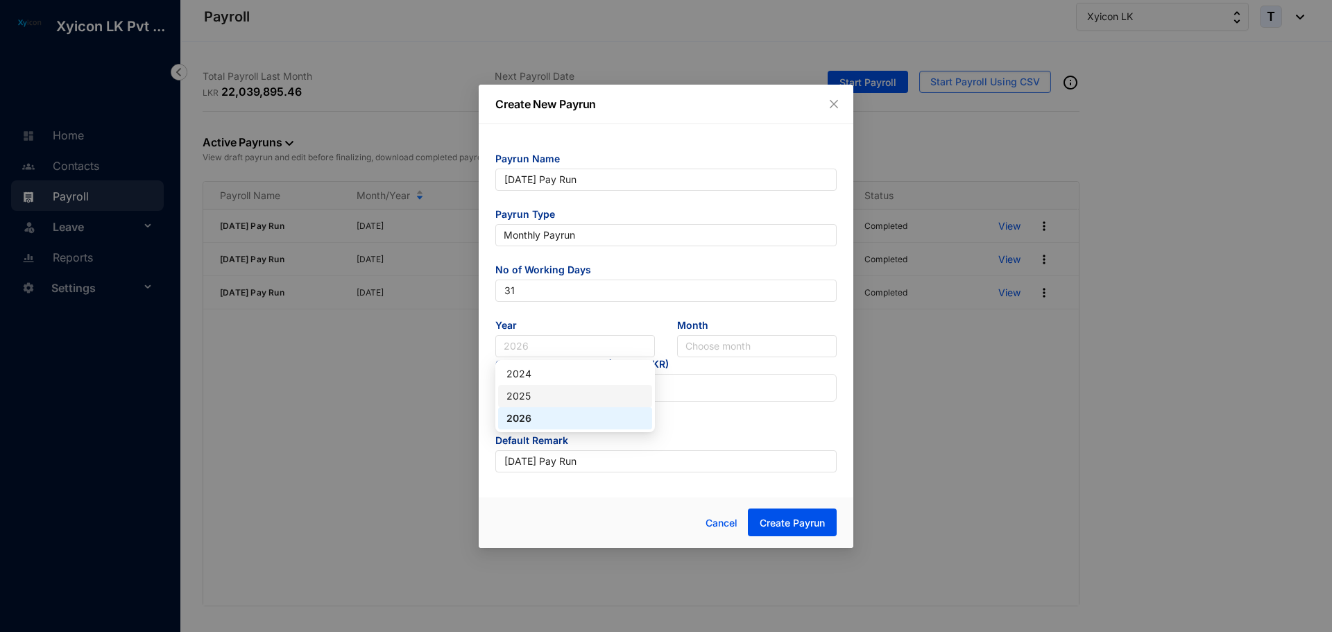
click at [536, 396] on div "2025" at bounding box center [575, 396] width 137 height 15
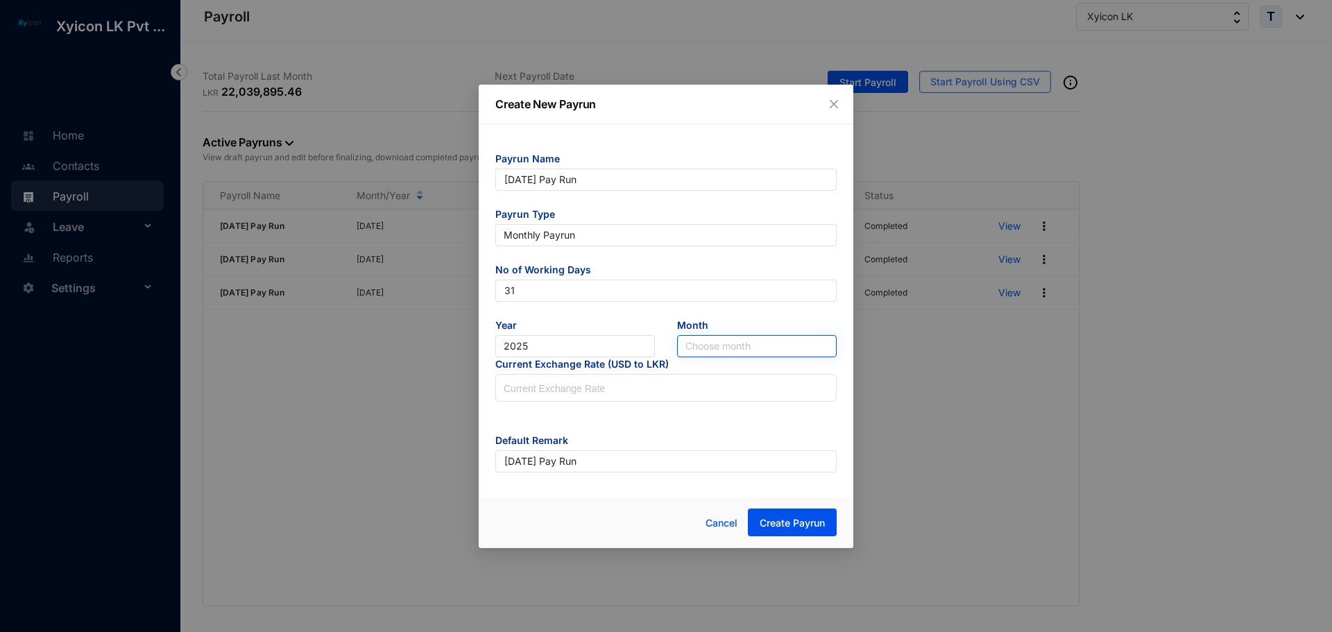
click at [711, 350] on input "search" at bounding box center [757, 346] width 143 height 21
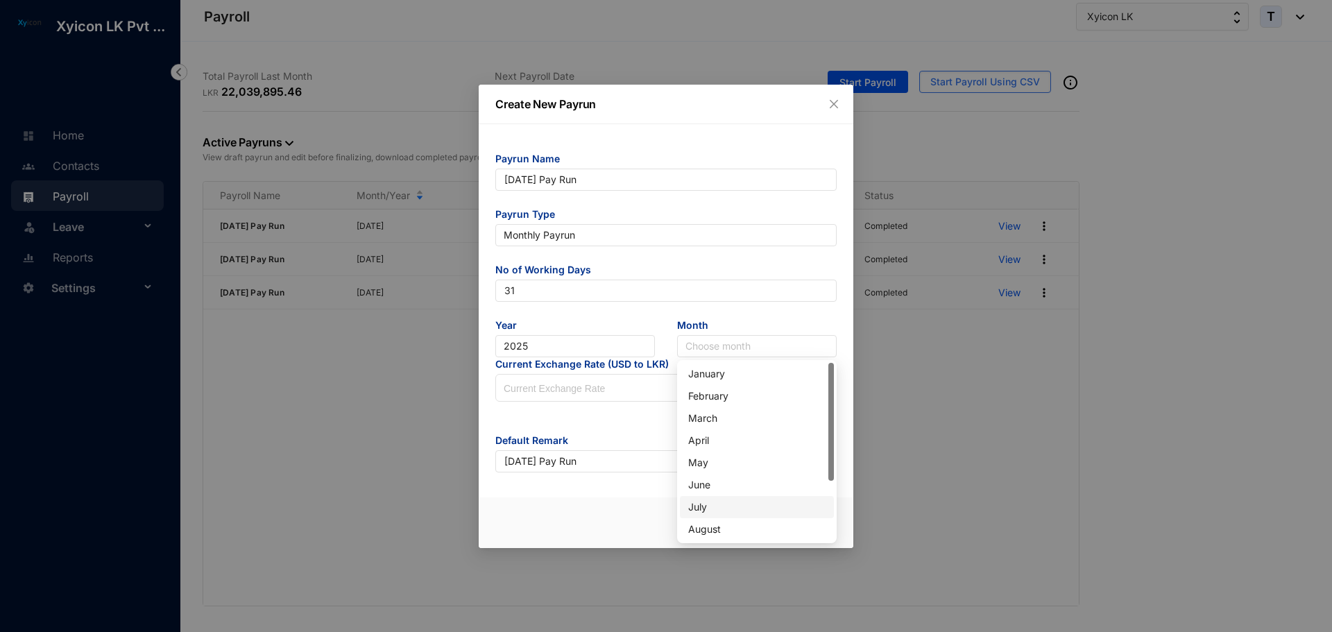
click at [718, 507] on div "July" at bounding box center [756, 507] width 137 height 15
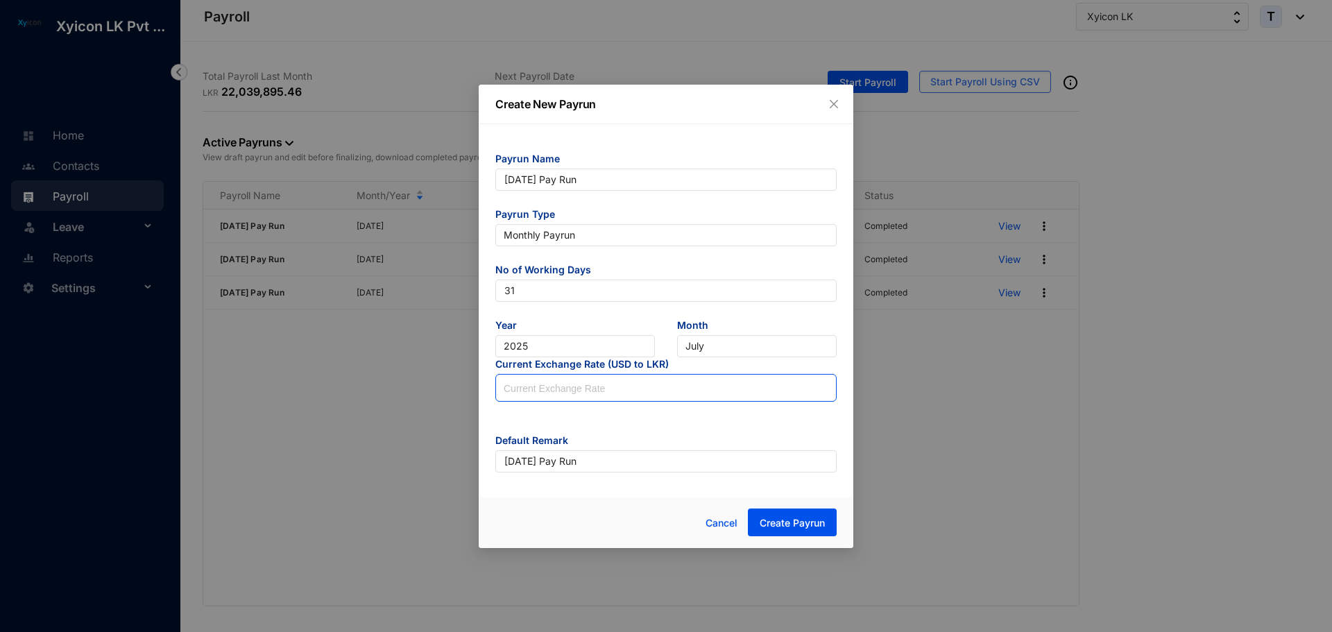
click at [565, 393] on input at bounding box center [666, 389] width 340 height 28
type input "300.5"
click at [797, 525] on span "Create Payrun" at bounding box center [792, 523] width 65 height 14
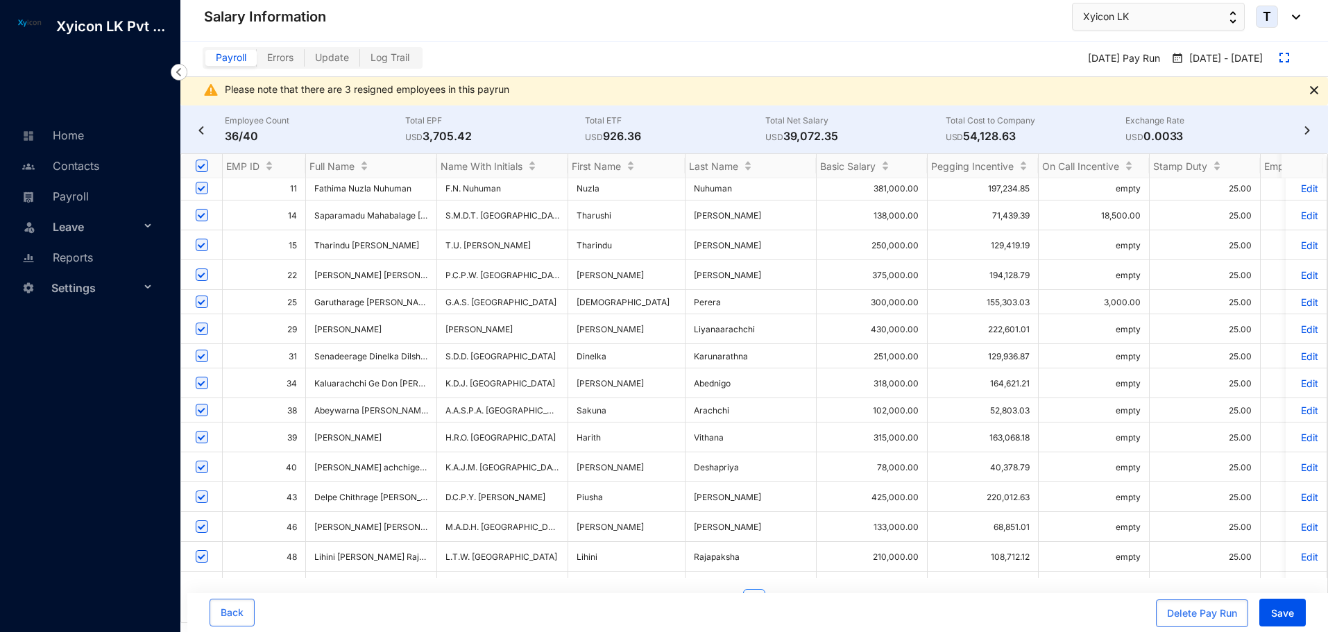
scroll to position [671, 0]
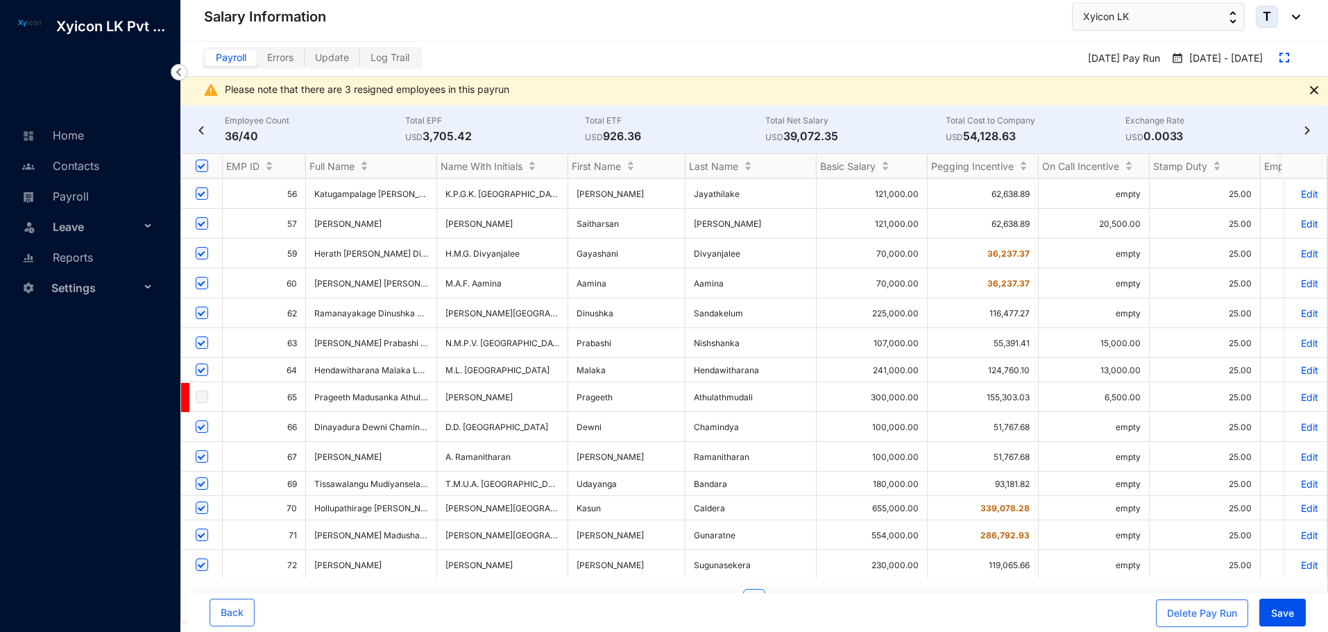
click at [1302, 619] on p "Edit" at bounding box center [1306, 625] width 24 height 12
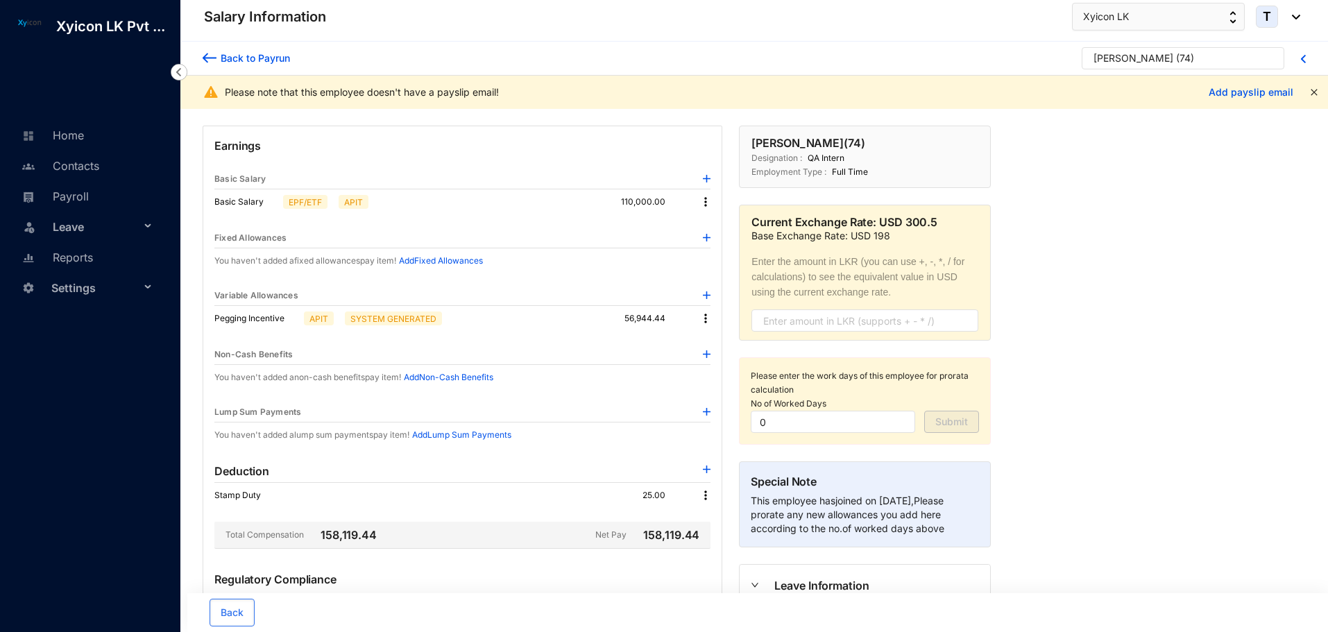
click at [1316, 95] on icon "close" at bounding box center [1314, 92] width 8 height 8
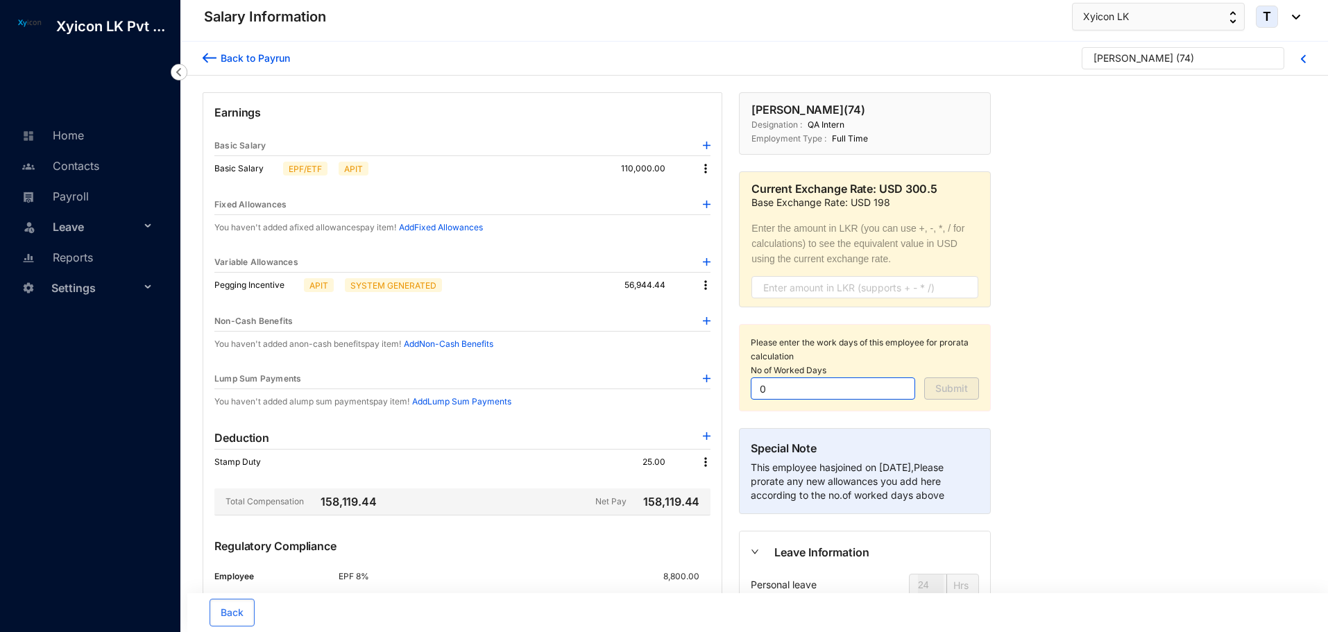
drag, startPoint x: 770, startPoint y: 394, endPoint x: 743, endPoint y: 394, distance: 27.8
click at [743, 394] on div "Please enter the work days of this employee for prorata calculation No of Worke…" at bounding box center [865, 367] width 252 height 87
type input "17"
click at [948, 390] on span "Submit" at bounding box center [951, 389] width 33 height 14
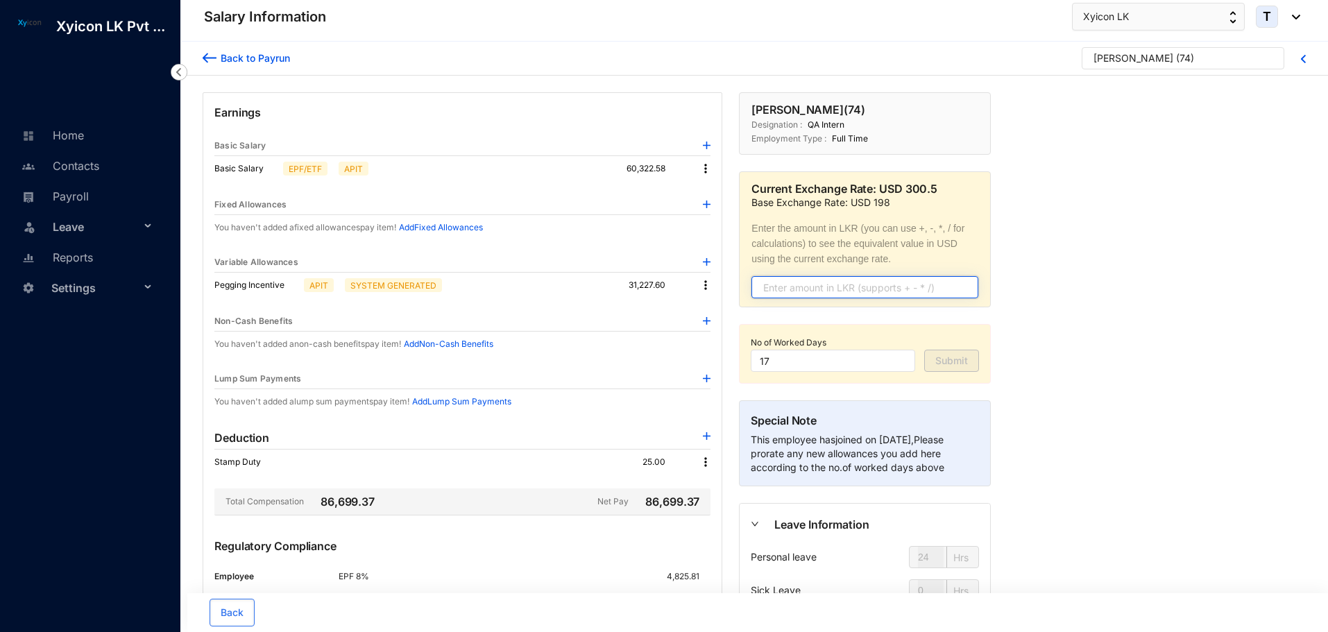
click at [876, 296] on input "text" at bounding box center [865, 287] width 227 height 22
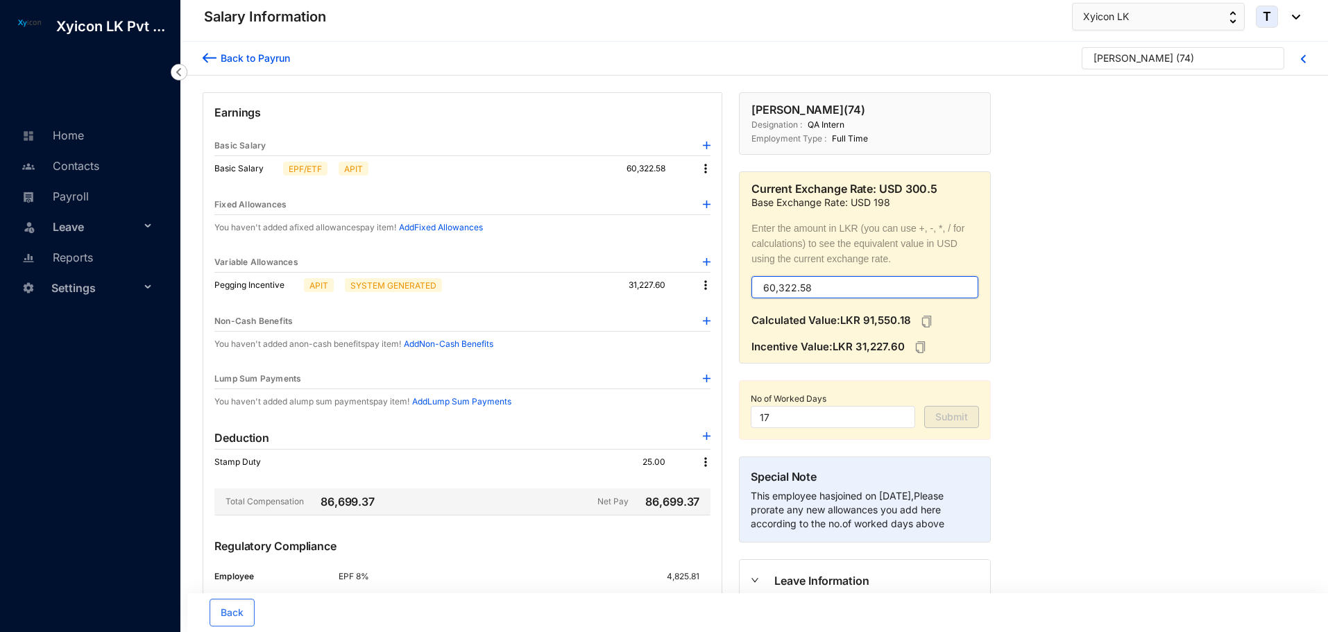
type input "60,322.58"
click at [706, 166] on img at bounding box center [706, 169] width 14 height 14
click at [711, 188] on span "Edit" at bounding box center [718, 192] width 17 height 15
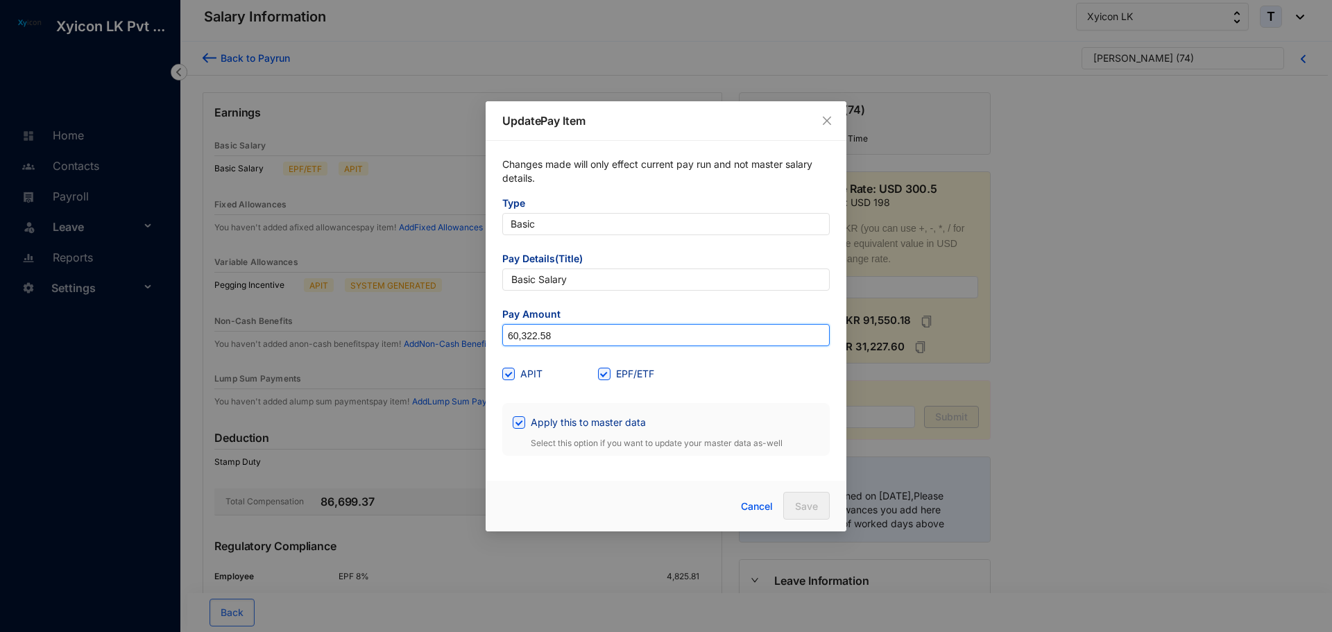
drag, startPoint x: 570, startPoint y: 334, endPoint x: 419, endPoint y: 345, distance: 151.0
click at [419, 345] on div "Update Pay Item Changes made will only effect current pay run and not master sa…" at bounding box center [666, 316] width 1332 height 632
type input "1,800,000"
click at [792, 509] on button "Save" at bounding box center [806, 506] width 46 height 28
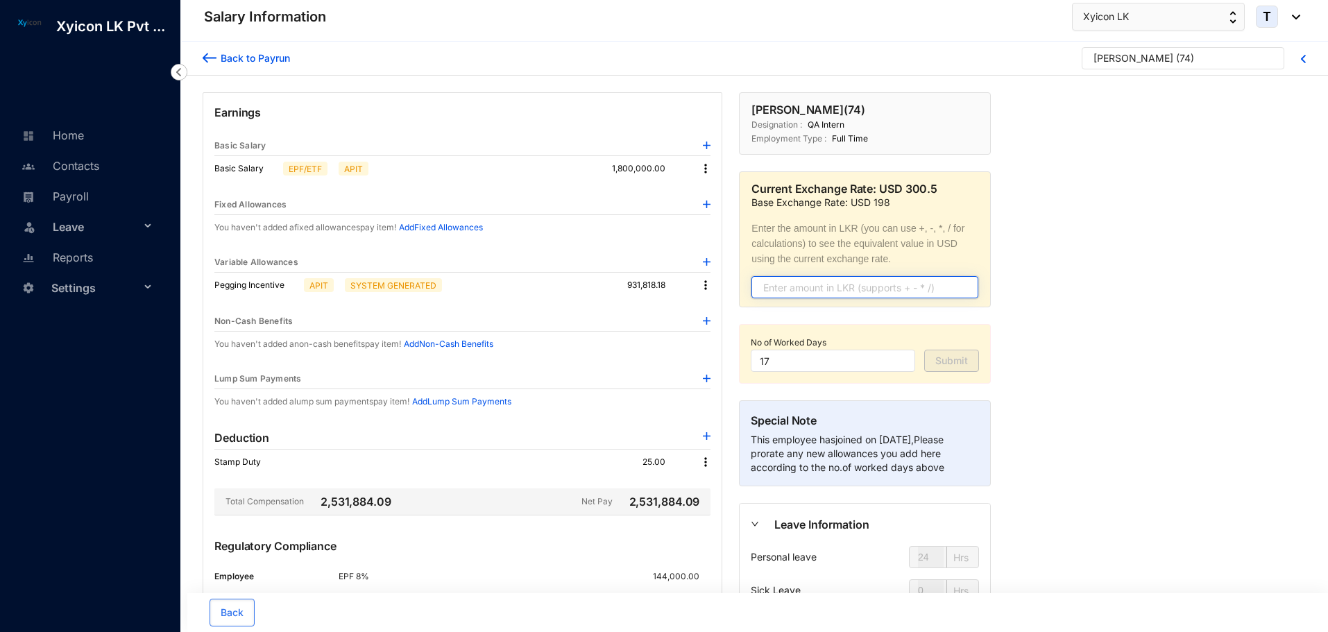
click at [792, 289] on input "text" at bounding box center [865, 287] width 227 height 22
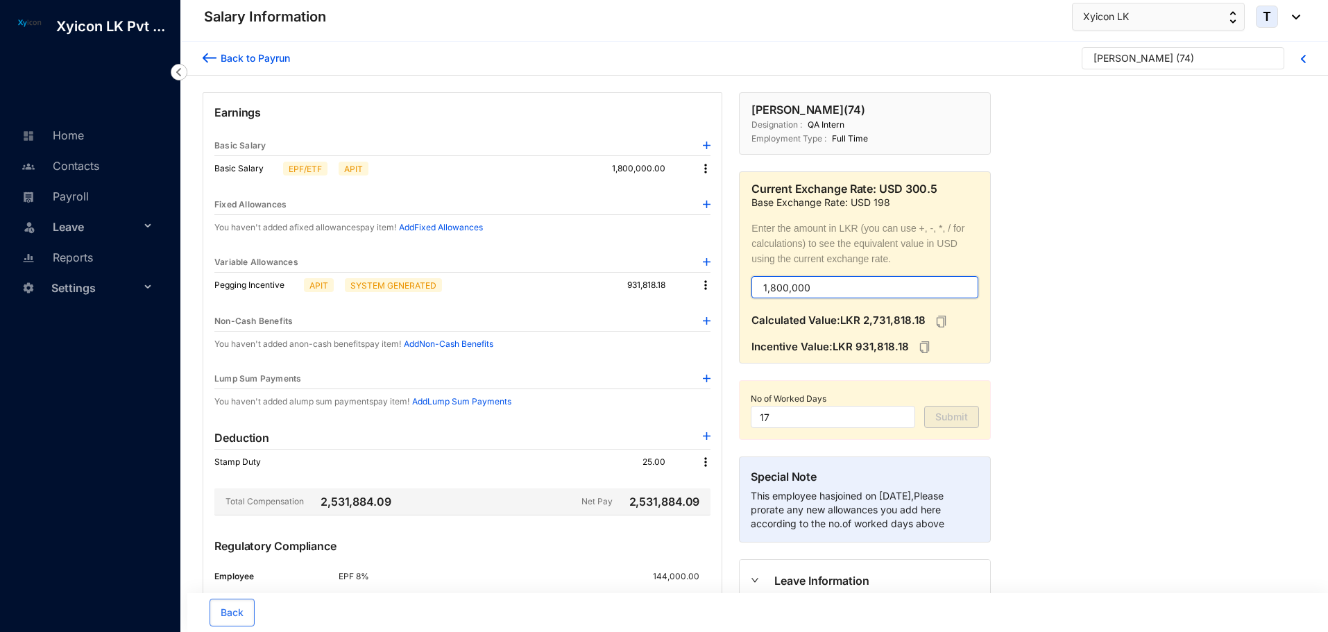
type input "1,800,000"
click at [704, 169] on img at bounding box center [706, 169] width 14 height 14
click at [720, 199] on span "Edit" at bounding box center [718, 192] width 17 height 15
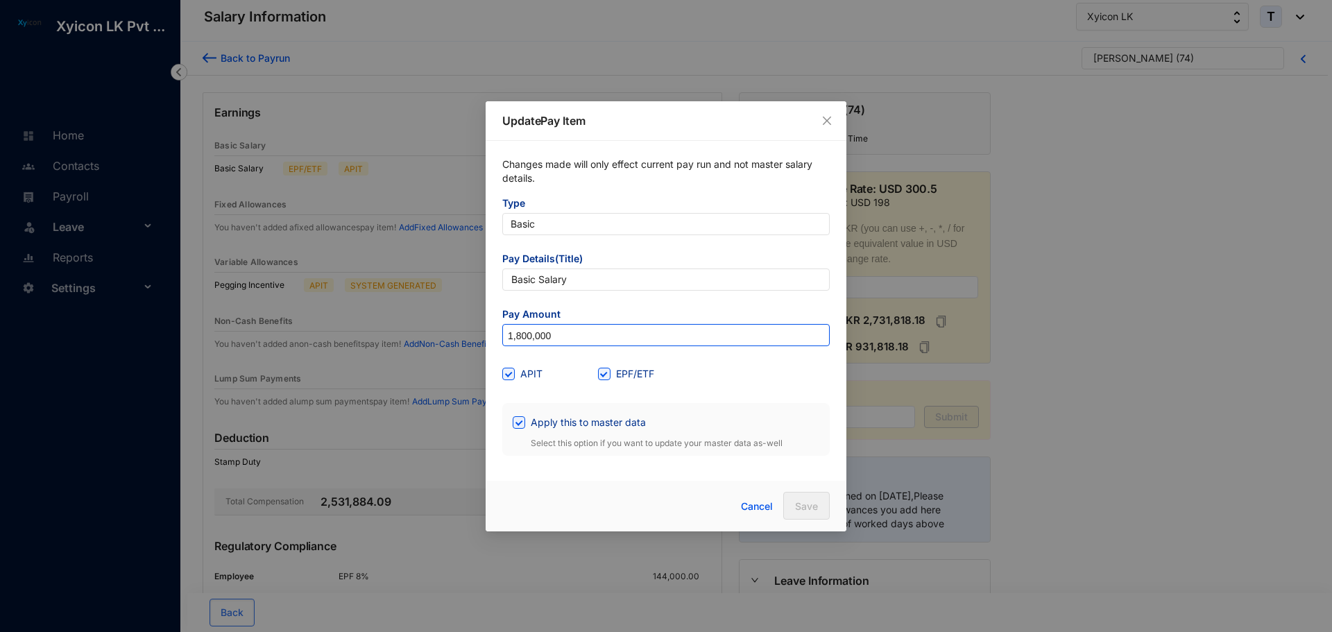
click at [564, 339] on input "1,800,000" at bounding box center [666, 336] width 326 height 22
type input "1,100,000"
click at [520, 427] on span at bounding box center [519, 422] width 12 height 12
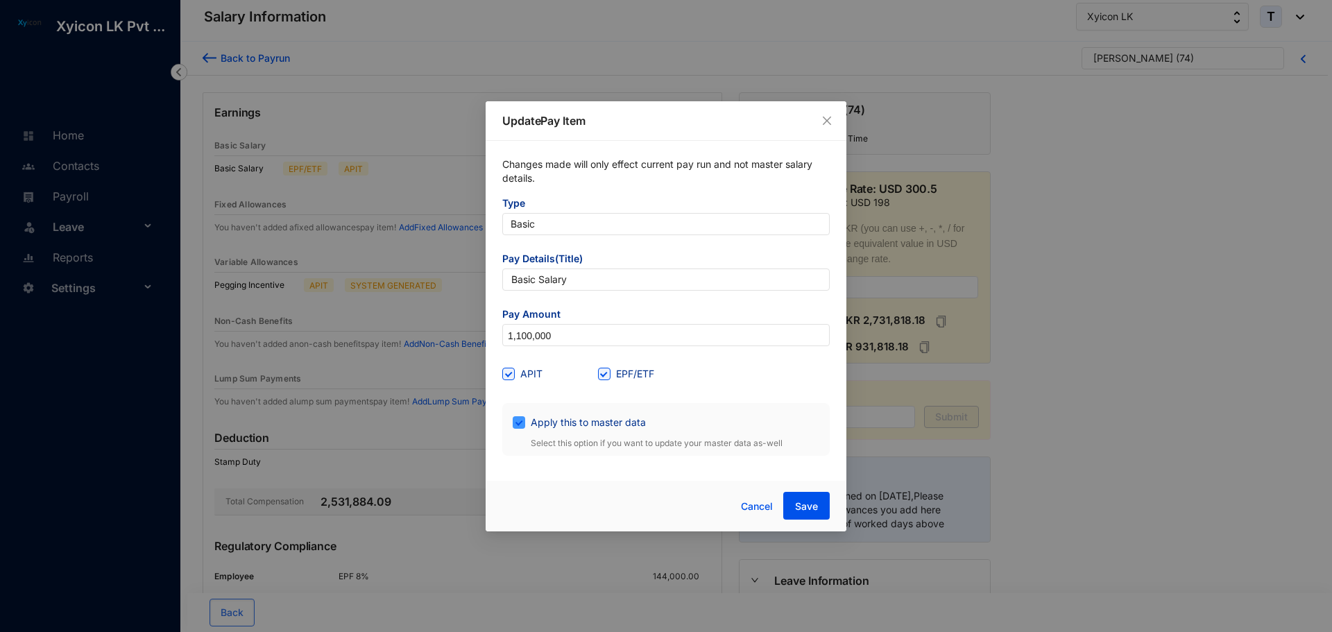
click at [520, 426] on input "Apply this to master data" at bounding box center [518, 421] width 10 height 10
checkbox input "false"
click at [804, 505] on span "Save" at bounding box center [806, 507] width 23 height 14
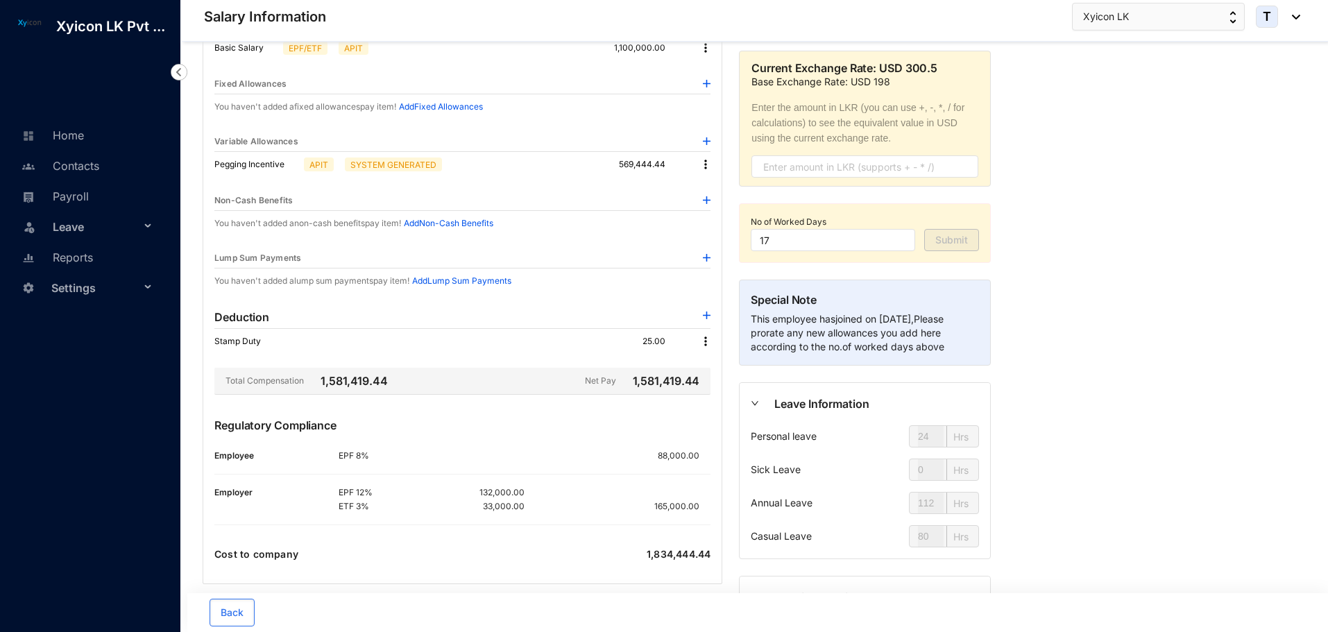
scroll to position [139, 0]
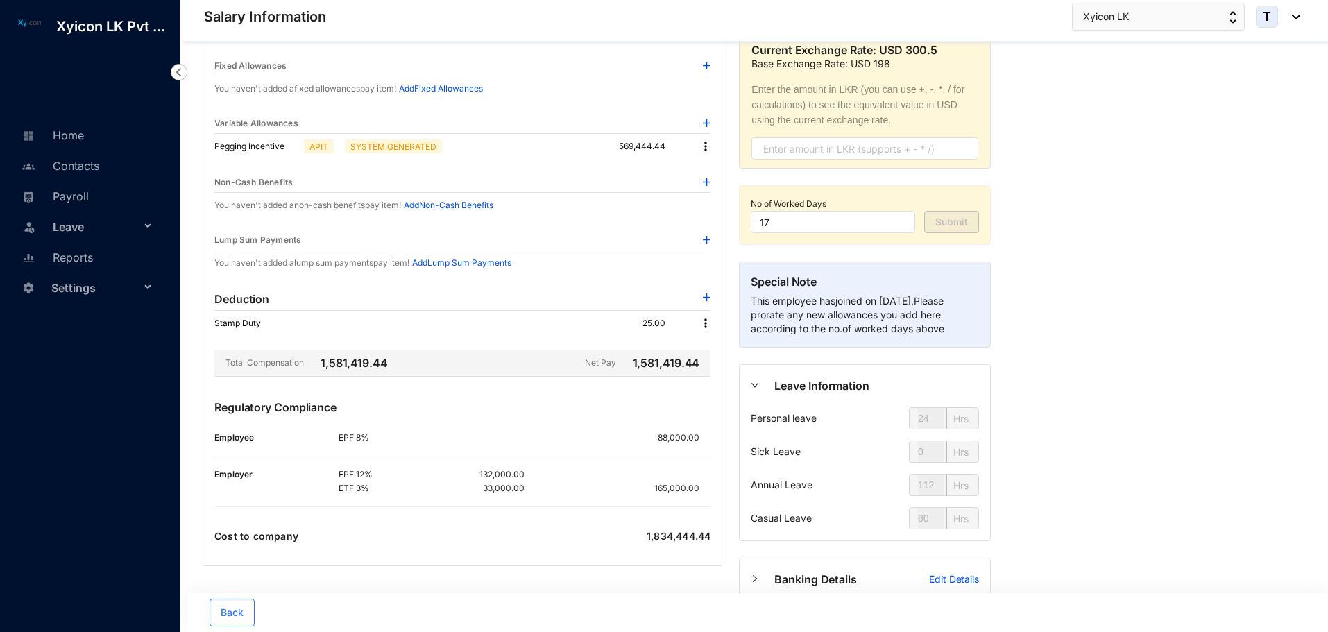
drag, startPoint x: 1178, startPoint y: 406, endPoint x: 661, endPoint y: 404, distance: 517.0
click at [1178, 406] on div "Back to [PERSON_NAME] ( 74 ) Earnings Basic Salary Basic Salary EPF/ETF APIT 1,…" at bounding box center [754, 324] width 1148 height 842
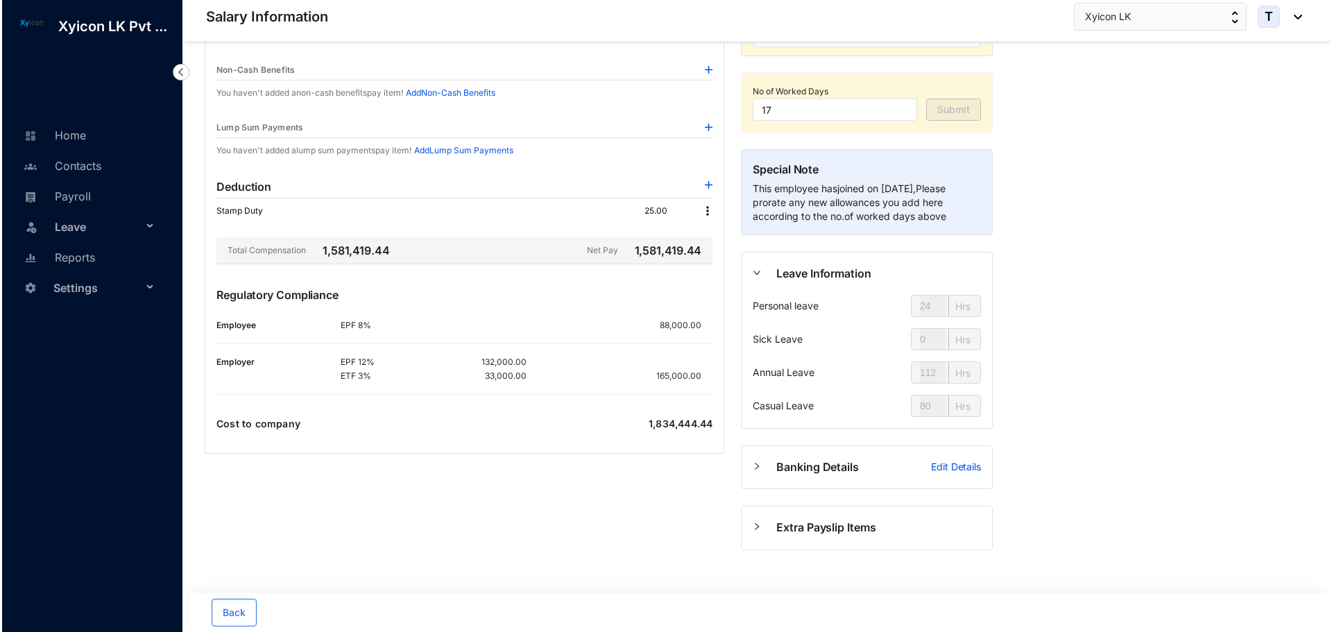
scroll to position [0, 0]
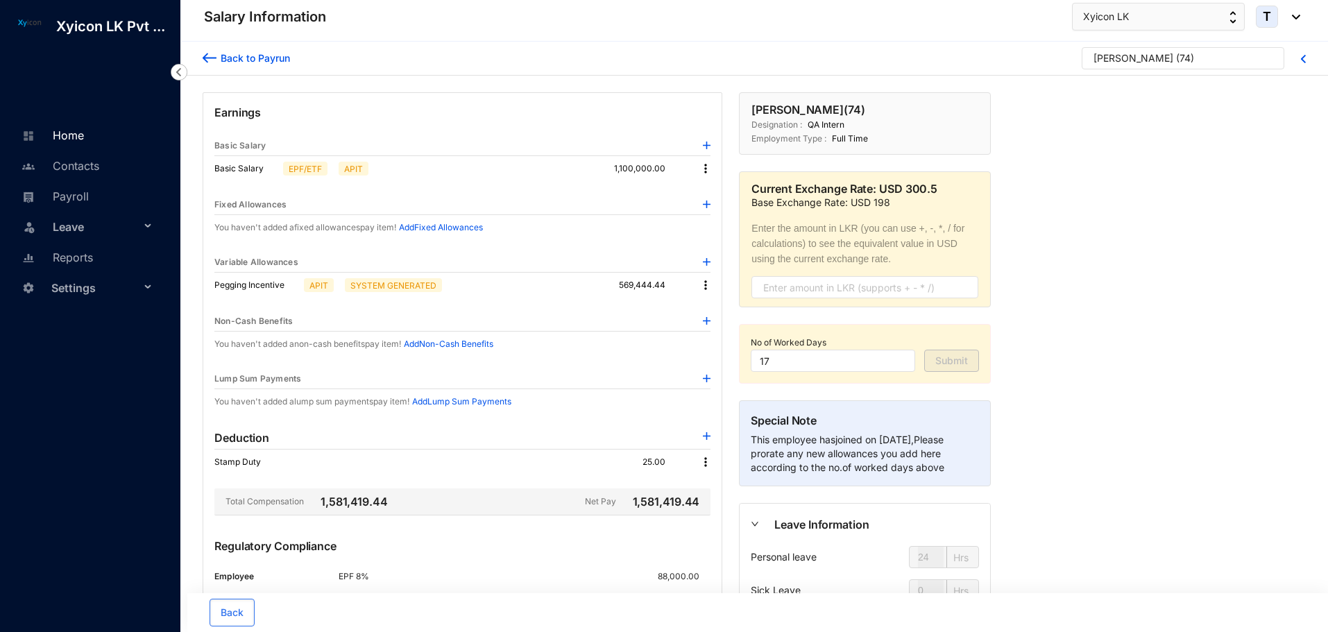
click at [62, 142] on link "Home" at bounding box center [51, 135] width 66 height 14
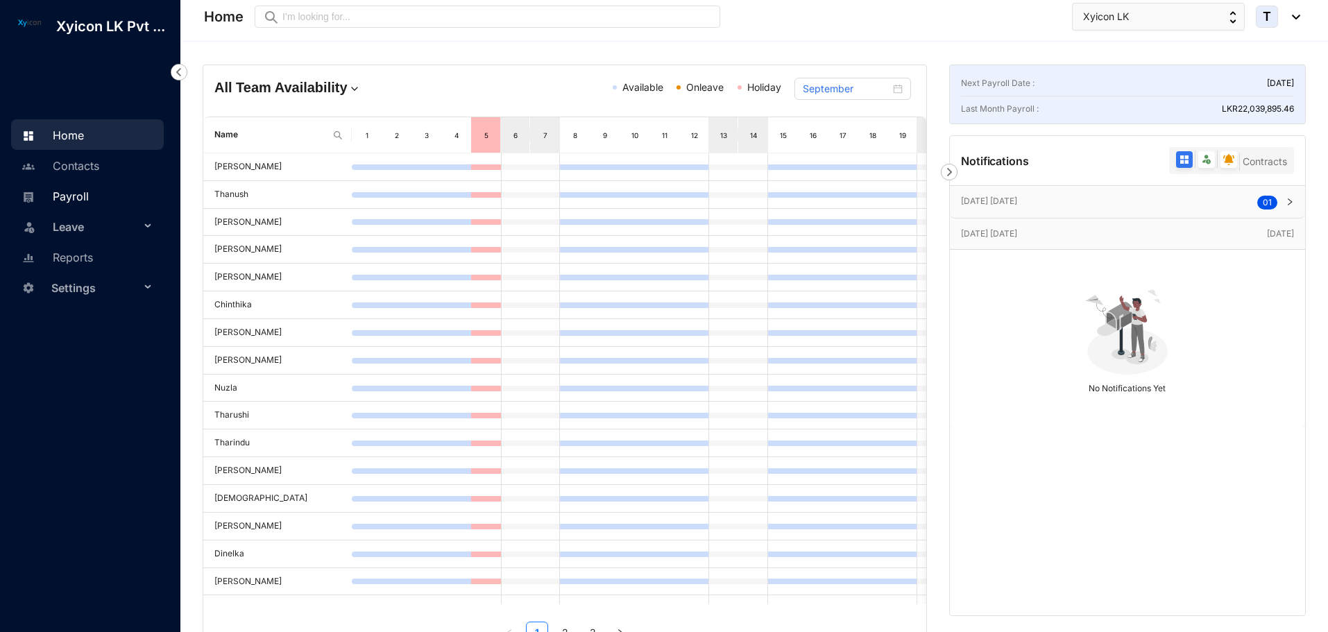
click at [74, 200] on link "Payroll" at bounding box center [53, 196] width 71 height 14
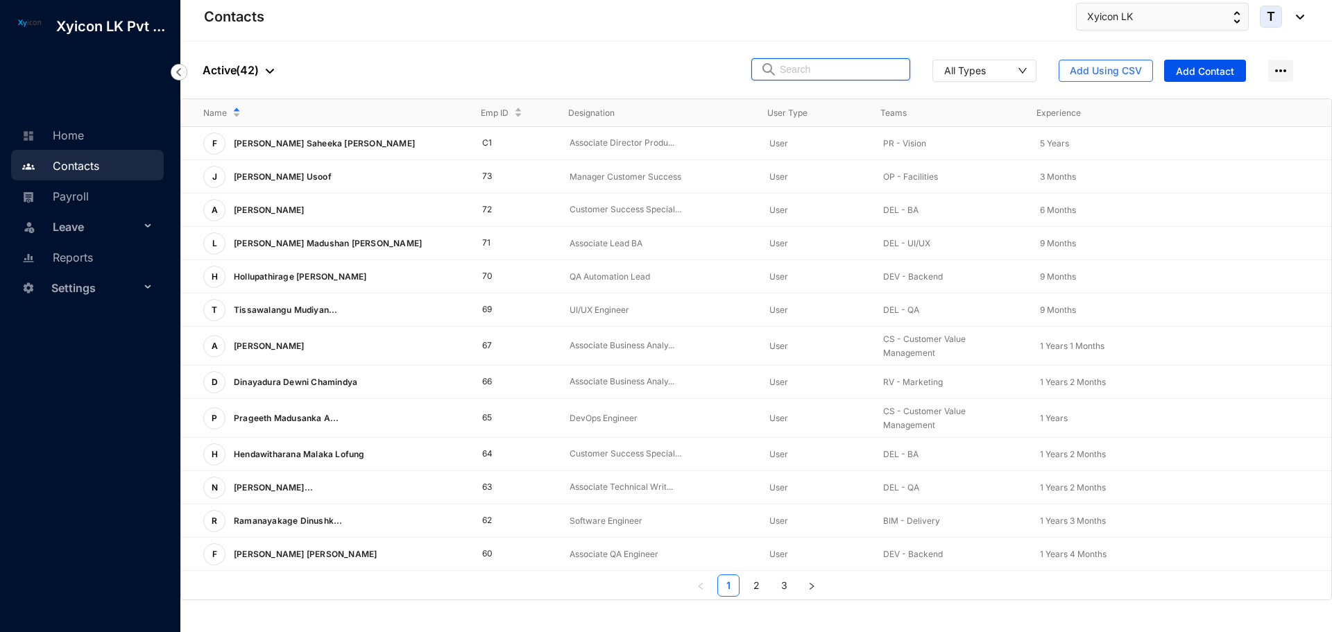
click at [820, 78] on input "text" at bounding box center [840, 69] width 121 height 21
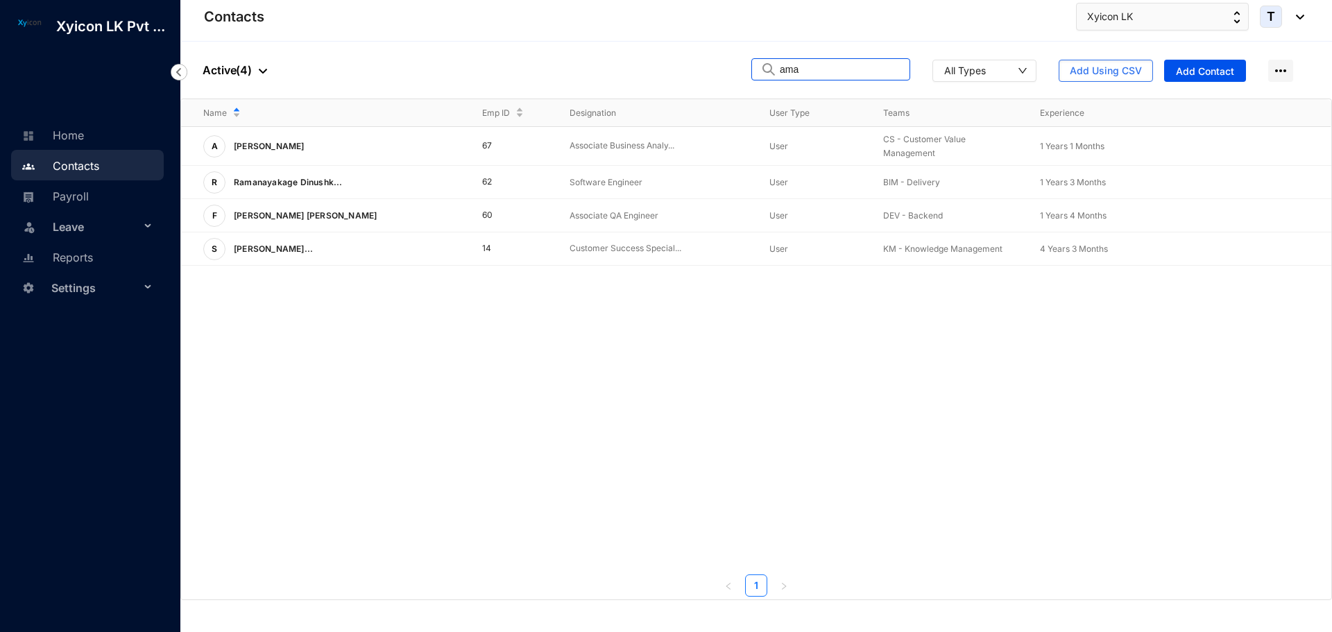
type input "ama"
drag, startPoint x: 834, startPoint y: 67, endPoint x: 755, endPoint y: 69, distance: 79.1
click at [755, 69] on div "People Active ( 4 ) ama All Types Add Using CSV Add Contact" at bounding box center [756, 70] width 1152 height 57
click at [145, 223] on div "Leave" at bounding box center [87, 226] width 153 height 31
click at [148, 227] on div "Leave" at bounding box center [87, 226] width 153 height 31
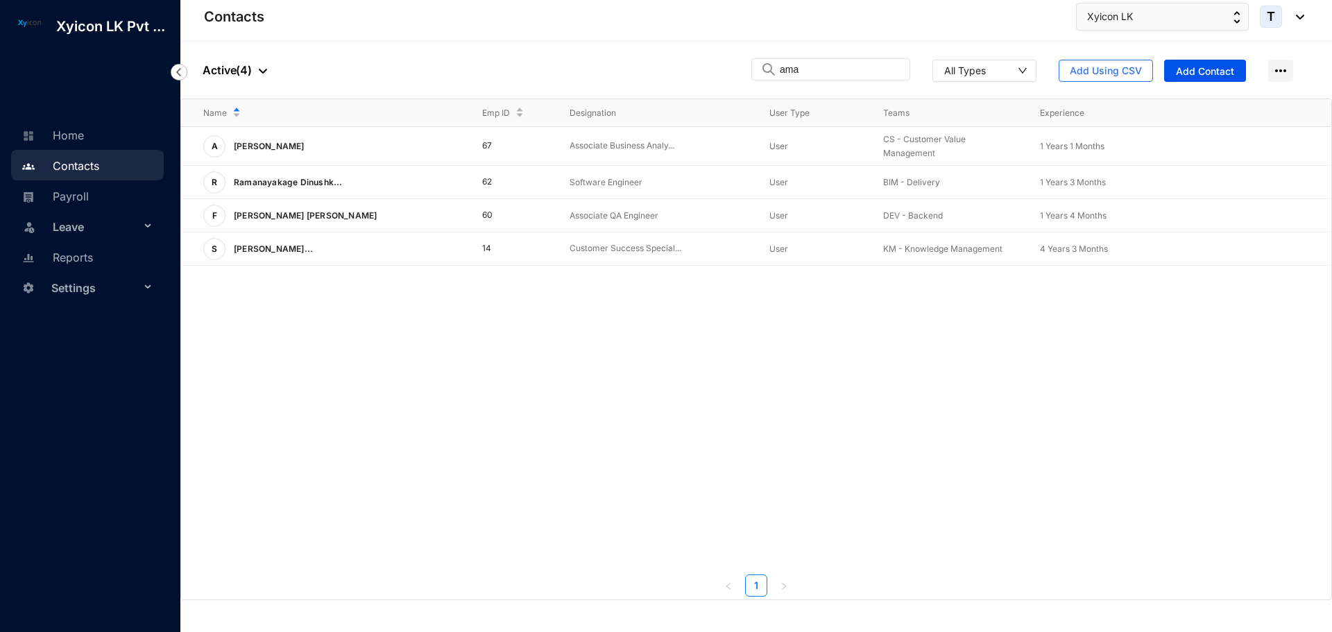
drag, startPoint x: 1018, startPoint y: 415, endPoint x: 1026, endPoint y: 414, distance: 7.8
click at [1018, 415] on div "Name Emp ID Designation User Type Teams Experience A Adithya Ramanitharan 67 As…" at bounding box center [756, 348] width 1151 height 498
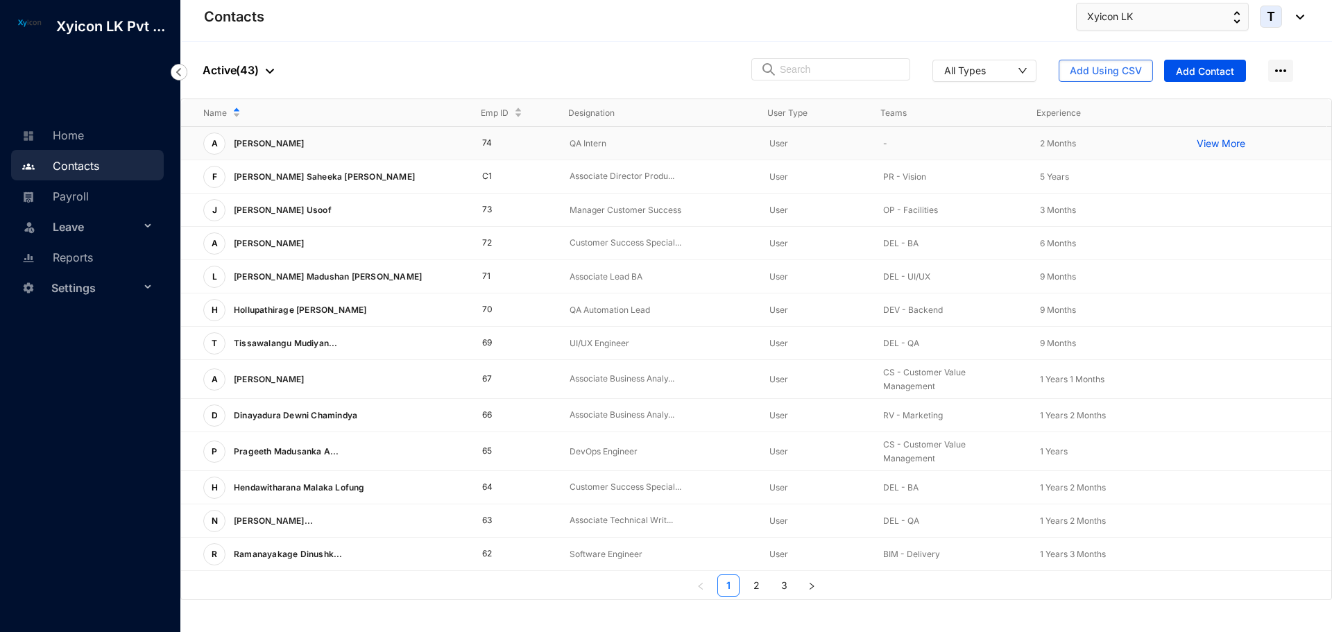
click at [275, 141] on p "[PERSON_NAME]" at bounding box center [268, 144] width 85 height 22
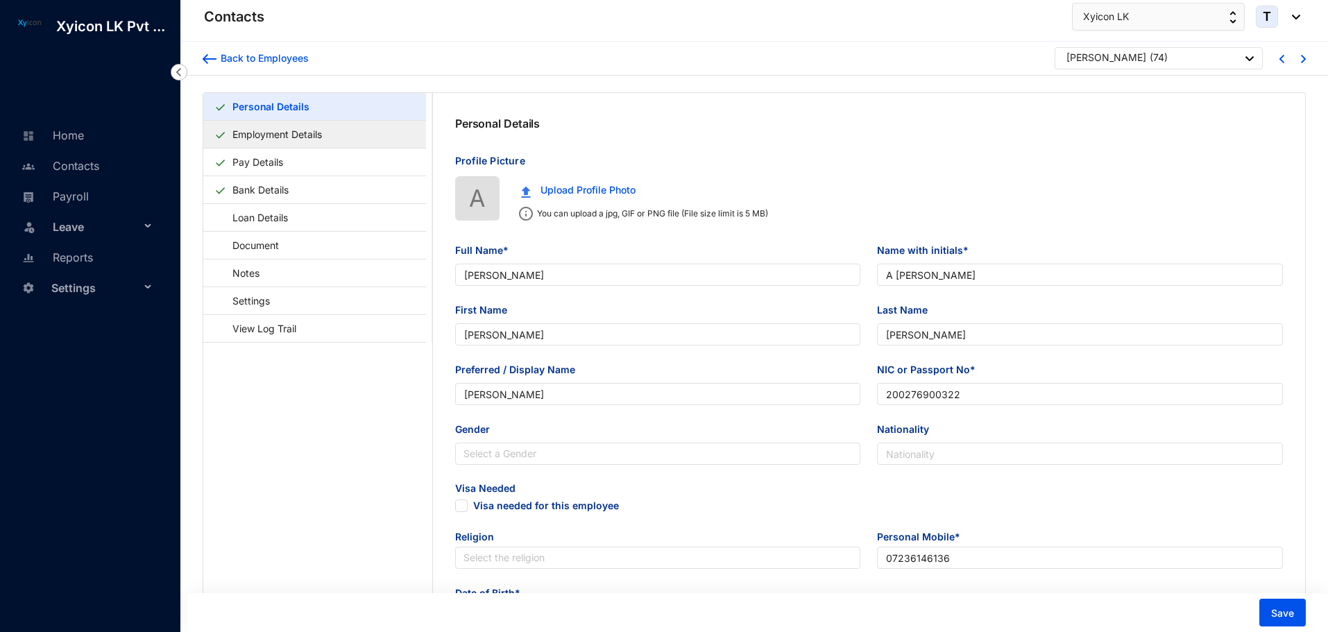
type input "[PERSON_NAME]"
type input "A [PERSON_NAME]"
type input "[PERSON_NAME]"
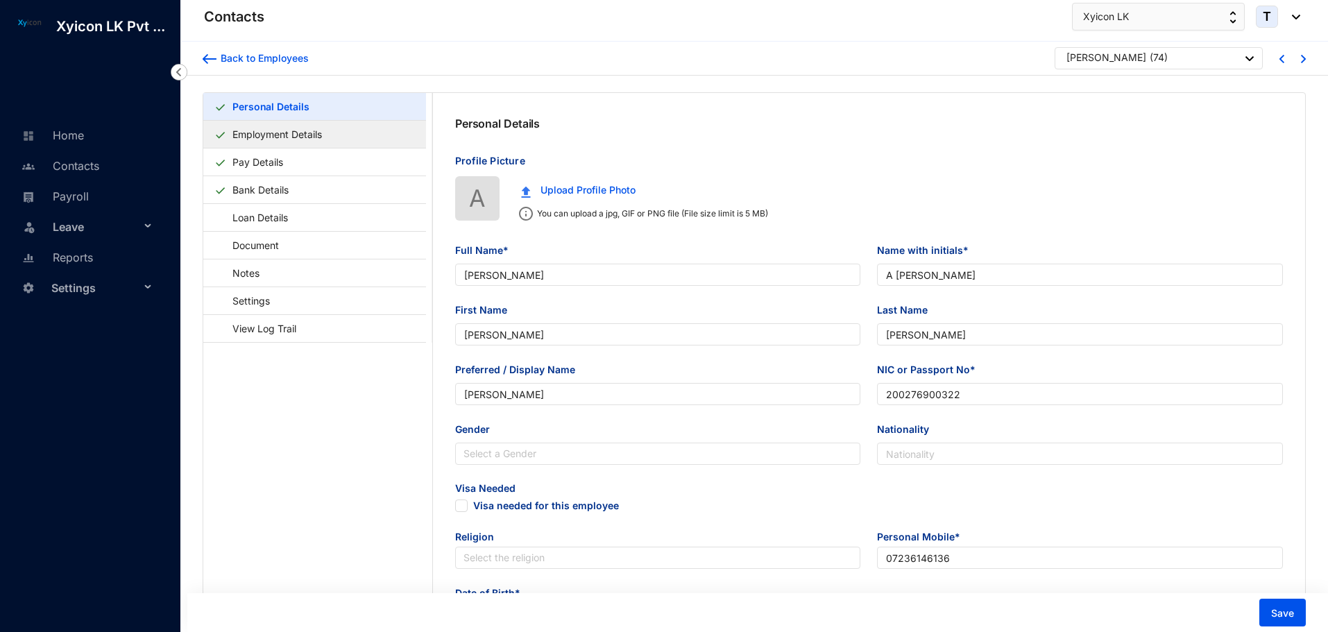
type input "200276900322"
type input "07236146136"
type input "[DATE]"
click at [262, 128] on link "Employment Details" at bounding box center [277, 134] width 101 height 28
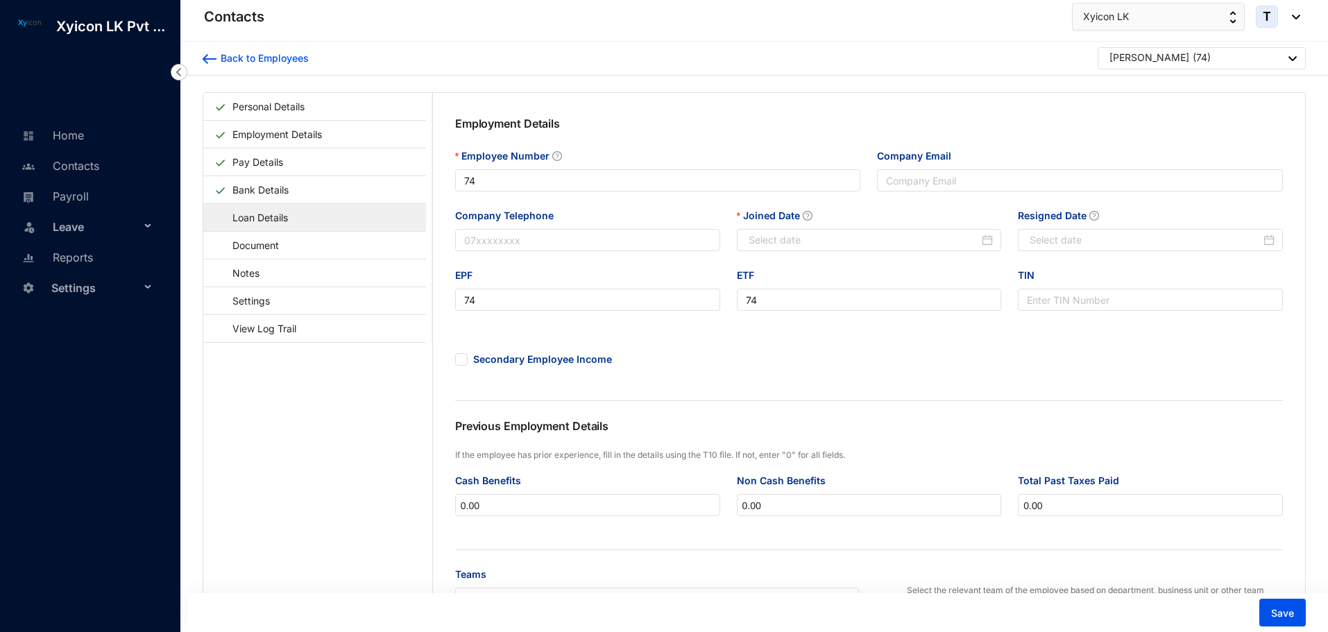
type input "[DATE]"
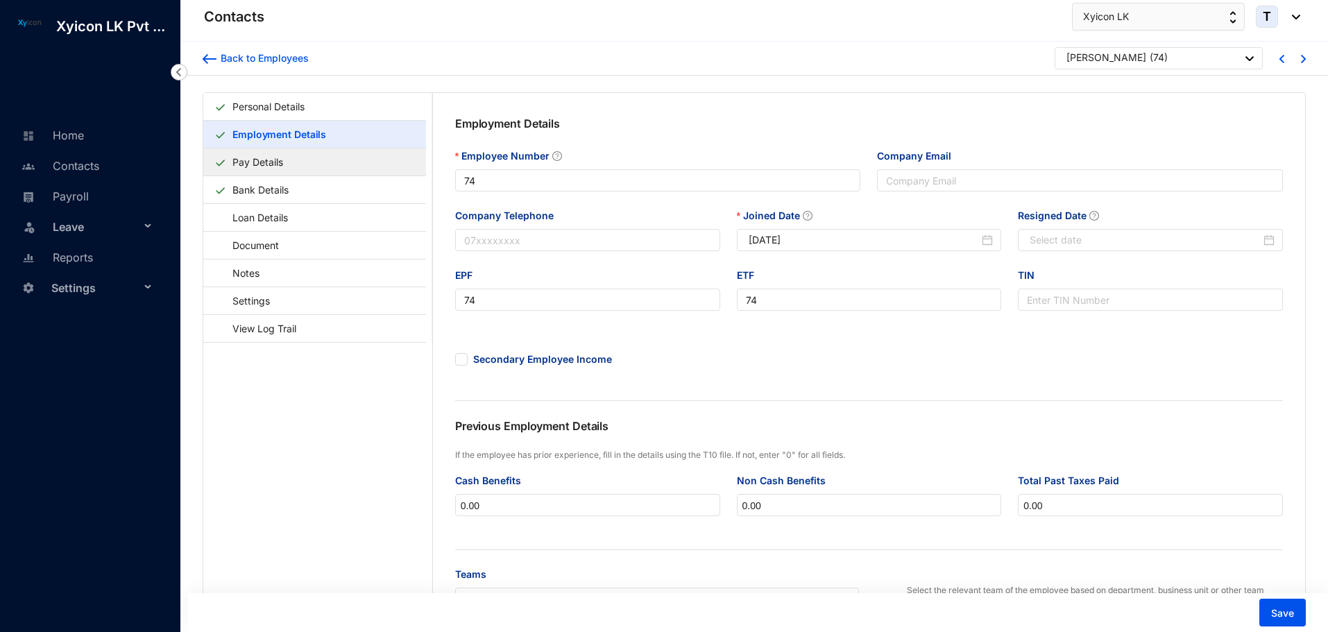
click at [282, 164] on link "Pay Details" at bounding box center [258, 162] width 62 height 28
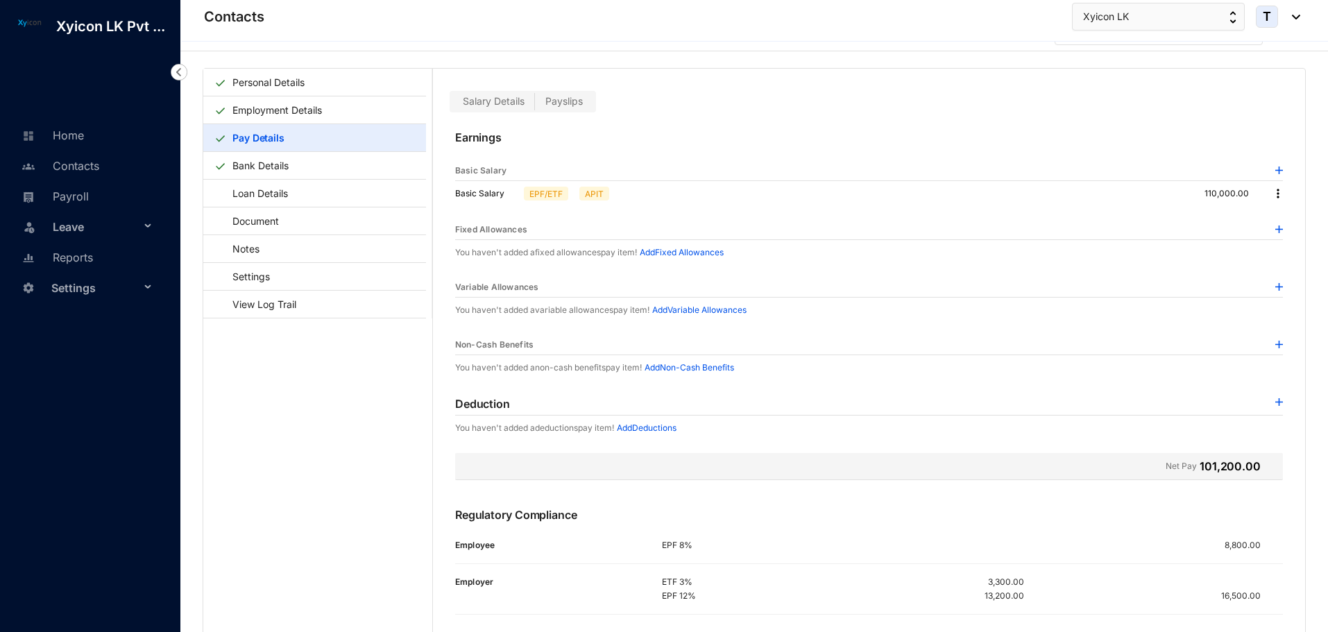
scroll to position [34, 0]
